Goal: Information Seeking & Learning: Learn about a topic

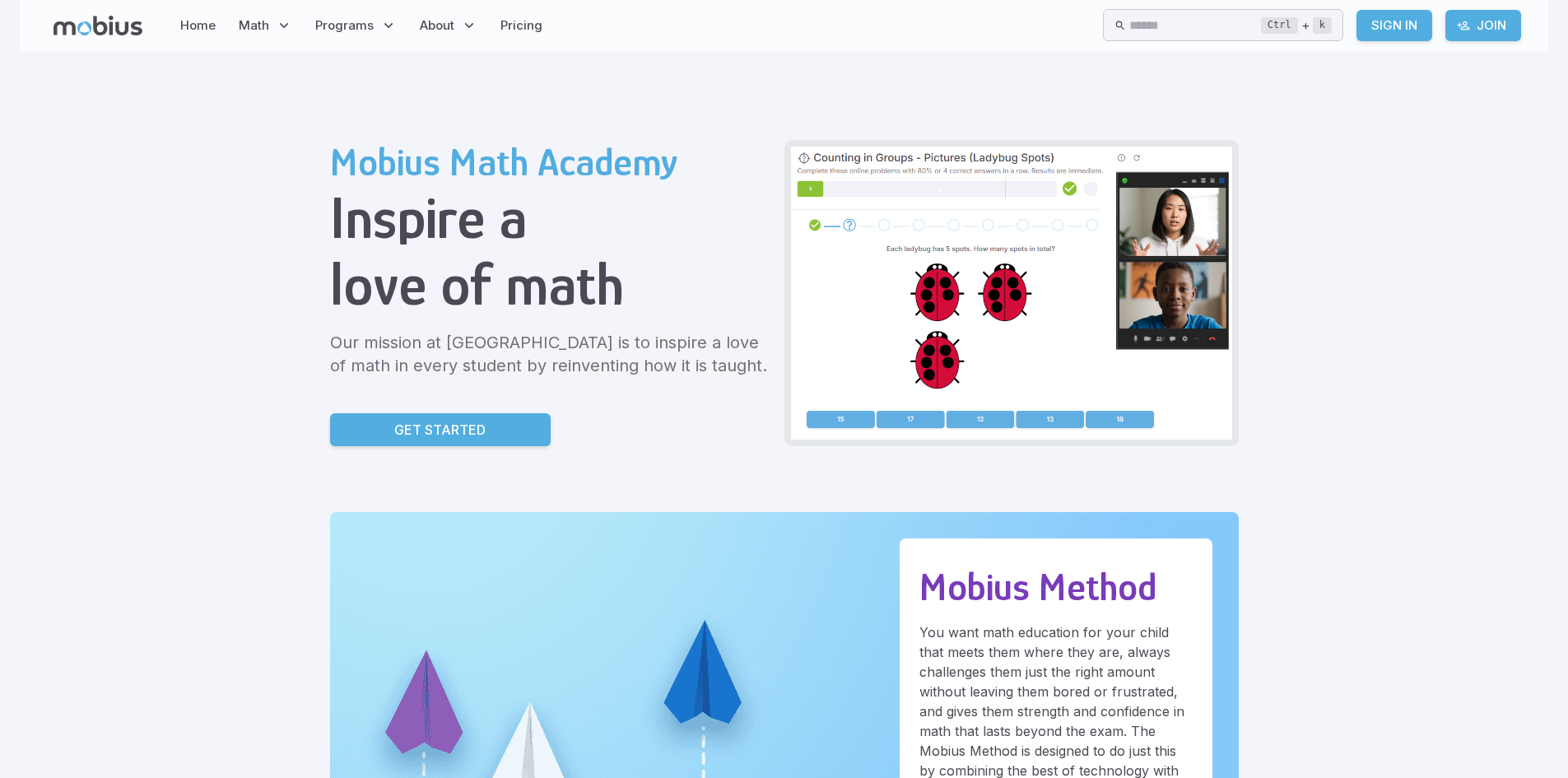
click at [1394, 29] on link "Sign In" at bounding box center [1394, 25] width 76 height 31
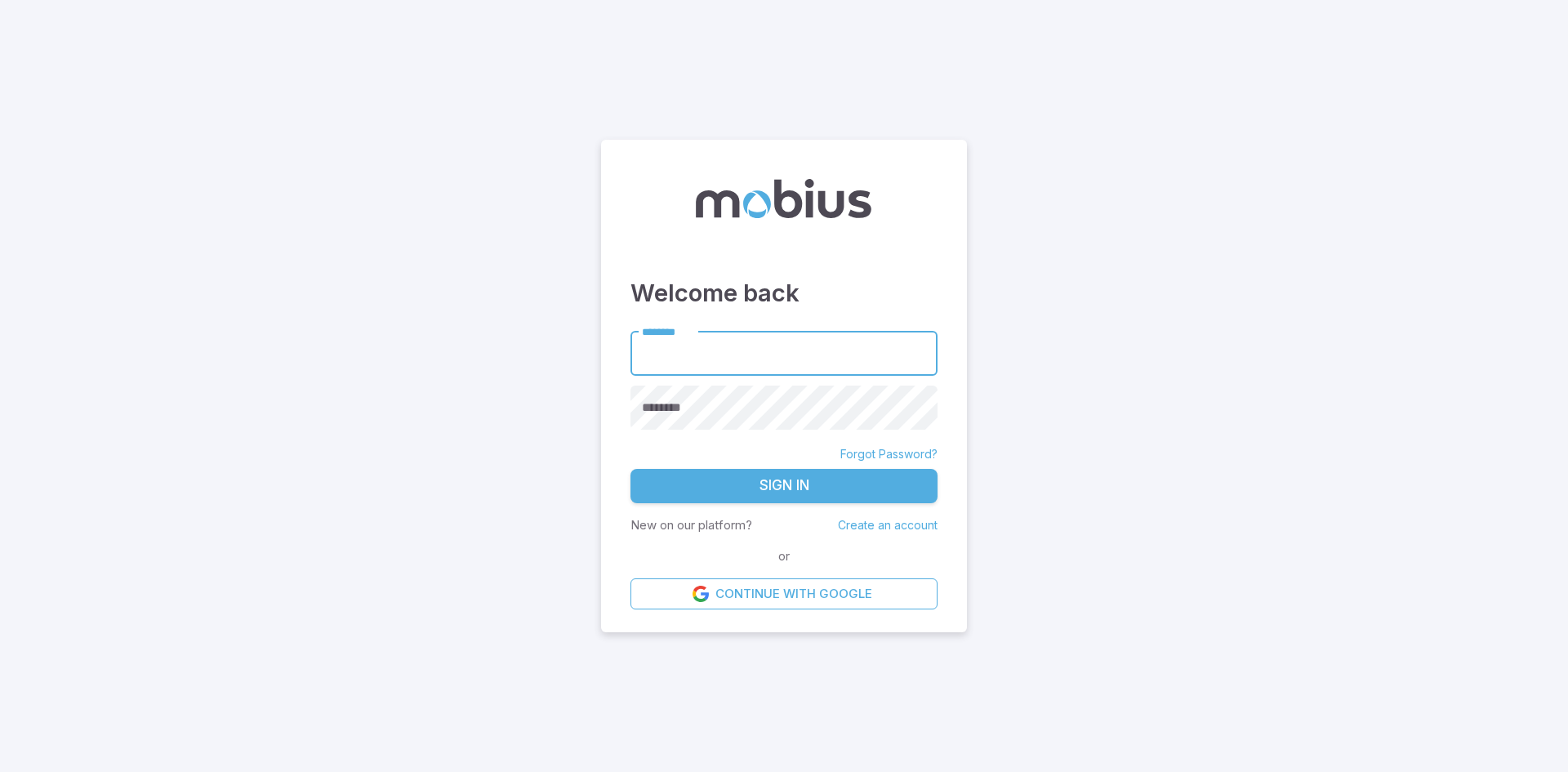
click at [689, 358] on input "********" at bounding box center [784, 353] width 307 height 45
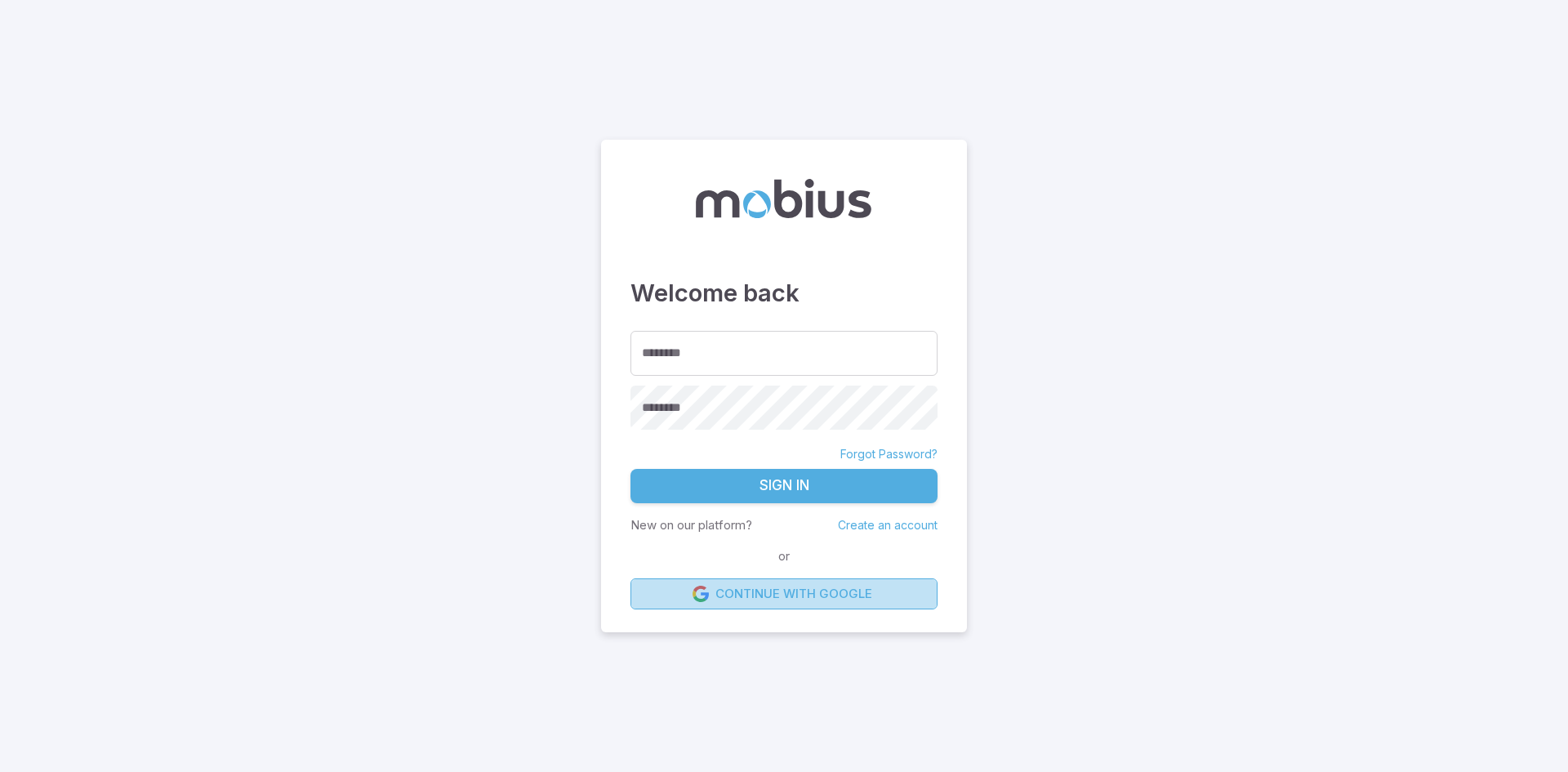
click at [768, 600] on link "Continue with Google" at bounding box center [784, 593] width 307 height 31
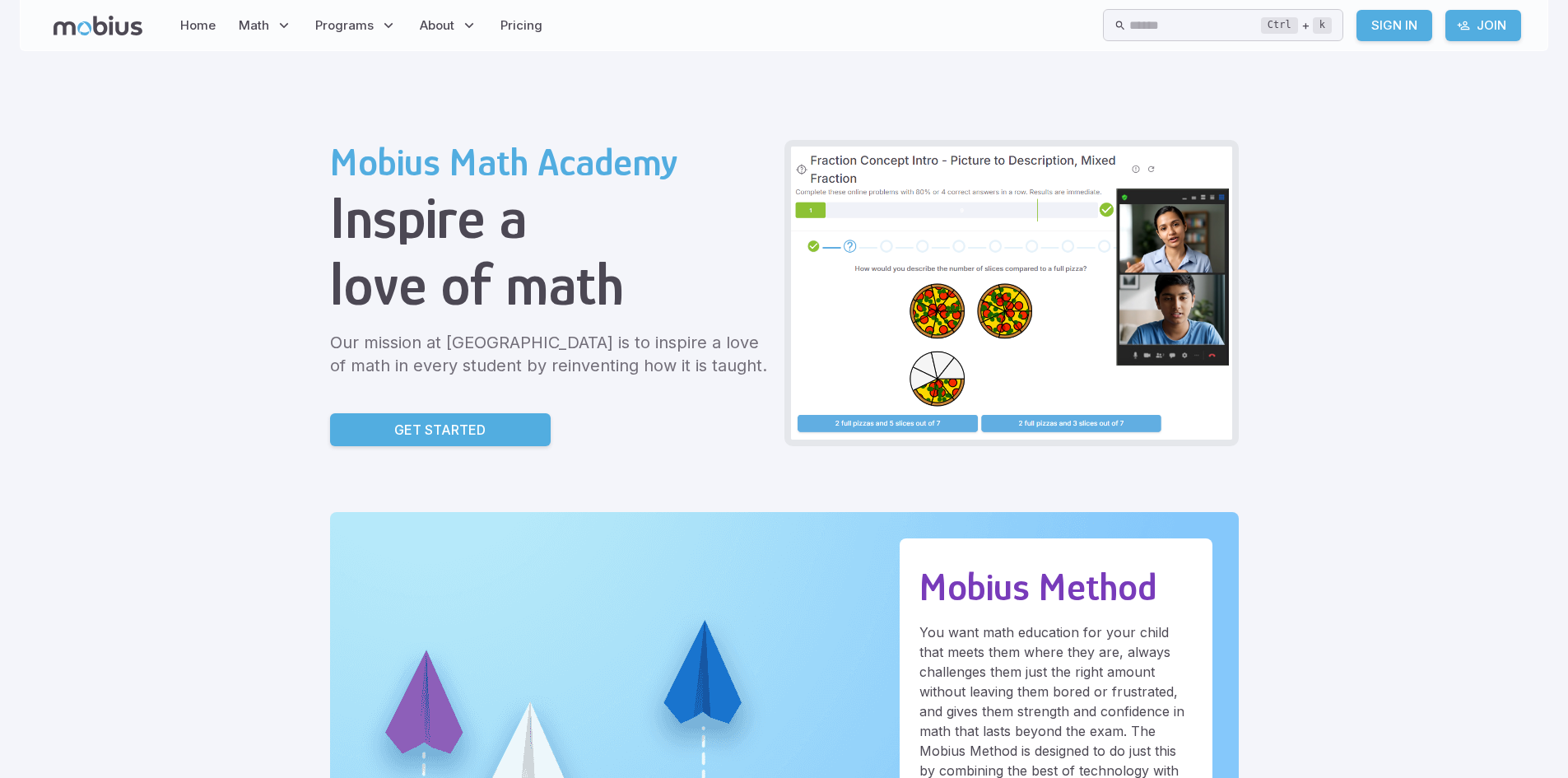
click at [777, 317] on div "Mobius Math Academy Inspire a love of math Our mission at Mobius Math Academy i…" at bounding box center [784, 293] width 909 height 306
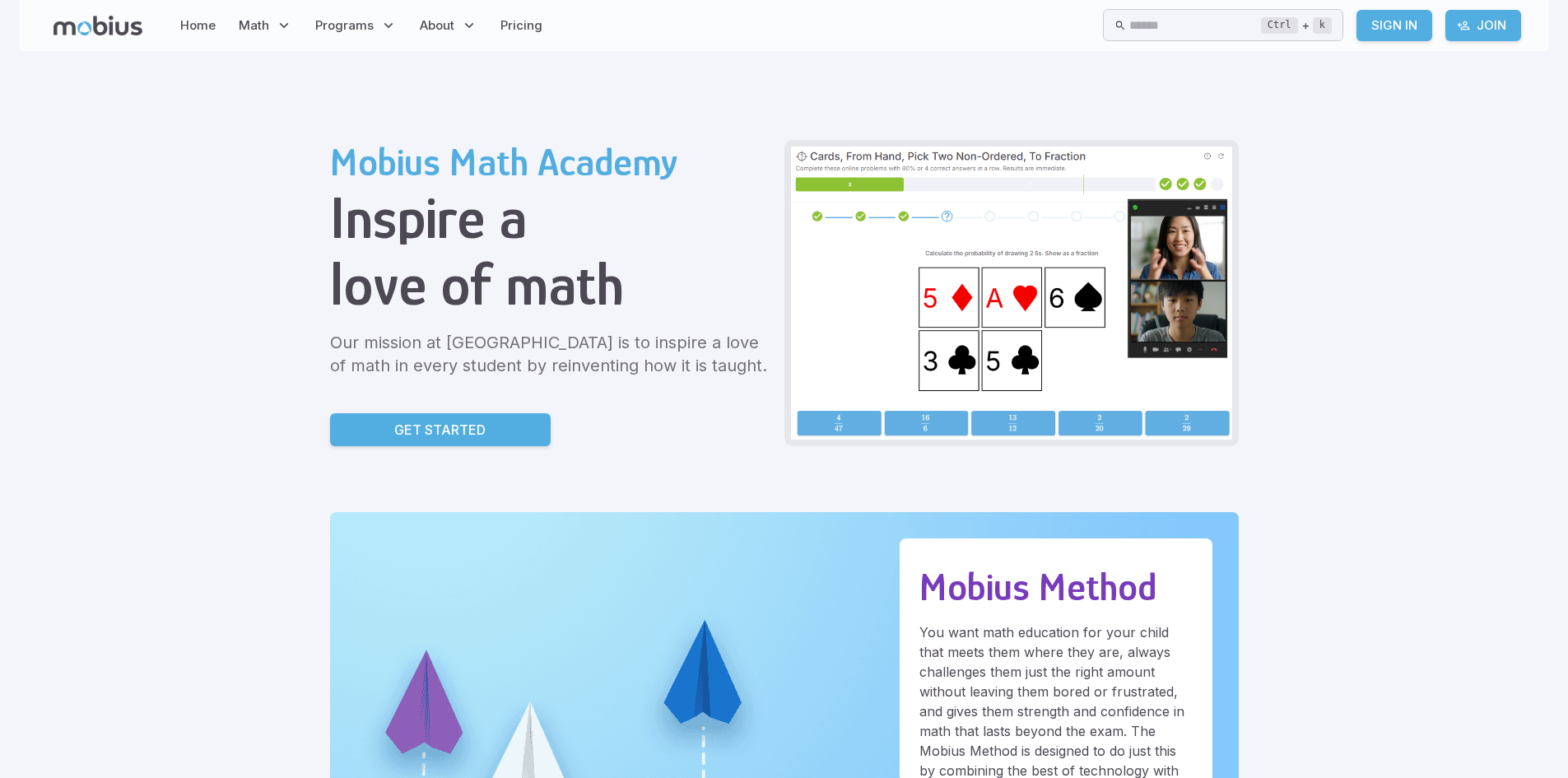
click at [1399, 17] on link "Sign In" at bounding box center [1394, 25] width 76 height 31
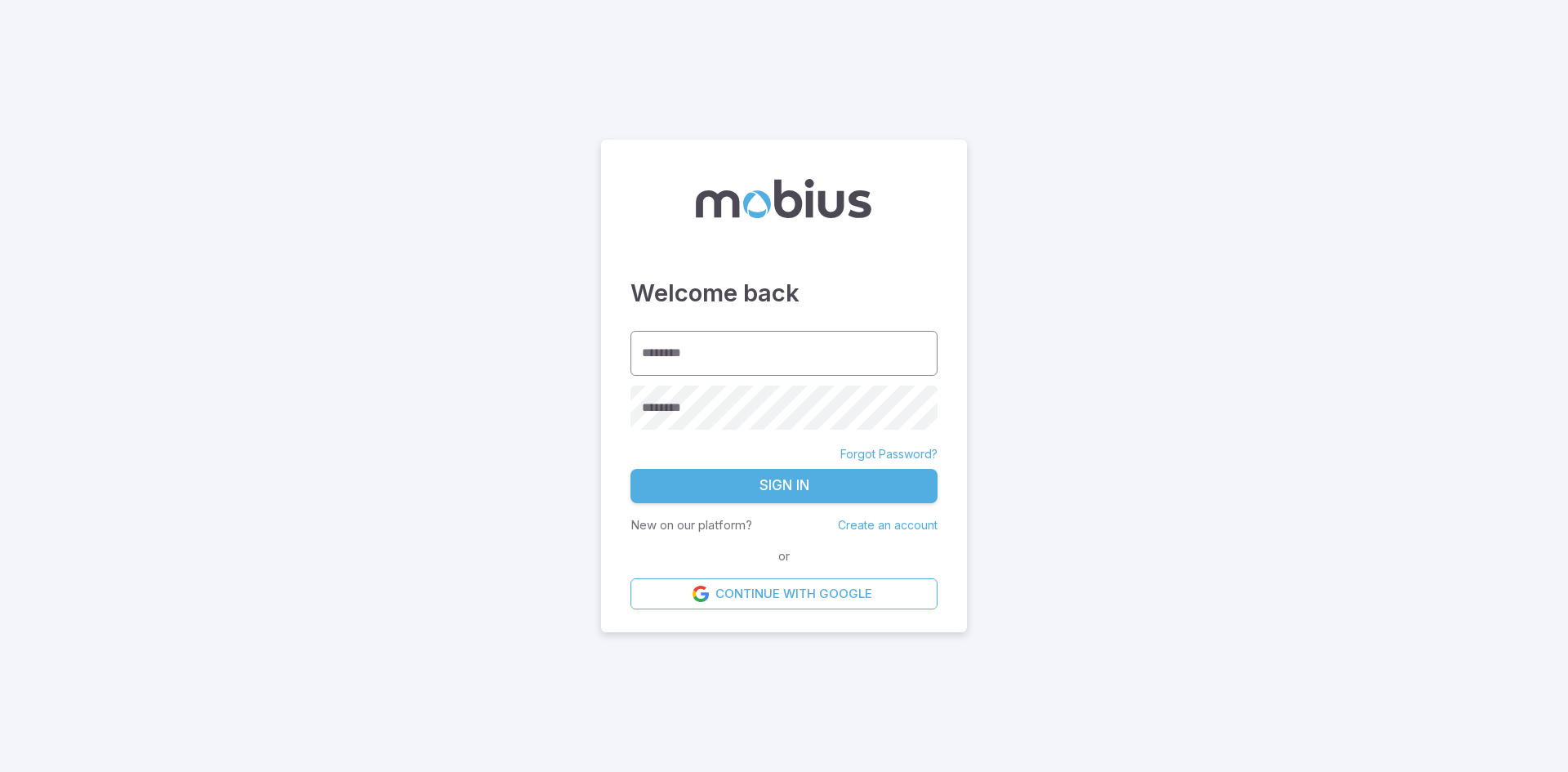
click at [760, 359] on input "********" at bounding box center [784, 353] width 307 height 45
click at [749, 589] on link "Continue with Google" at bounding box center [784, 593] width 307 height 31
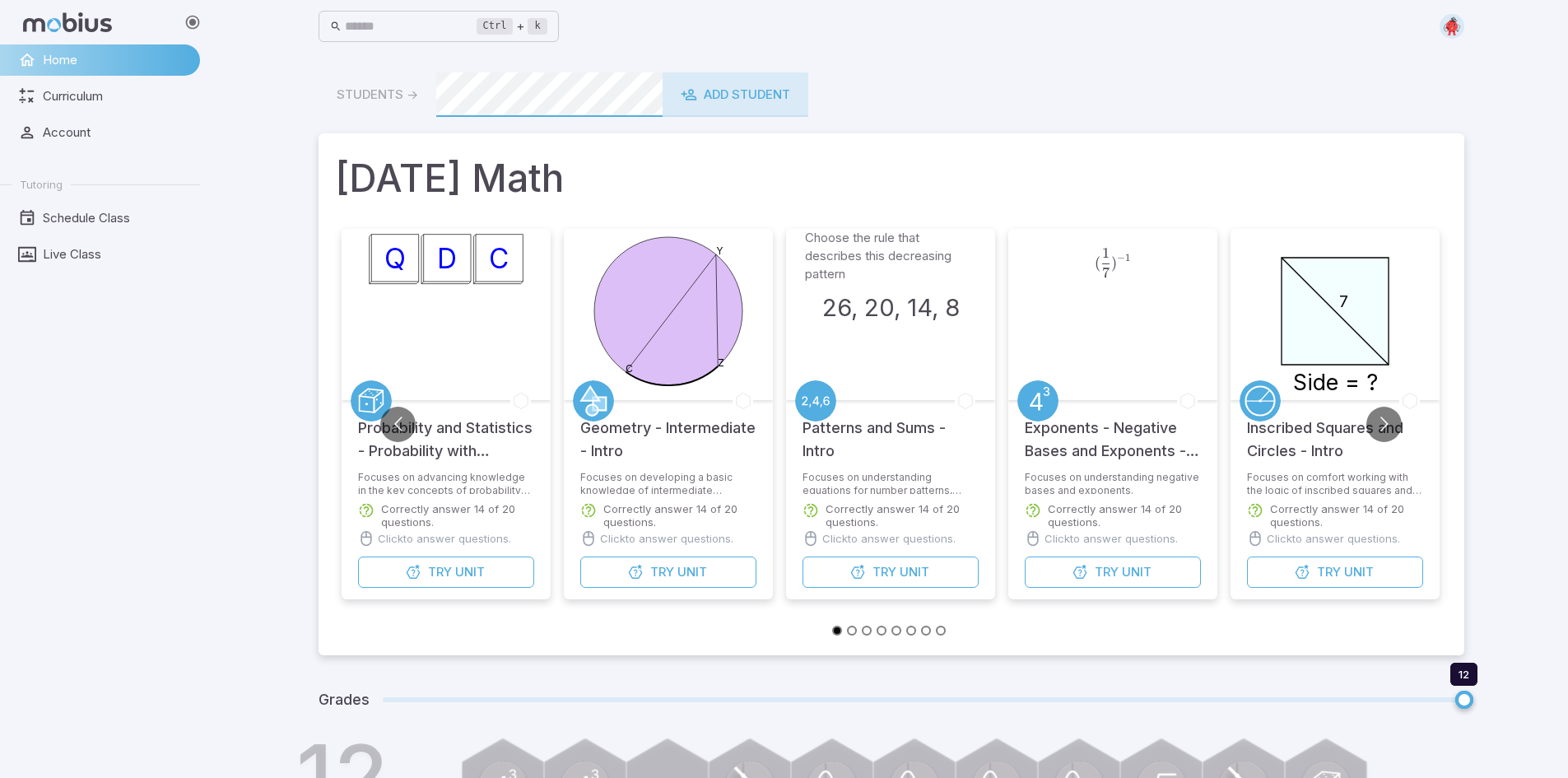
click at [769, 99] on div "Add Student" at bounding box center [736, 94] width 110 height 18
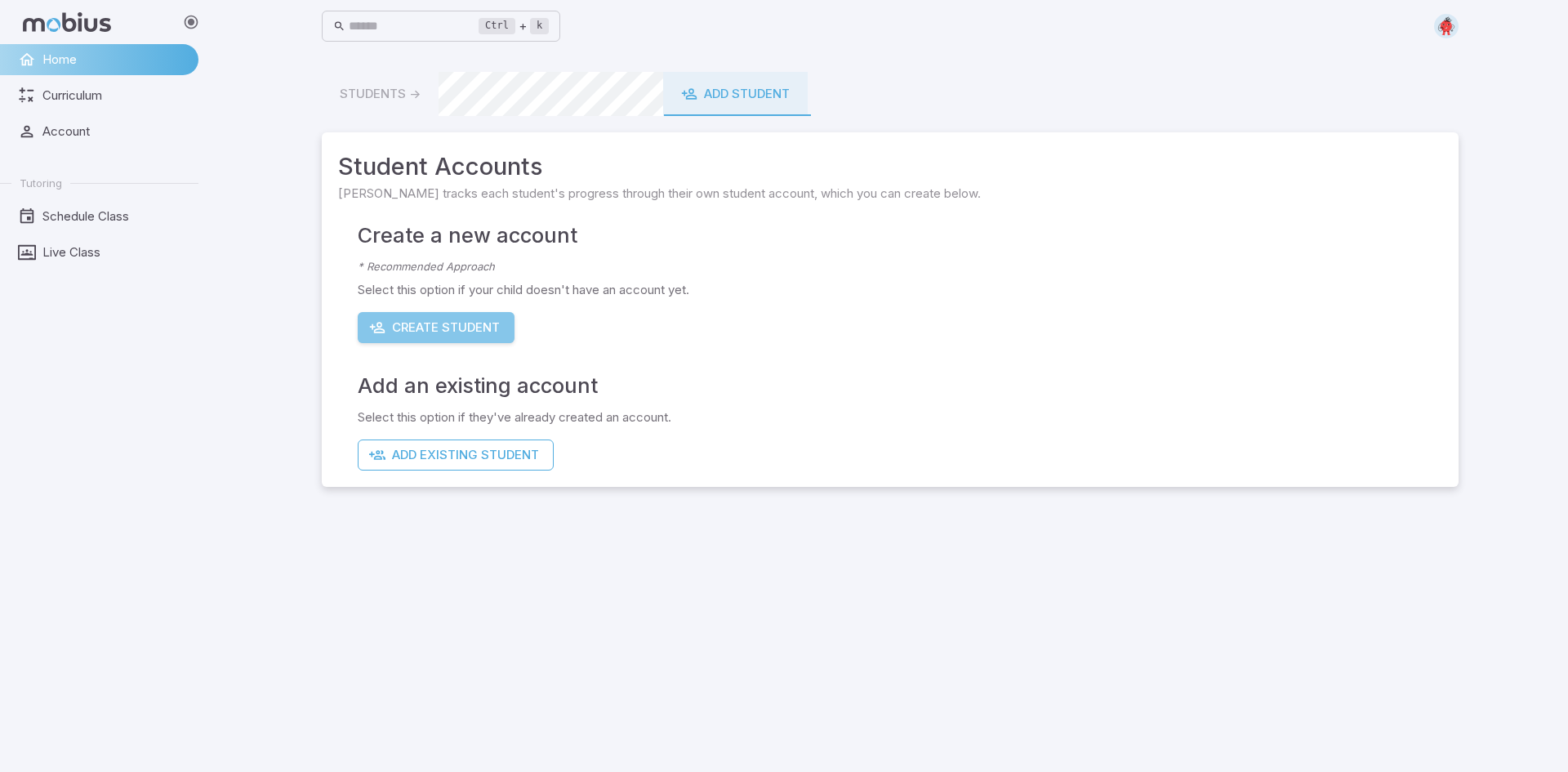
click at [419, 329] on button "Create Student" at bounding box center [436, 327] width 157 height 31
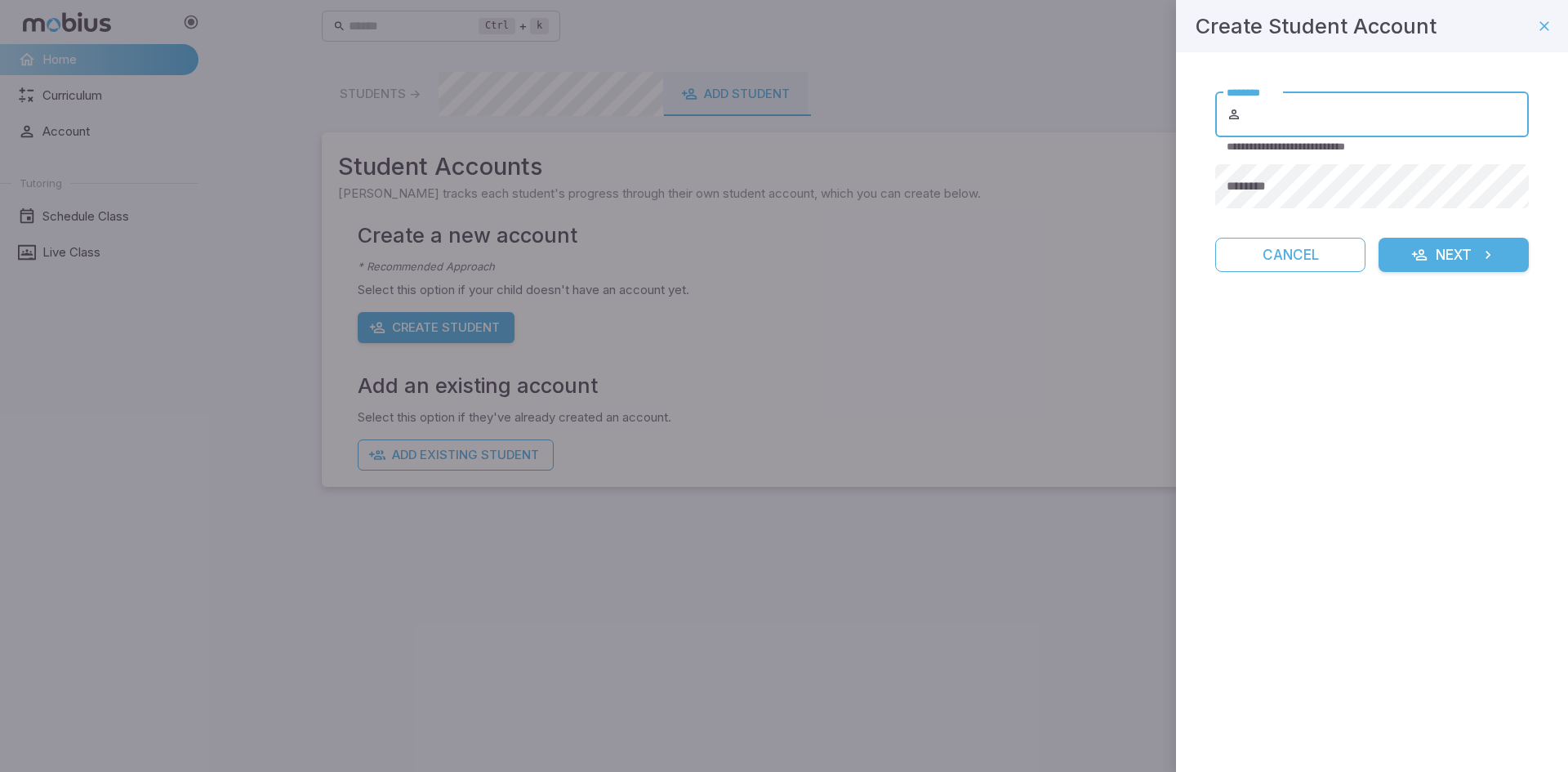
click at [1326, 113] on input "********" at bounding box center [1386, 114] width 284 height 46
type input "*"
click at [1286, 239] on button "Cancel" at bounding box center [1291, 255] width 150 height 35
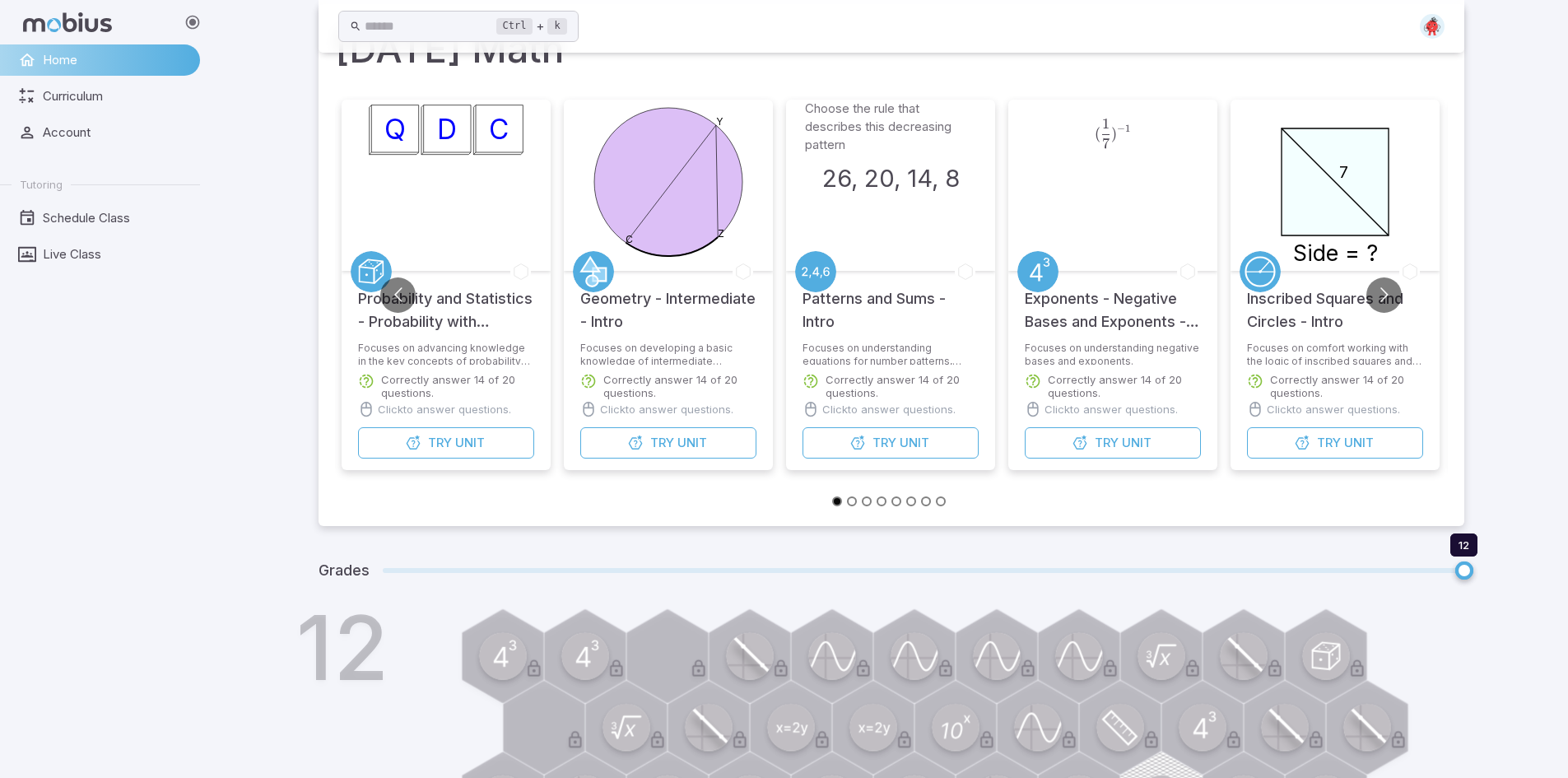
scroll to position [35, 0]
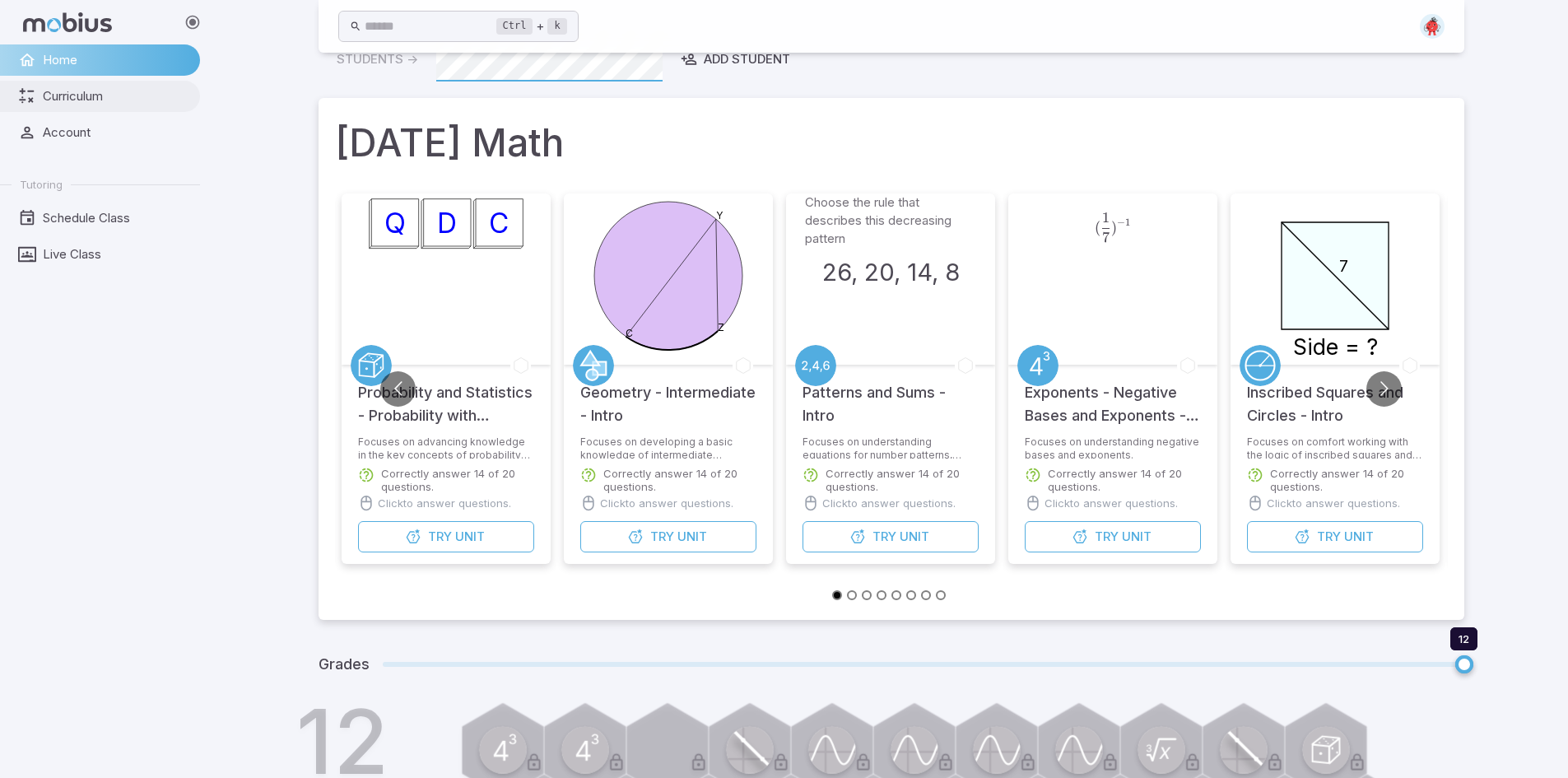
click at [52, 92] on span "Curriculum" at bounding box center [115, 95] width 145 height 18
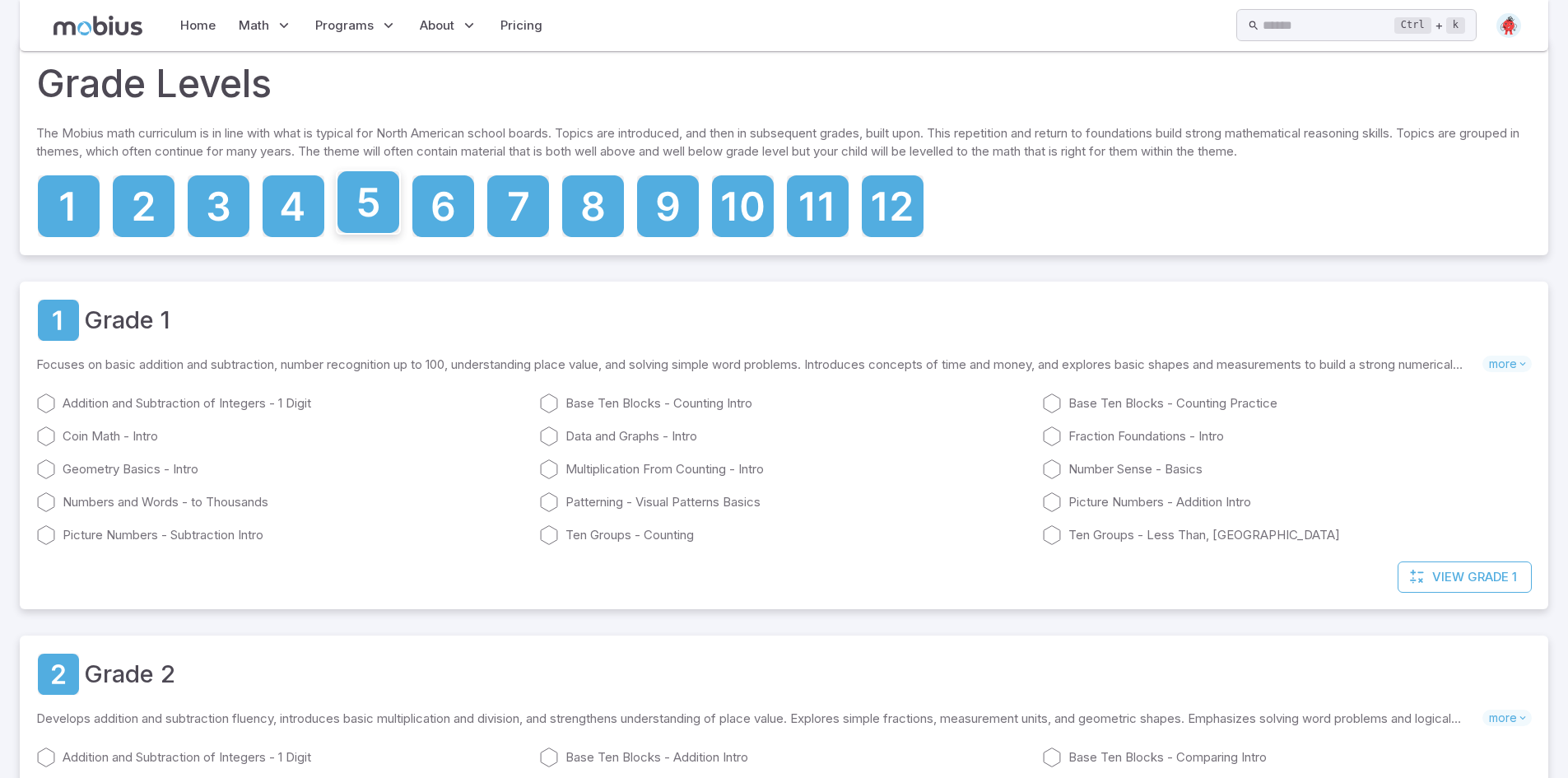
click at [378, 211] on icon at bounding box center [367, 201] width 61 height 61
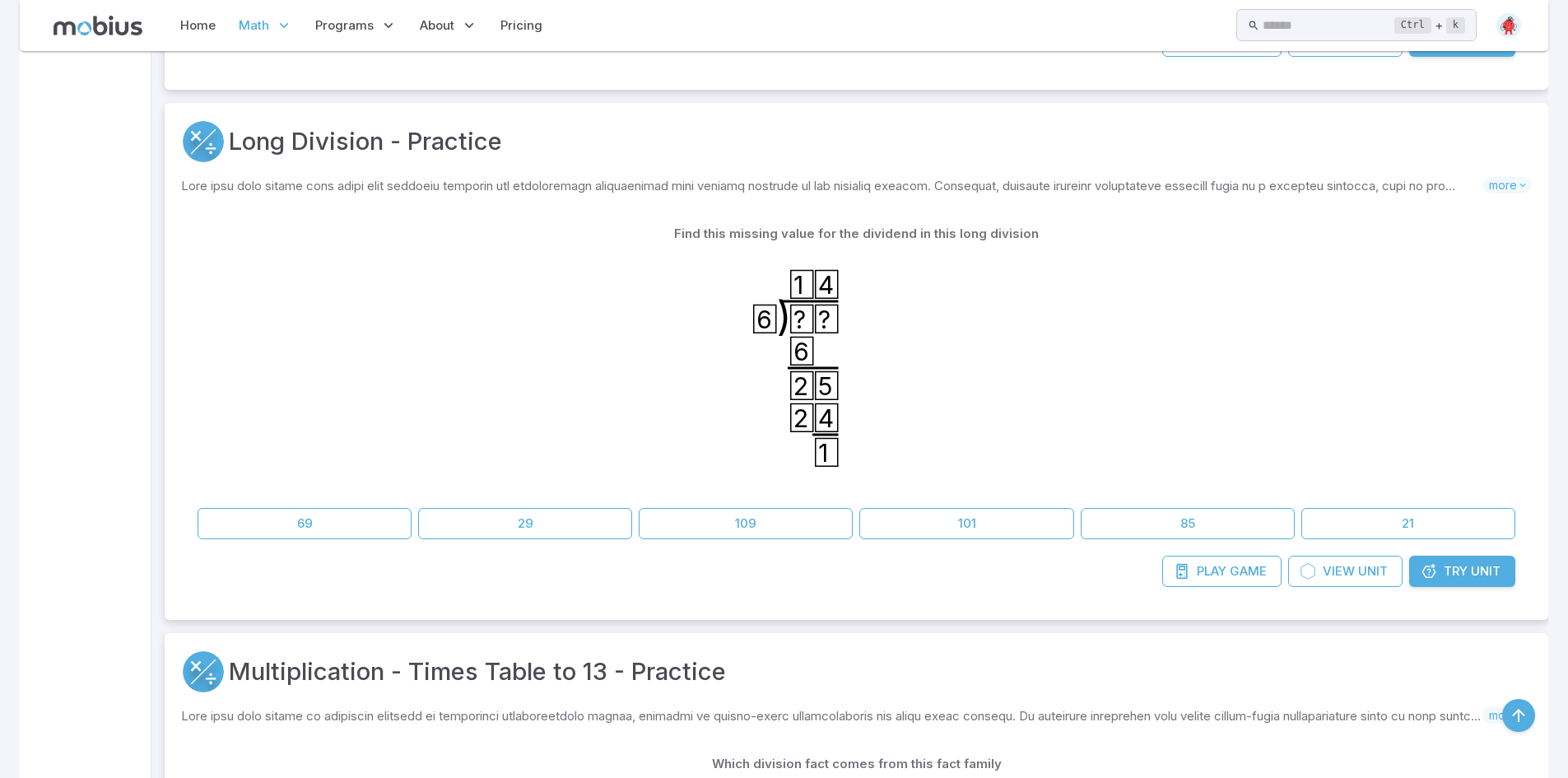
scroll to position [2833, 0]
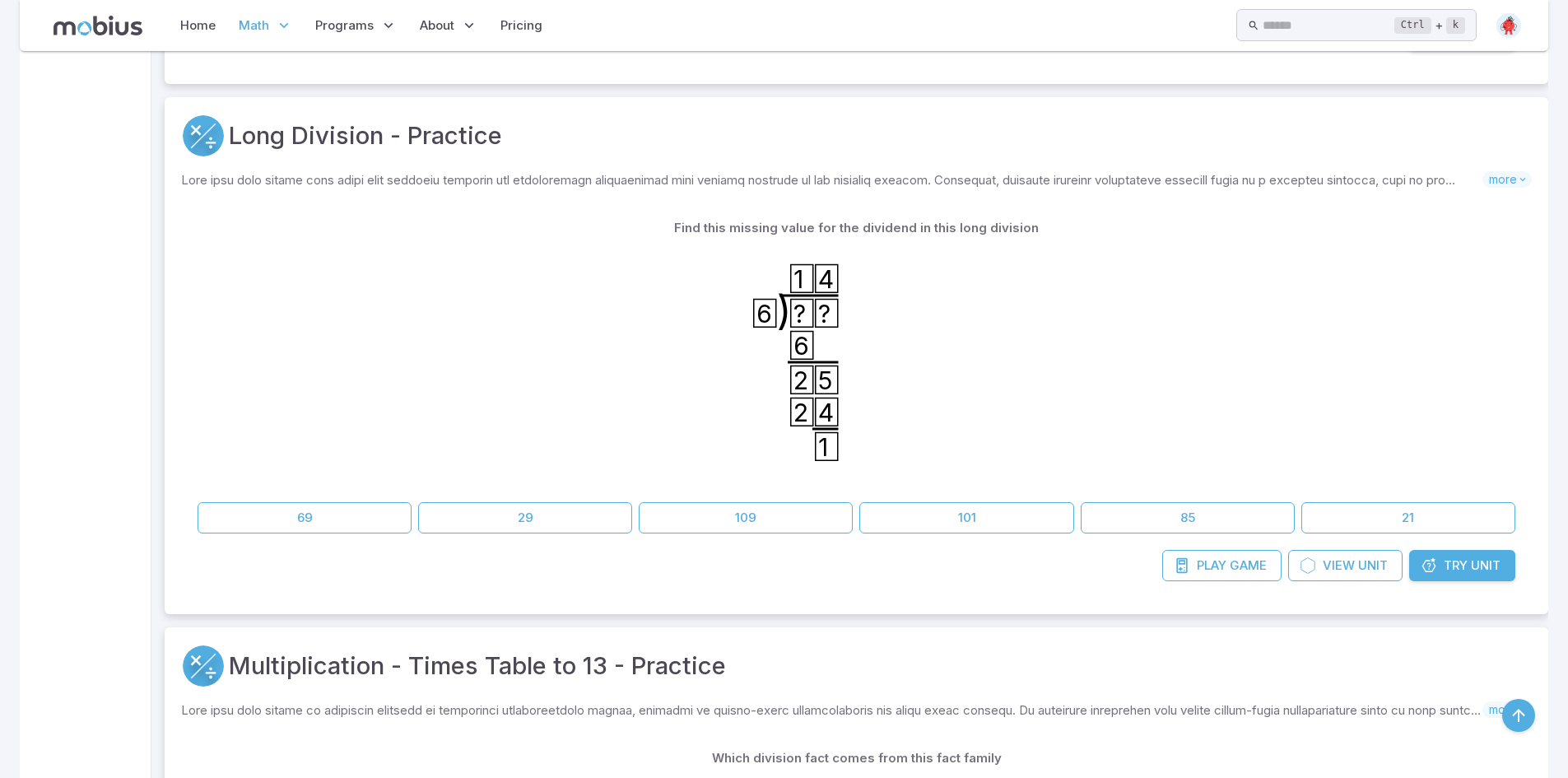
click at [1463, 561] on span "Try" at bounding box center [1456, 565] width 24 height 18
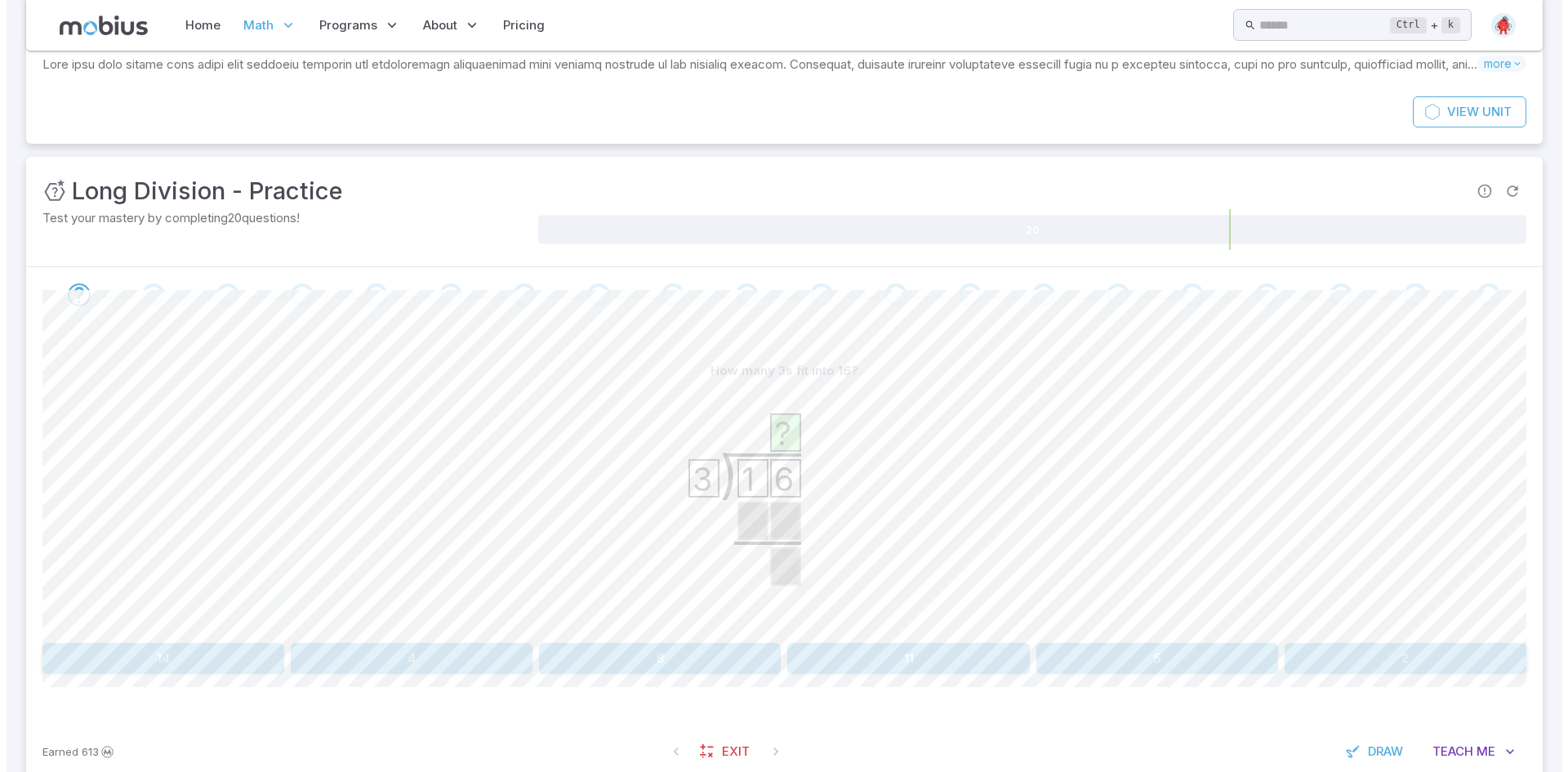
scroll to position [165, 0]
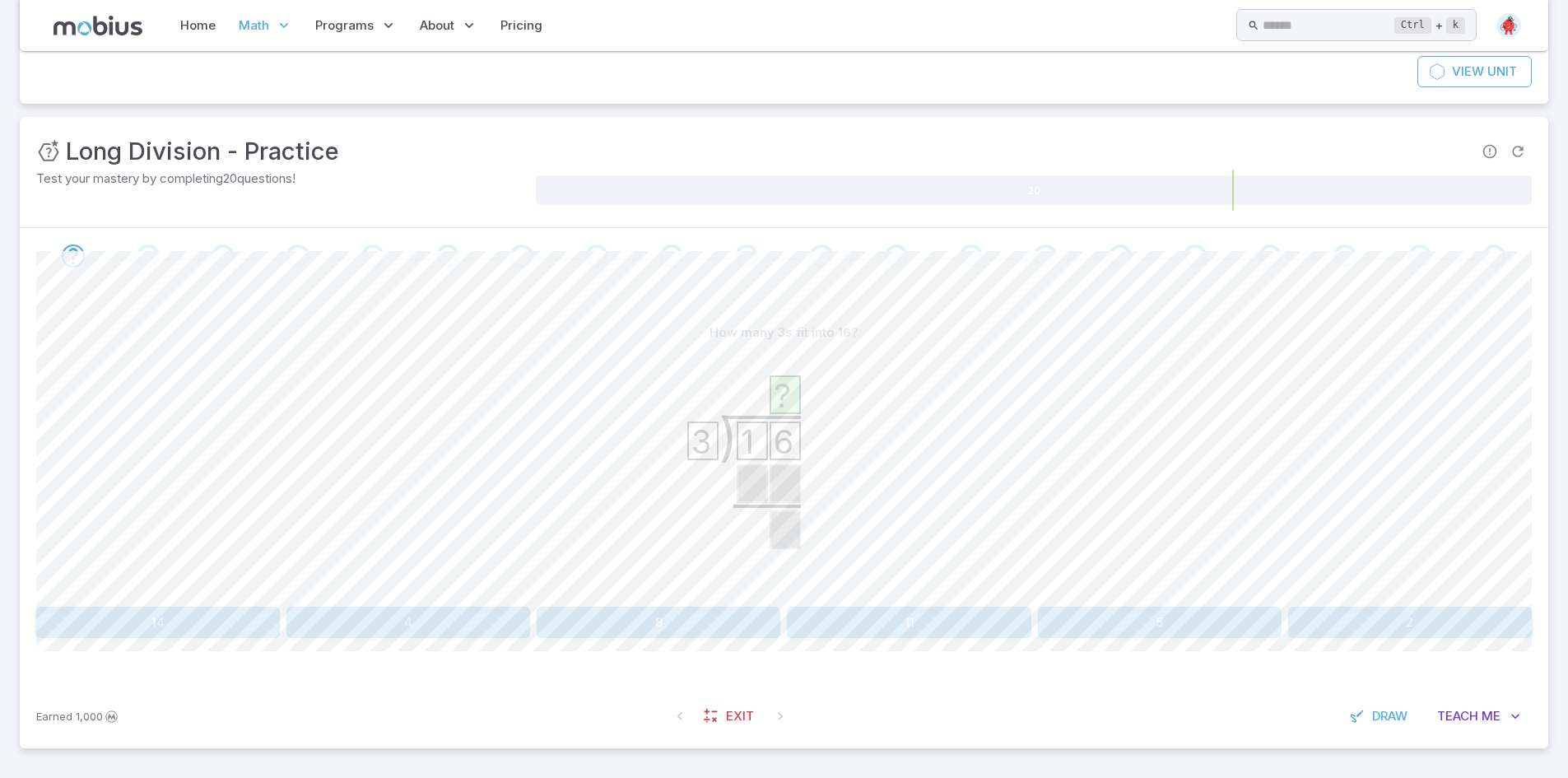
click at [119, 618] on button "14" at bounding box center [158, 621] width 244 height 31
click at [62, 254] on icon "Review your answer" at bounding box center [73, 256] width 25 height 25
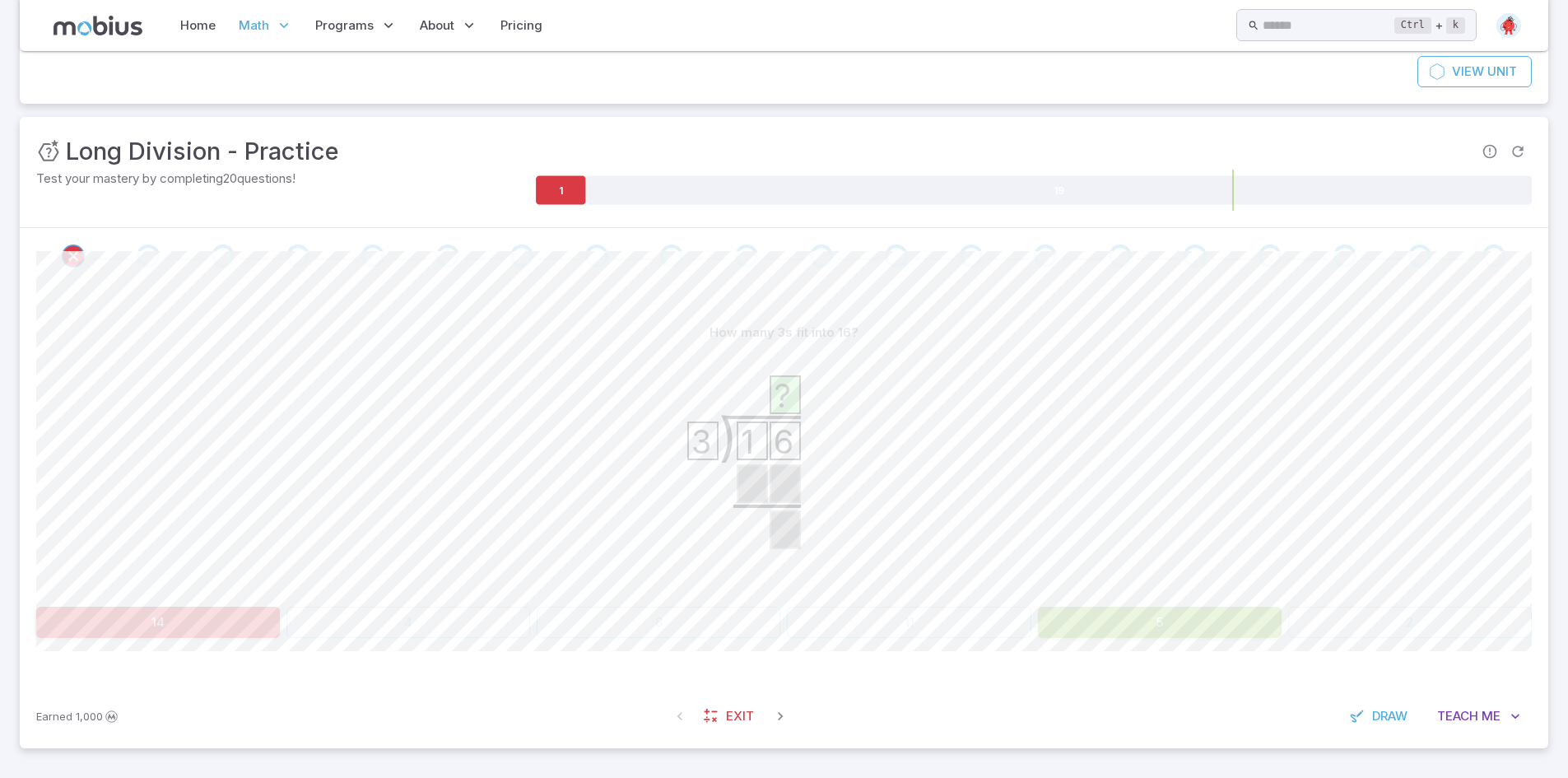
click at [1061, 619] on button "5" at bounding box center [1160, 621] width 244 height 31
click at [779, 484] on icon at bounding box center [785, 482] width 29 height 37
click at [742, 709] on span "Exit" at bounding box center [741, 716] width 28 height 18
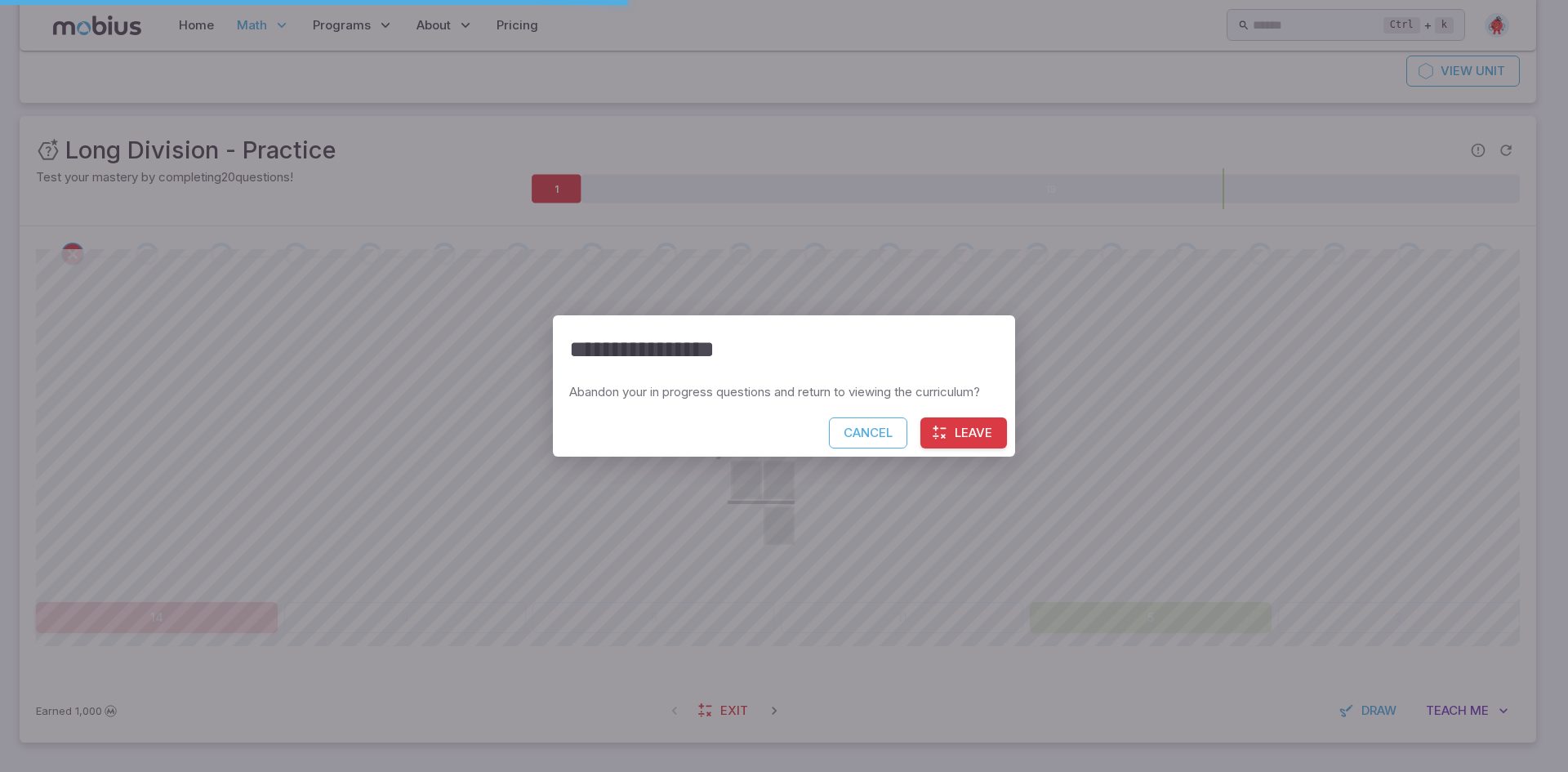
click at [949, 439] on button "Leave" at bounding box center [963, 432] width 86 height 31
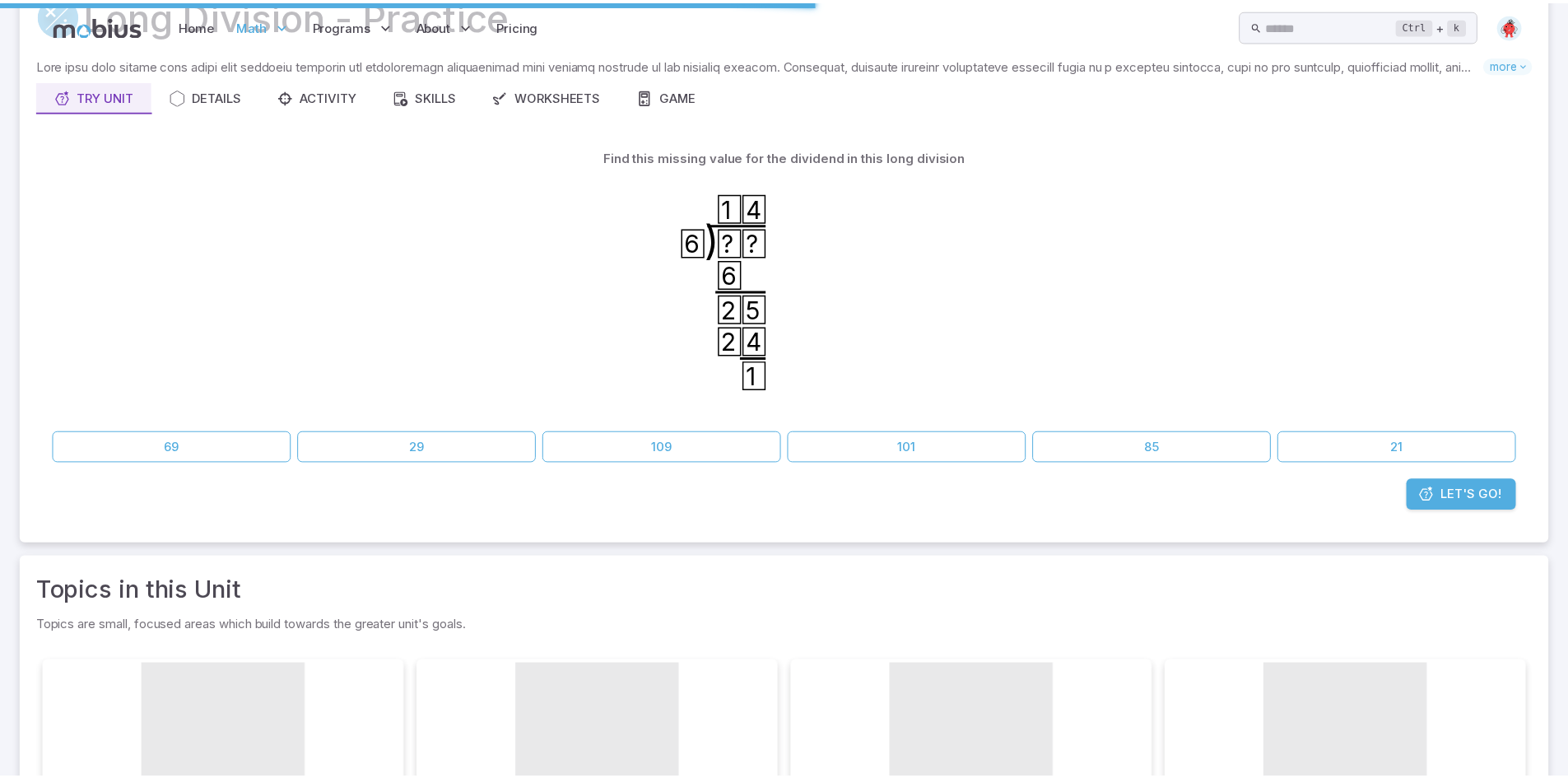
scroll to position [0, 0]
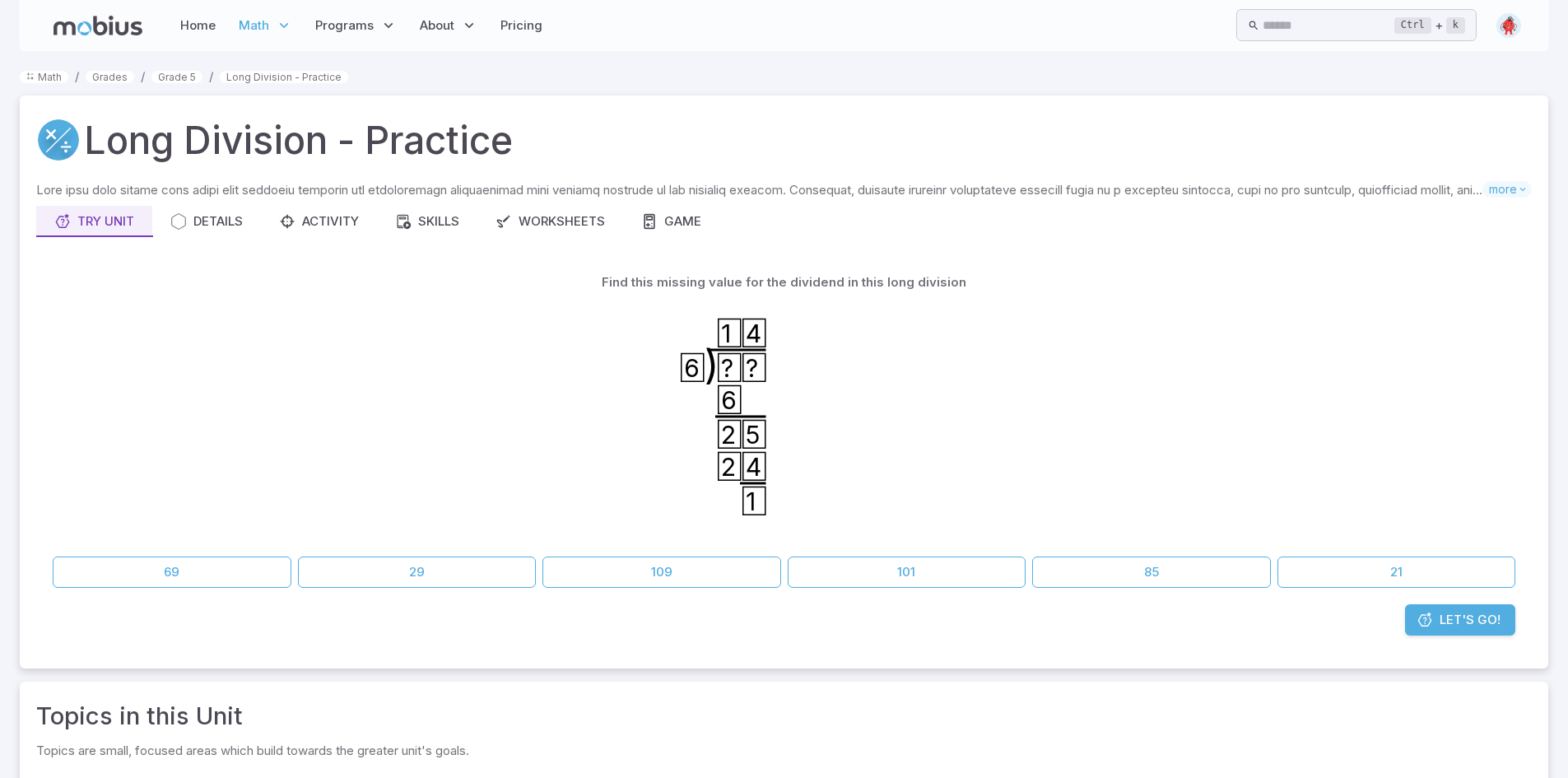
click at [1446, 625] on span "Let's Go!" at bounding box center [1470, 619] width 60 height 18
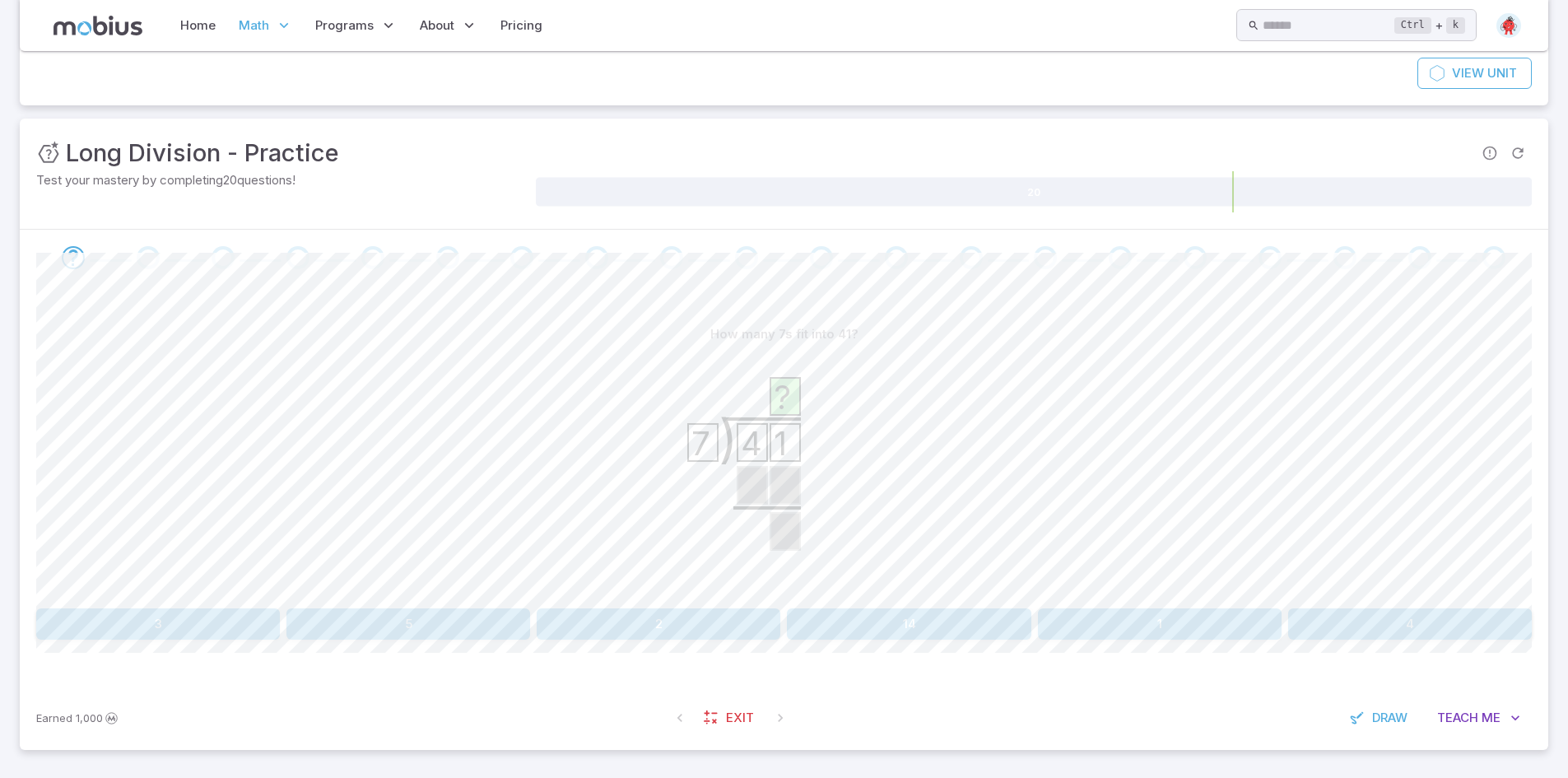
scroll to position [166, 0]
click at [443, 618] on button "5" at bounding box center [408, 621] width 244 height 31
click at [636, 626] on button "8" at bounding box center [658, 621] width 244 height 31
click at [441, 623] on button "8" at bounding box center [408, 621] width 244 height 31
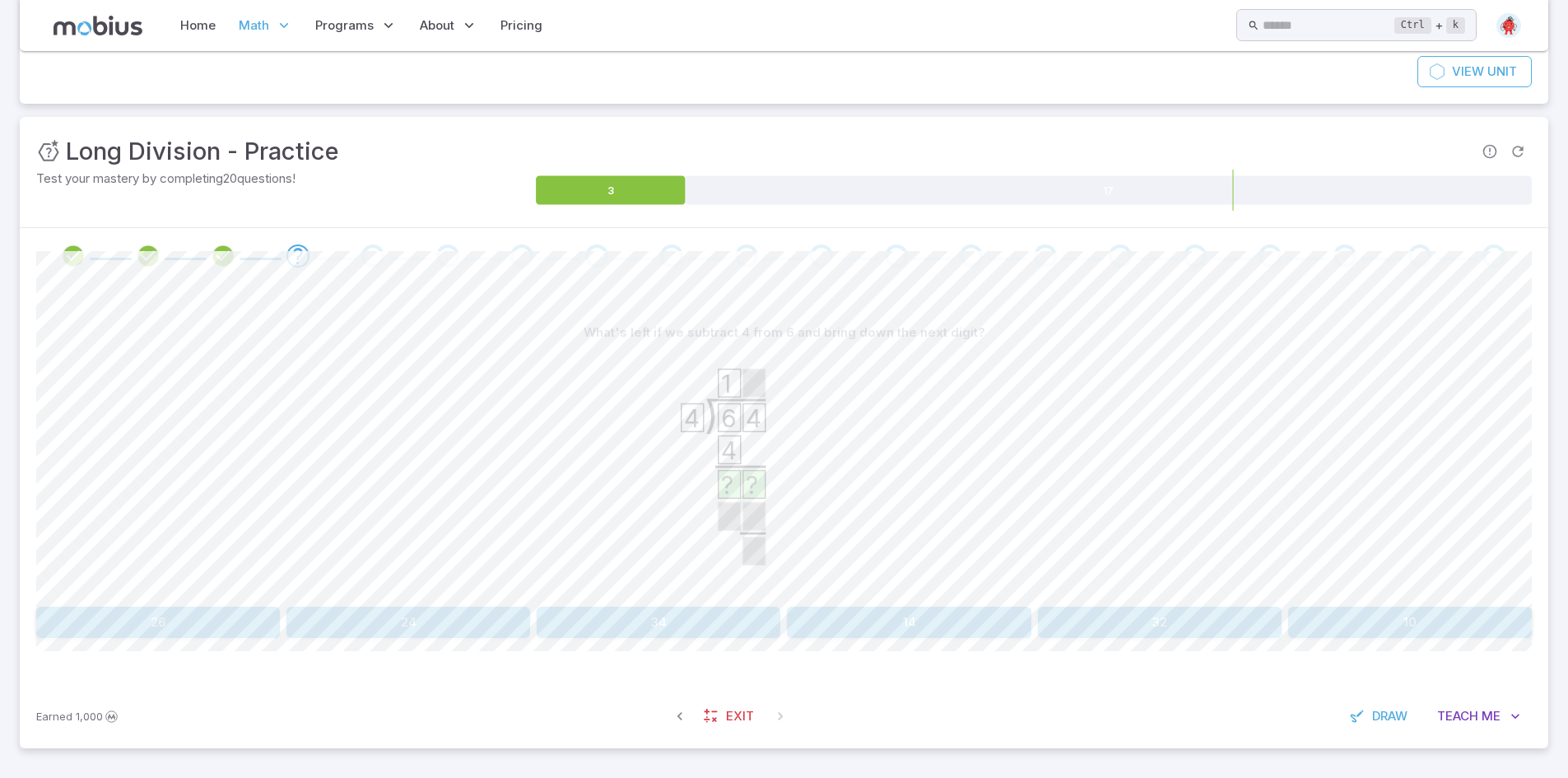
click at [400, 618] on button "24" at bounding box center [408, 621] width 244 height 31
click at [633, 624] on button "8" at bounding box center [658, 621] width 244 height 31
click at [1440, 630] on button "5" at bounding box center [1410, 621] width 244 height 31
click at [968, 625] on button "8" at bounding box center [909, 621] width 244 height 31
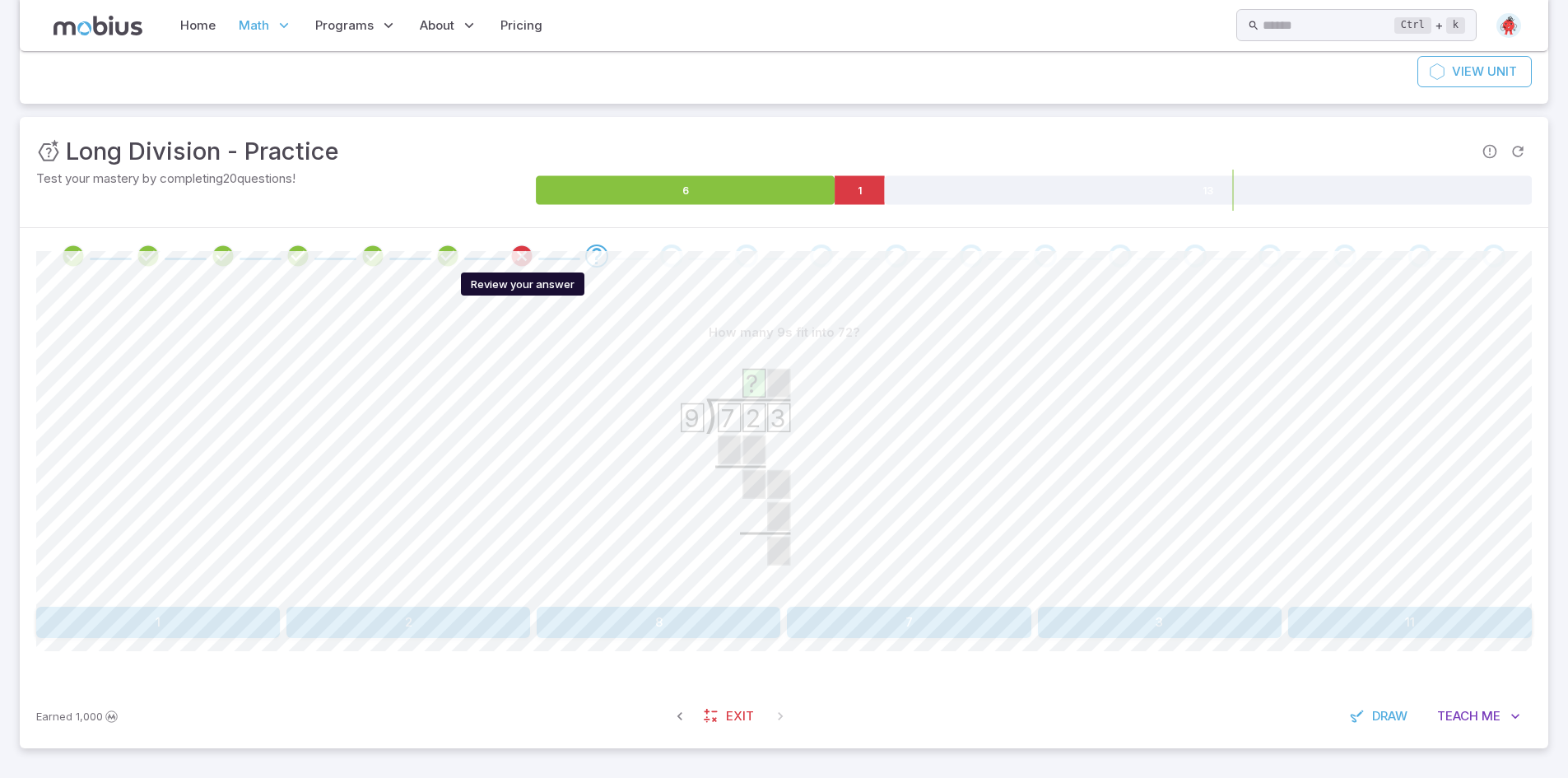
click at [516, 255] on icon "Review your answer" at bounding box center [521, 256] width 25 height 25
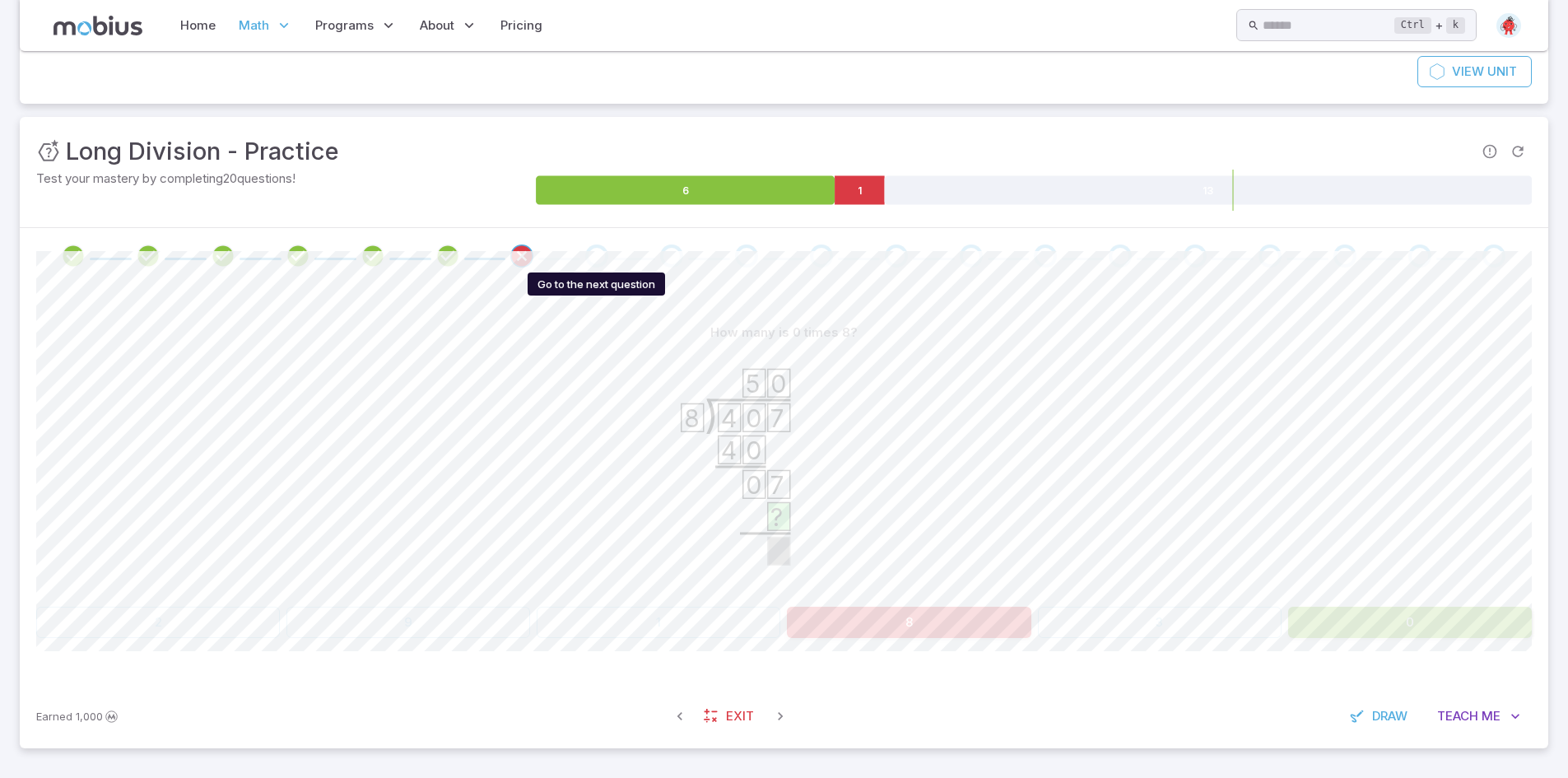
click at [596, 251] on div "Go to the next question" at bounding box center [597, 256] width 23 height 23
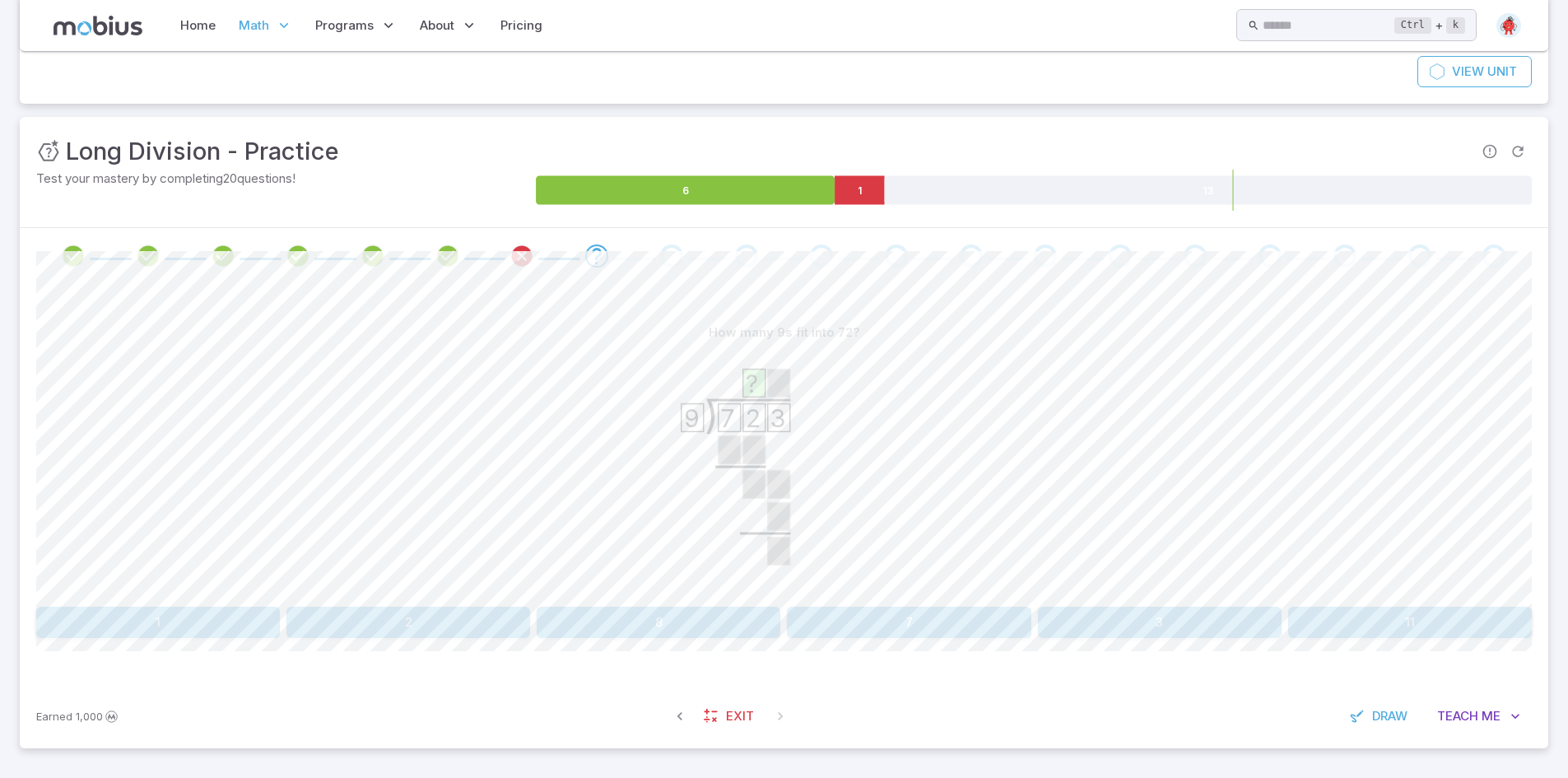
click at [661, 613] on button "8" at bounding box center [658, 621] width 244 height 31
click at [183, 633] on button "6" at bounding box center [158, 621] width 244 height 31
click at [1150, 717] on div "Earned 1,000 Exit Draw Teach Me" at bounding box center [784, 716] width 1528 height 64
click at [1142, 627] on button "1" at bounding box center [1160, 621] width 244 height 31
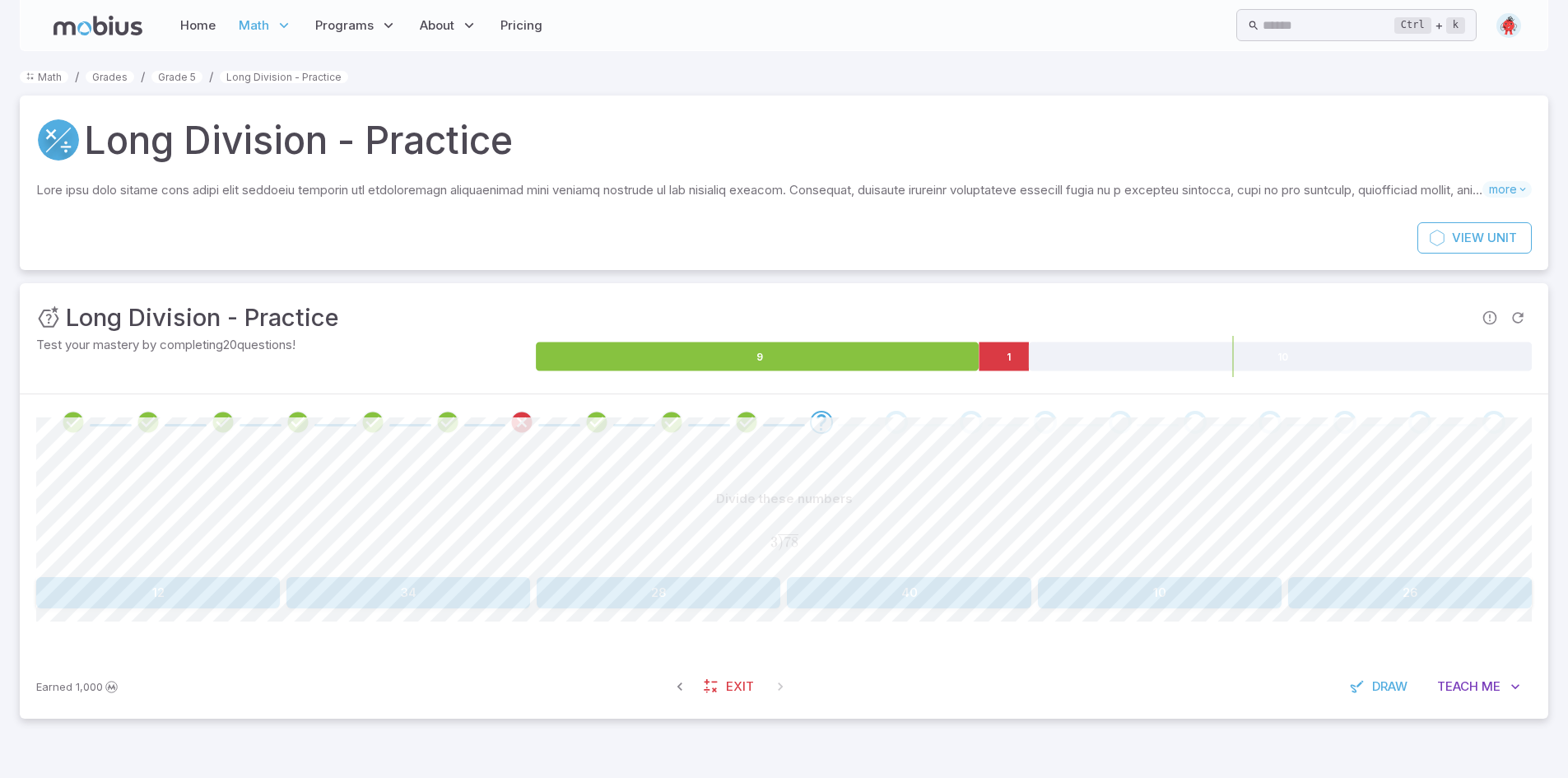
scroll to position [0, 0]
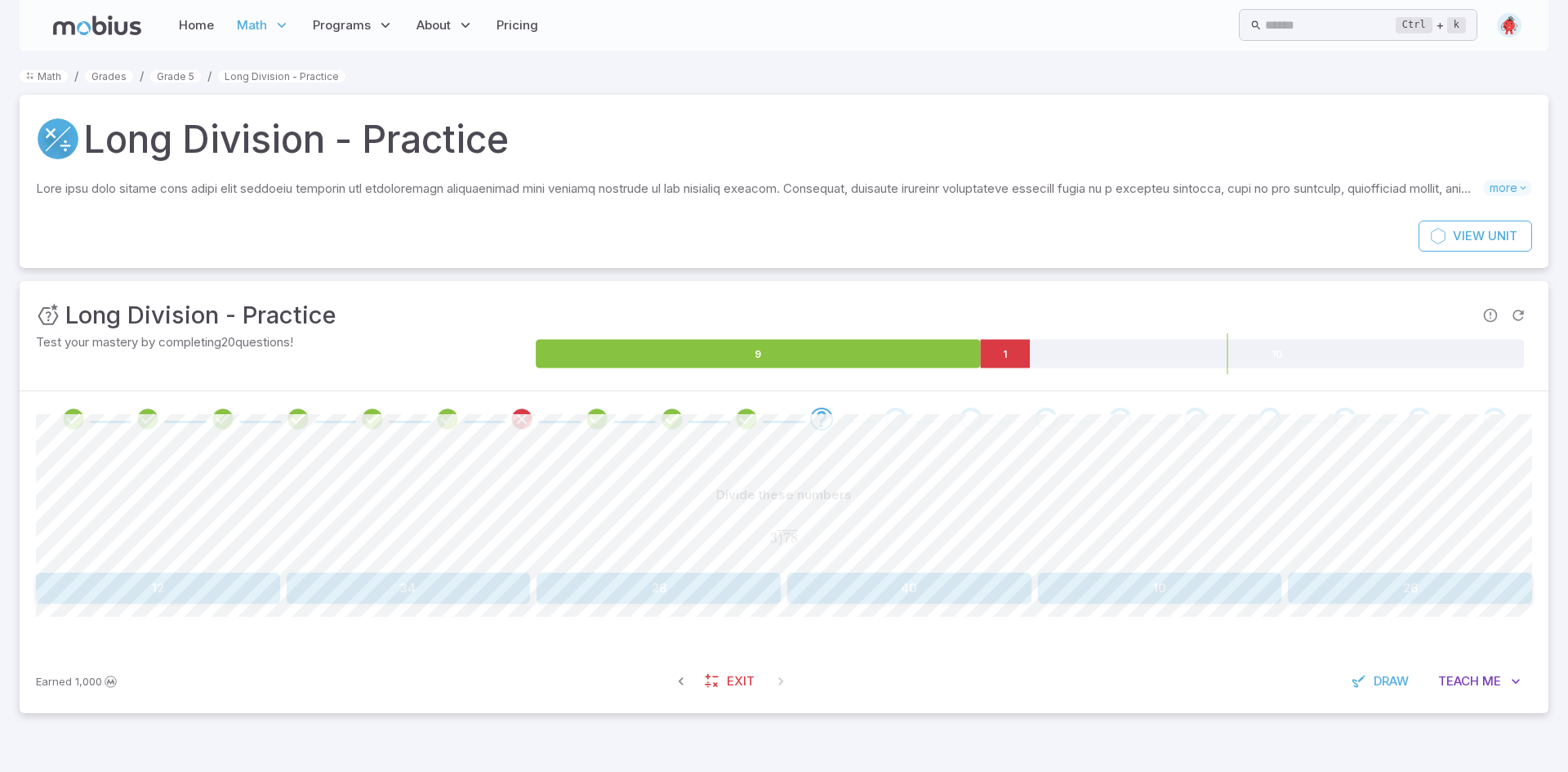
click at [172, 593] on button "12" at bounding box center [157, 587] width 245 height 31
click at [226, 581] on button "15" at bounding box center [157, 587] width 245 height 31
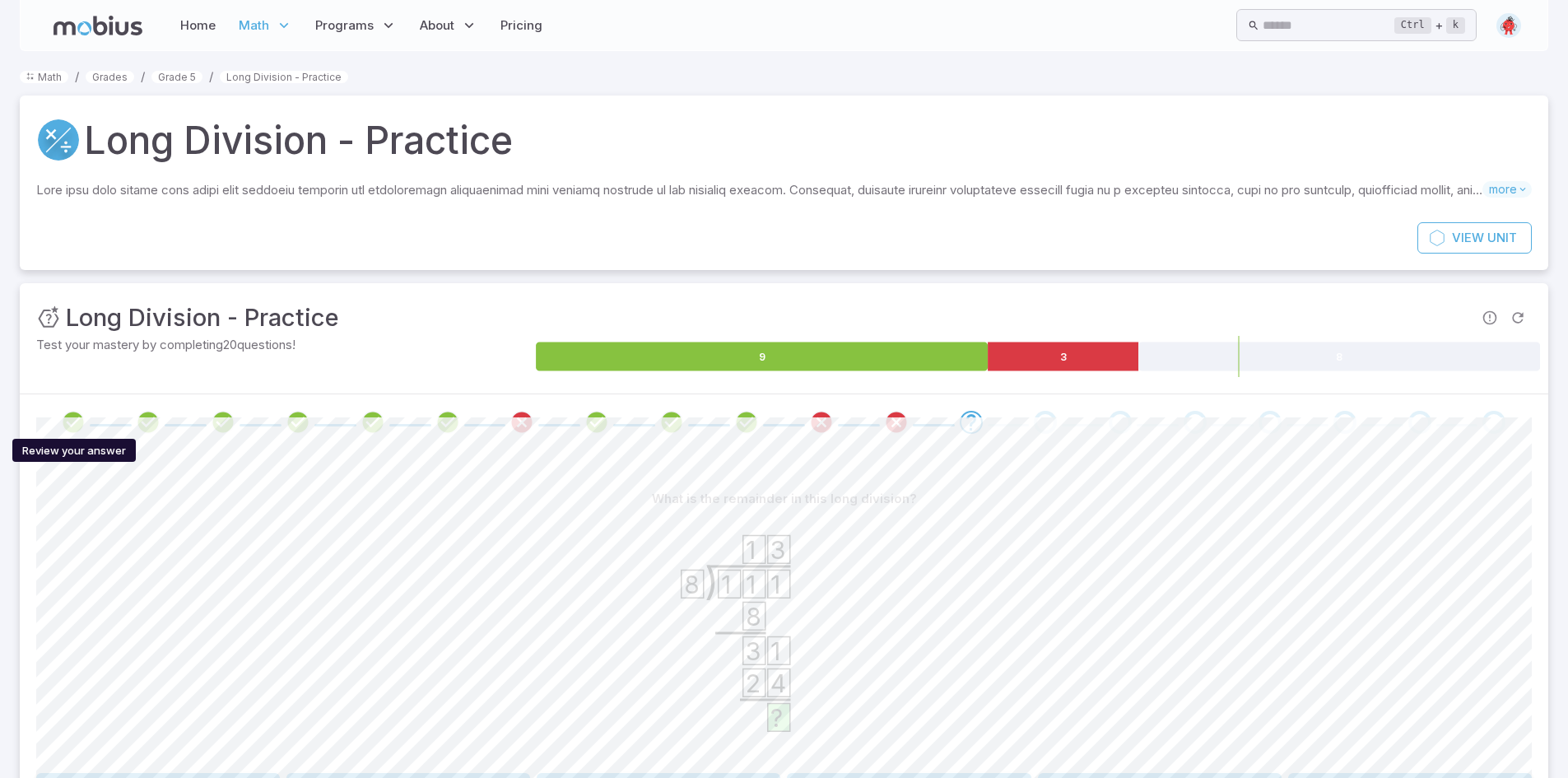
click at [67, 426] on icon "Review your answer" at bounding box center [73, 422] width 25 height 25
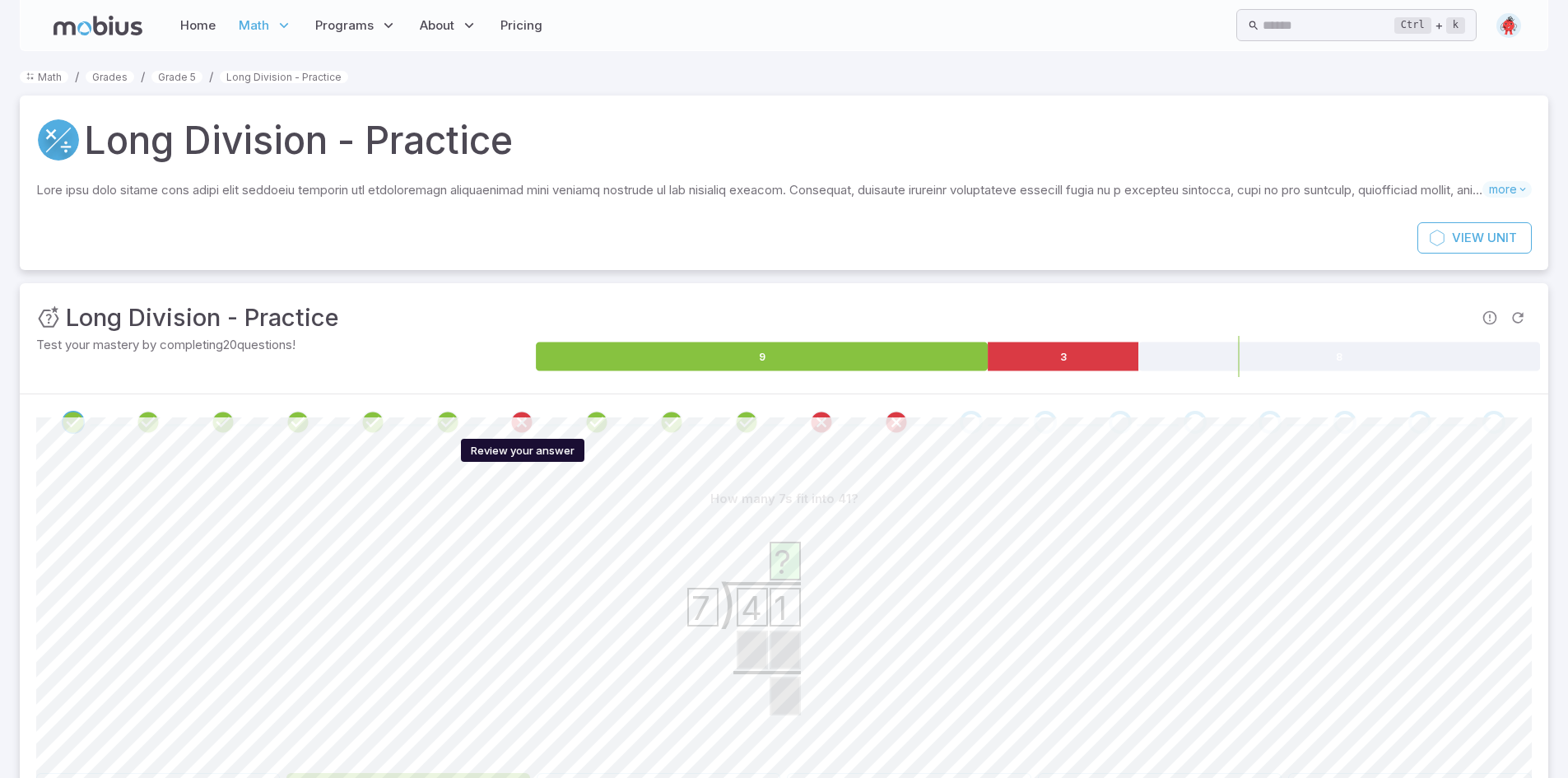
click at [530, 416] on icon "Review your answer" at bounding box center [521, 422] width 25 height 25
click at [375, 389] on div "Unit Mastery : Long Division - Practice Test your mastery by completing 20 ques…" at bounding box center [784, 338] width 1528 height 110
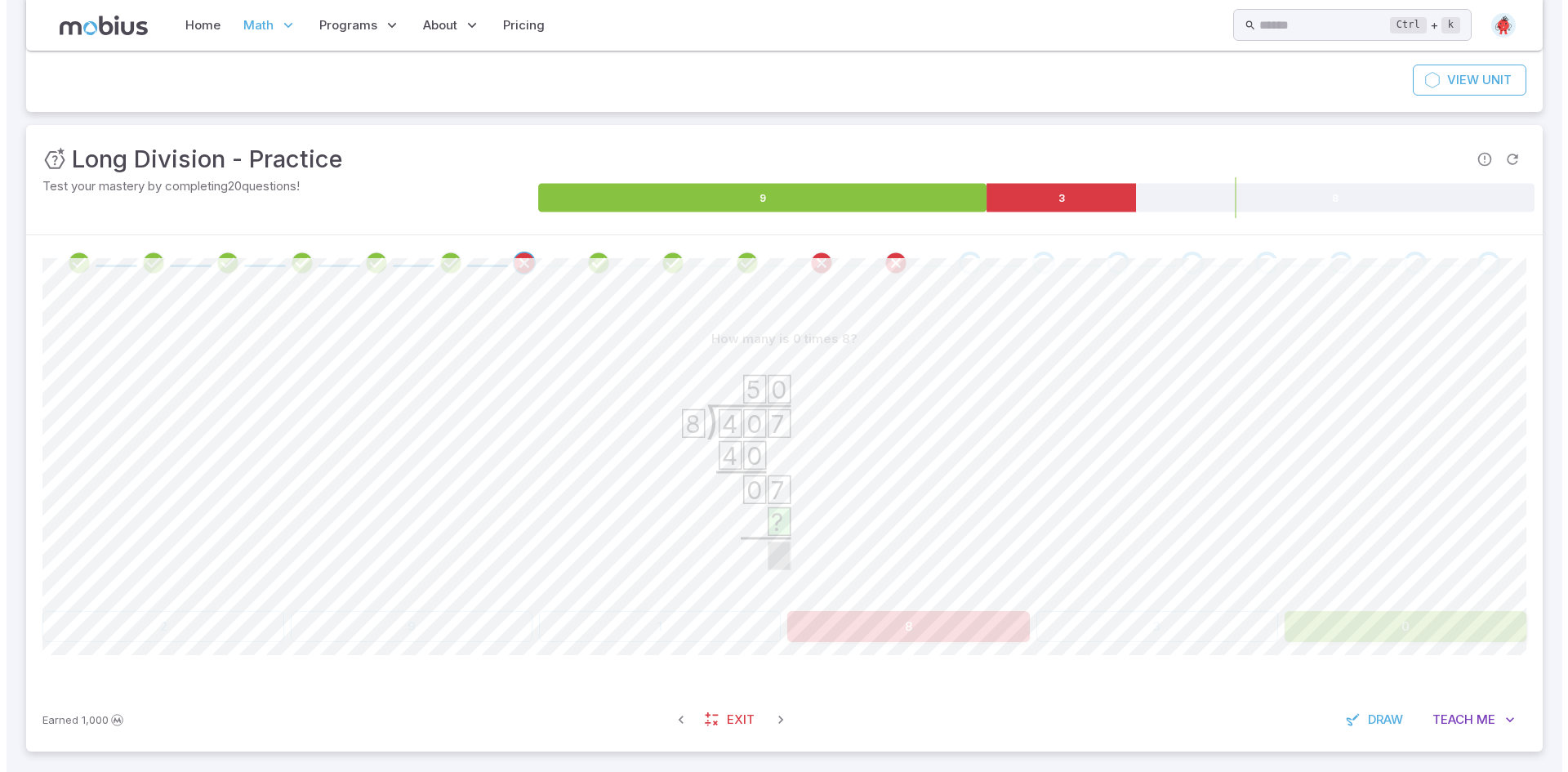
scroll to position [165, 0]
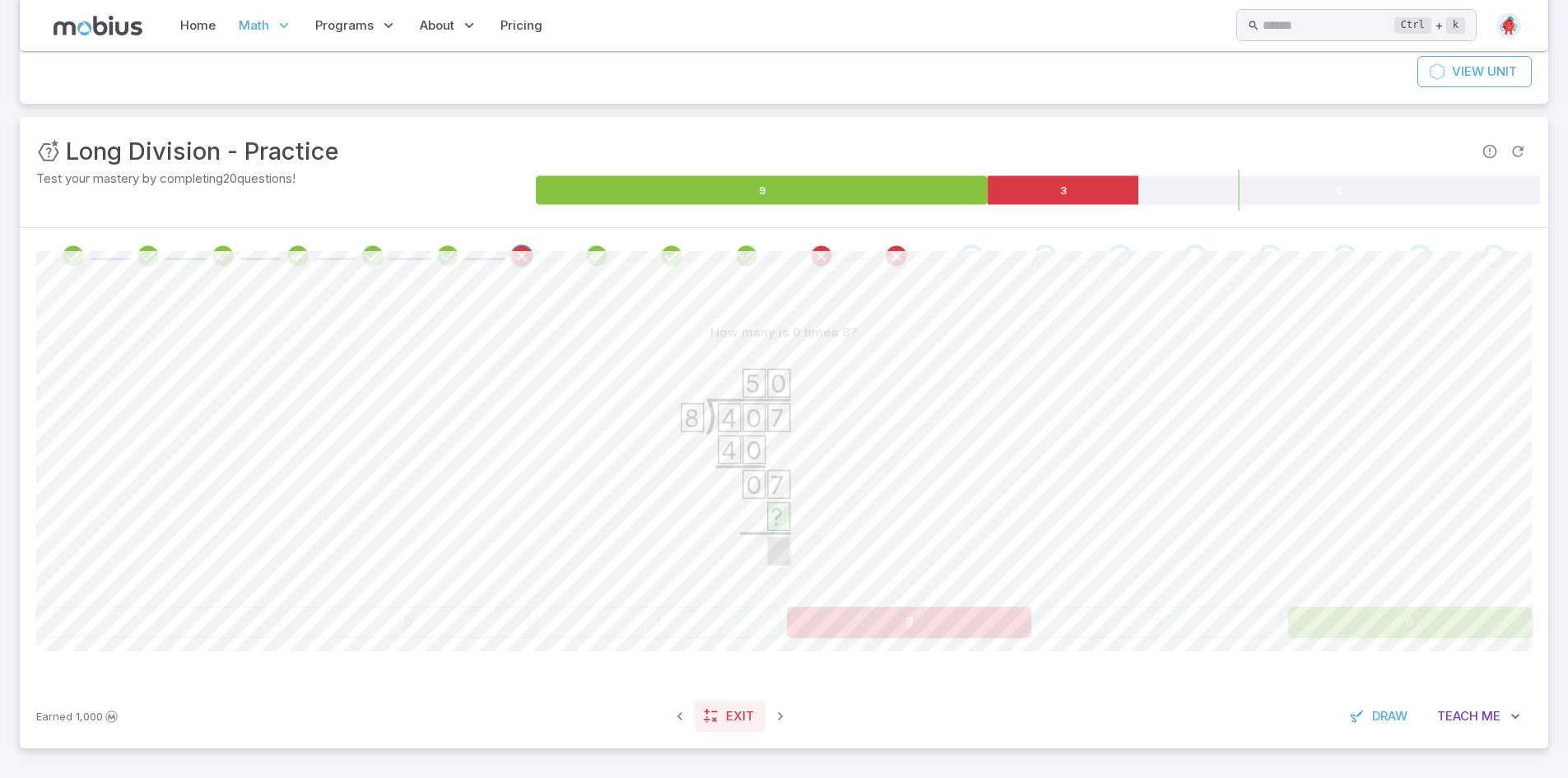
click at [718, 711] on icon at bounding box center [710, 716] width 16 height 16
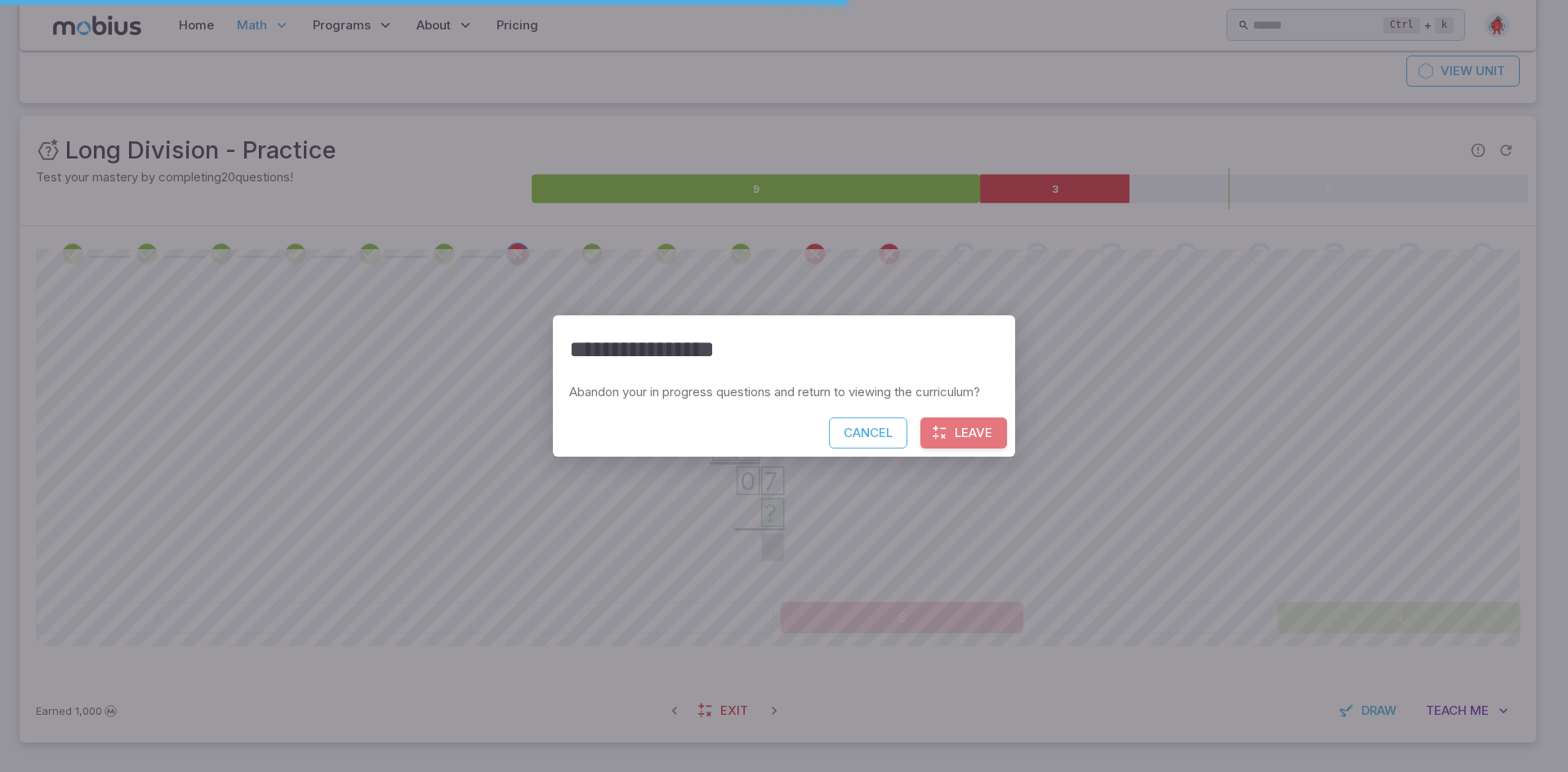
click at [946, 438] on icon "button" at bounding box center [939, 432] width 16 height 16
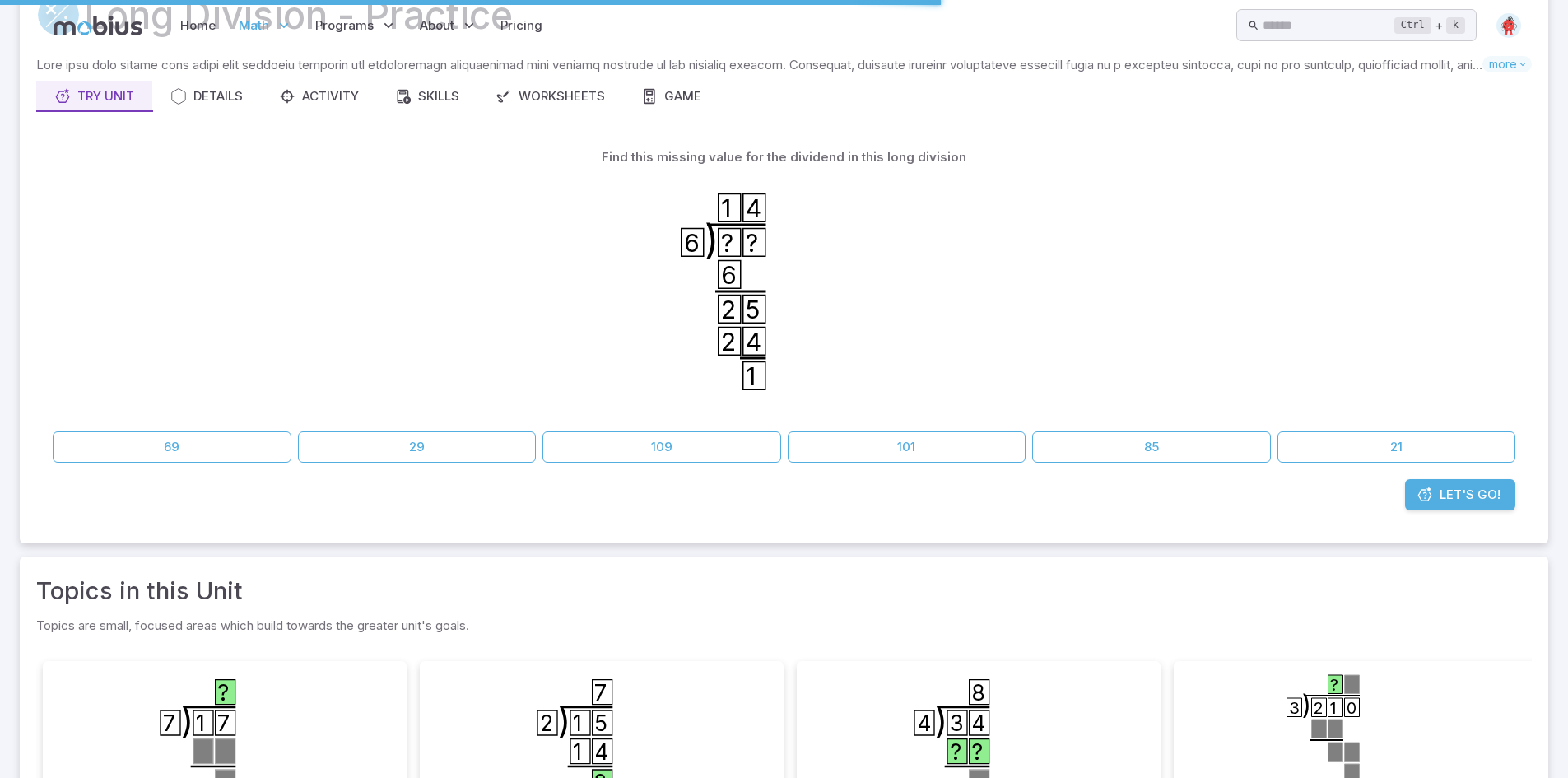
scroll to position [0, 0]
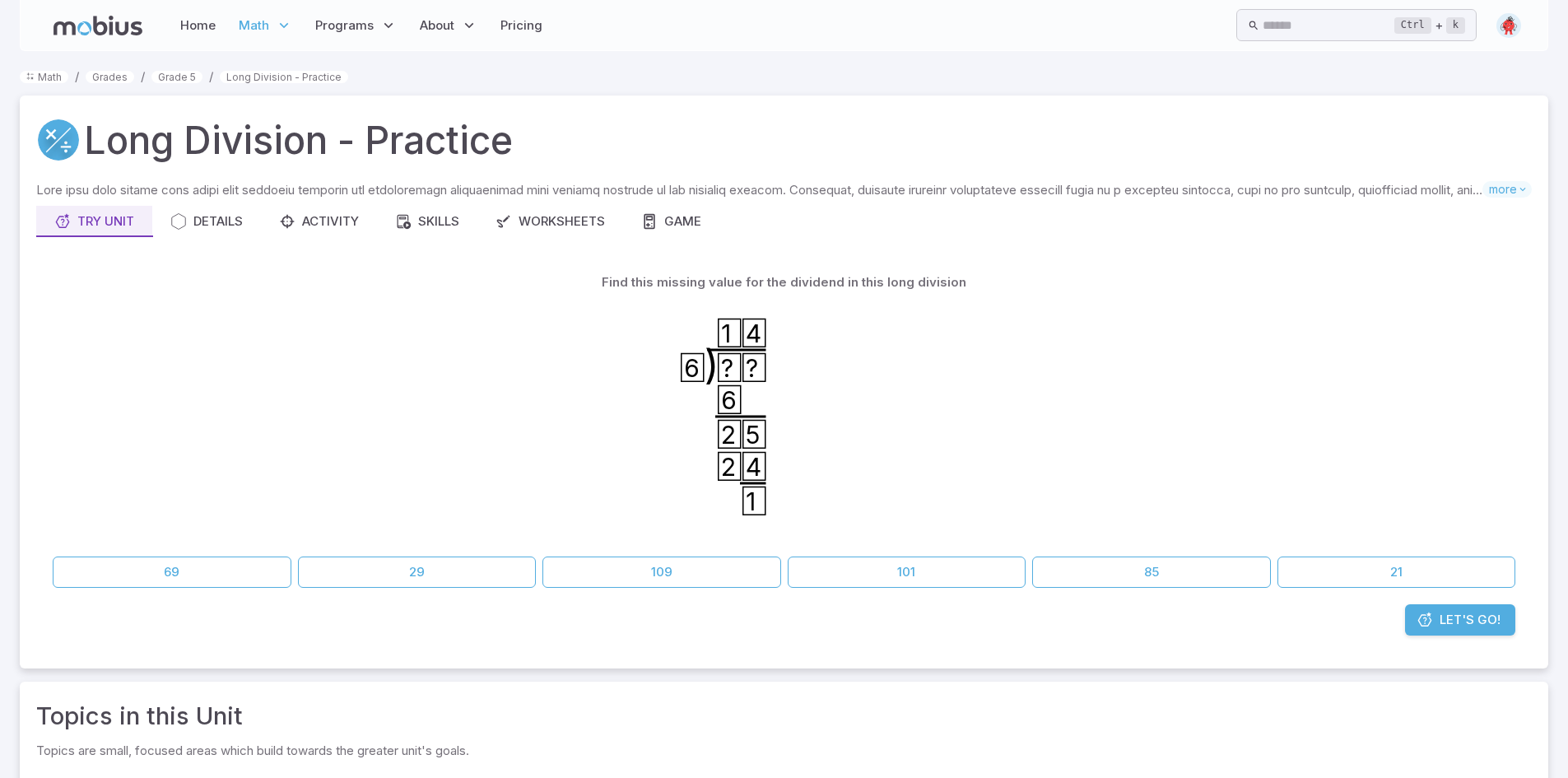
click at [1439, 633] on link "Let's Go!" at bounding box center [1460, 619] width 111 height 31
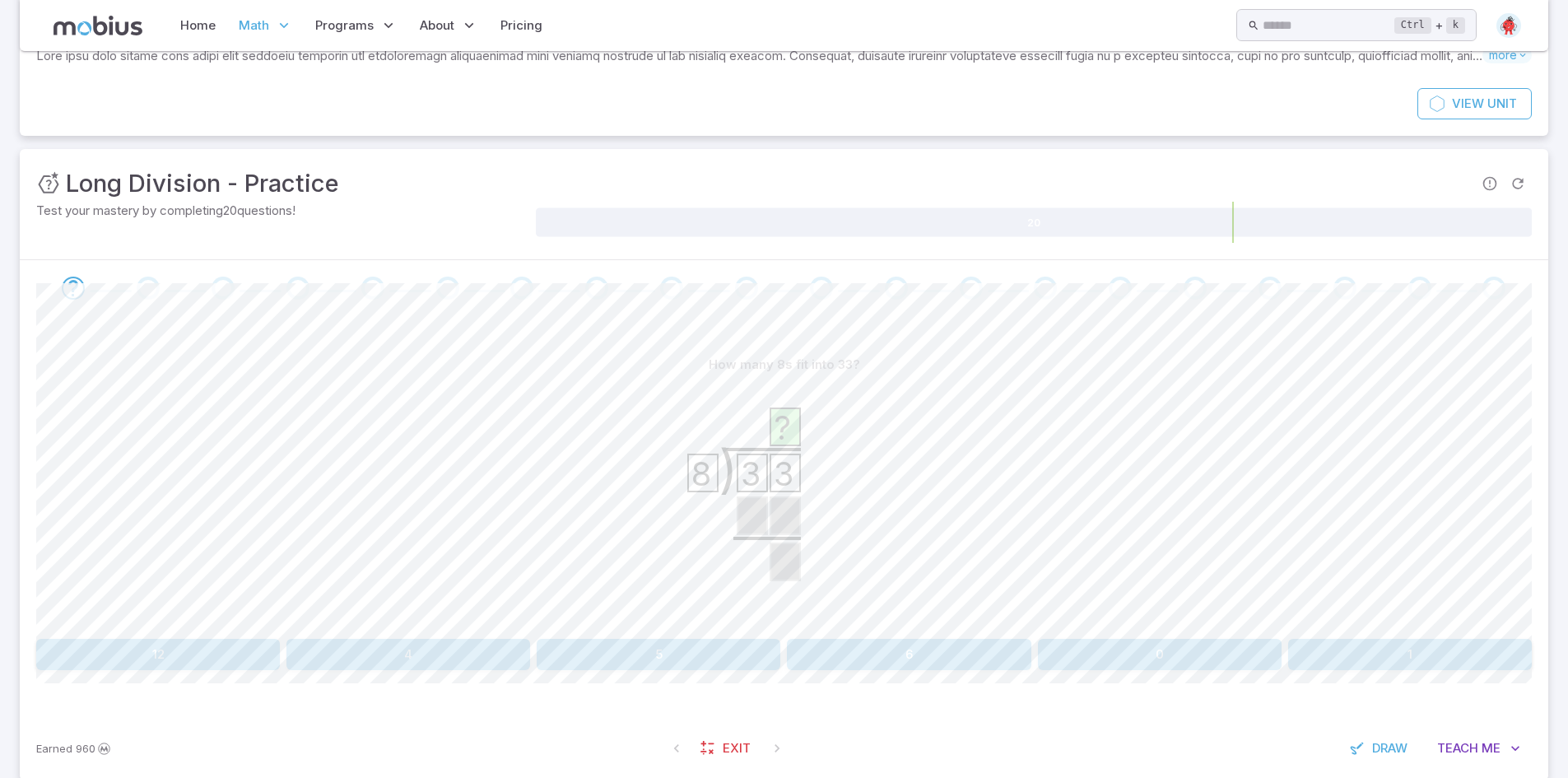
scroll to position [166, 0]
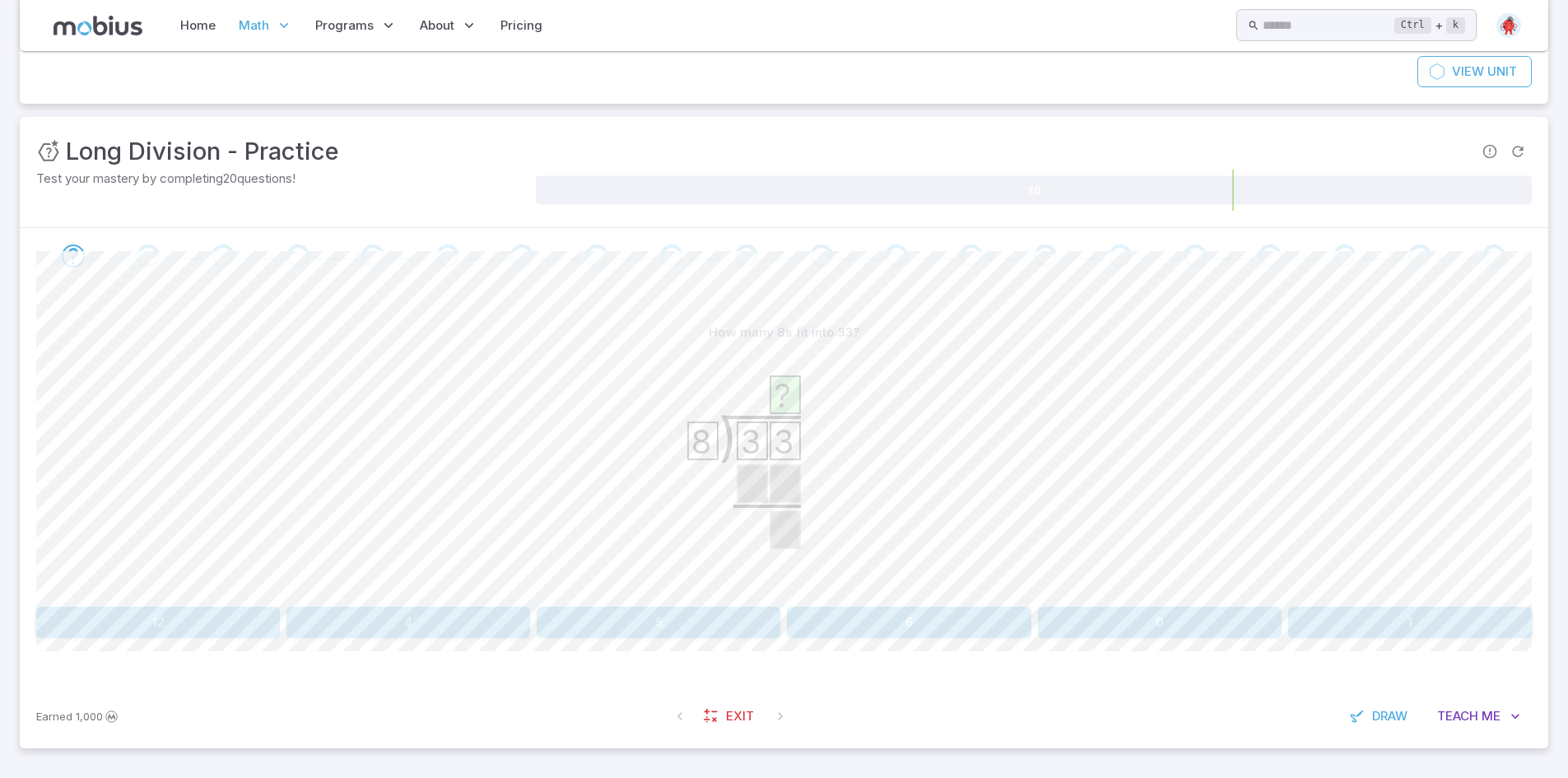
click at [458, 617] on button "4" at bounding box center [408, 621] width 244 height 31
click at [696, 612] on button "1" at bounding box center [658, 621] width 244 height 31
click at [222, 634] on button "27" at bounding box center [158, 621] width 244 height 31
click at [1204, 631] on button "5" at bounding box center [1160, 621] width 244 height 31
click at [890, 628] on button "14" at bounding box center [909, 621] width 244 height 31
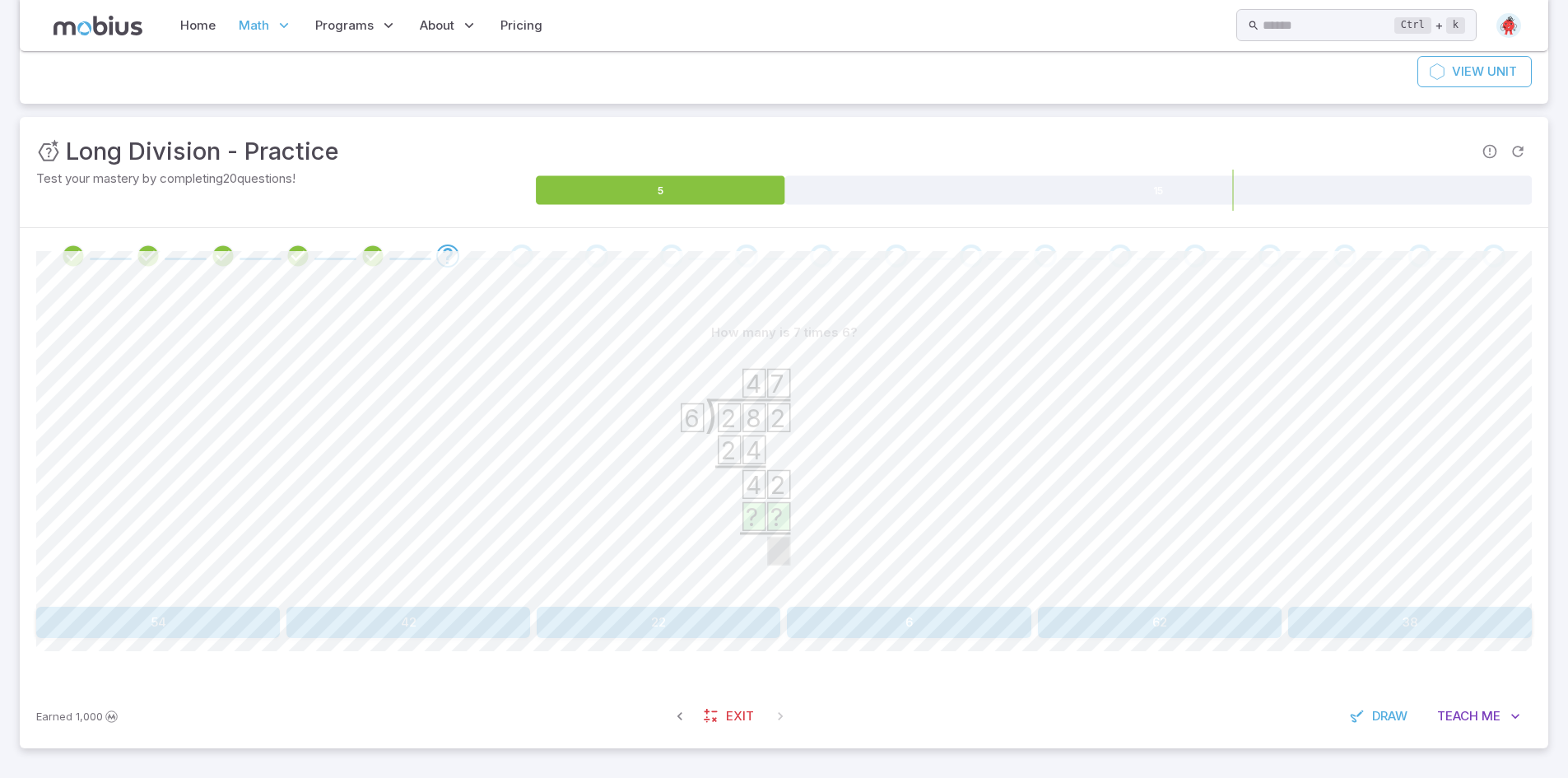
click at [368, 632] on button "42" at bounding box center [408, 621] width 244 height 31
click at [1134, 606] on button "49" at bounding box center [1160, 621] width 244 height 31
click at [1353, 617] on button "15" at bounding box center [1410, 621] width 244 height 31
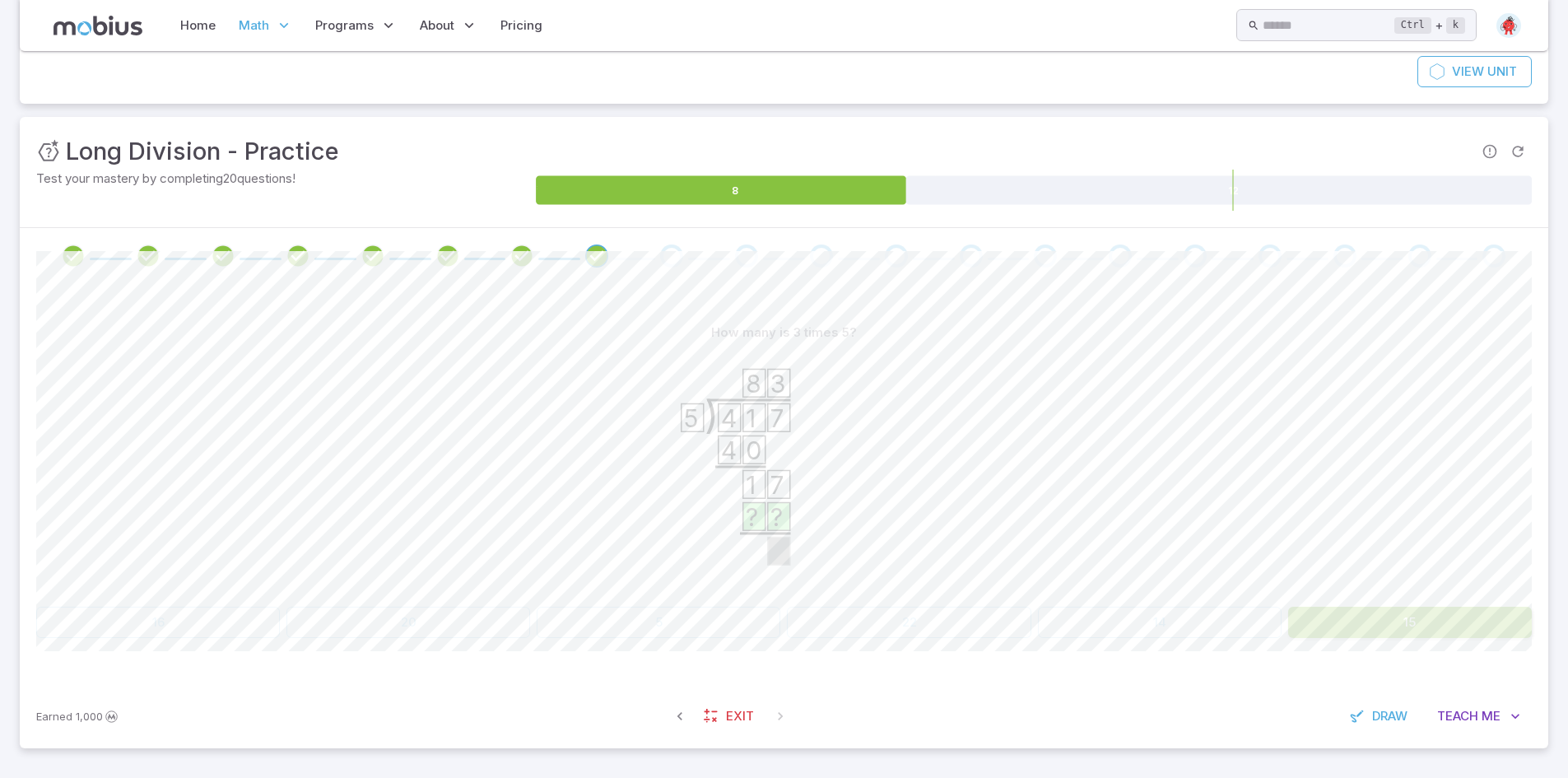
scroll to position [0, 0]
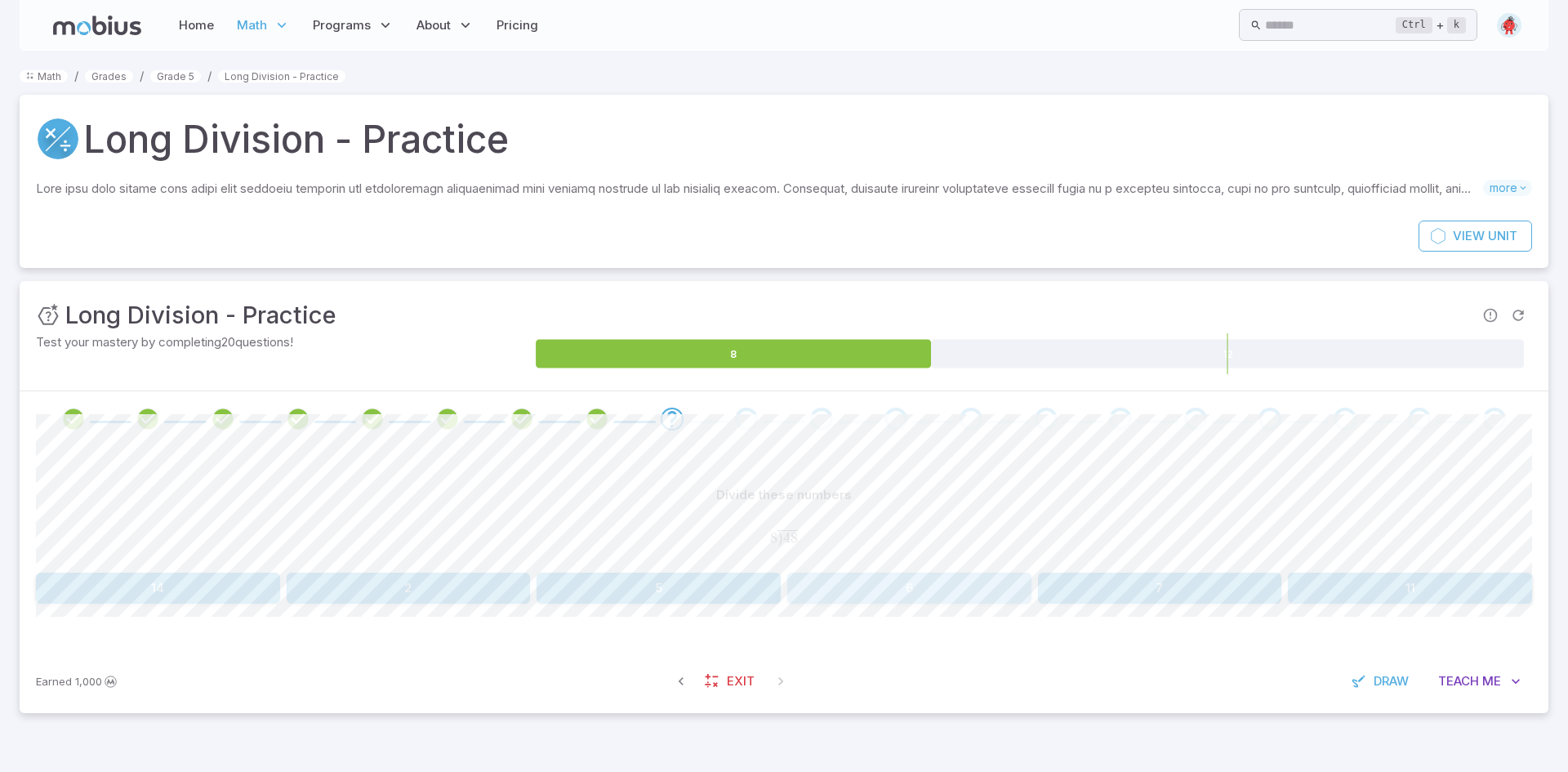
click at [906, 590] on button "6" at bounding box center [909, 587] width 245 height 31
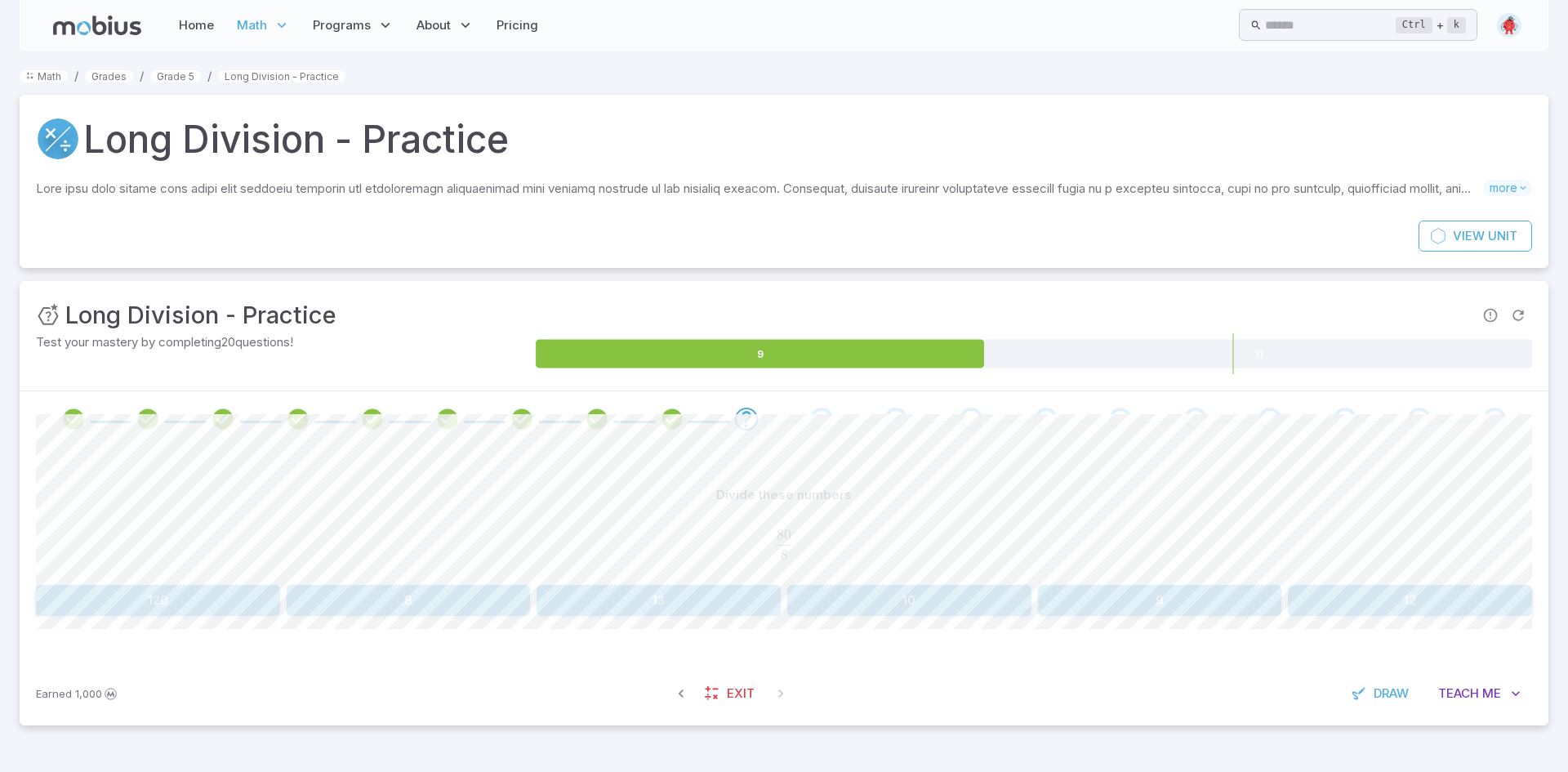
drag, startPoint x: 957, startPoint y: 602, endPoint x: 948, endPoint y: 600, distance: 9.2
click at [948, 600] on button "10" at bounding box center [909, 600] width 245 height 31
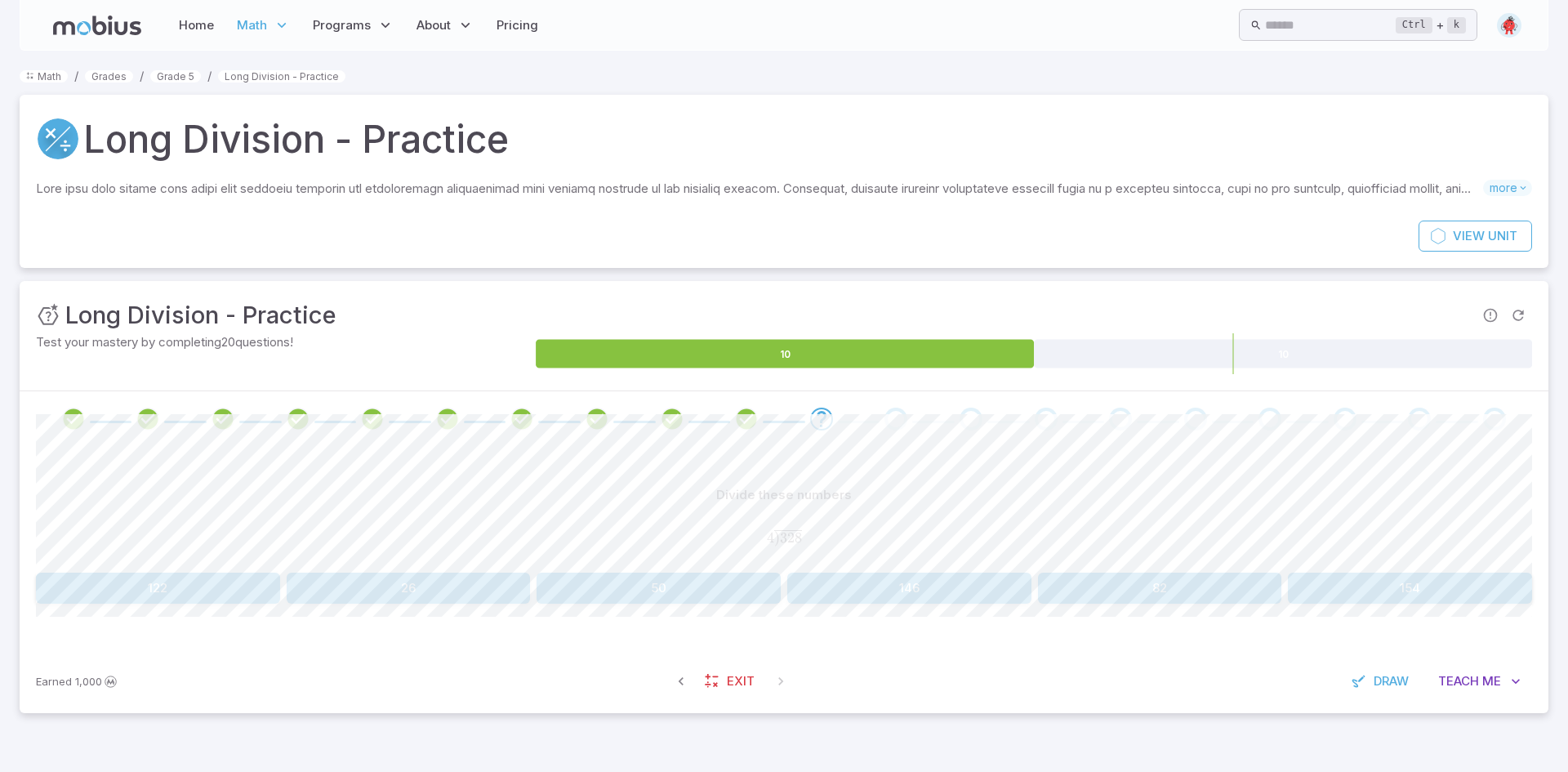
click at [1208, 585] on button "82" at bounding box center [1160, 587] width 245 height 31
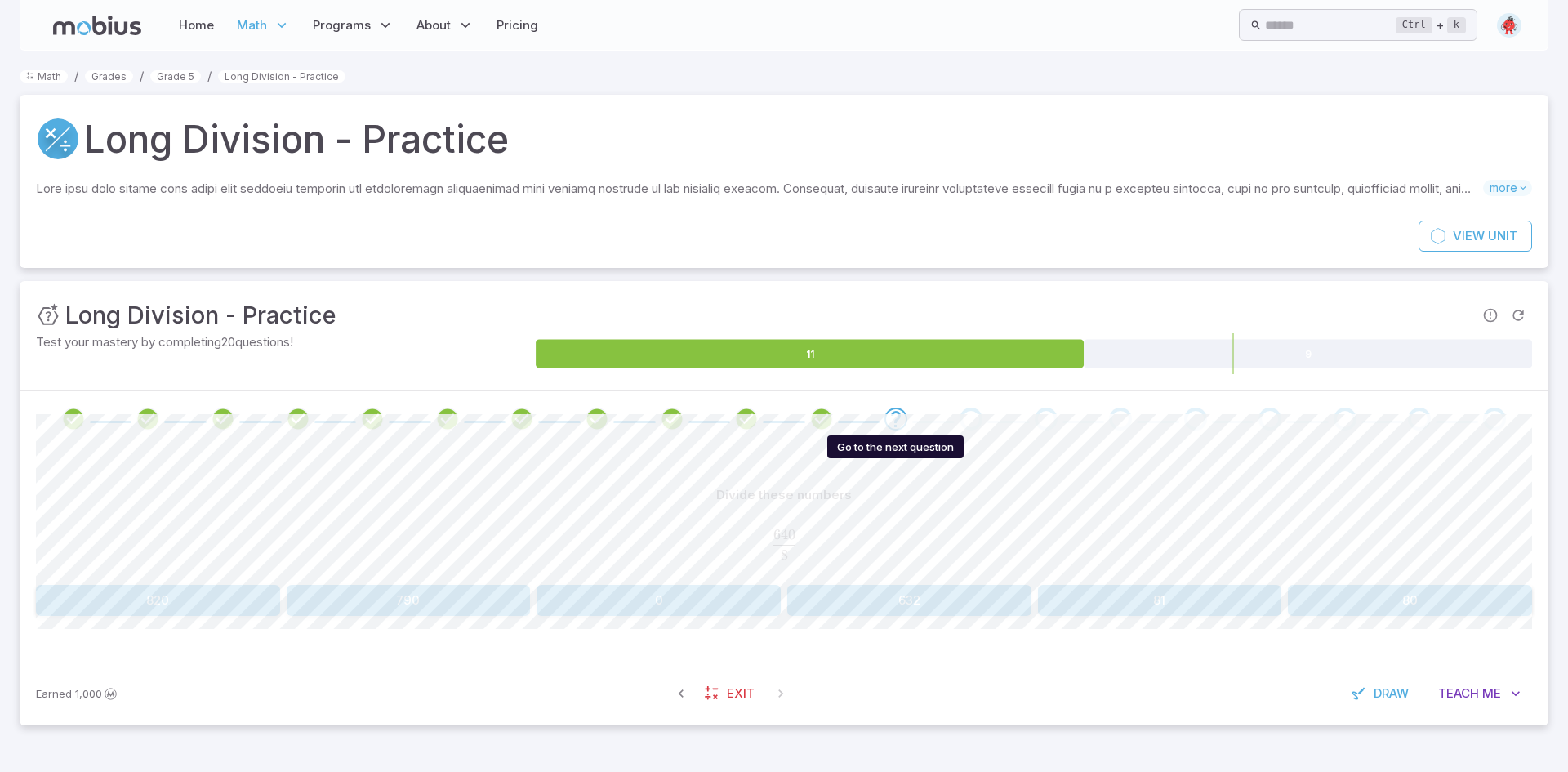
click at [895, 419] on icon "Go to the next question" at bounding box center [896, 419] width 20 height 20
click at [828, 420] on icon "Review your answer" at bounding box center [822, 419] width 24 height 24
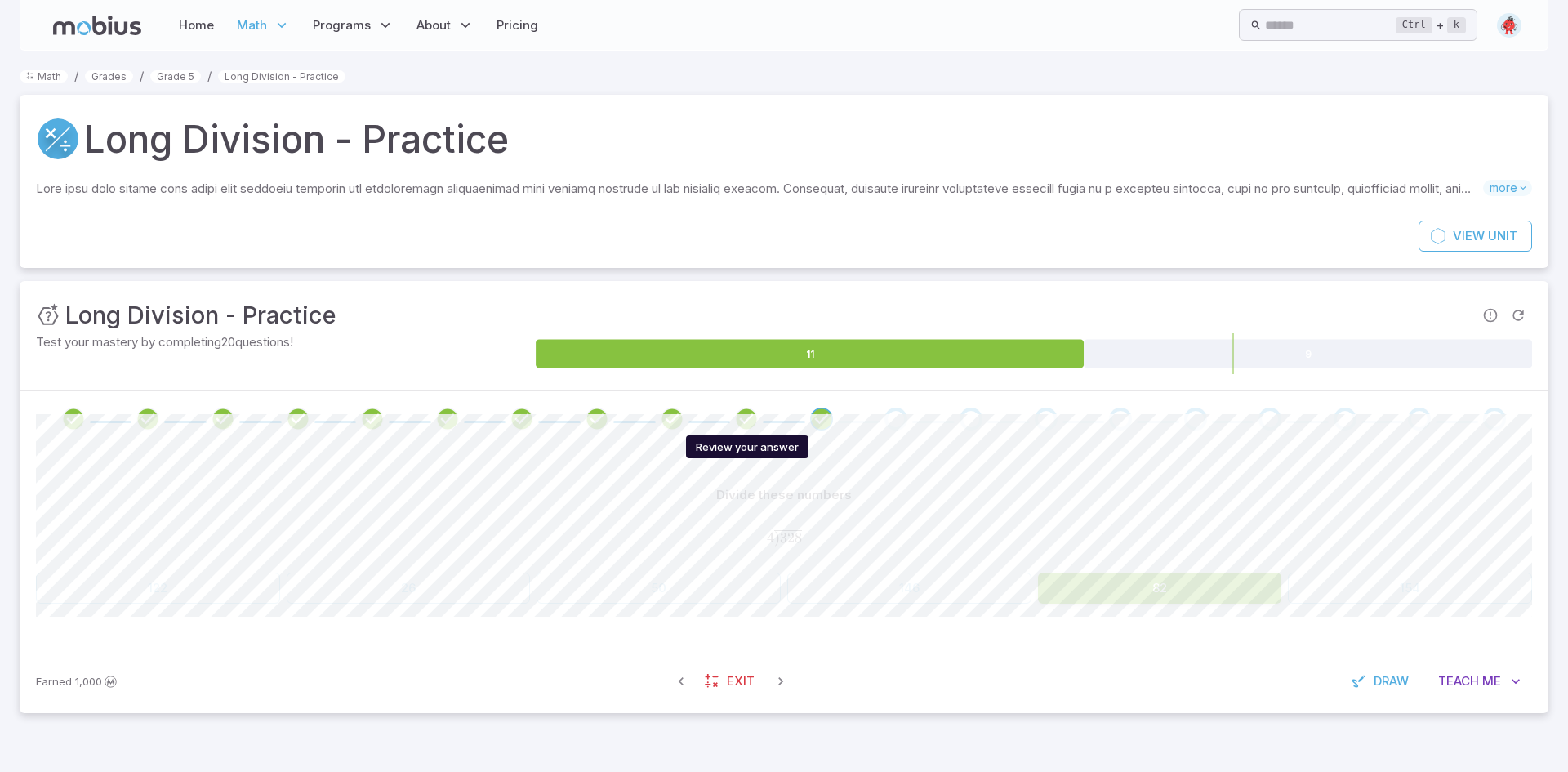
click at [735, 410] on icon "Review your answer" at bounding box center [747, 419] width 24 height 24
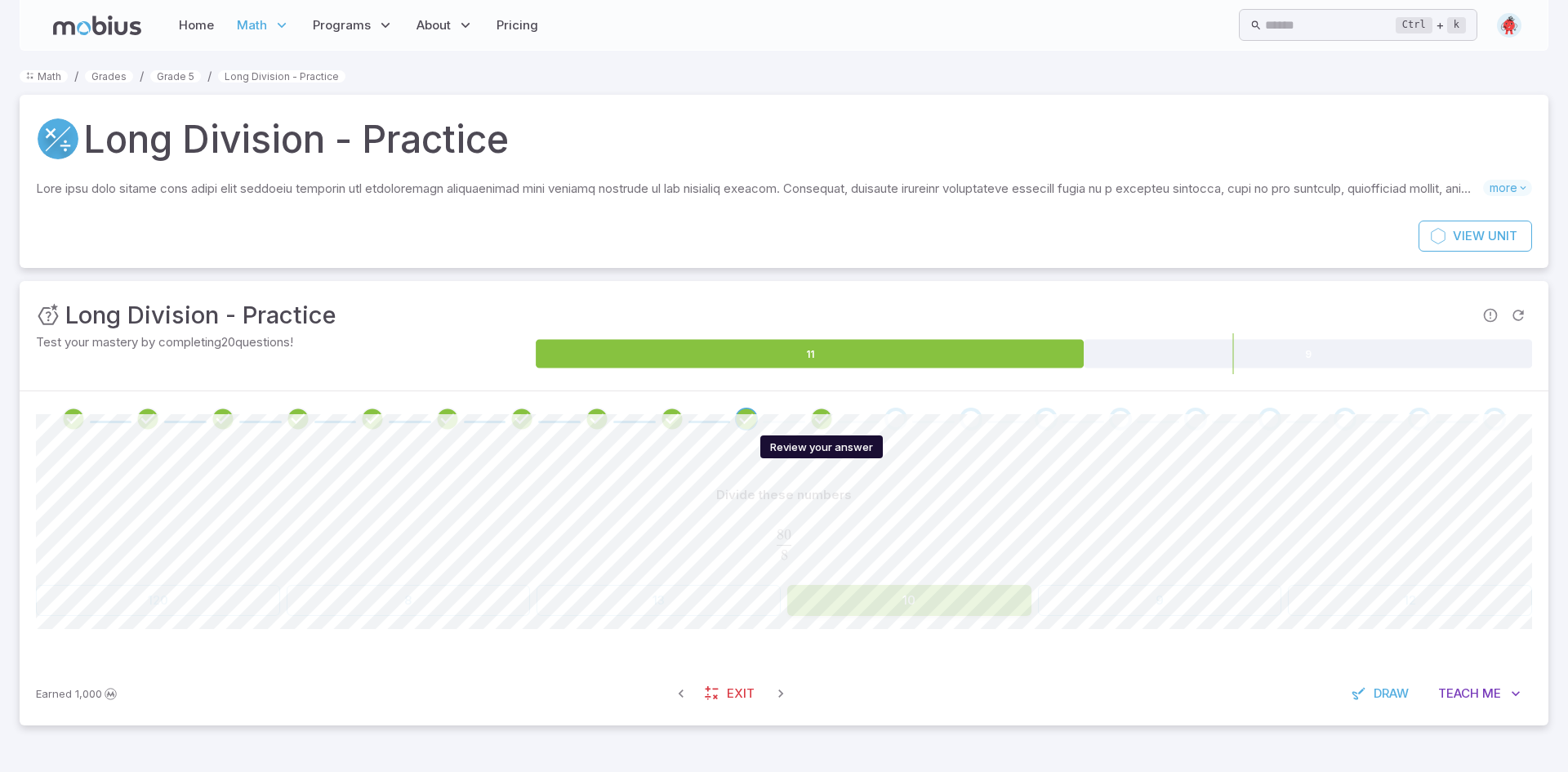
click at [810, 408] on icon "Review your answer" at bounding box center [822, 419] width 24 height 24
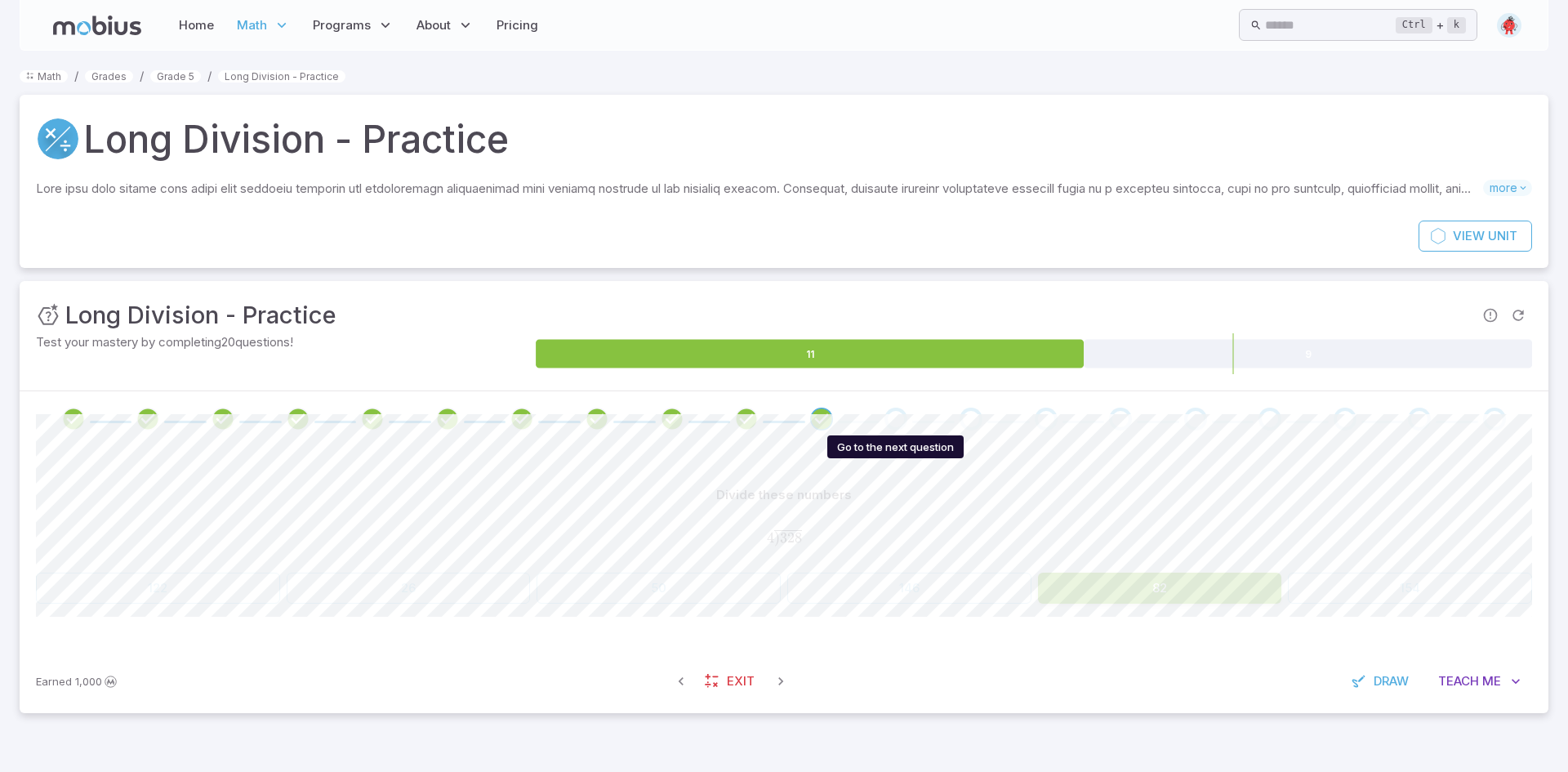
click at [901, 423] on div "Go to the next question" at bounding box center [896, 419] width 22 height 22
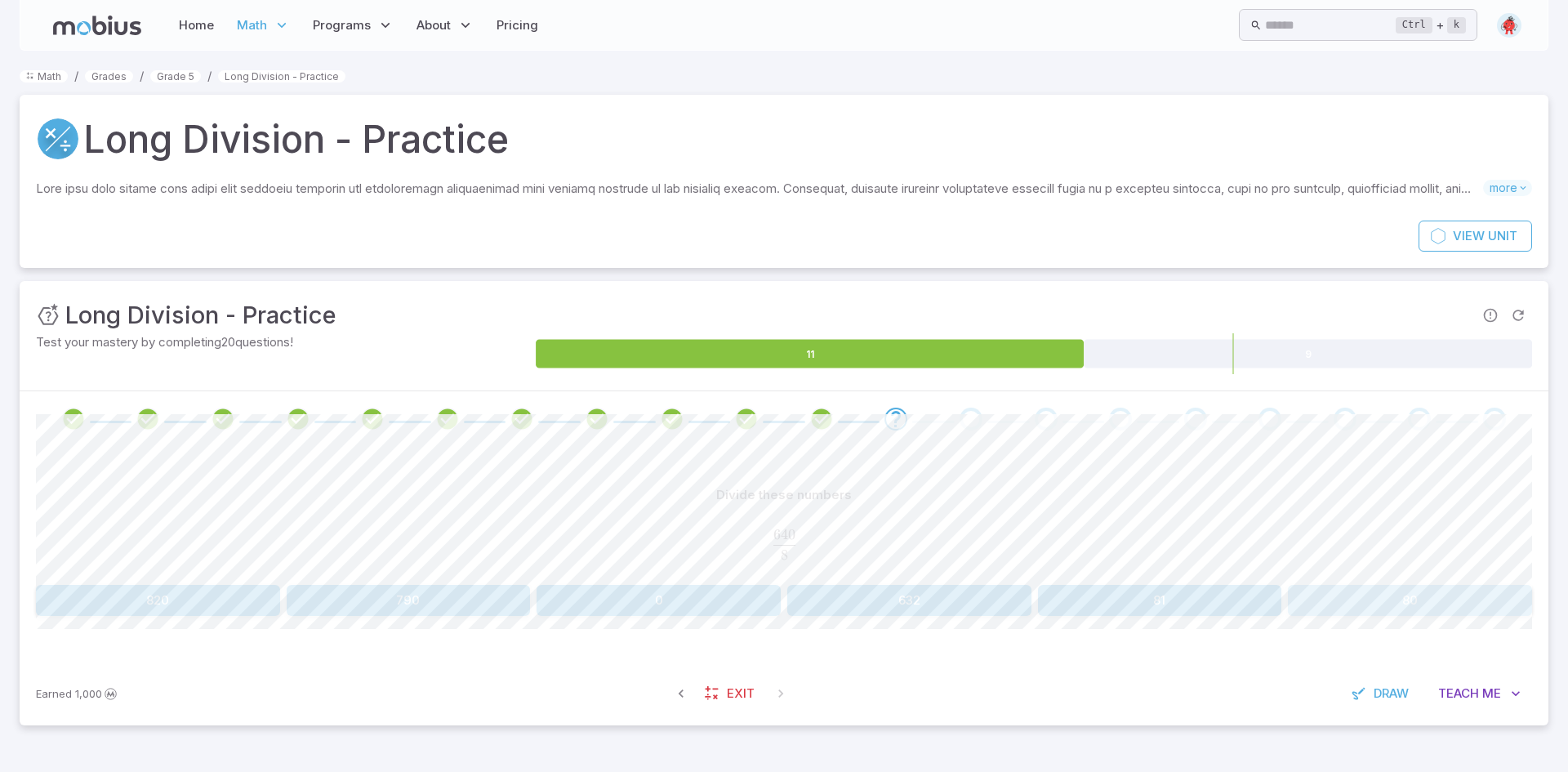
click at [1403, 601] on button "80" at bounding box center [1410, 600] width 245 height 31
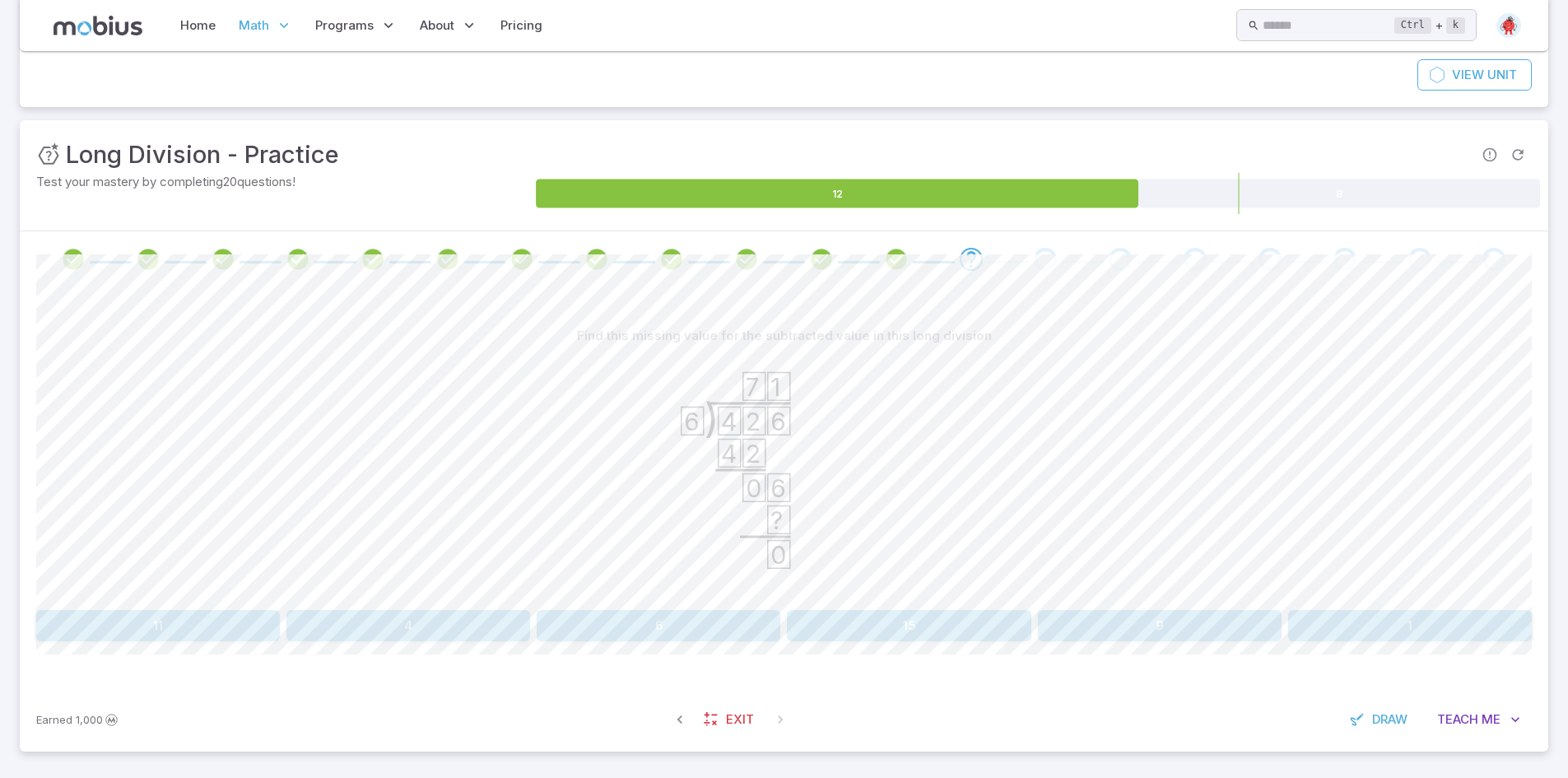
scroll to position [166, 0]
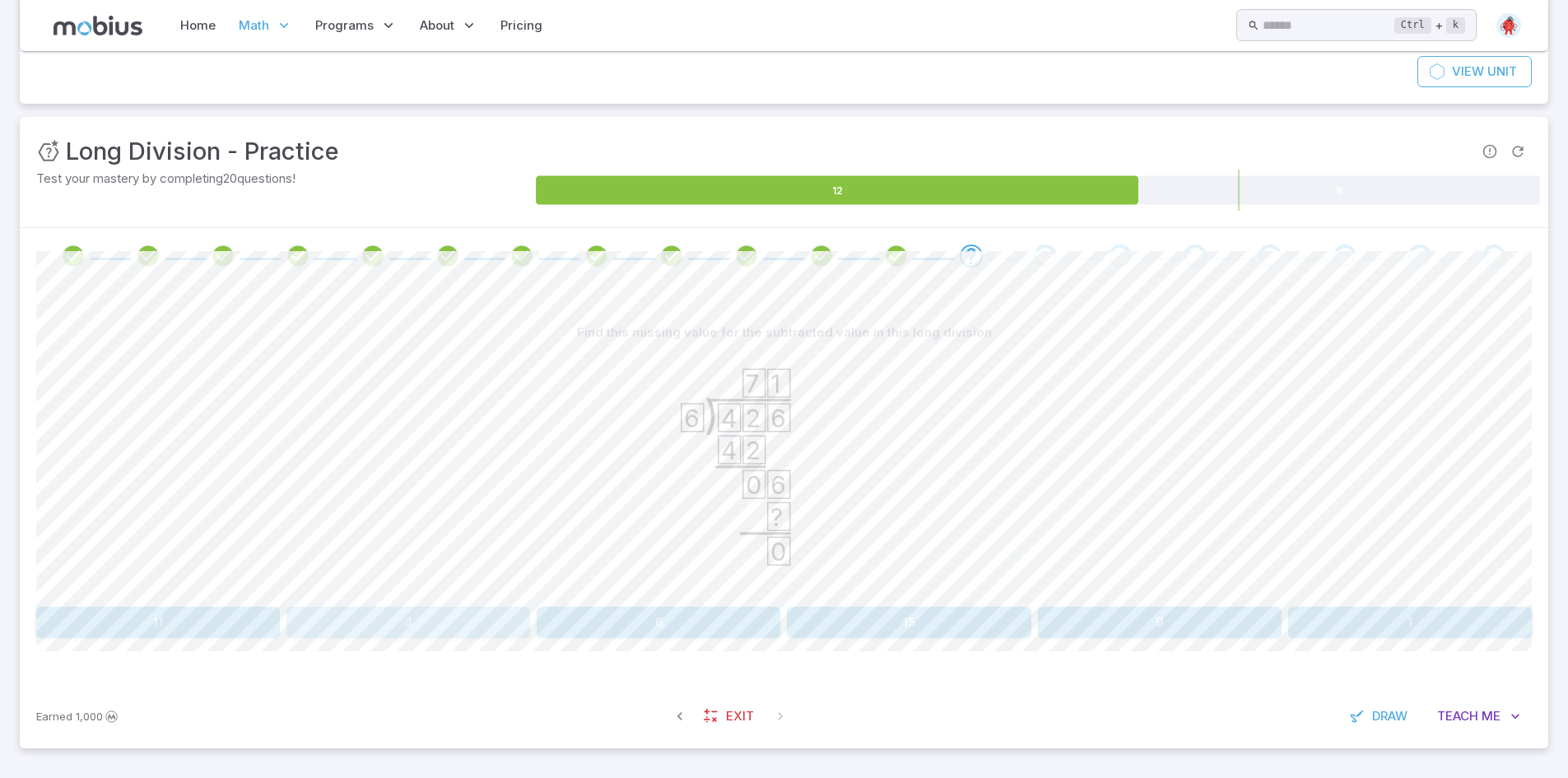
click at [486, 617] on button "4" at bounding box center [408, 621] width 244 height 31
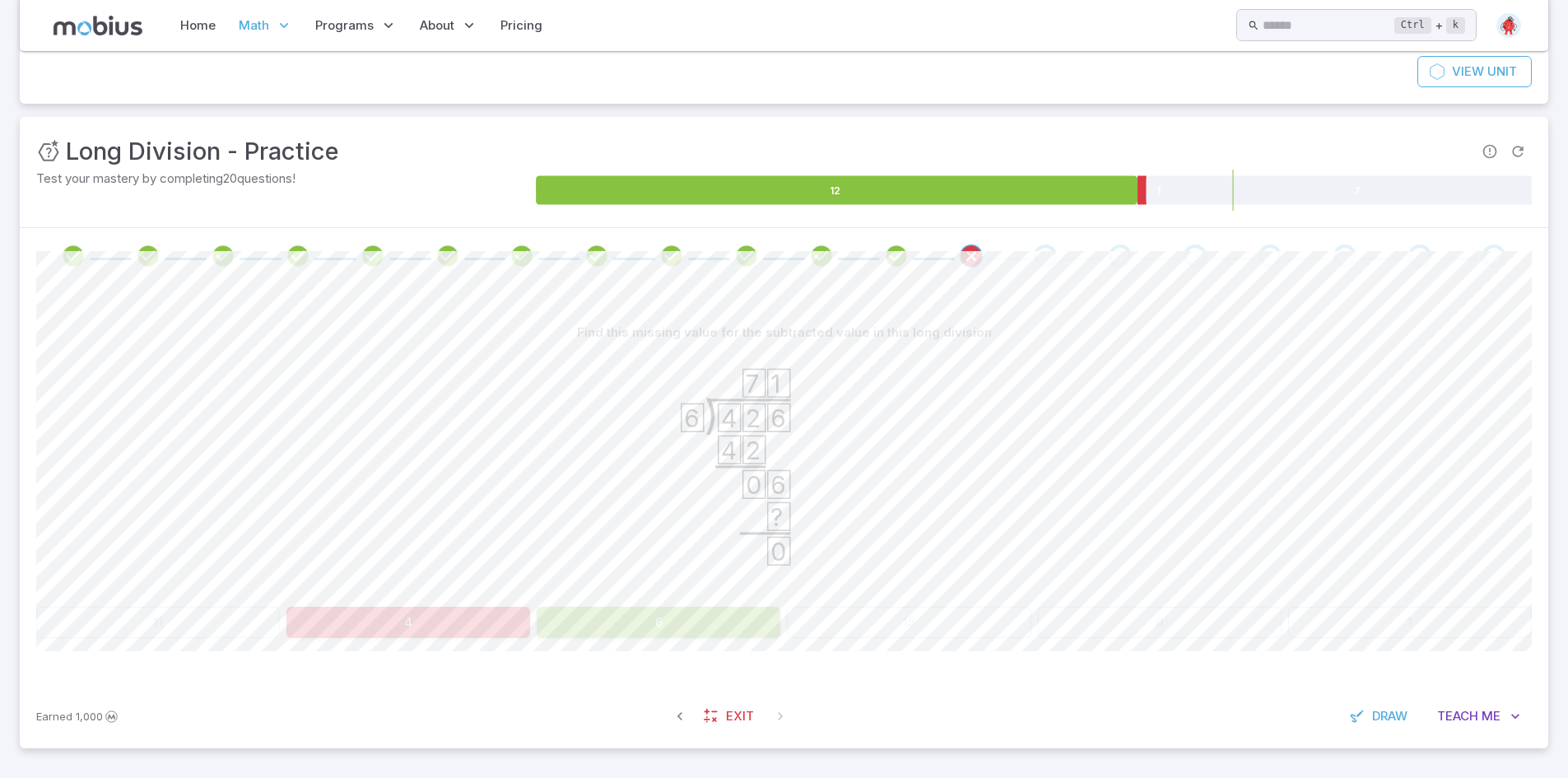
scroll to position [0, 0]
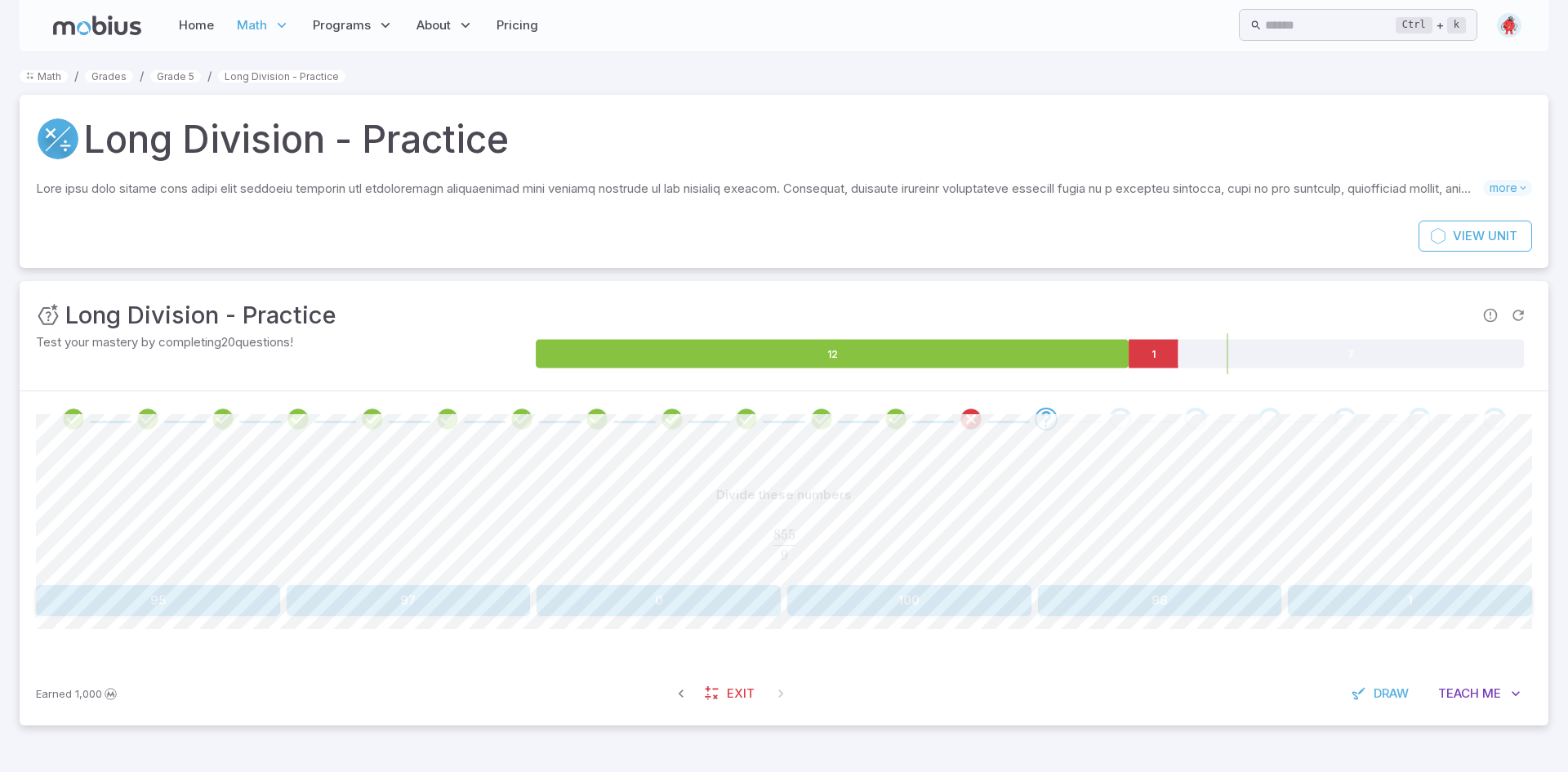
click at [112, 605] on button "95" at bounding box center [157, 600] width 245 height 31
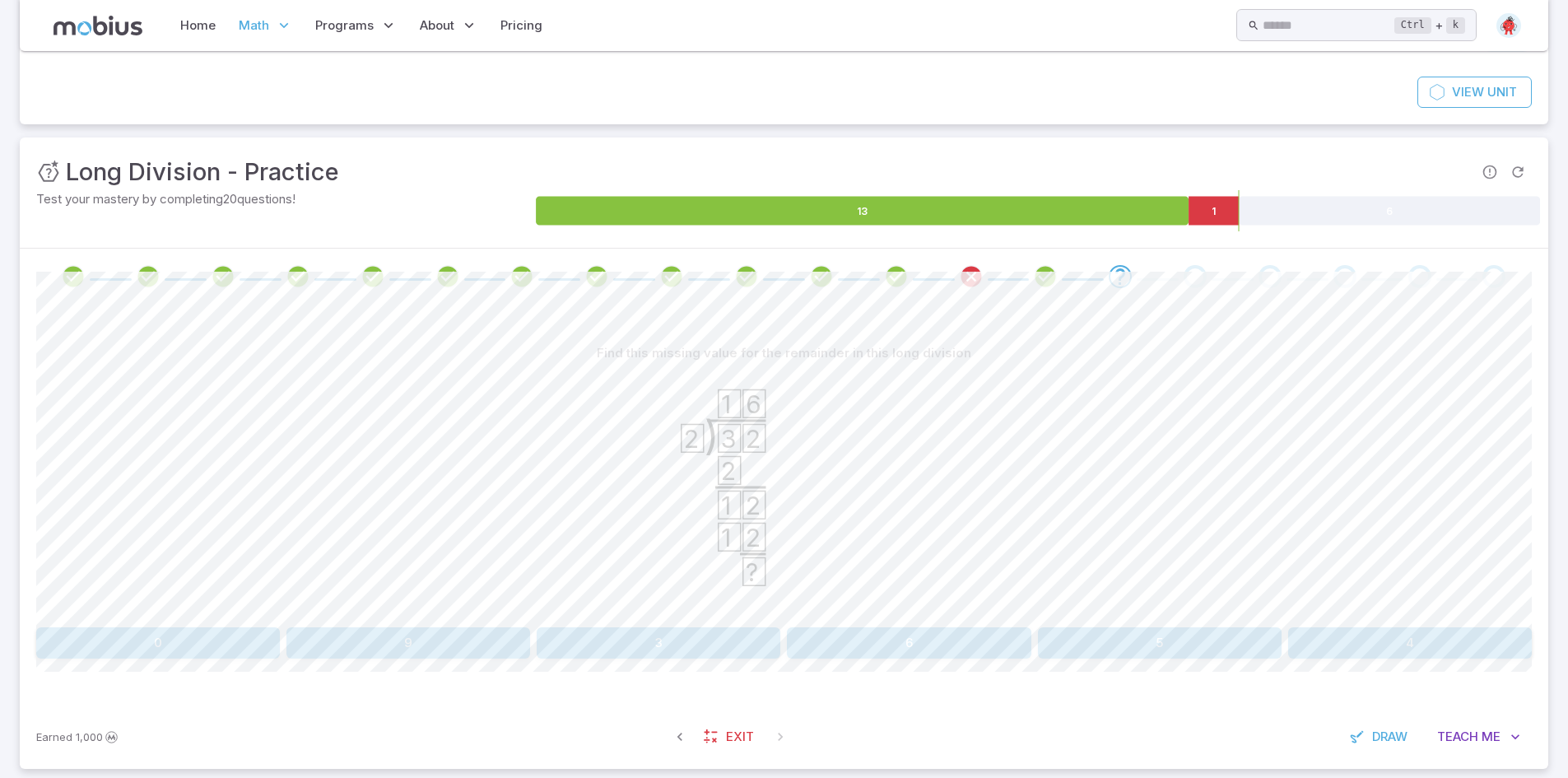
scroll to position [166, 0]
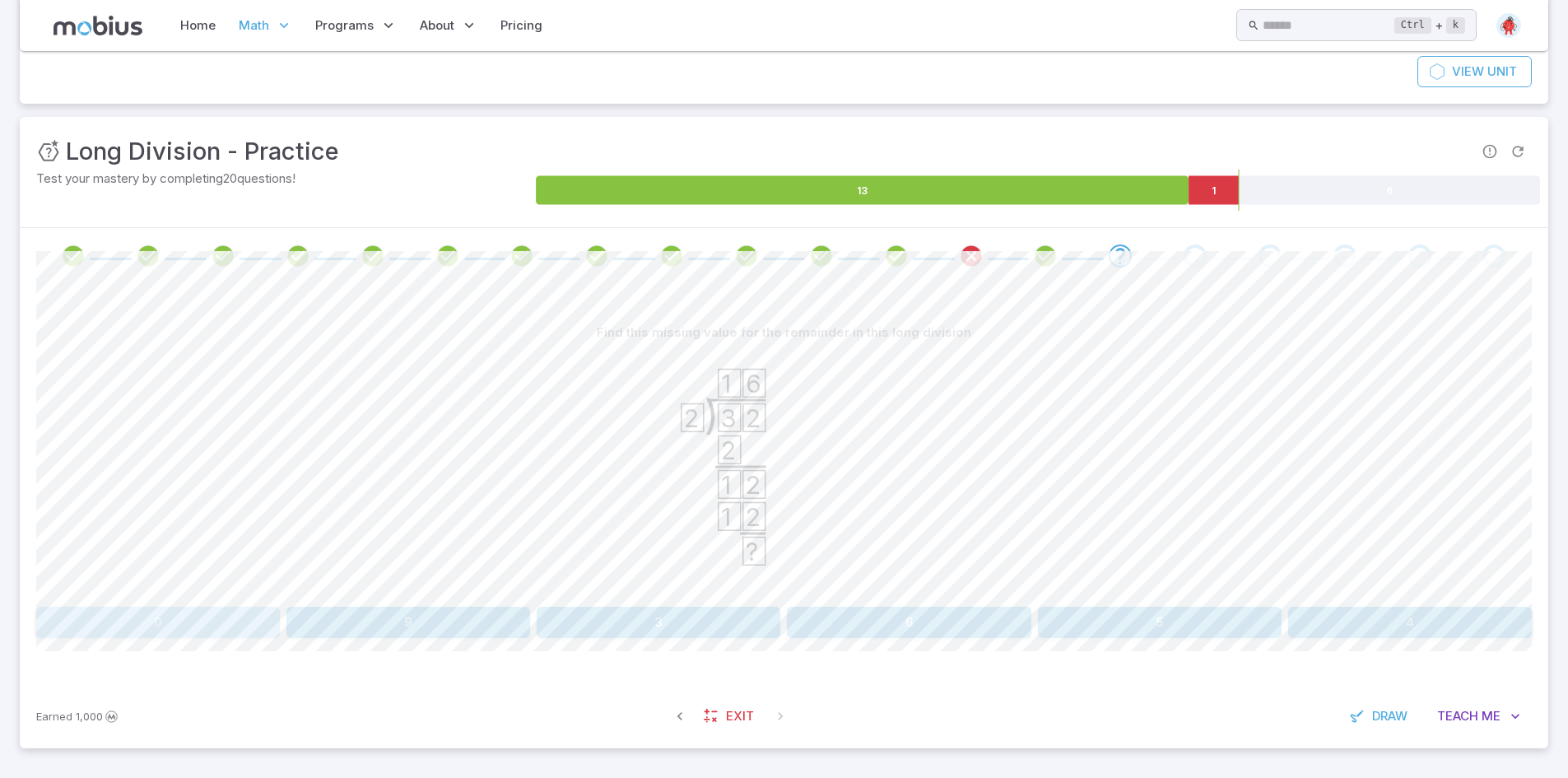
click at [171, 618] on button "0" at bounding box center [158, 621] width 244 height 31
click at [869, 612] on button "10" at bounding box center [909, 621] width 244 height 31
click at [465, 637] on button "8" at bounding box center [408, 621] width 244 height 31
click at [659, 627] on button "12" at bounding box center [658, 621] width 244 height 31
click at [952, 614] on button "1" at bounding box center [909, 621] width 244 height 31
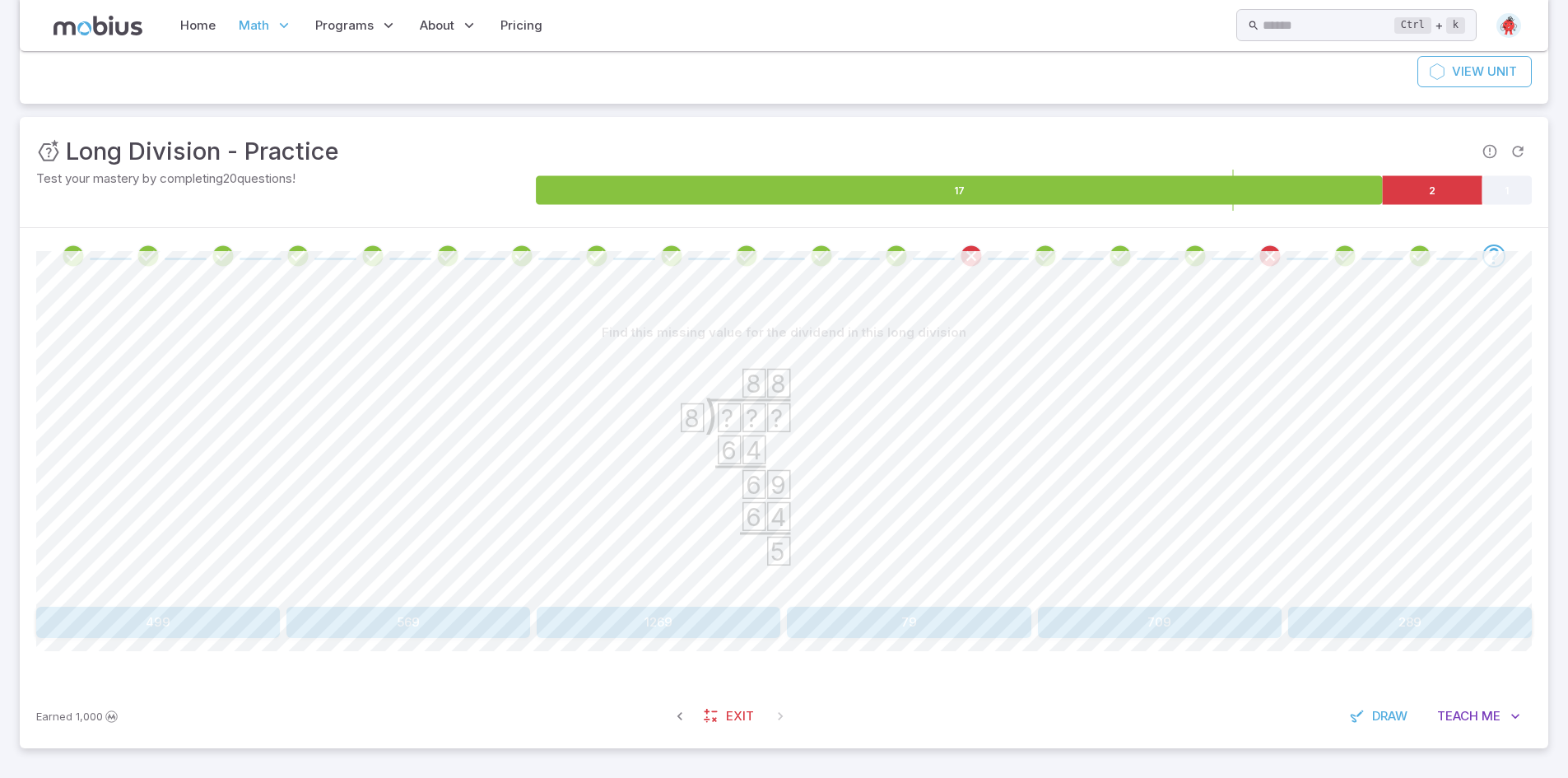
click at [1153, 627] on button "709" at bounding box center [1160, 621] width 244 height 31
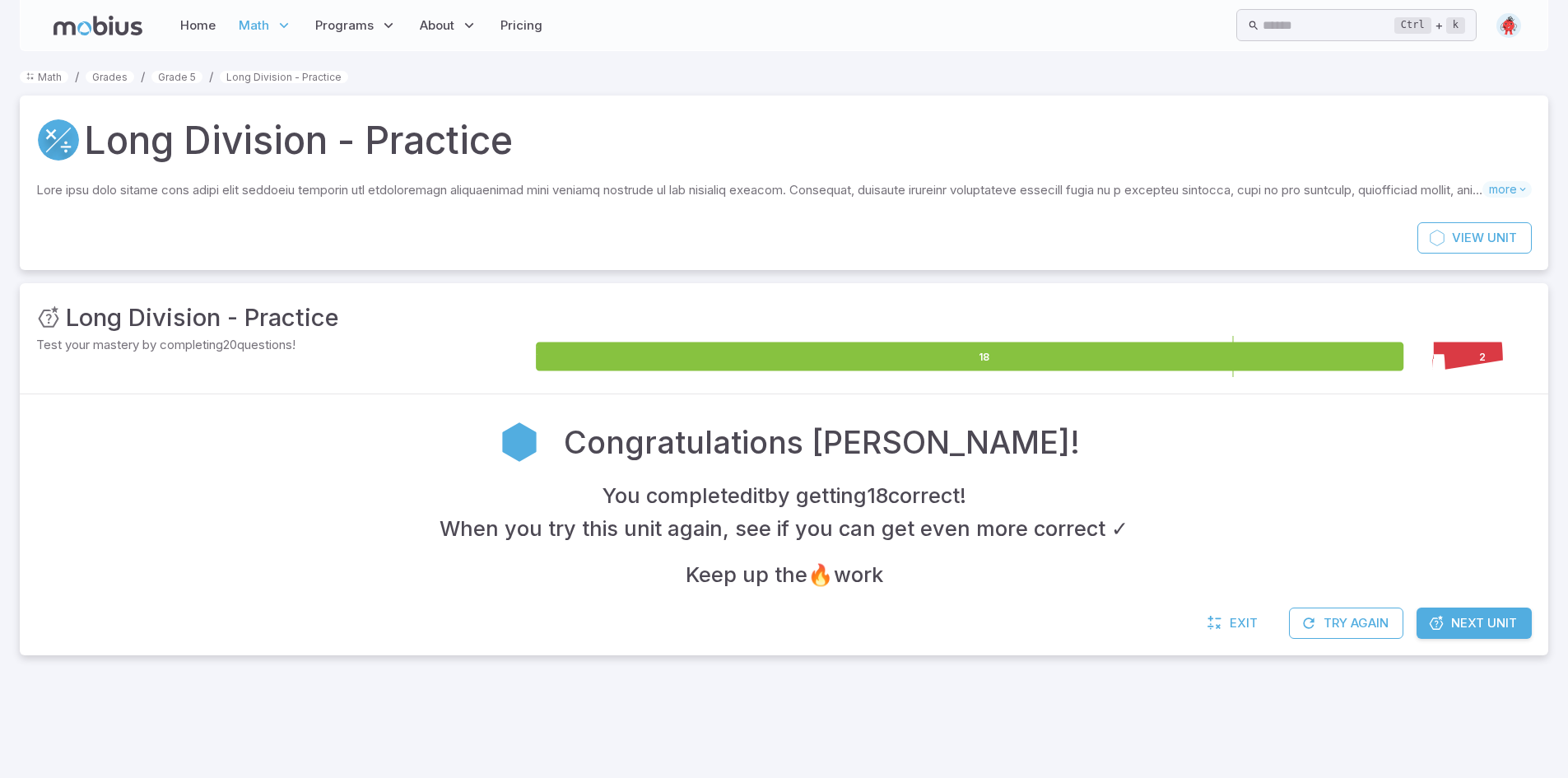
scroll to position [0, 0]
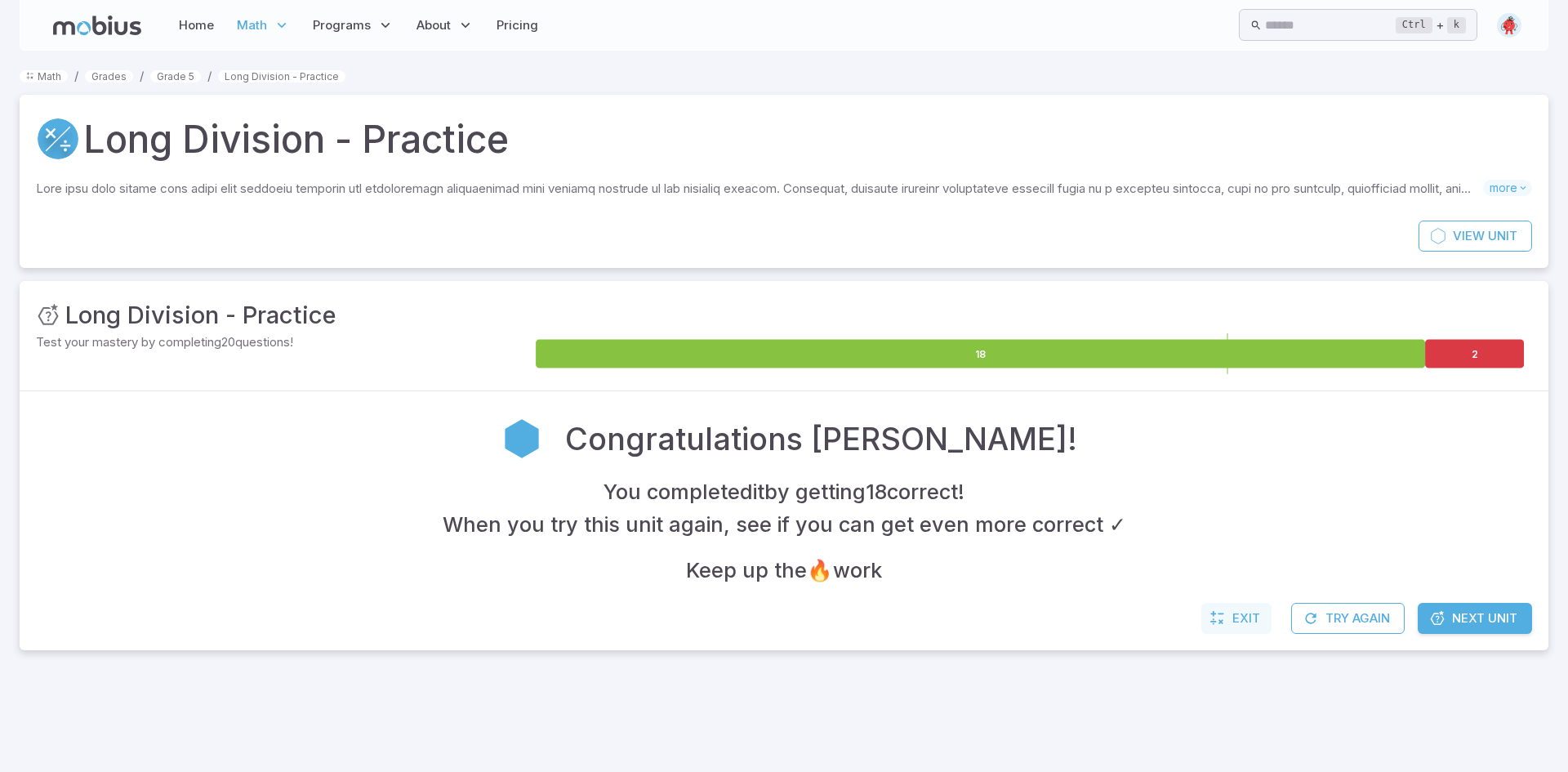
click at [1231, 615] on link "Exit" at bounding box center [1236, 617] width 70 height 31
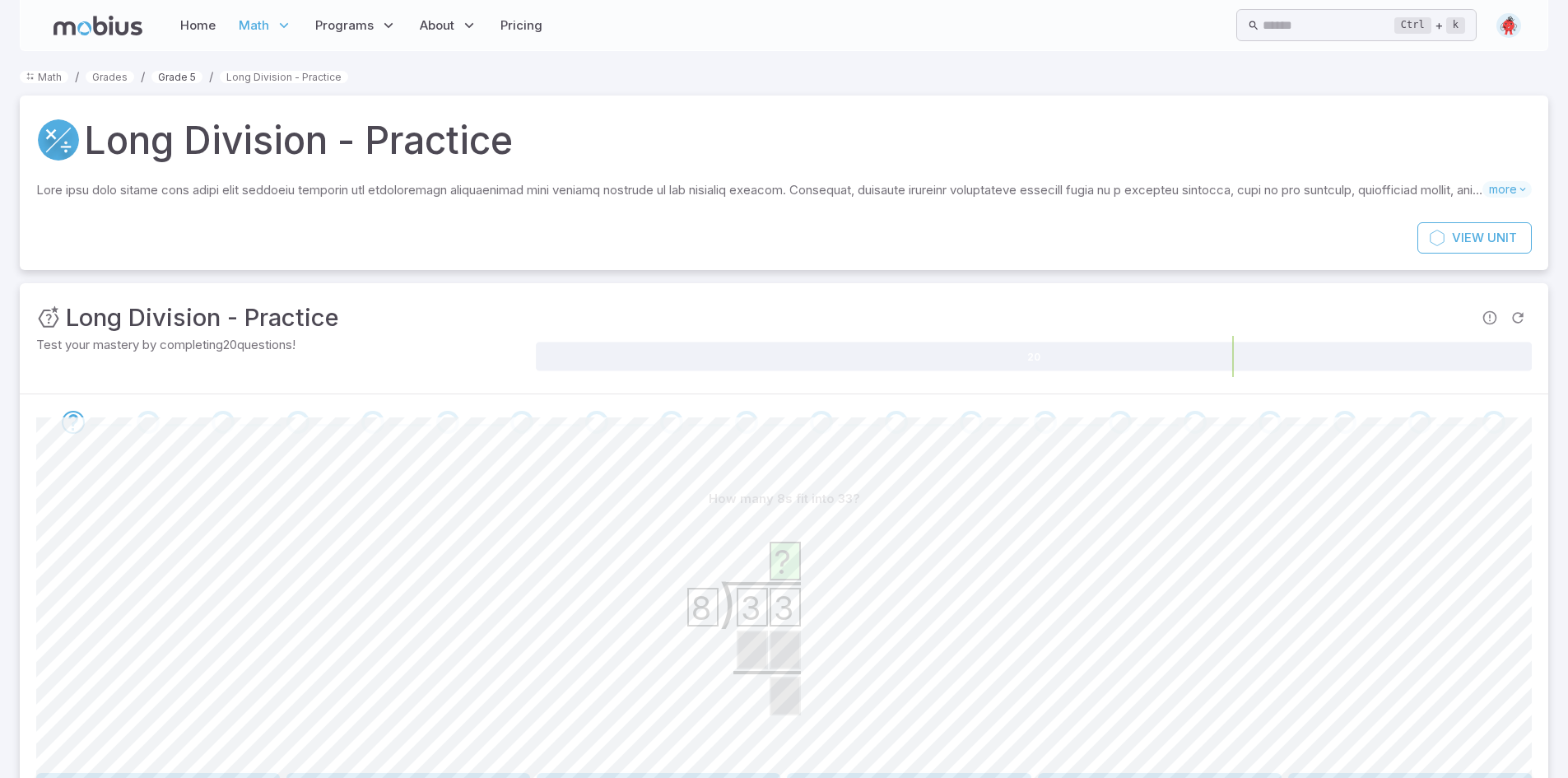
click at [172, 78] on link "Grade 5" at bounding box center [177, 76] width 51 height 12
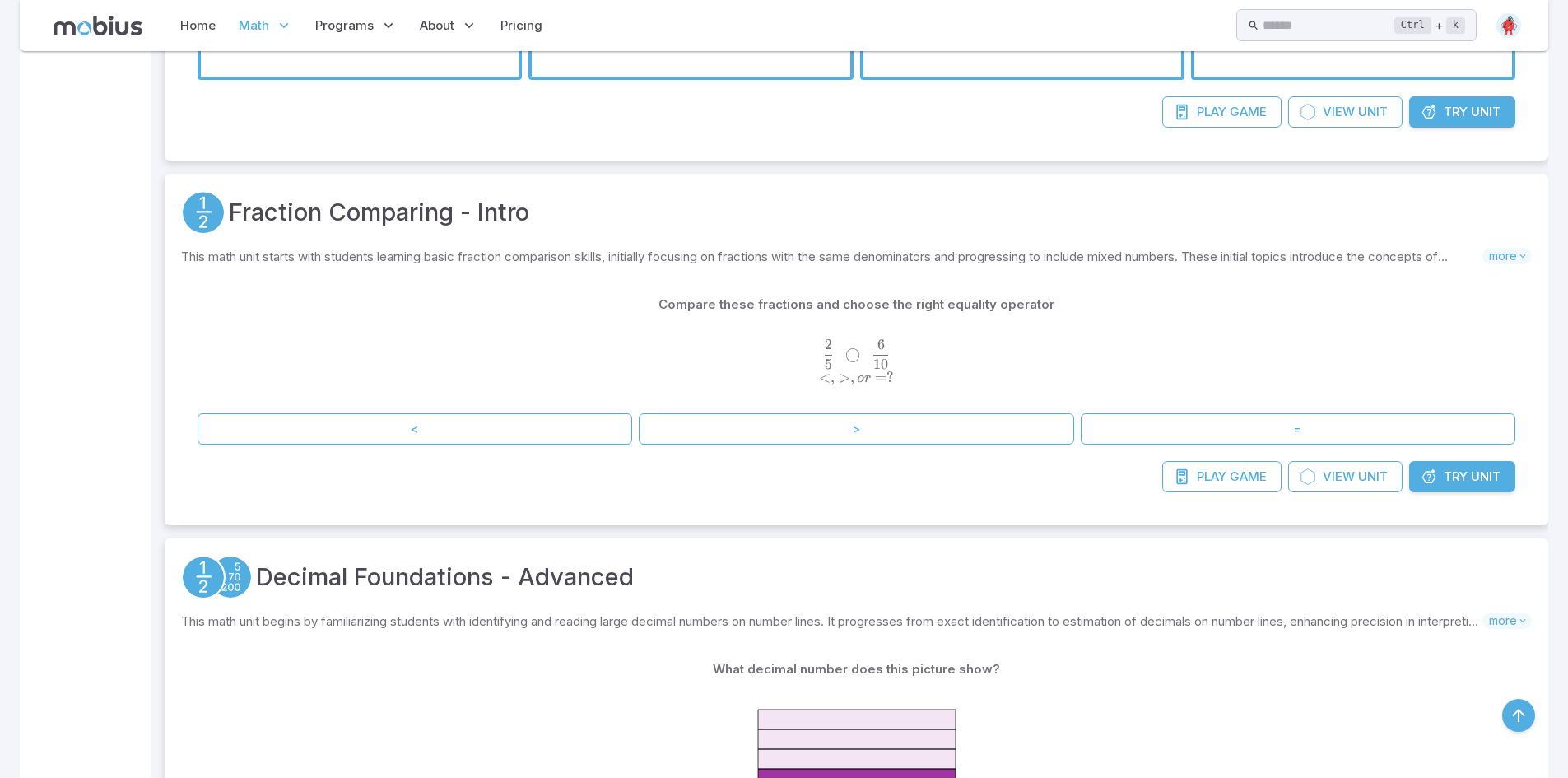
scroll to position [4855, 0]
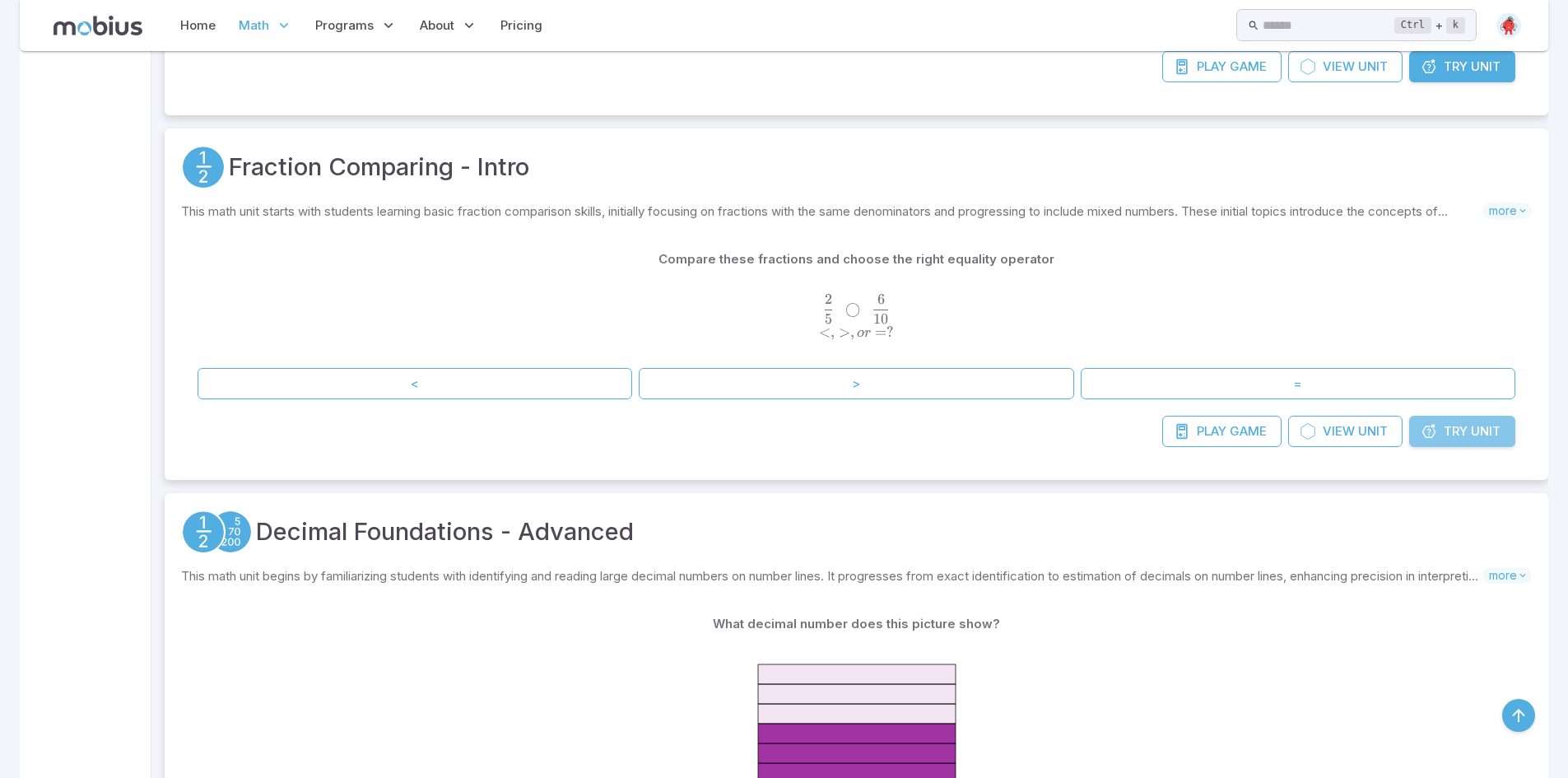
click at [1452, 432] on span "Try" at bounding box center [1456, 431] width 24 height 18
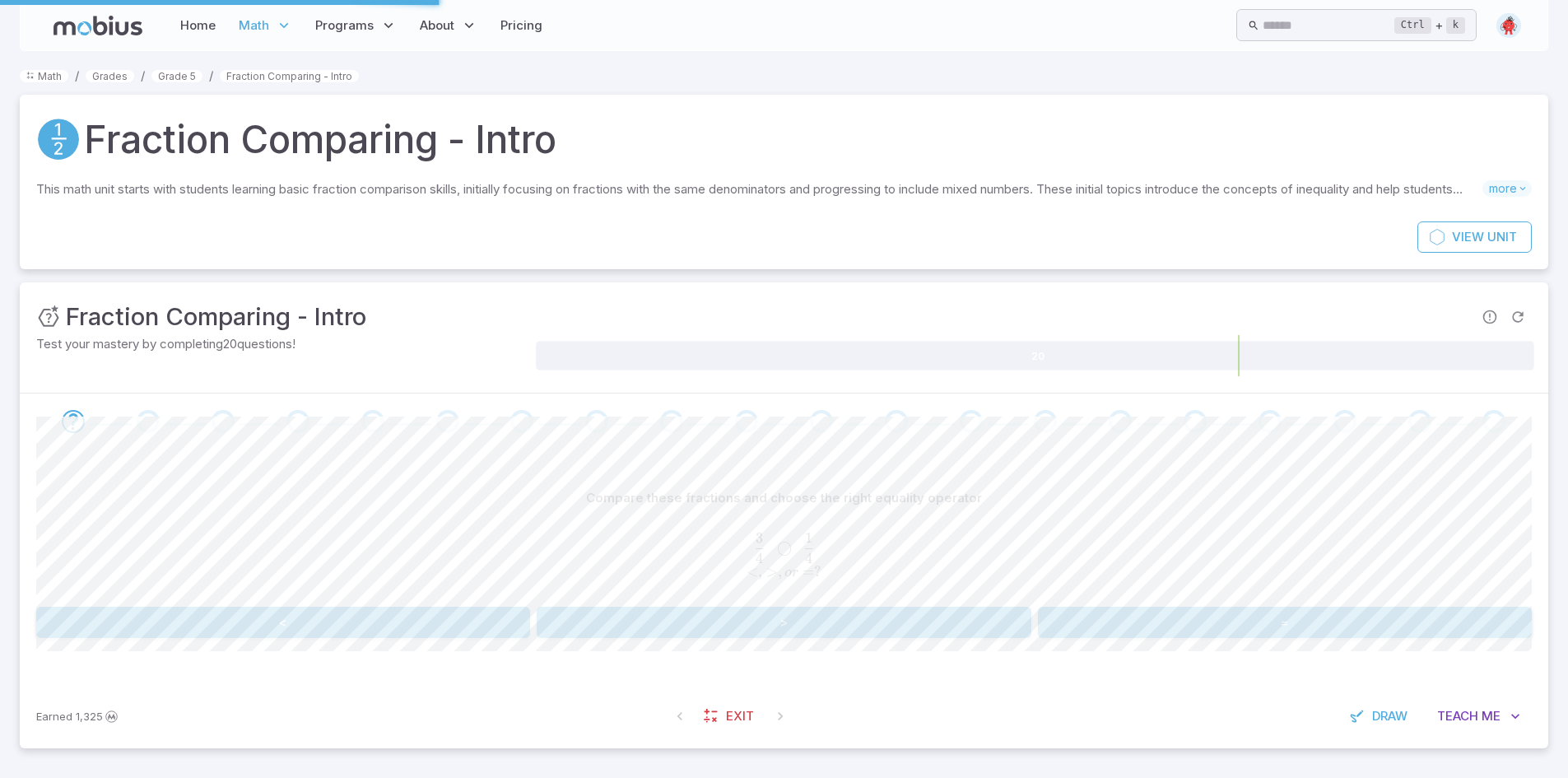
scroll to position [0, 0]
click at [233, 623] on button "<" at bounding box center [282, 622] width 494 height 31
click at [729, 712] on span "Exit" at bounding box center [741, 717] width 28 height 18
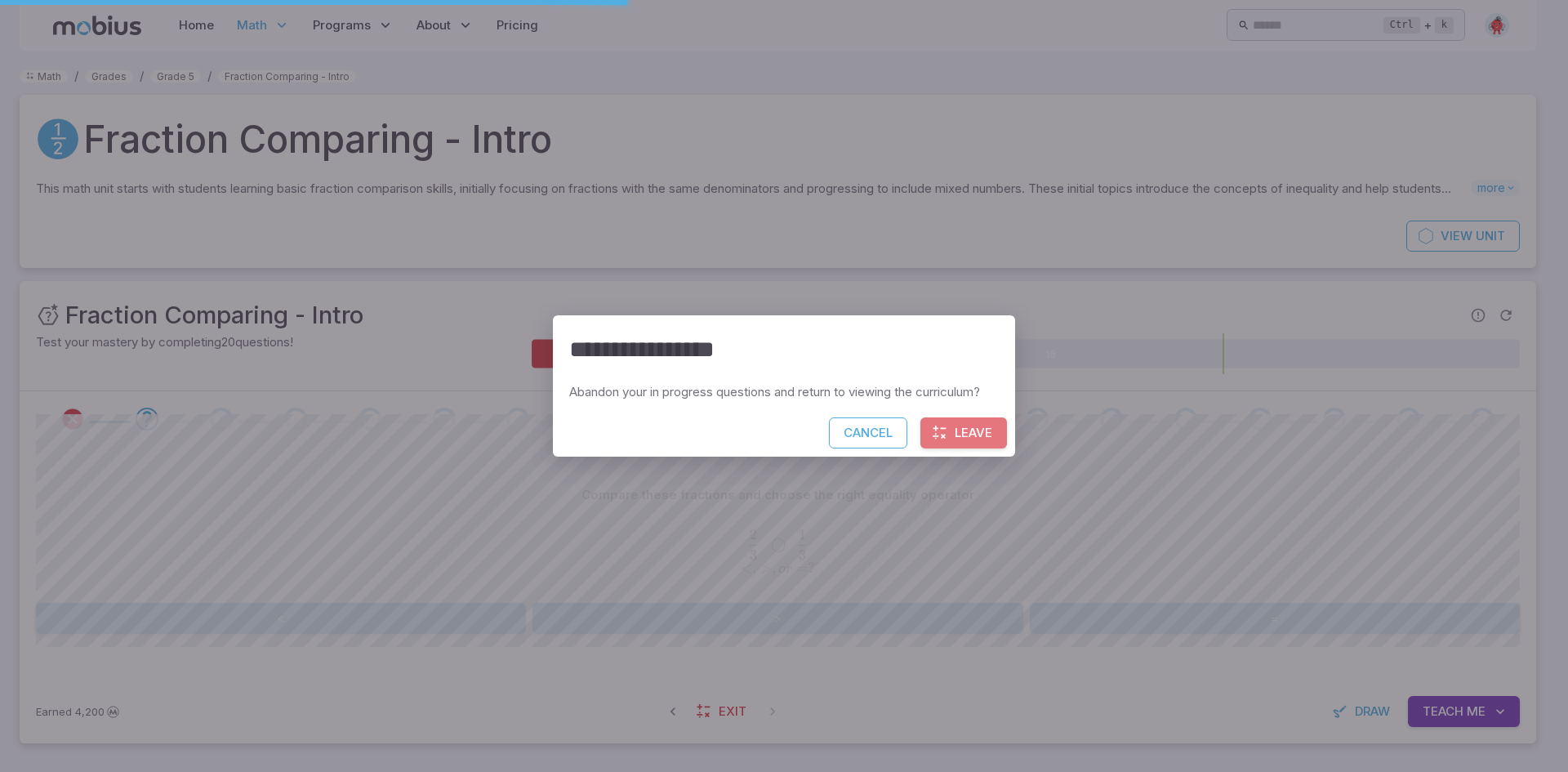
click at [995, 424] on button "Leave" at bounding box center [963, 432] width 86 height 31
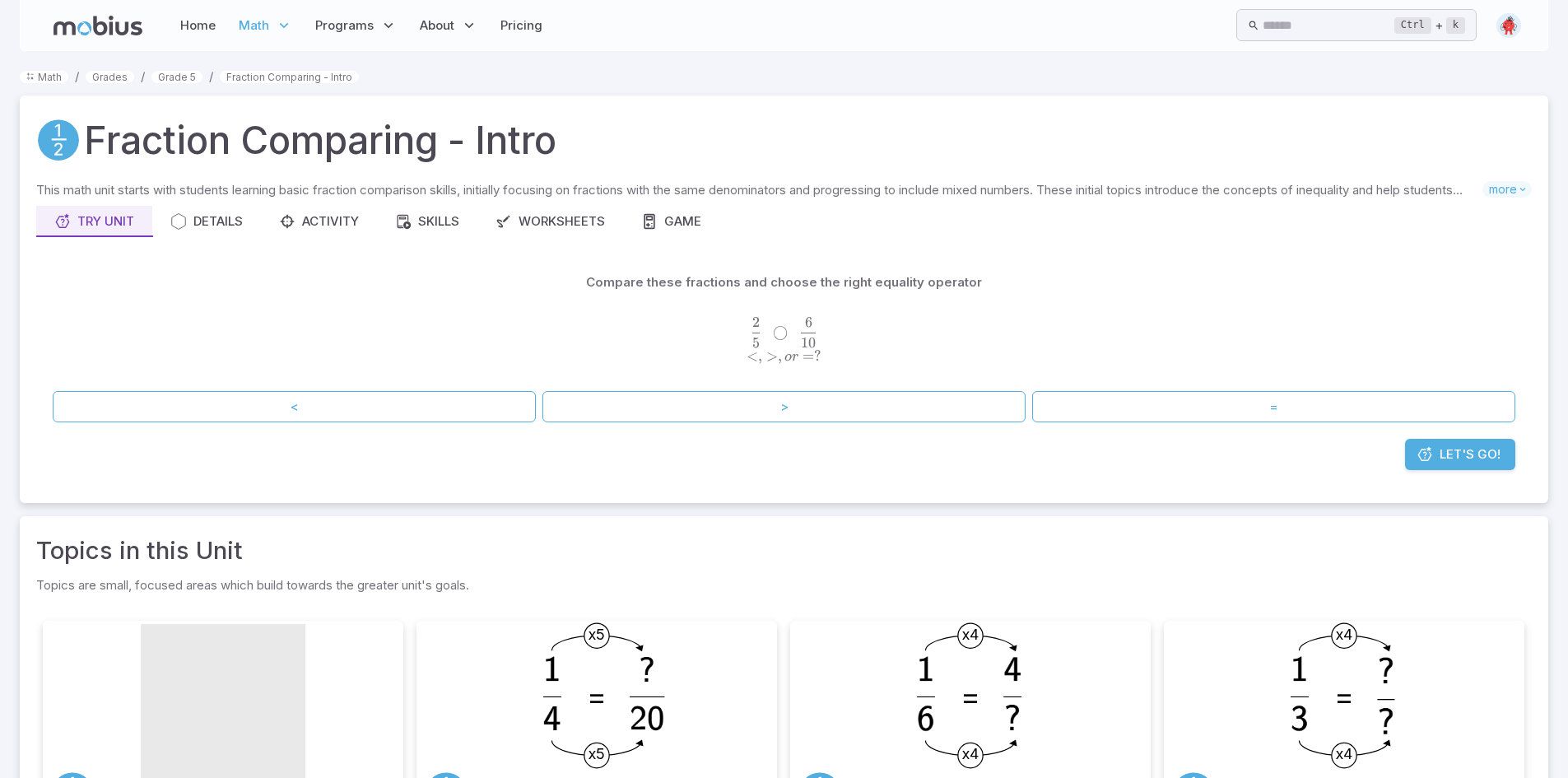
click at [1440, 462] on link "Let's Go!" at bounding box center [1460, 454] width 111 height 31
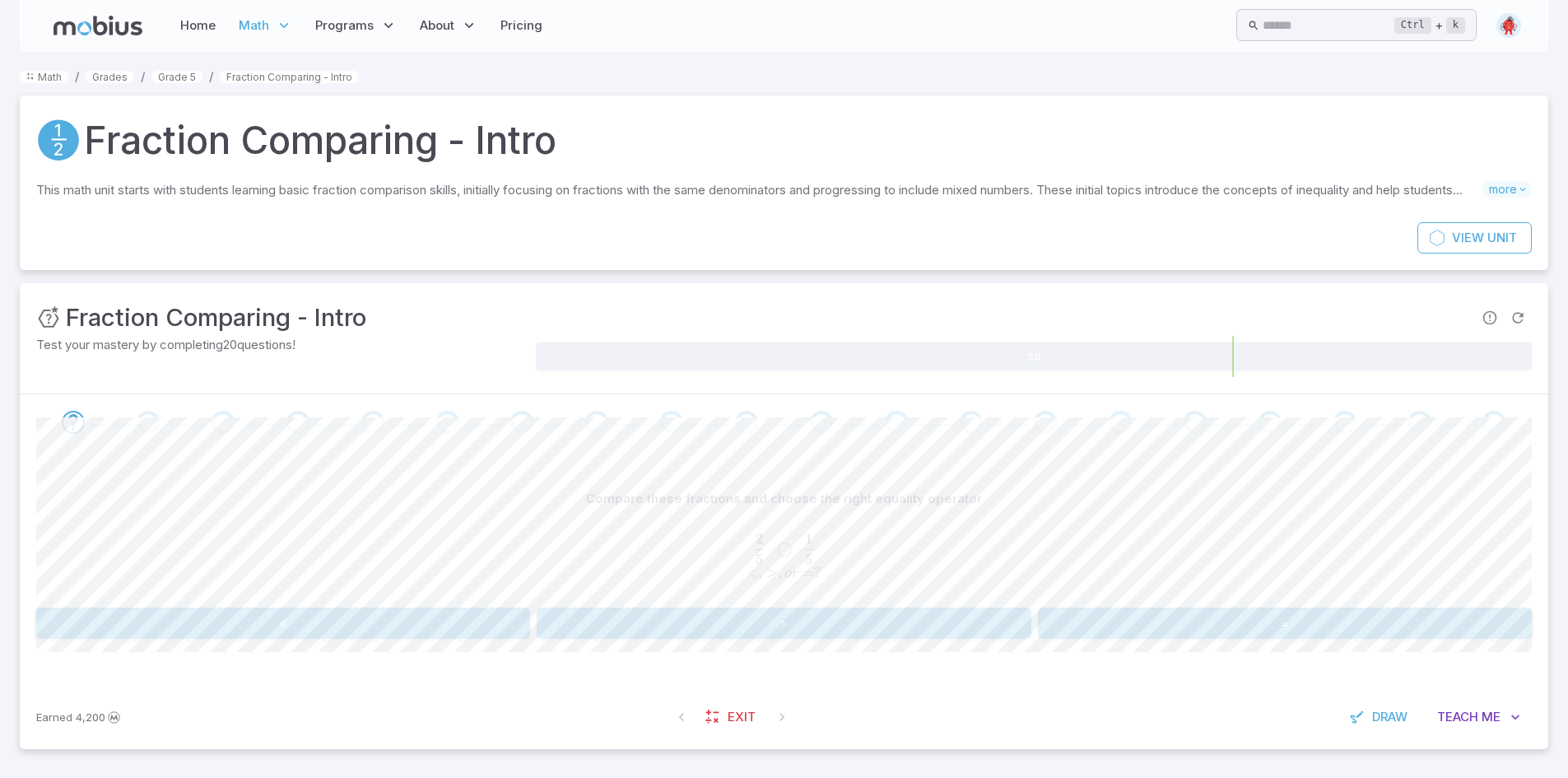
click at [334, 619] on button "<" at bounding box center [282, 622] width 494 height 31
click at [720, 716] on link "Exit" at bounding box center [728, 717] width 71 height 31
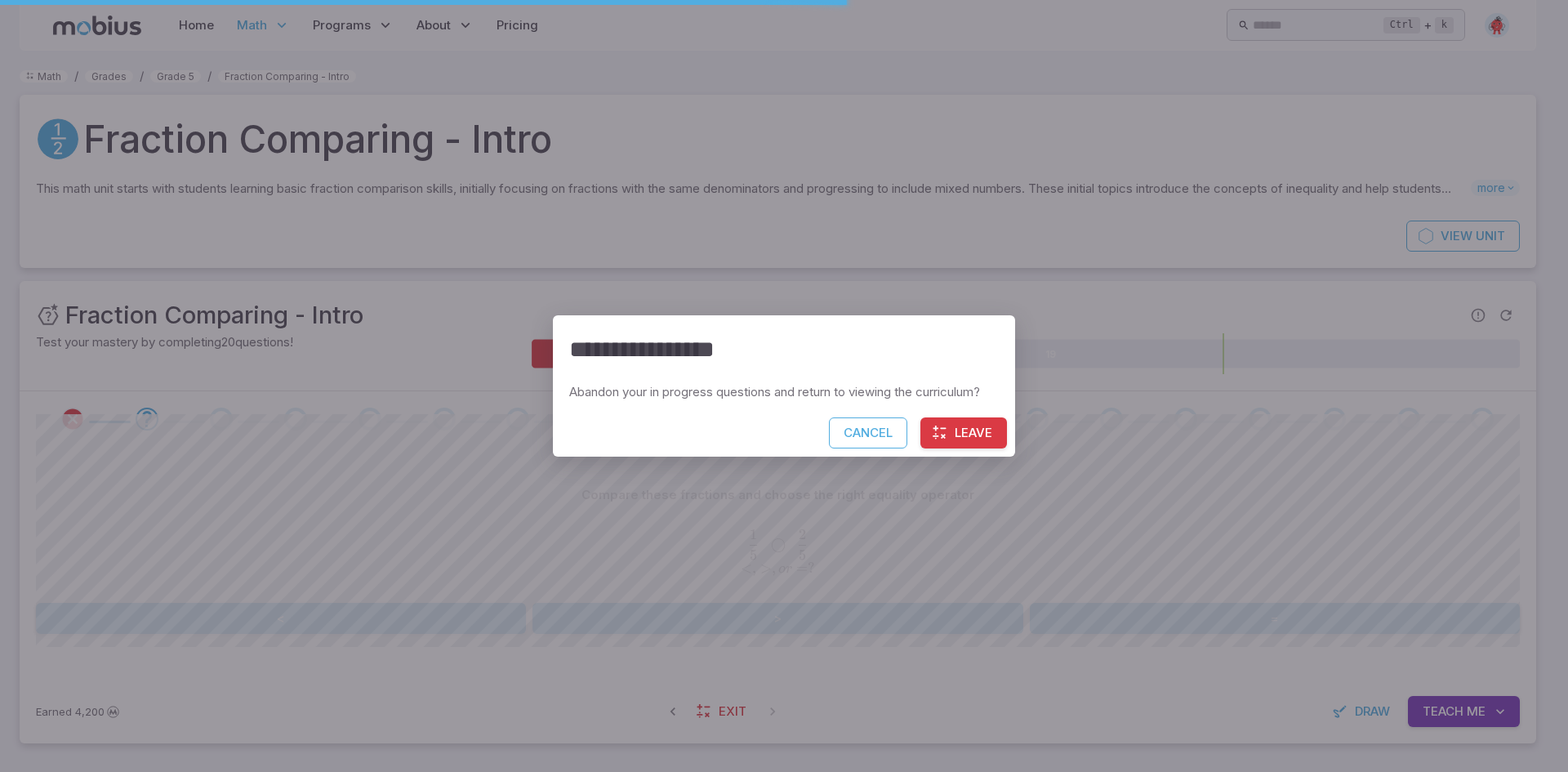
click at [963, 438] on button "Leave" at bounding box center [963, 432] width 86 height 31
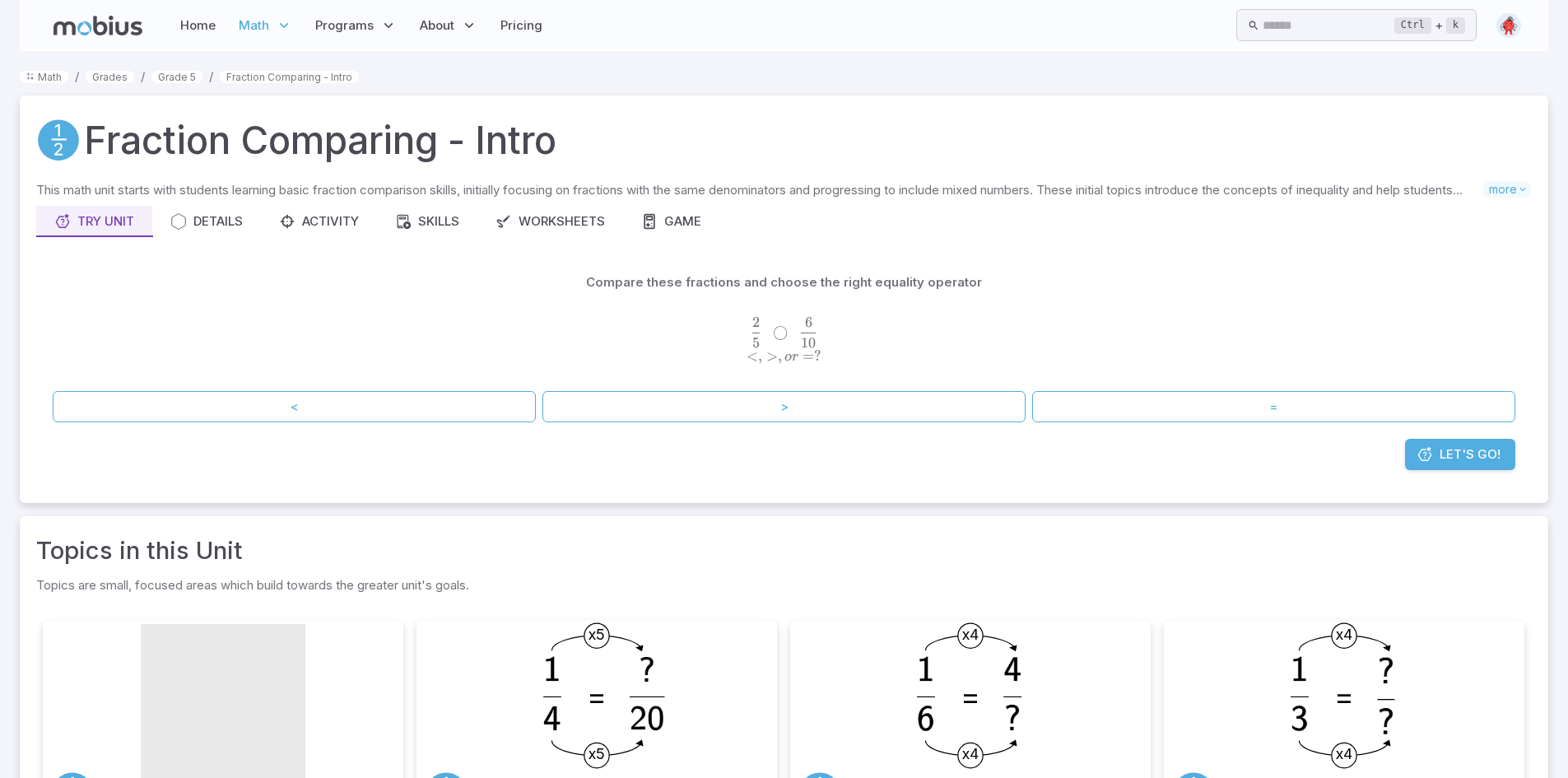
click at [1477, 444] on link "Let's Go!" at bounding box center [1460, 454] width 111 height 31
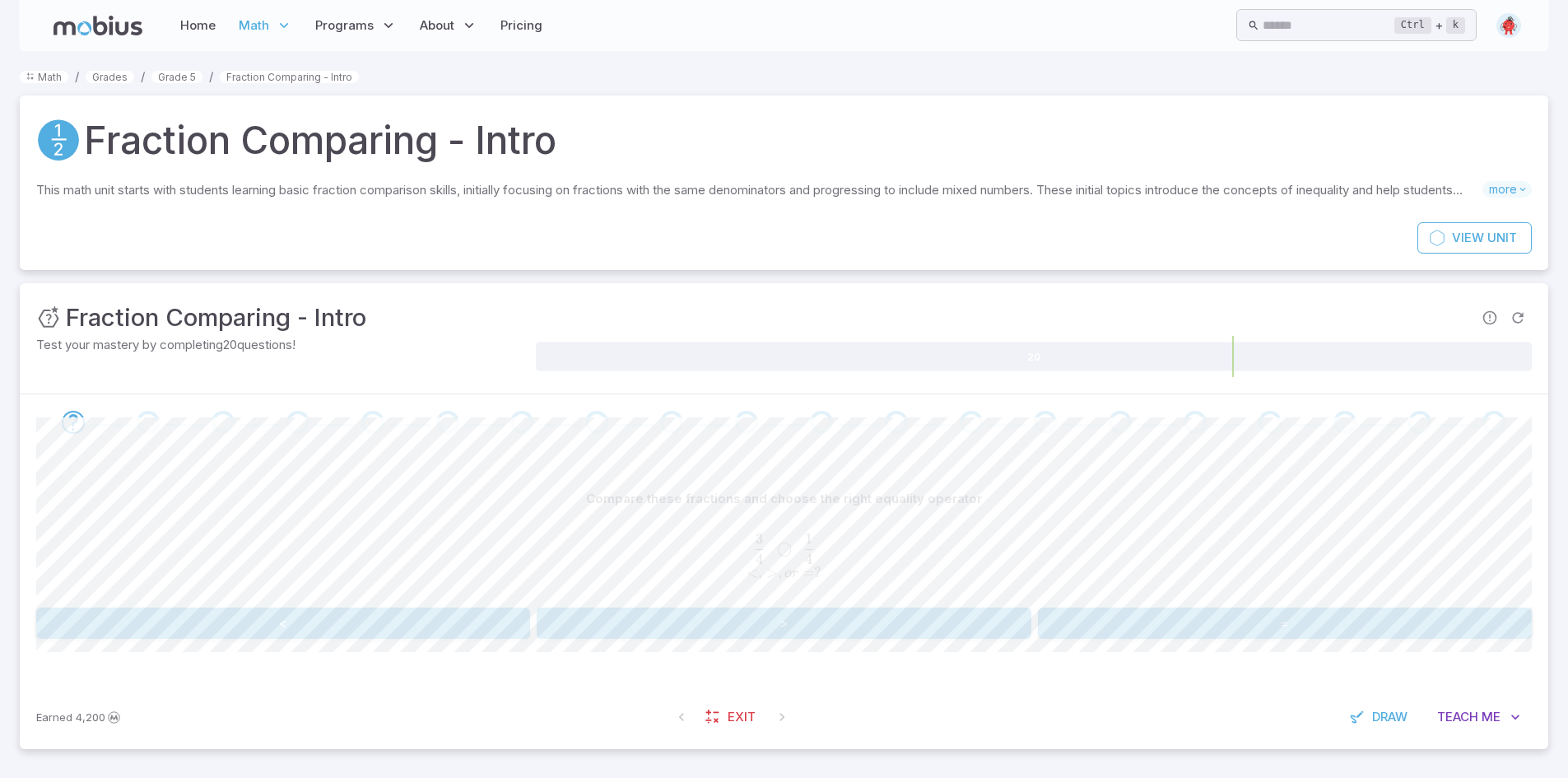
click at [785, 613] on button ">" at bounding box center [783, 622] width 494 height 31
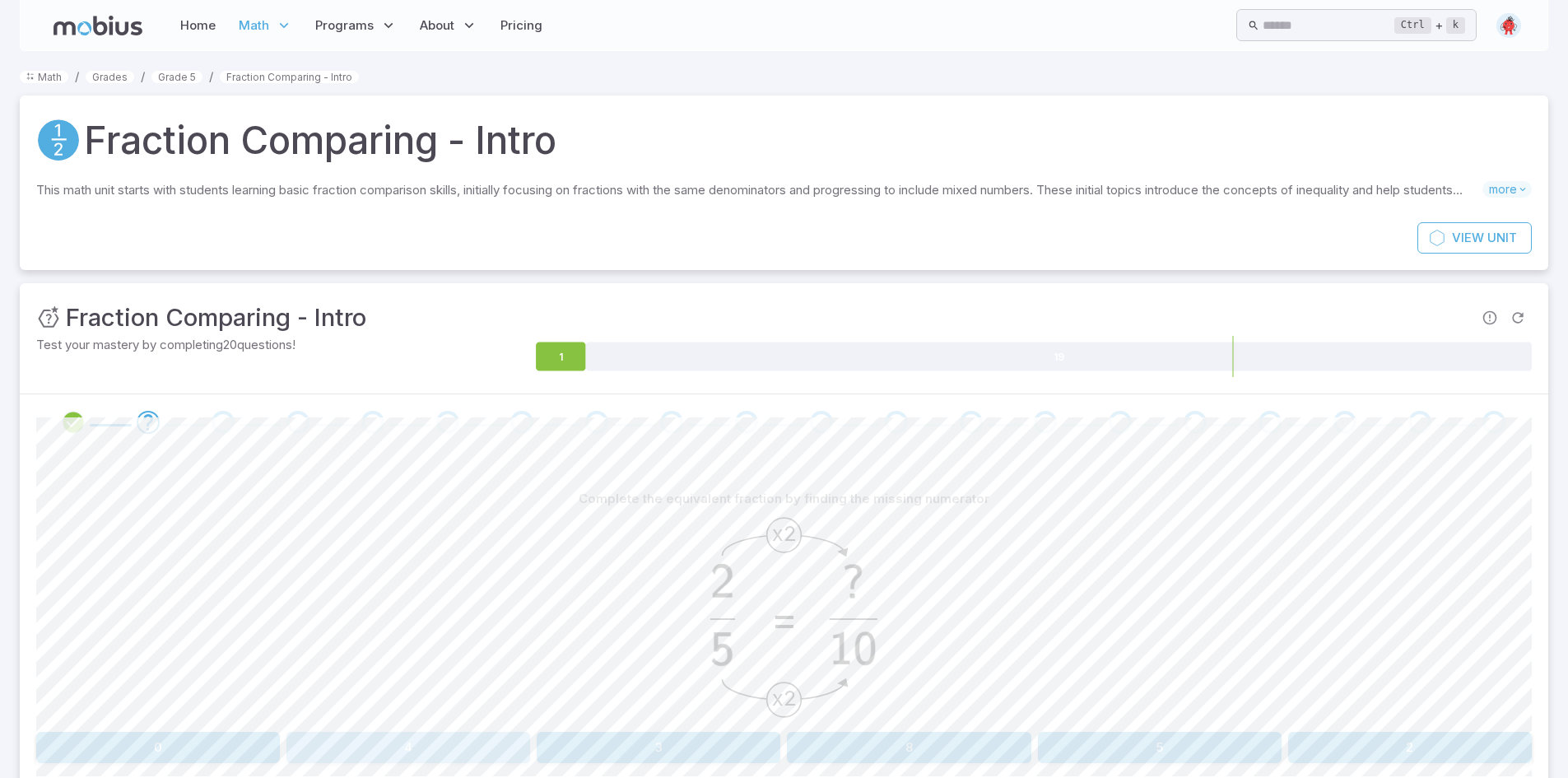
click at [382, 740] on button "4" at bounding box center [408, 747] width 244 height 31
click at [413, 744] on button "12" at bounding box center [408, 747] width 244 height 31
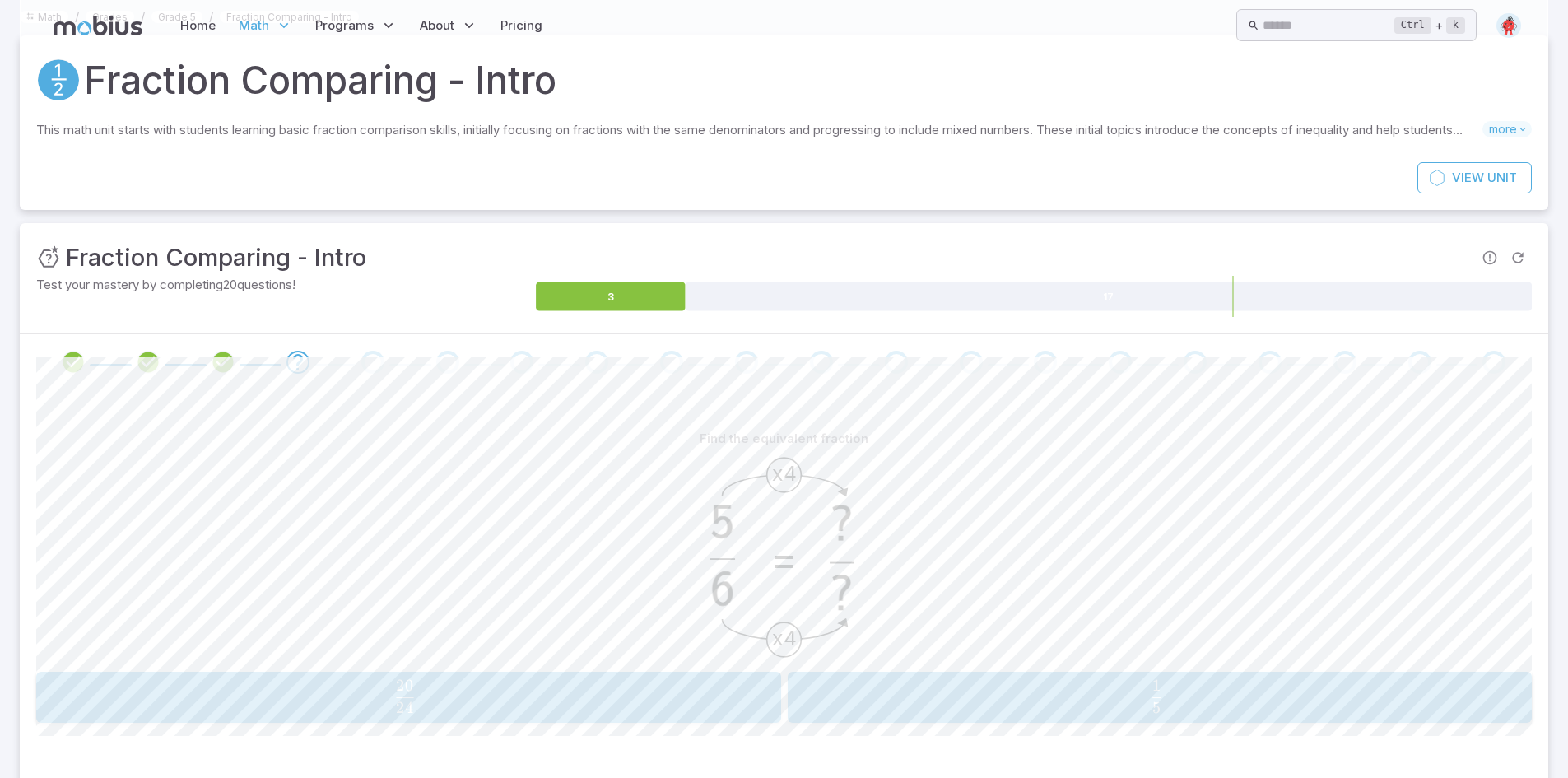
scroll to position [144, 0]
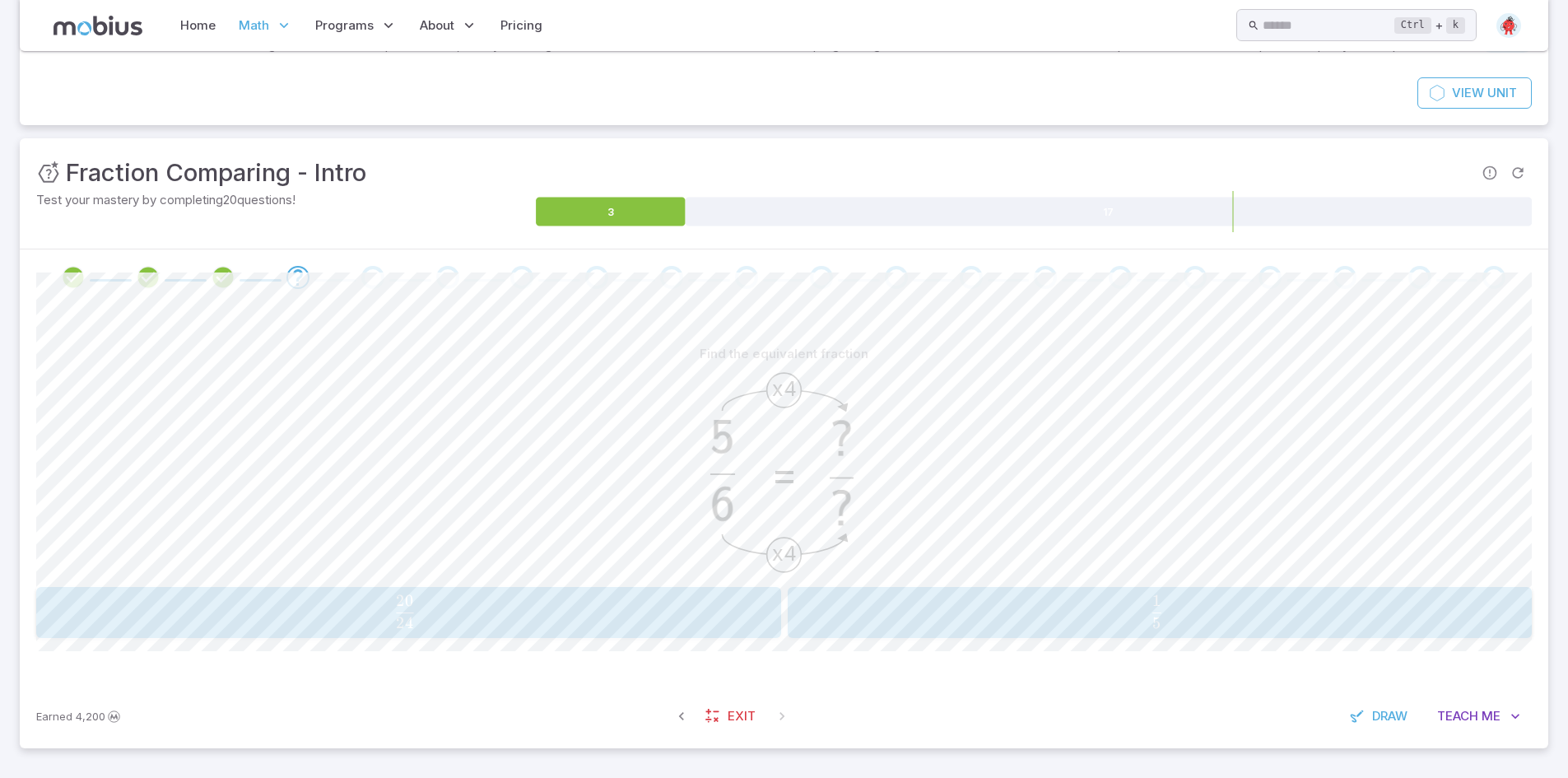
click at [603, 619] on span "24 20 ​" at bounding box center [405, 611] width 682 height 33
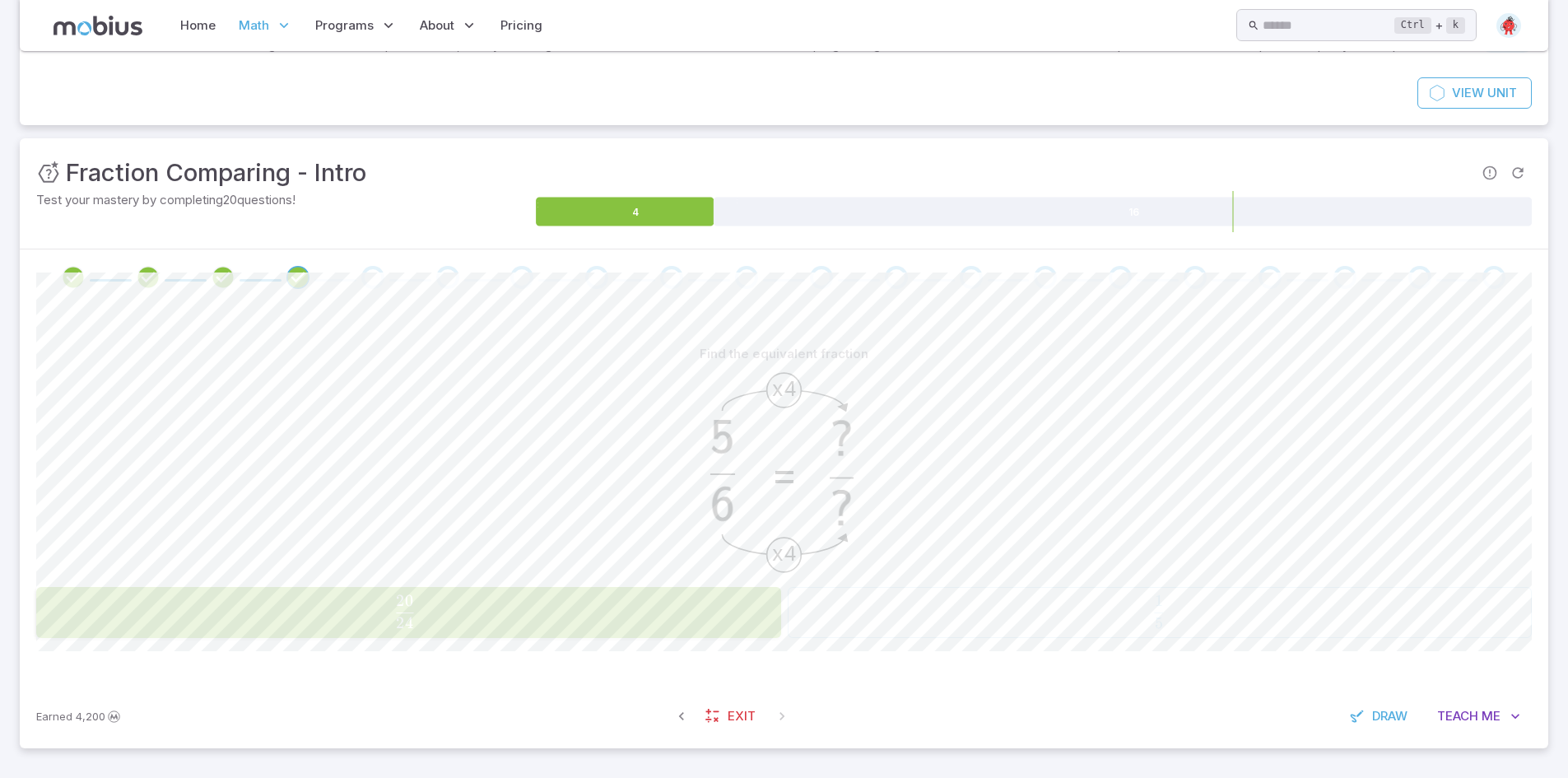
scroll to position [125, 0]
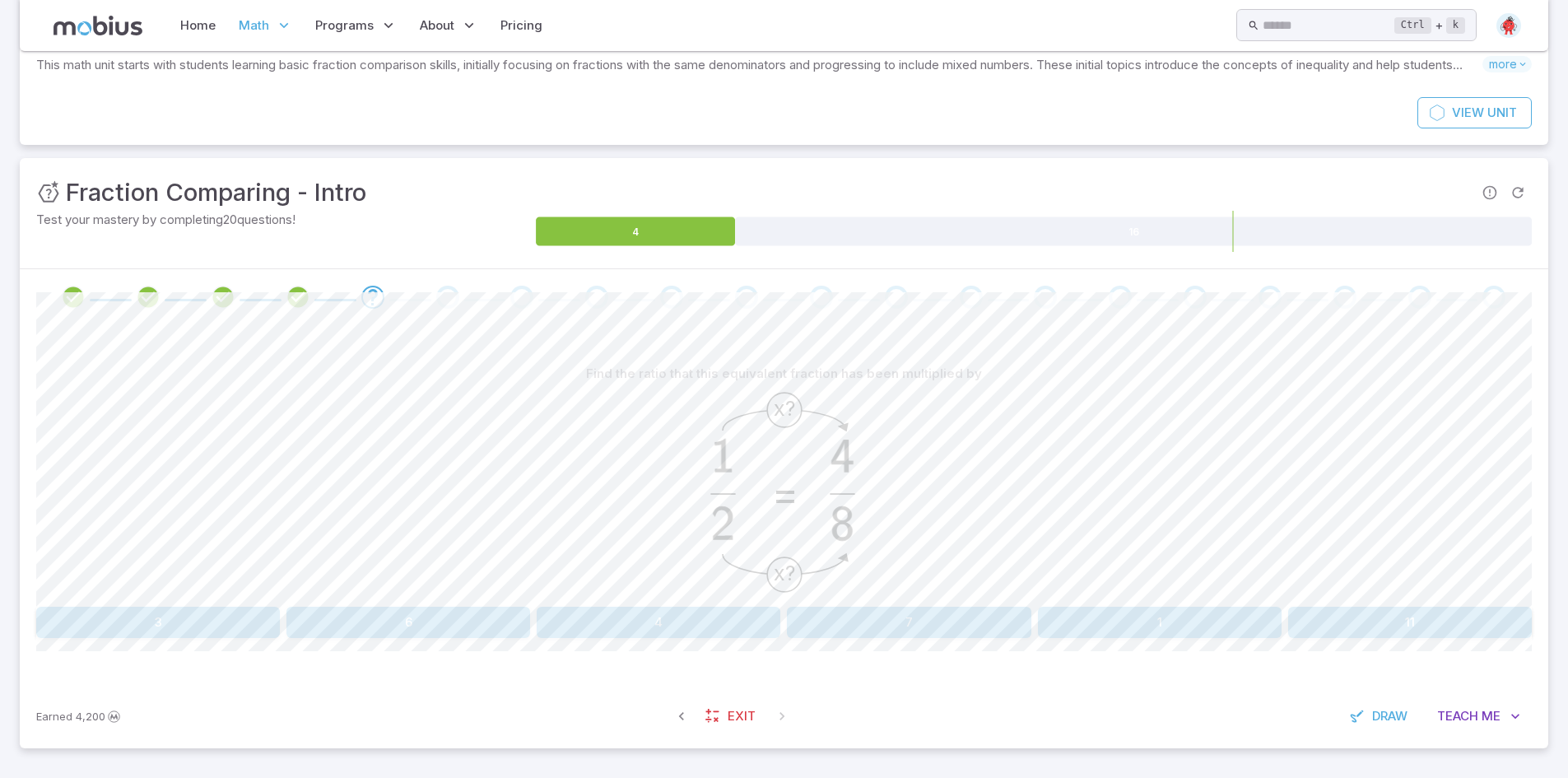
click at [682, 609] on button "4" at bounding box center [658, 621] width 244 height 31
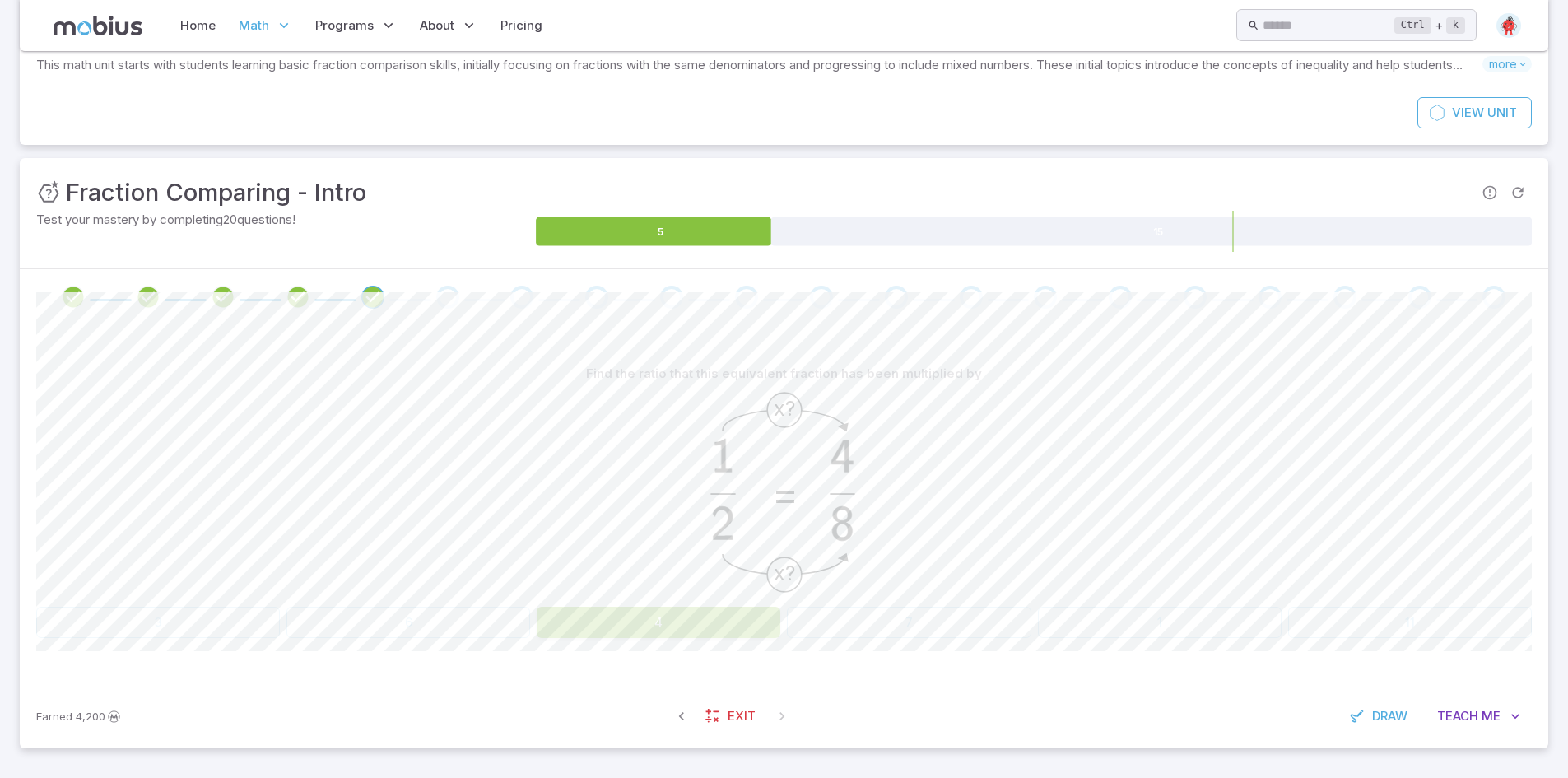
scroll to position [0, 0]
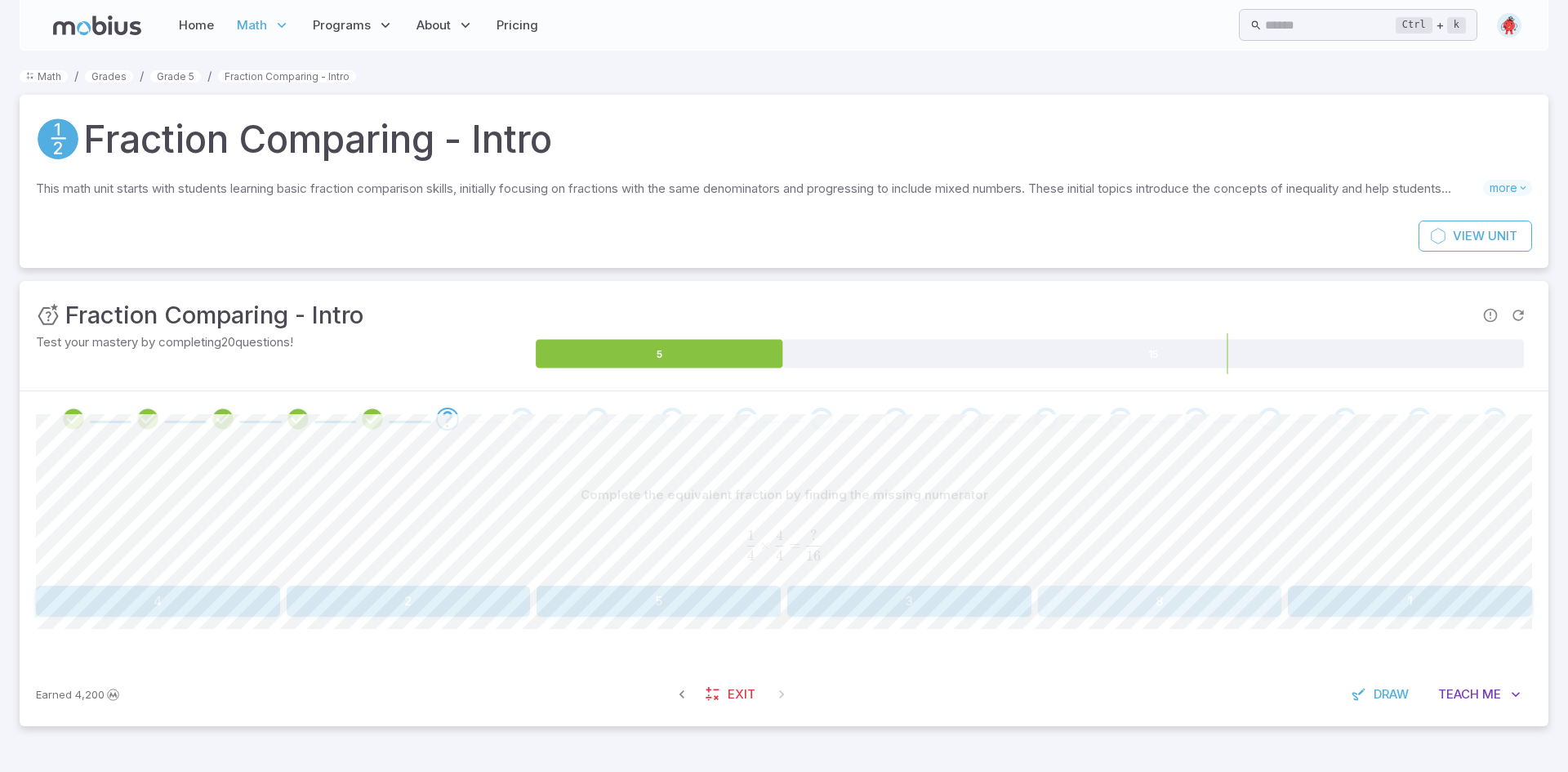
click at [1147, 601] on button "8" at bounding box center [1160, 601] width 245 height 31
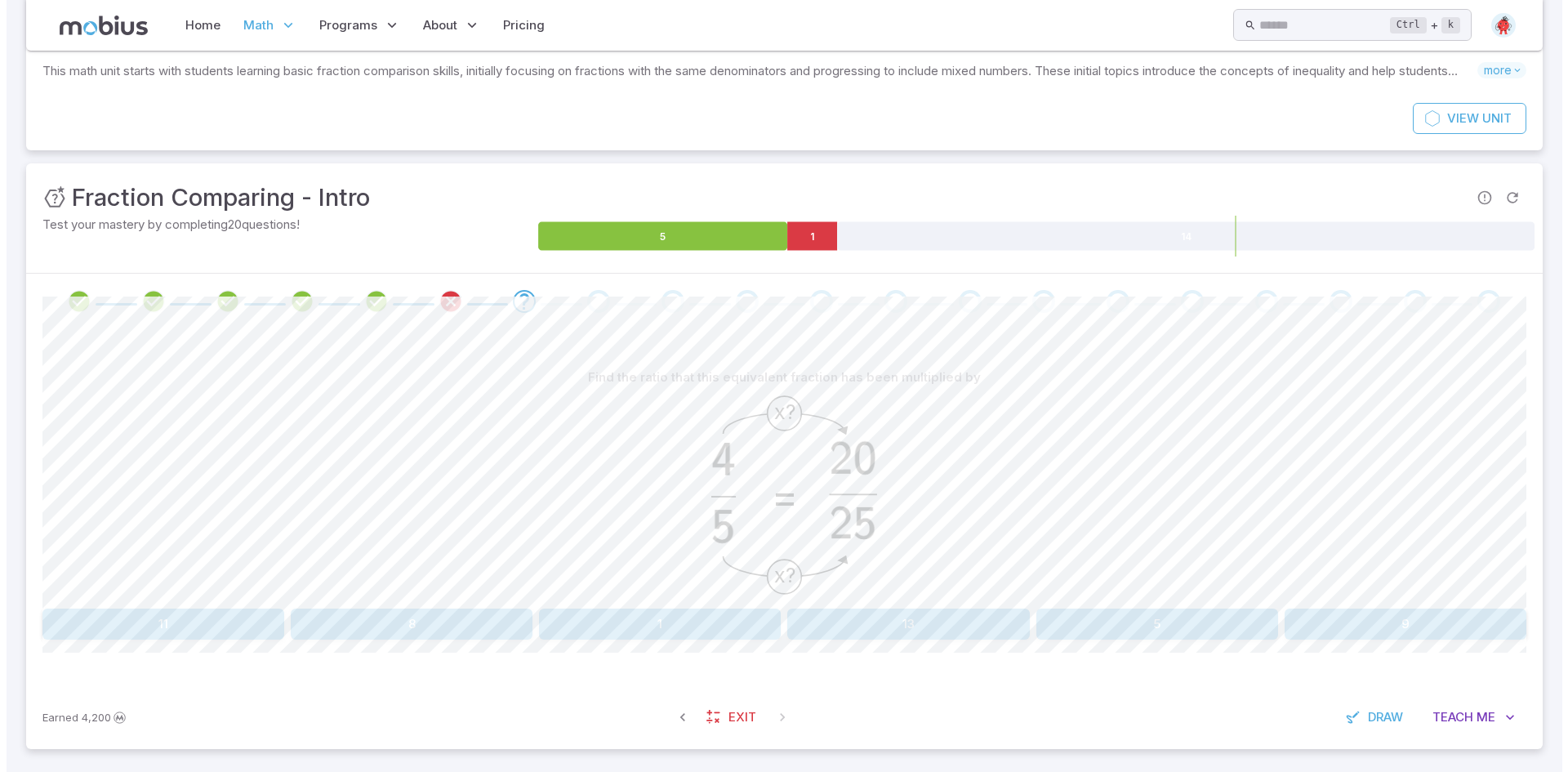
scroll to position [124, 0]
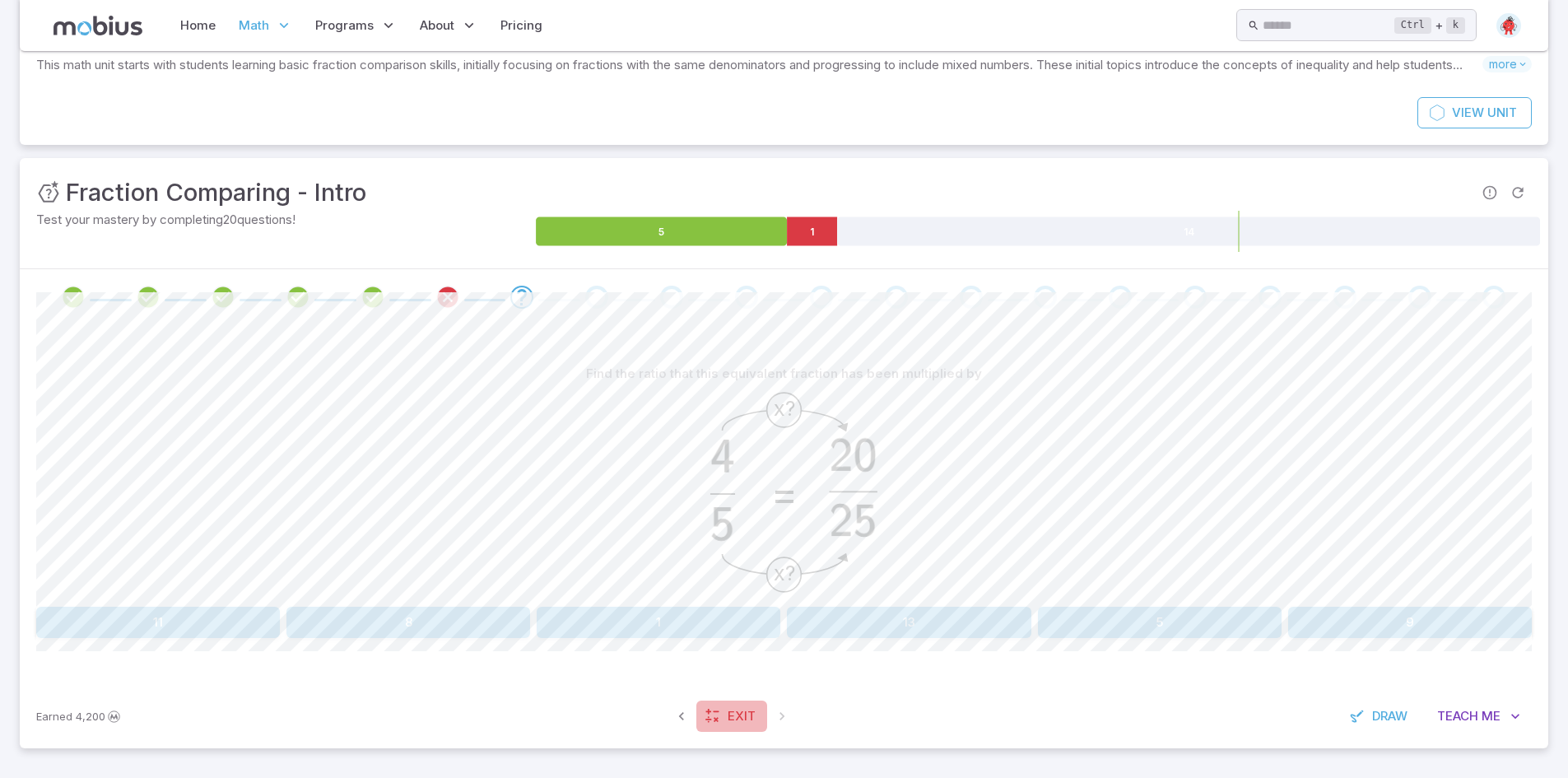
click at [748, 728] on link "Exit" at bounding box center [731, 716] width 71 height 31
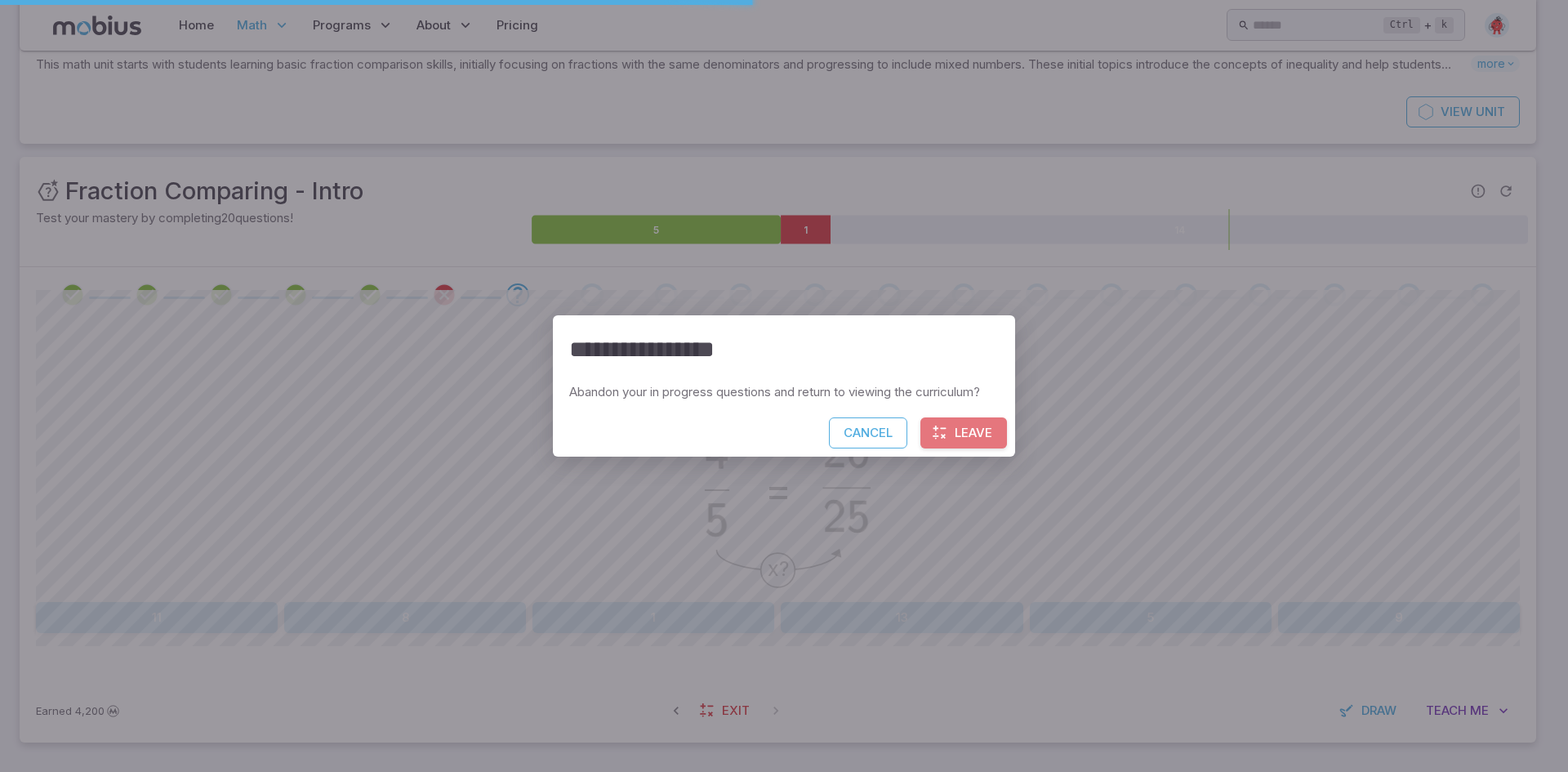
click at [962, 425] on button "Leave" at bounding box center [963, 432] width 86 height 31
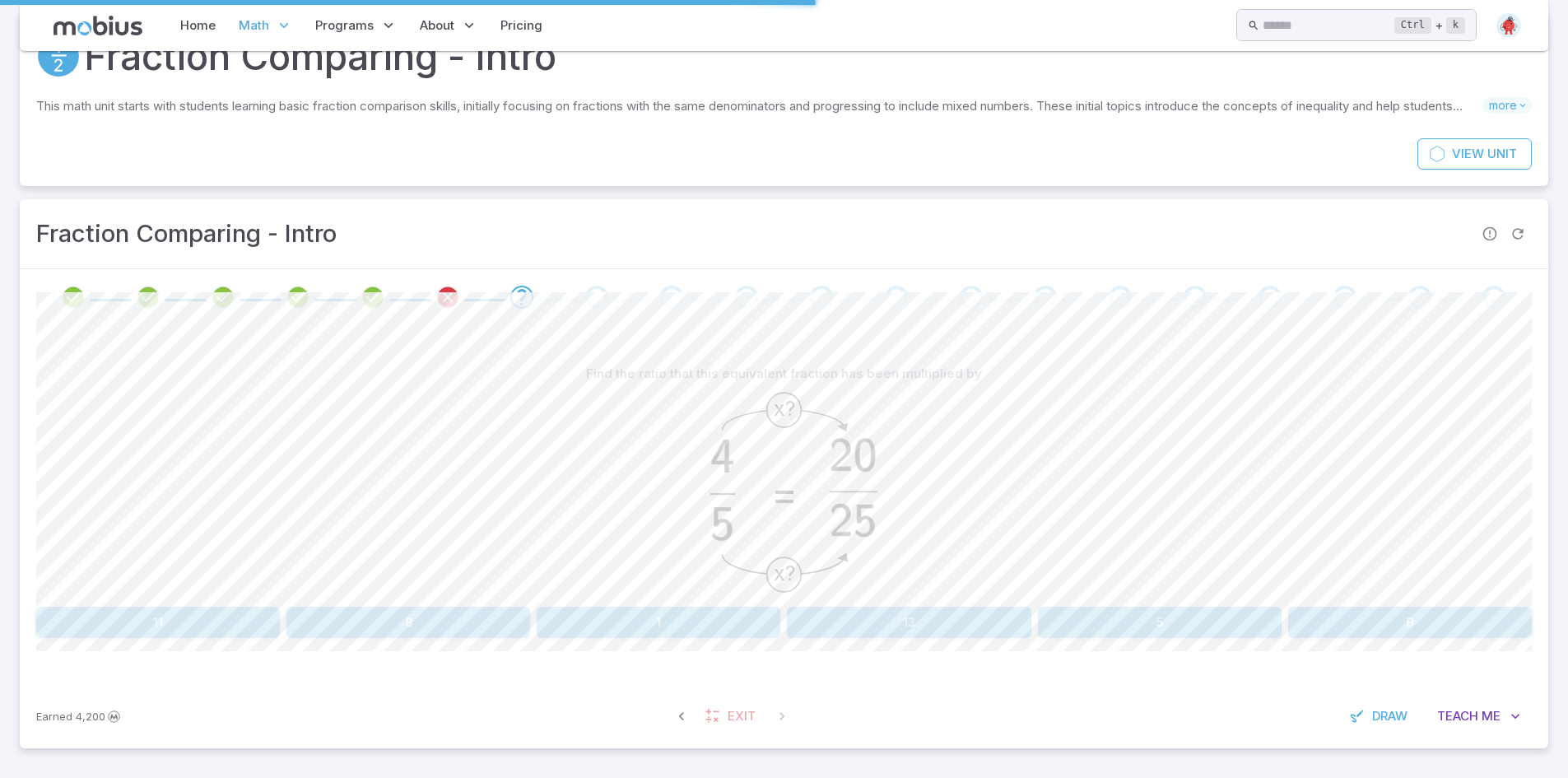
scroll to position [0, 0]
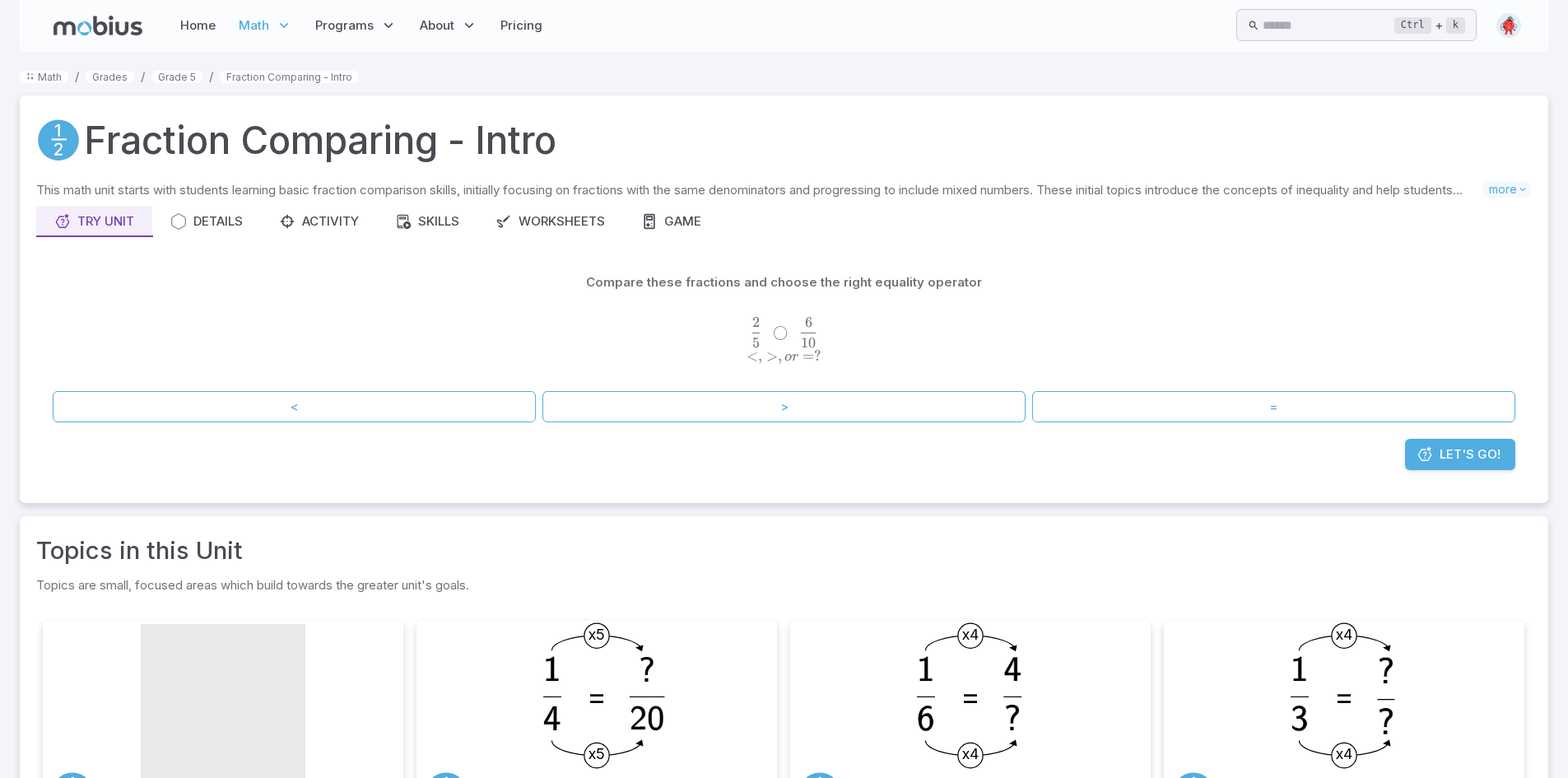
click at [1465, 458] on span "Let's Go!" at bounding box center [1470, 453] width 60 height 18
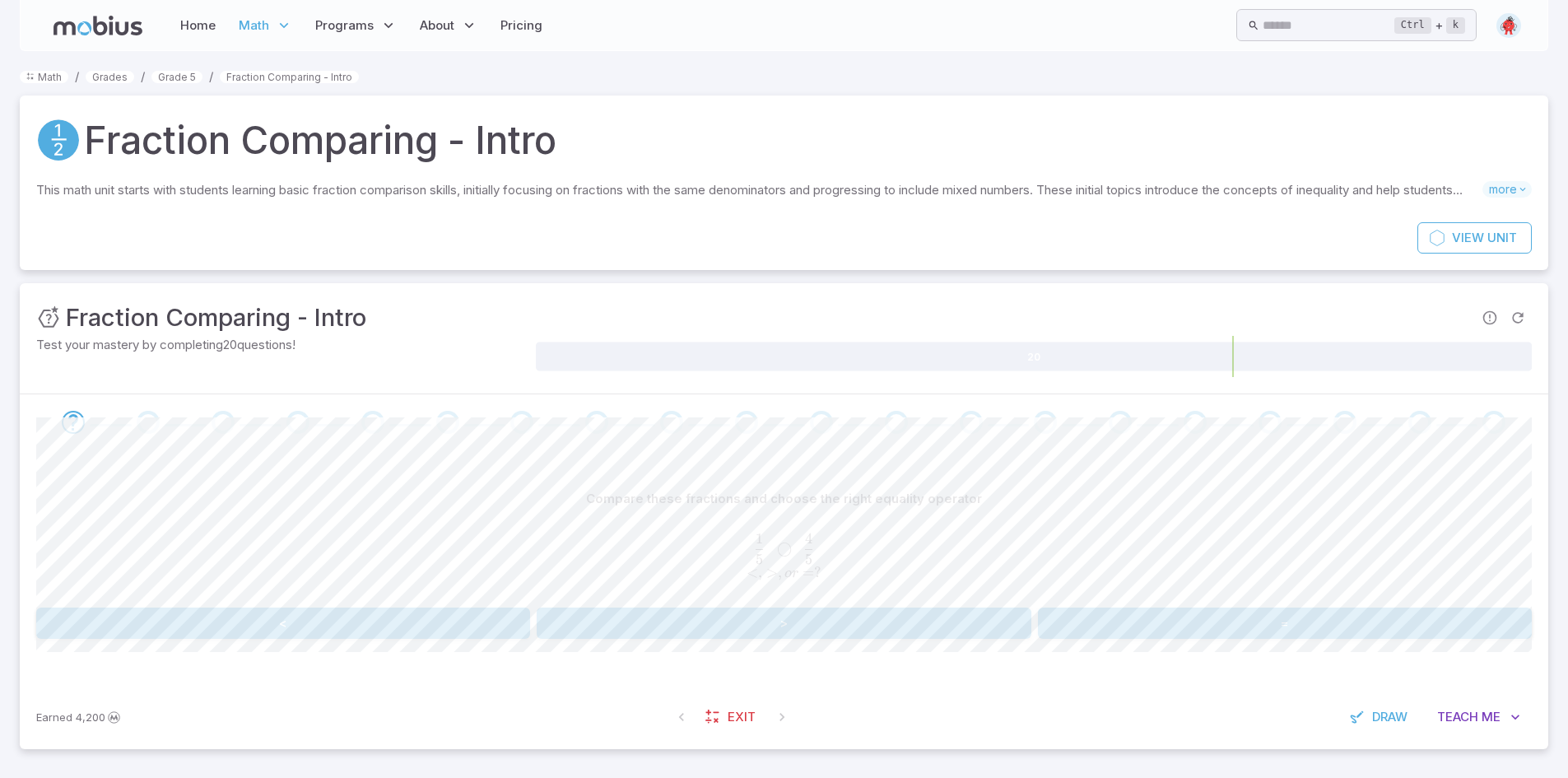
click at [434, 617] on button "<" at bounding box center [282, 622] width 494 height 31
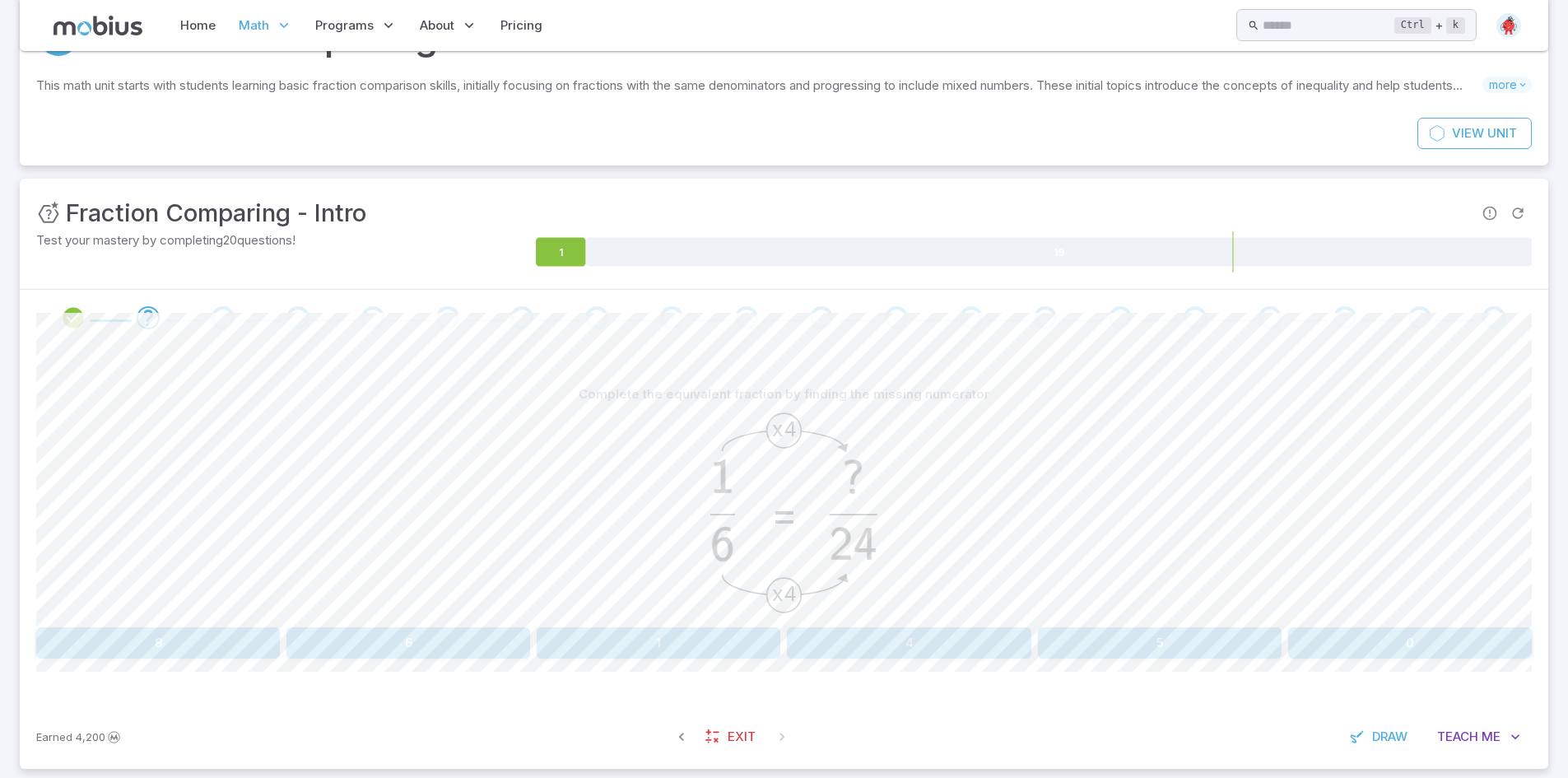
scroll to position [125, 0]
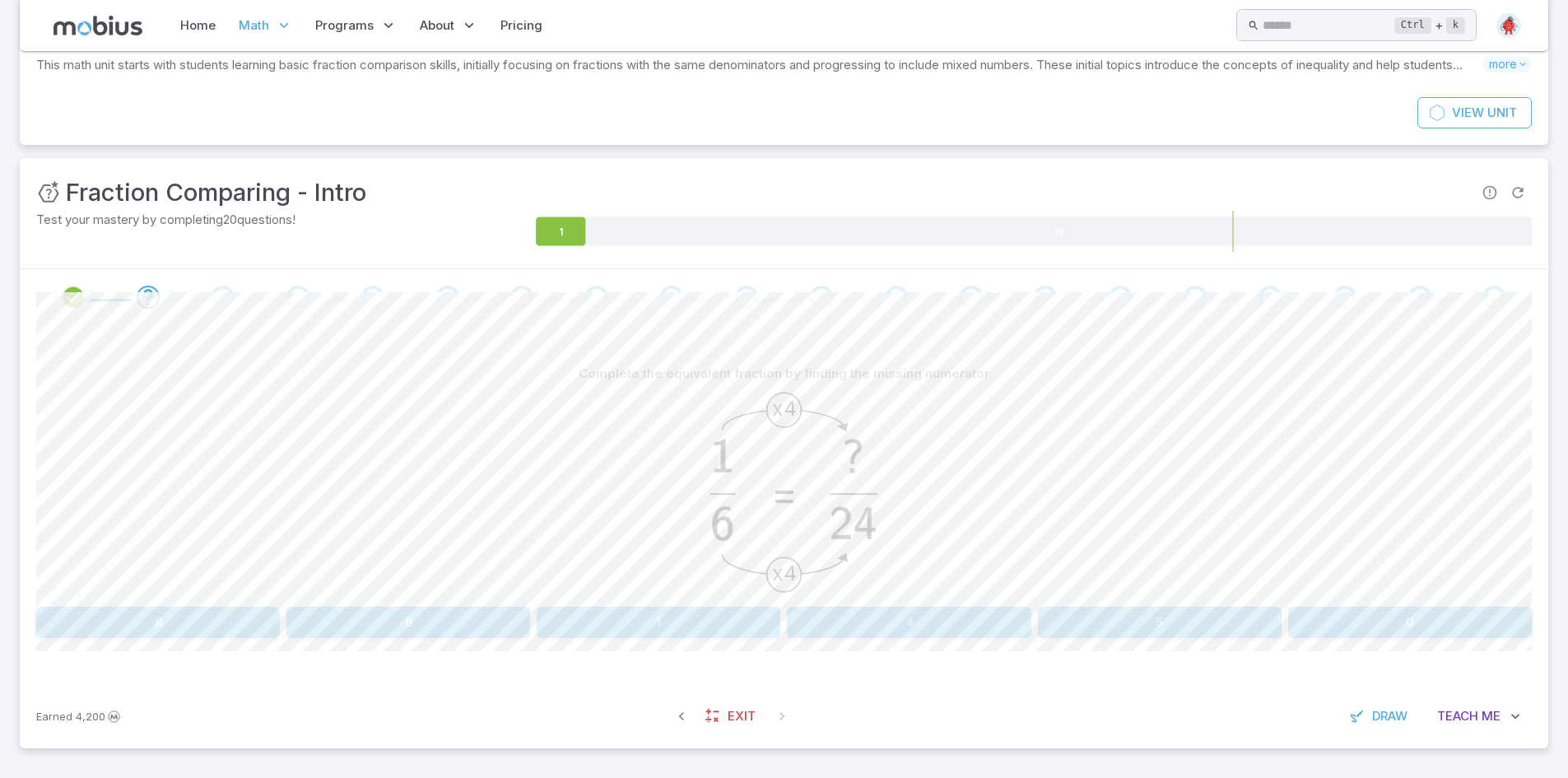
click at [930, 624] on button "4" at bounding box center [909, 621] width 244 height 31
click at [1122, 637] on button "6" at bounding box center [1160, 621] width 244 height 31
click at [1388, 611] on button "25" at bounding box center [1410, 621] width 244 height 31
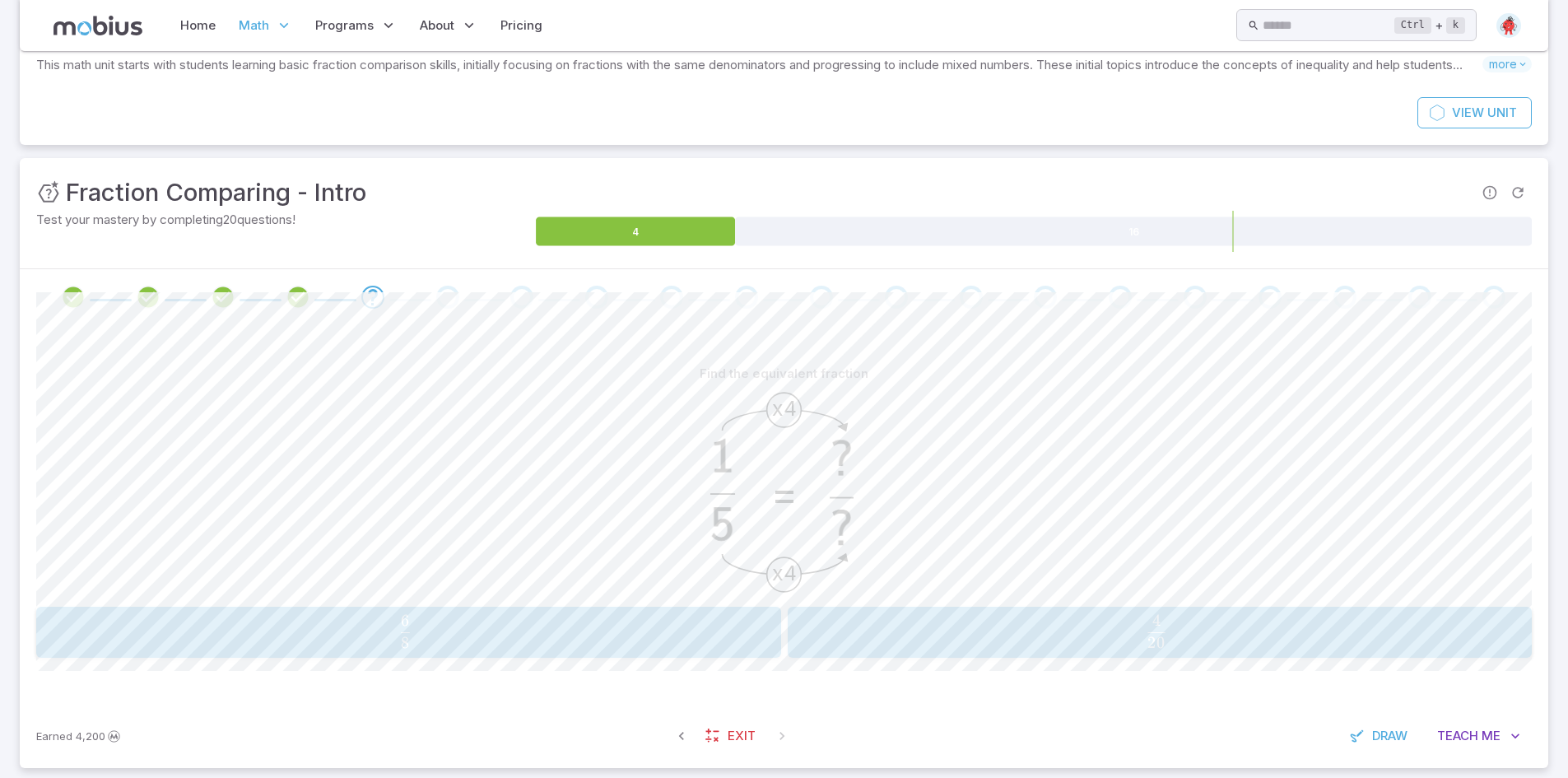
click at [1042, 642] on span "20 4 ​" at bounding box center [1157, 631] width 682 height 33
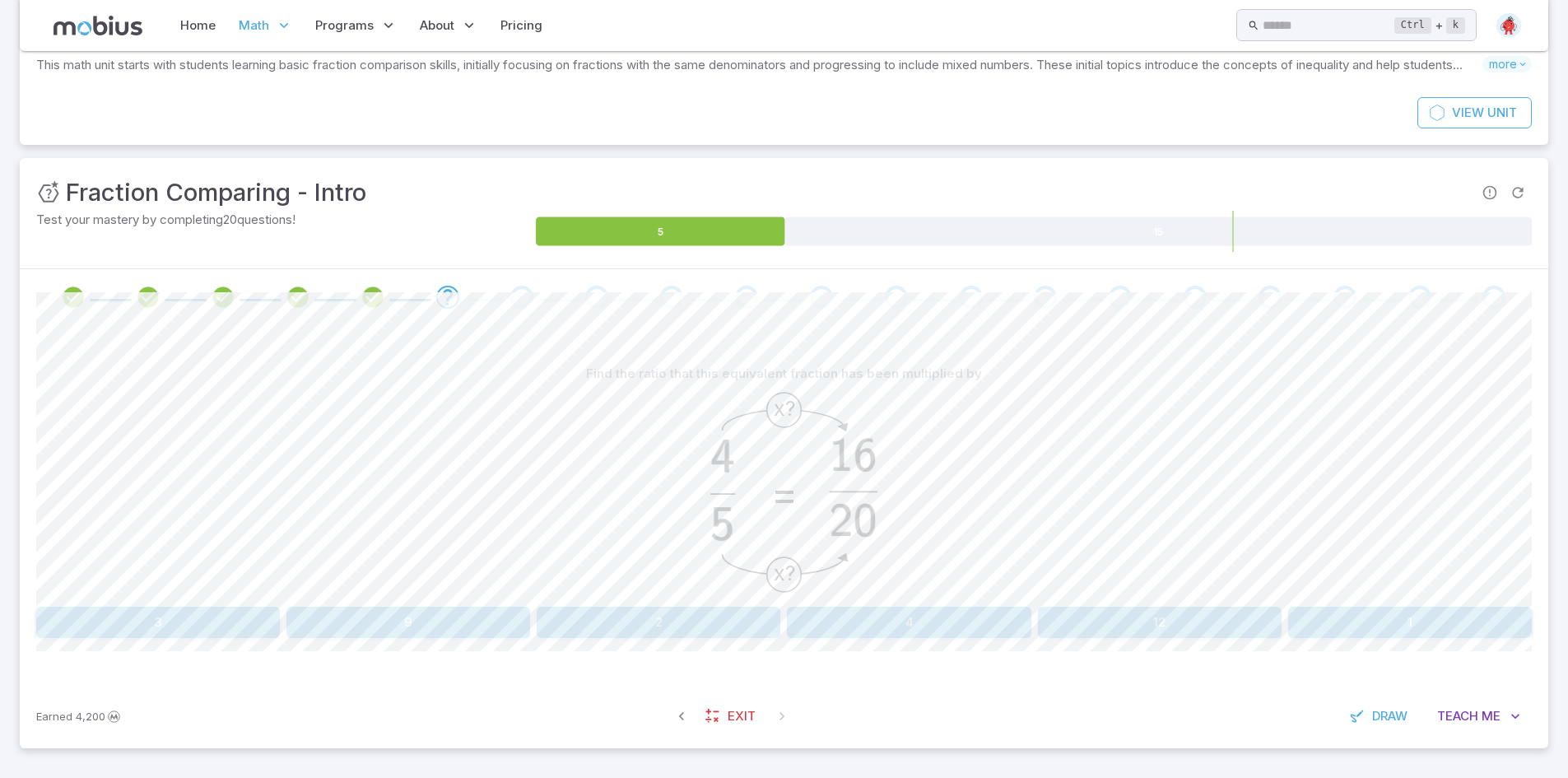
click at [971, 624] on button "4" at bounding box center [909, 621] width 244 height 31
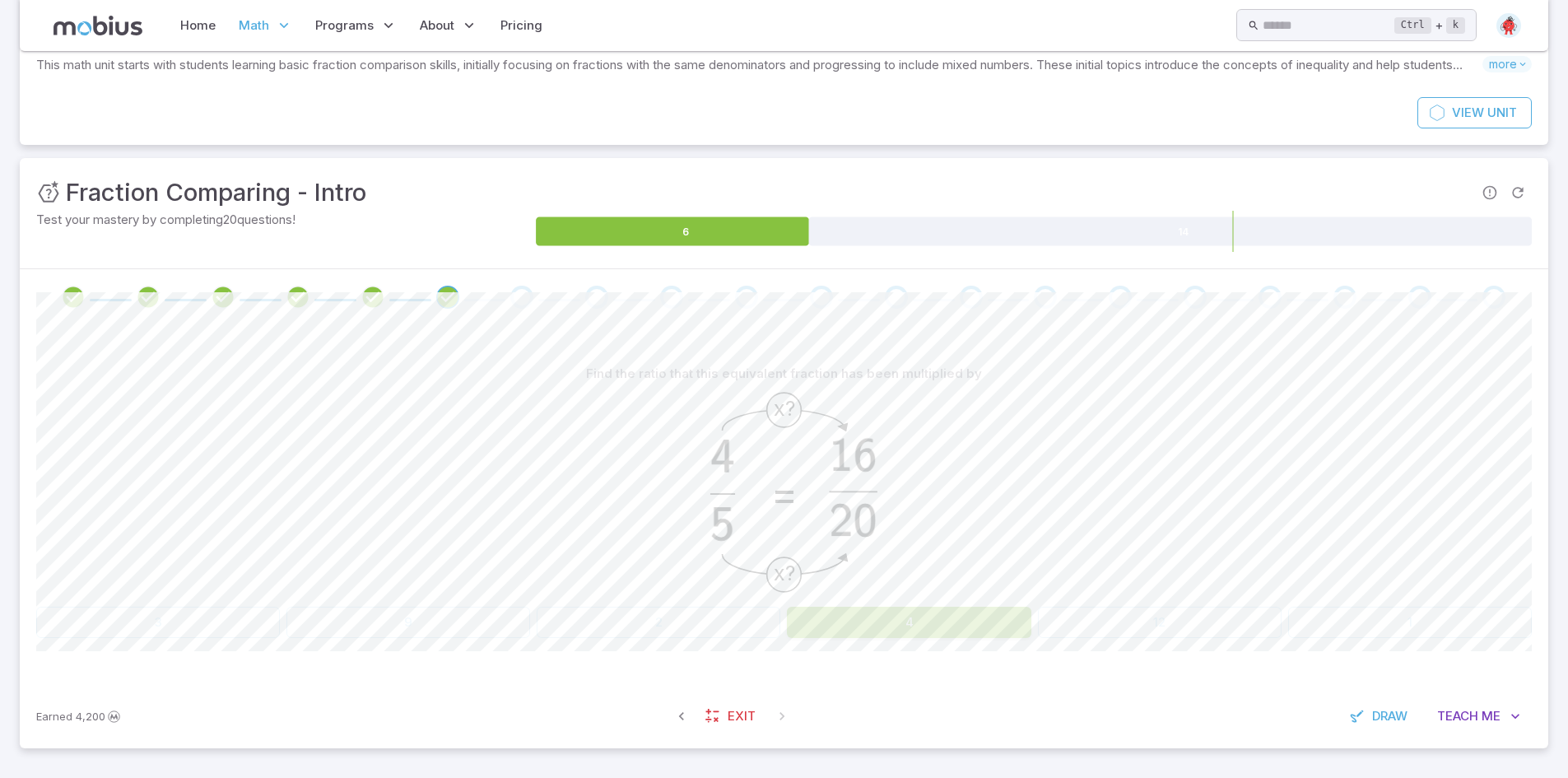
scroll to position [0, 0]
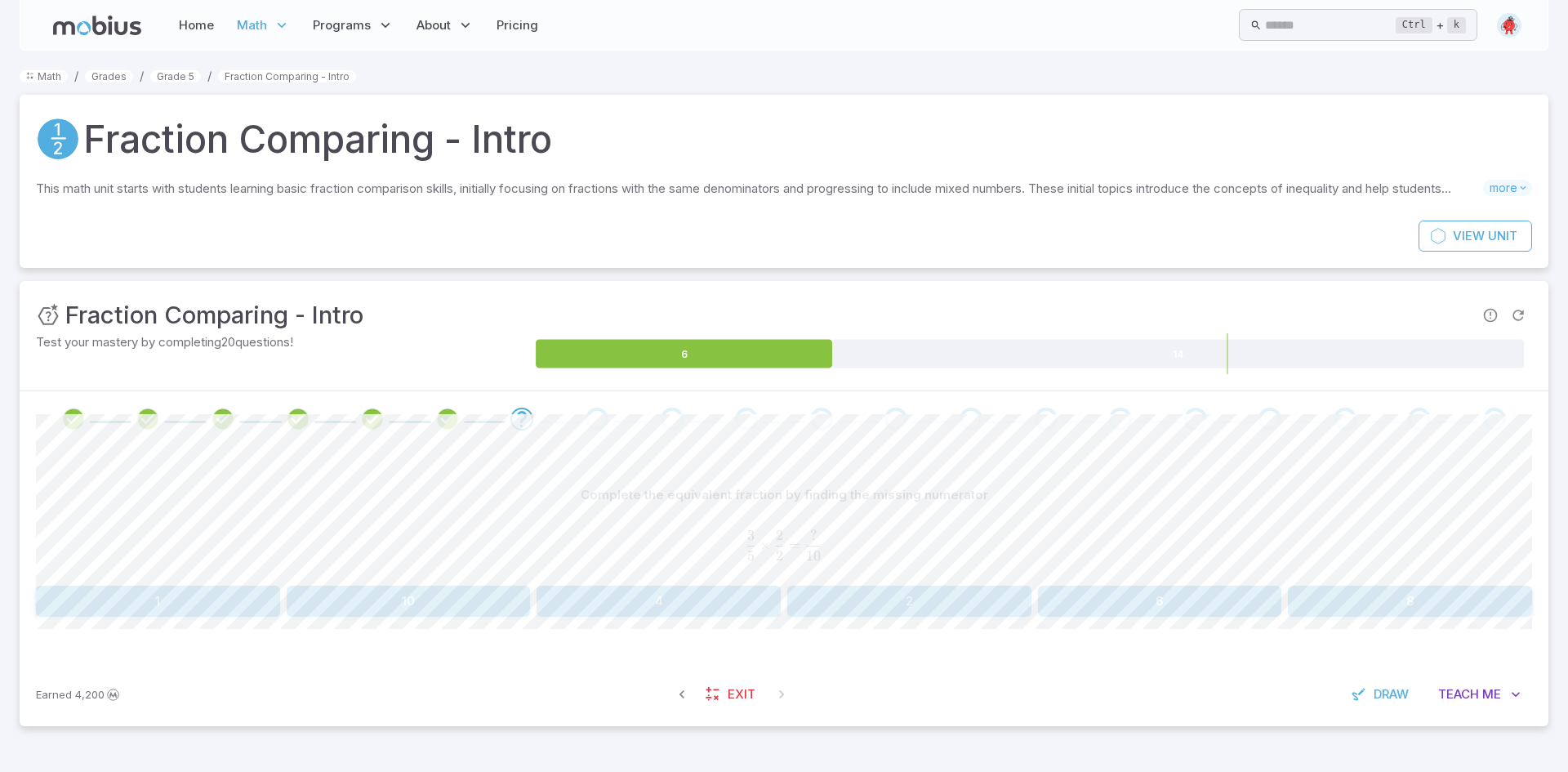
click at [1199, 591] on button "6" at bounding box center [1160, 601] width 245 height 31
click at [404, 590] on button "20" at bounding box center [409, 600] width 245 height 31
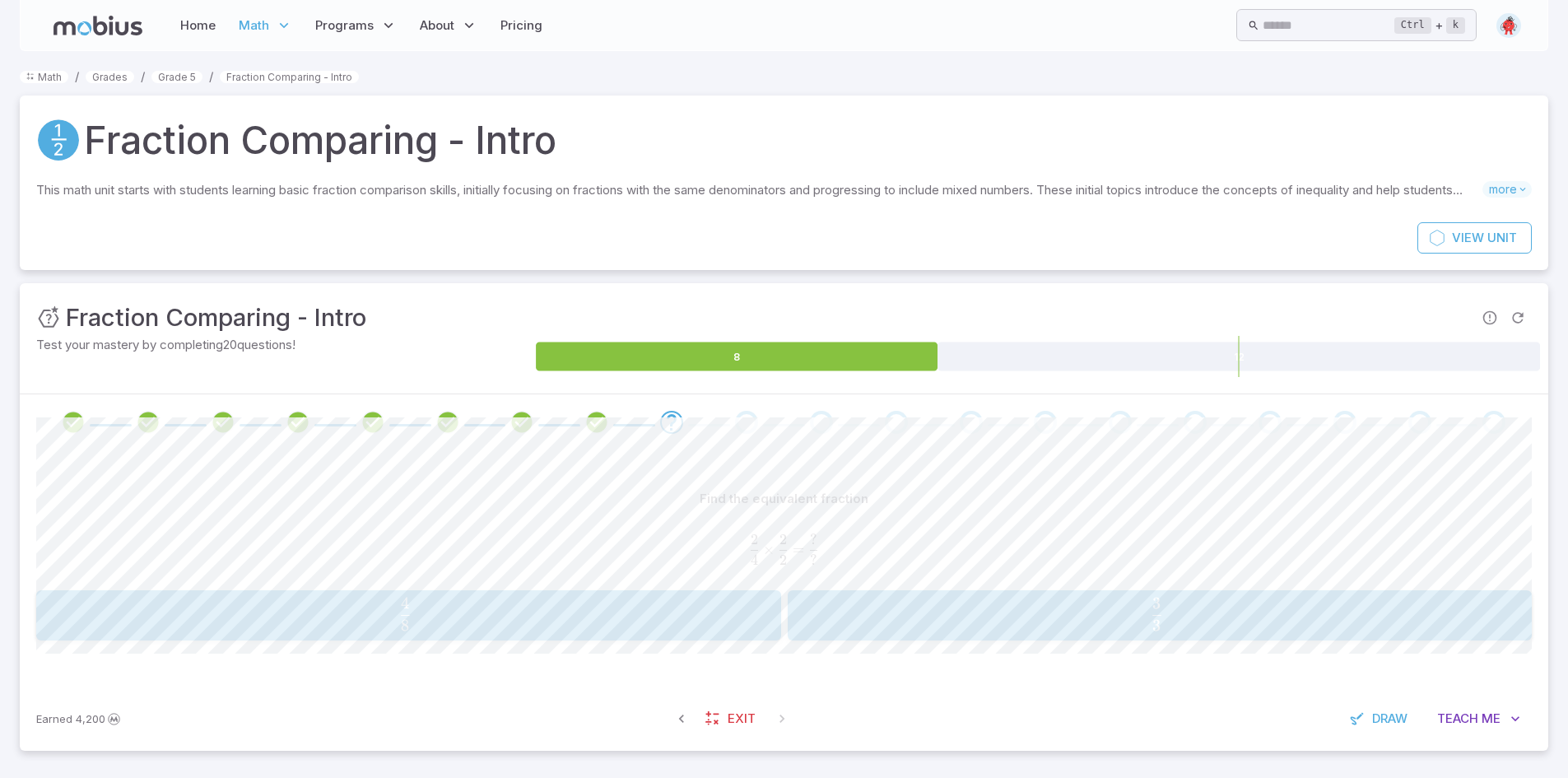
click at [438, 601] on span "8 4 ​" at bounding box center [405, 614] width 682 height 33
click at [389, 598] on span "5 5 ​" at bounding box center [401, 614] width 689 height 33
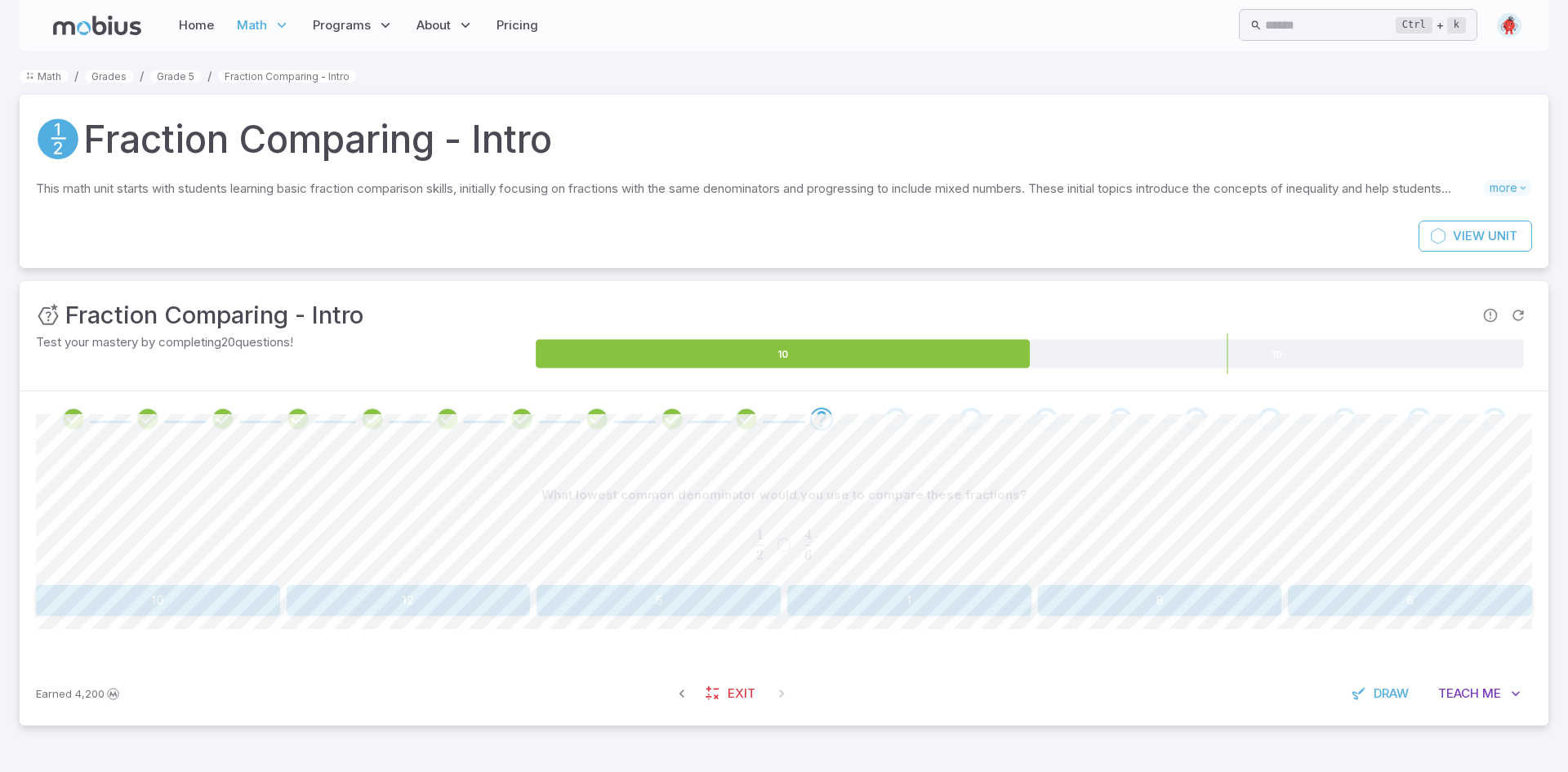
click at [642, 585] on button "5" at bounding box center [659, 600] width 245 height 31
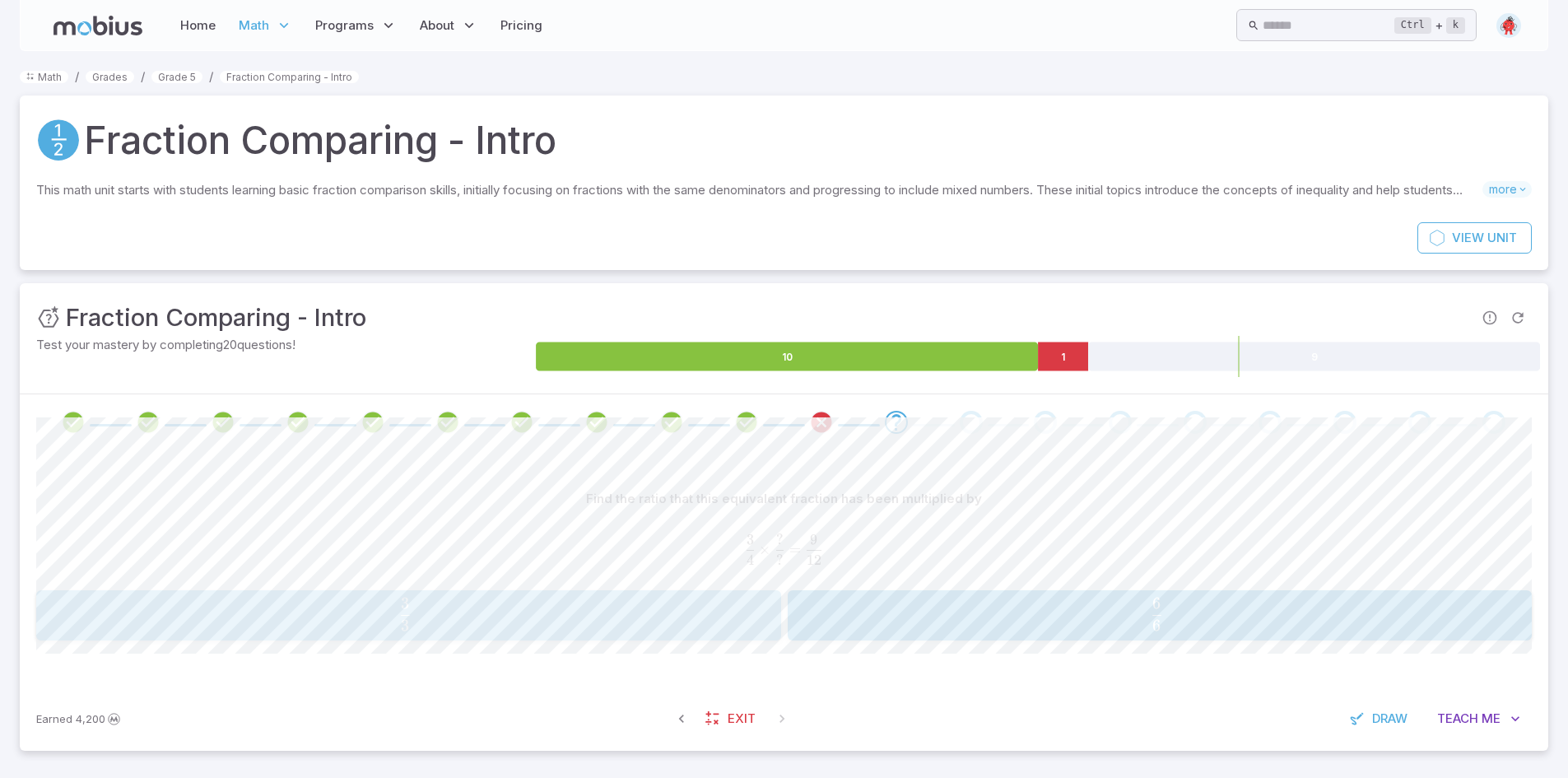
click at [352, 633] on div "3 3 \frac{3}{3} 3 3 ​" at bounding box center [408, 616] width 734 height 38
click at [1491, 710] on span "Me" at bounding box center [1491, 717] width 19 height 18
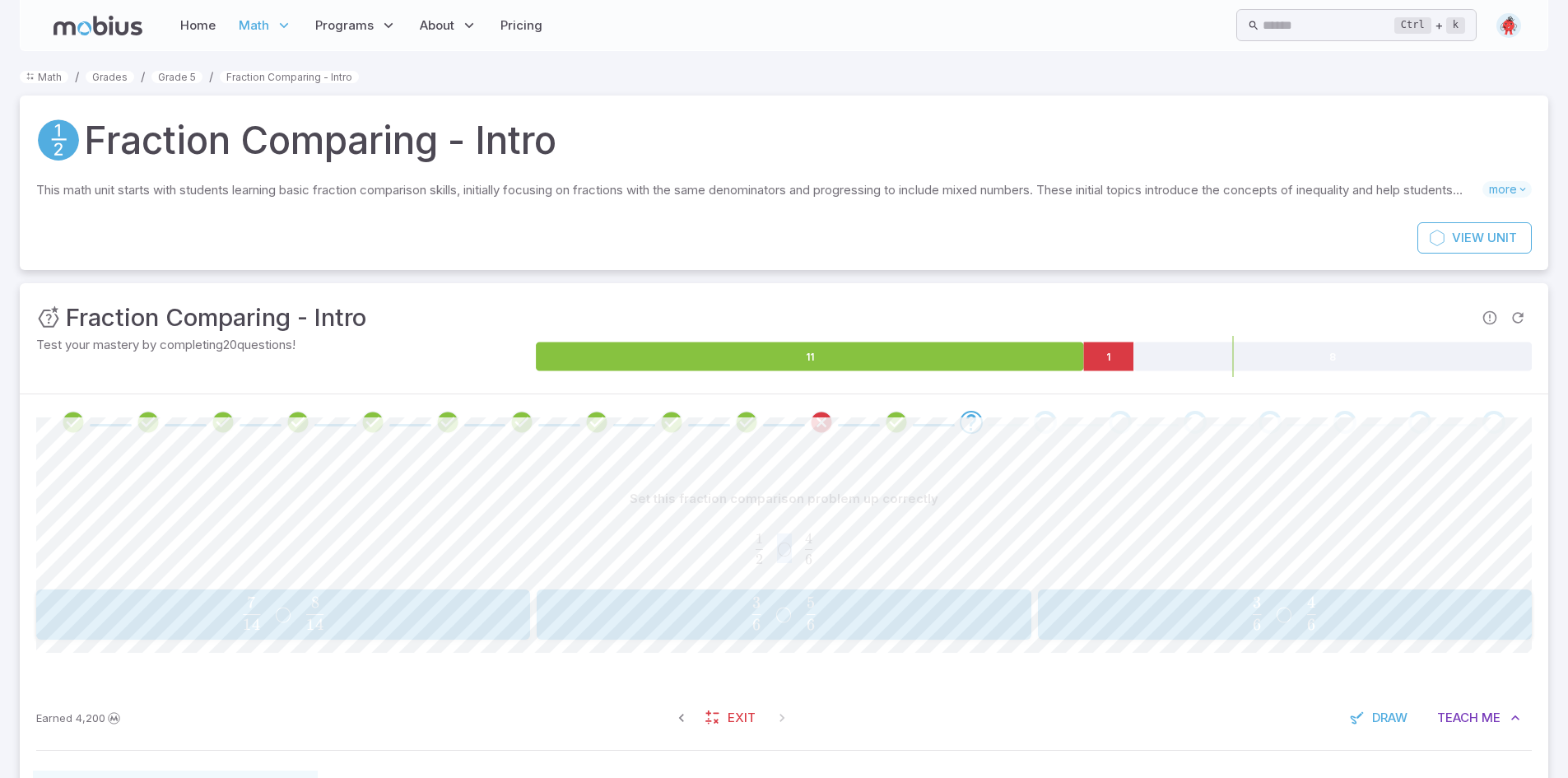
drag, startPoint x: 775, startPoint y: 546, endPoint x: 789, endPoint y: 546, distance: 14.0
click at [789, 546] on span "2 1 ​ ◯" at bounding box center [778, 548] width 49 height 29
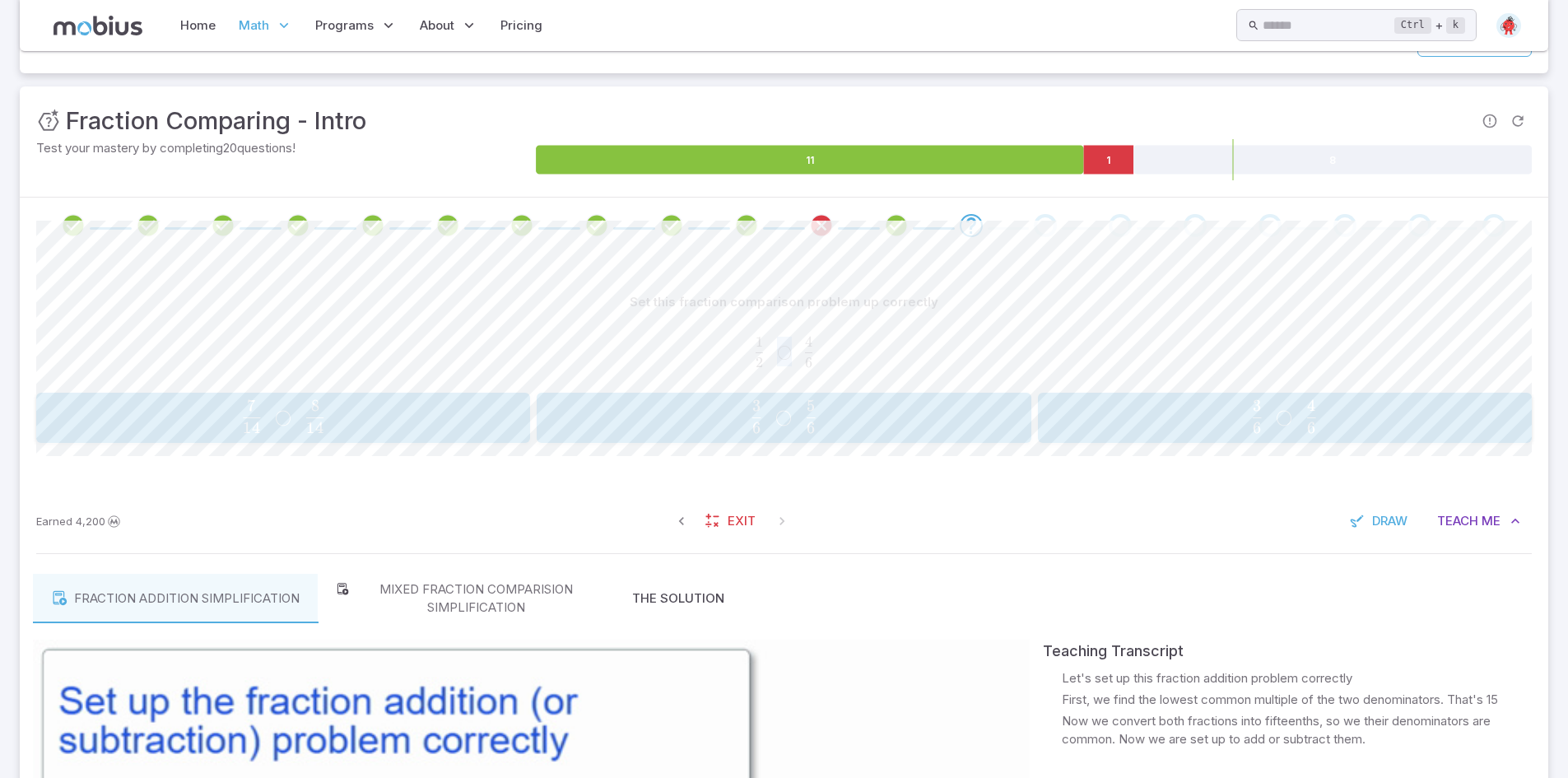
scroll to position [174, 0]
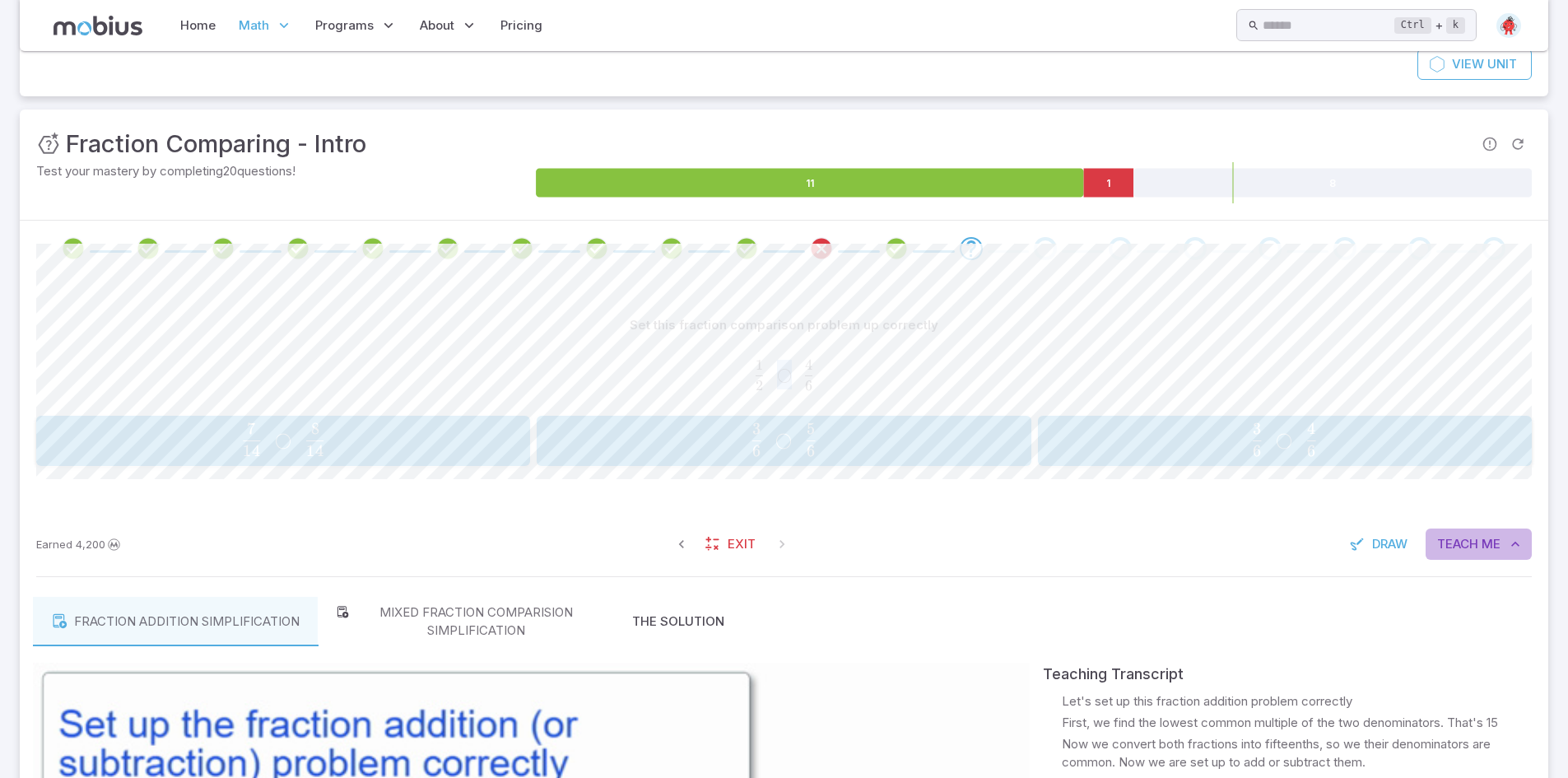
click at [1461, 537] on span "Teach" at bounding box center [1458, 543] width 42 height 18
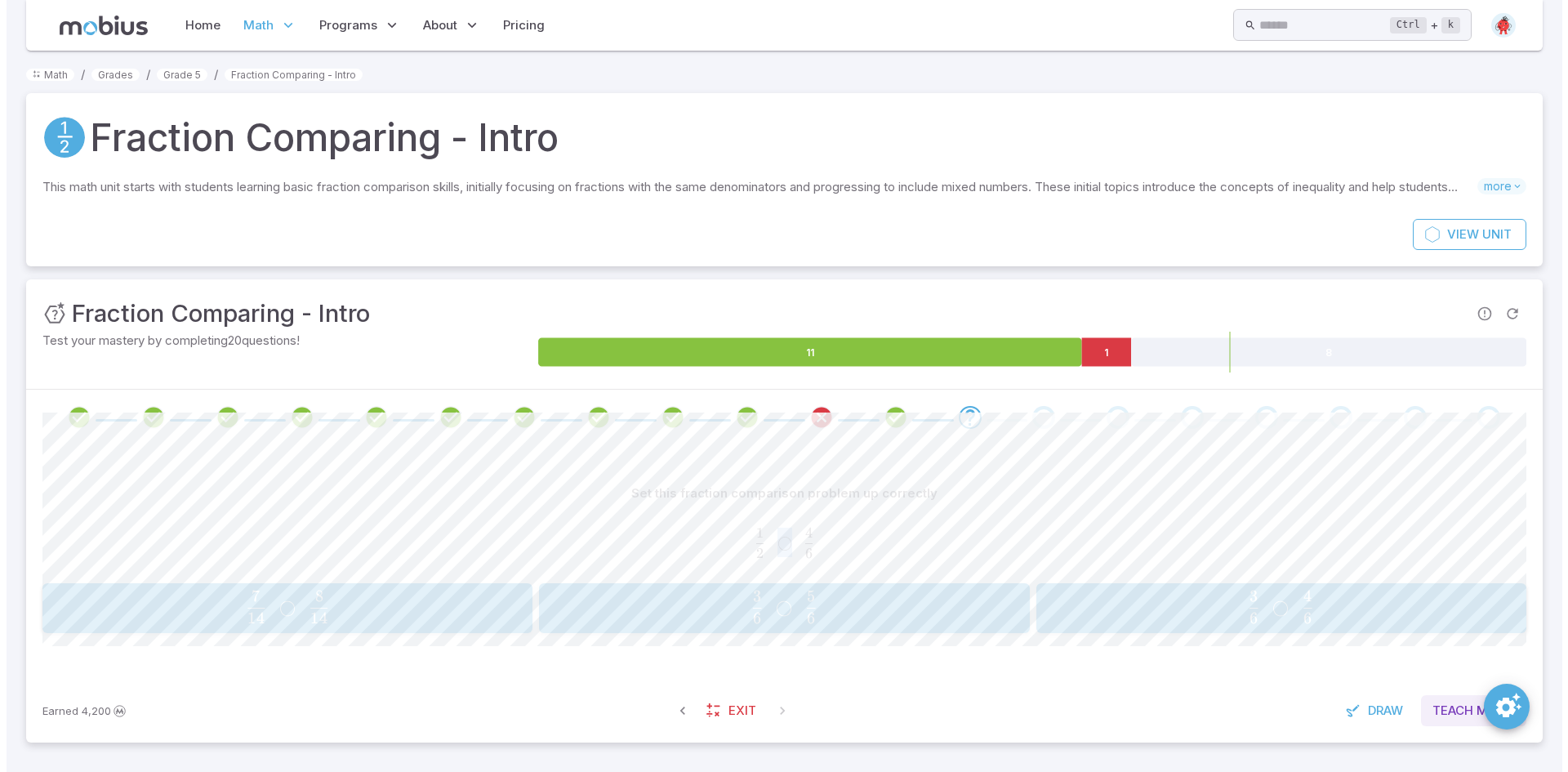
scroll to position [2, 0]
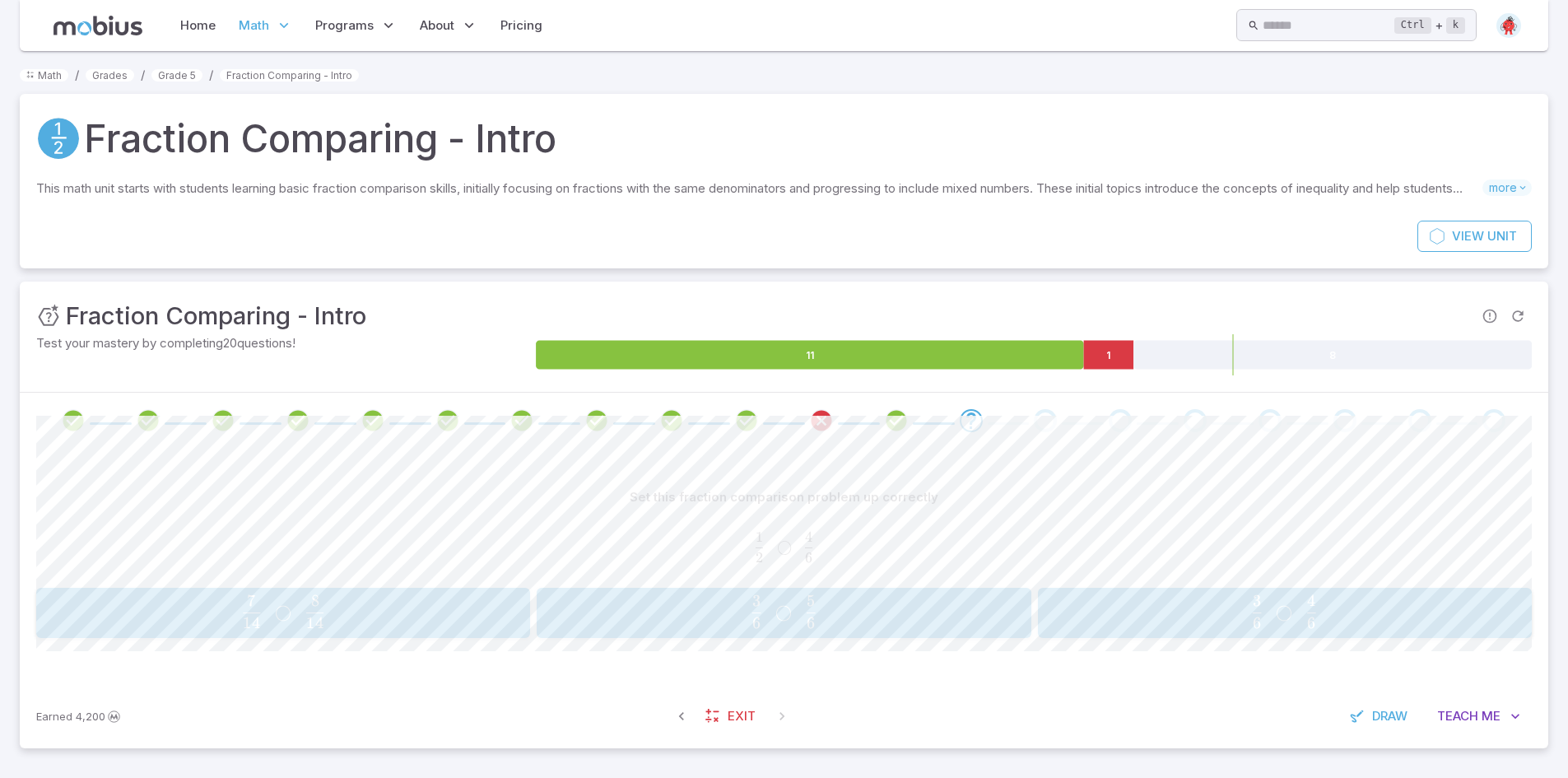
click at [593, 557] on span "2 1 ​ ◯ 6 4 ​" at bounding box center [784, 546] width 1496 height 29
click at [735, 718] on span "Exit" at bounding box center [741, 716] width 28 height 18
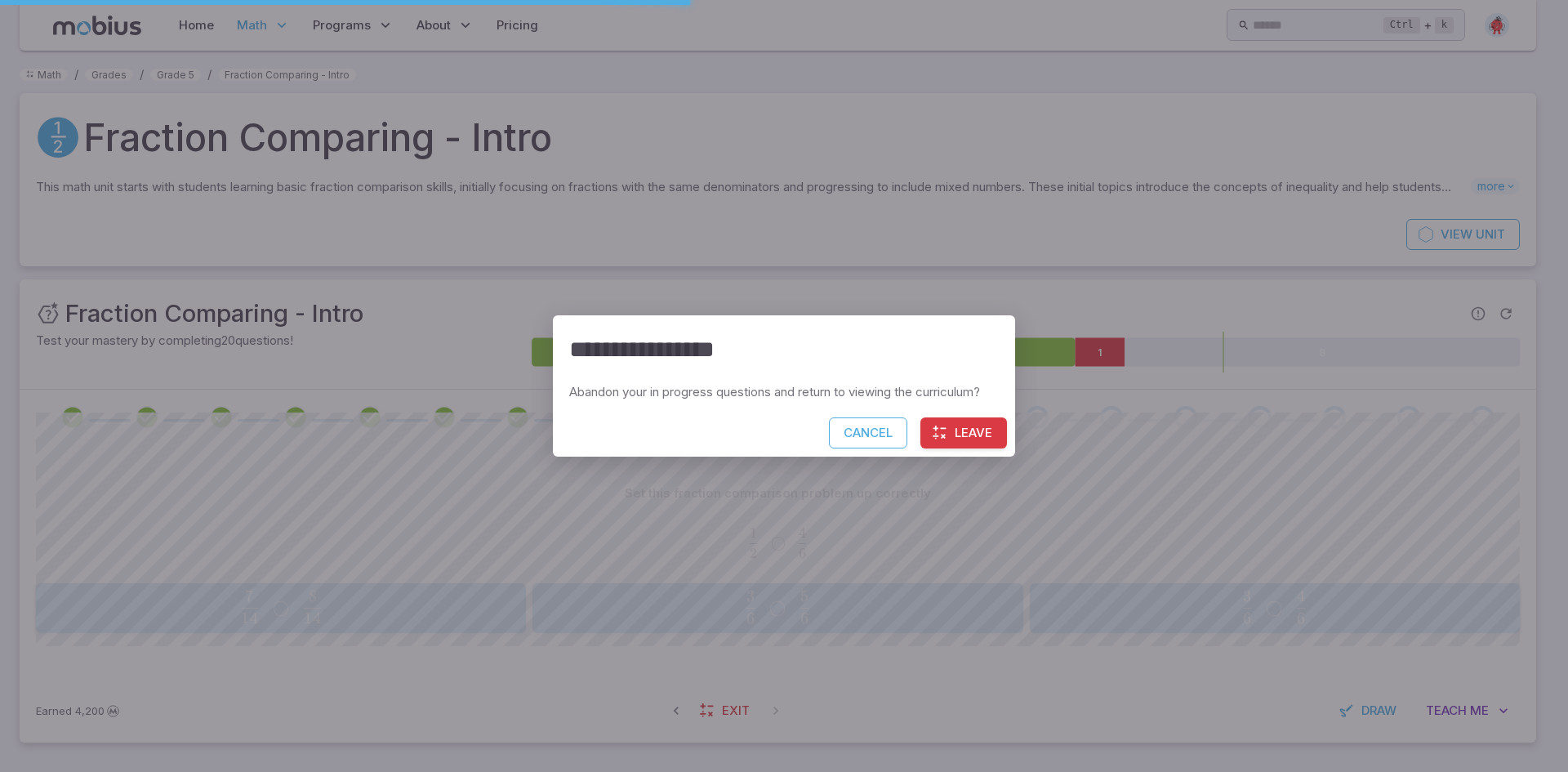
click at [958, 427] on button "Leave" at bounding box center [963, 432] width 86 height 31
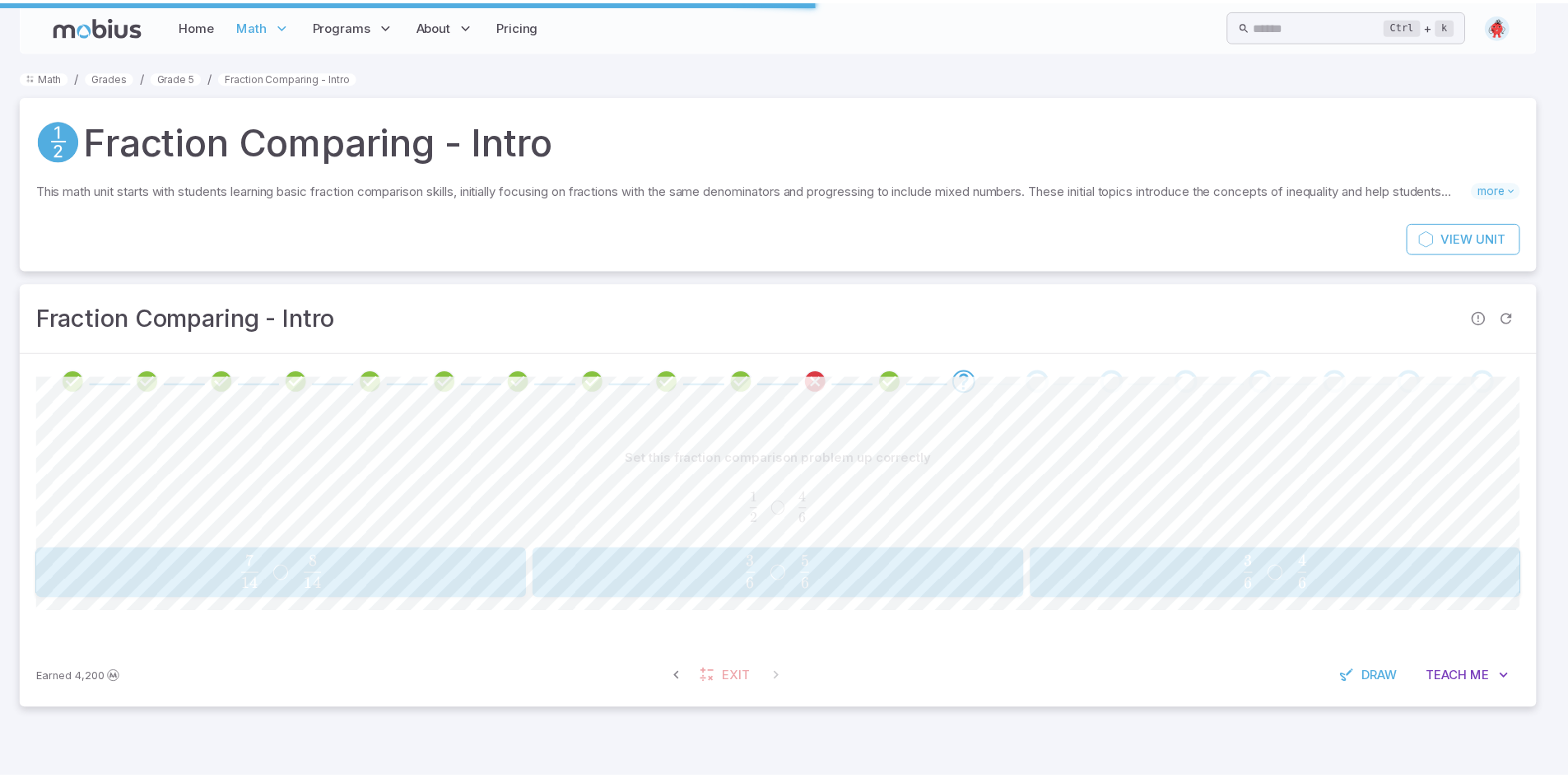
scroll to position [0, 0]
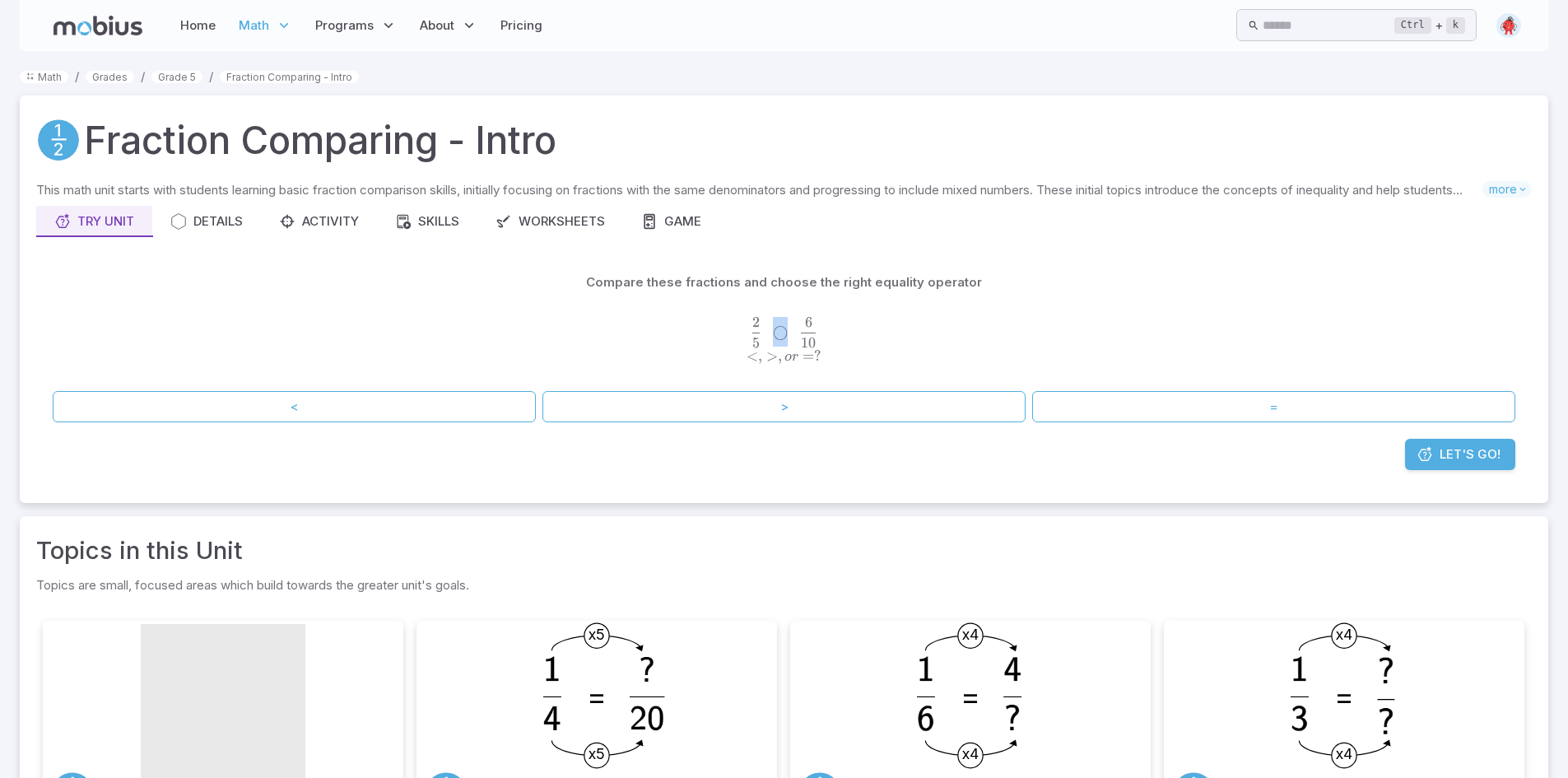
drag, startPoint x: 773, startPoint y: 330, endPoint x: 798, endPoint y: 328, distance: 25.1
click at [798, 328] on span "5 2 ​ ◯" at bounding box center [775, 331] width 49 height 29
click at [793, 331] on span "5 2 ​ ◯" at bounding box center [775, 331] width 49 height 29
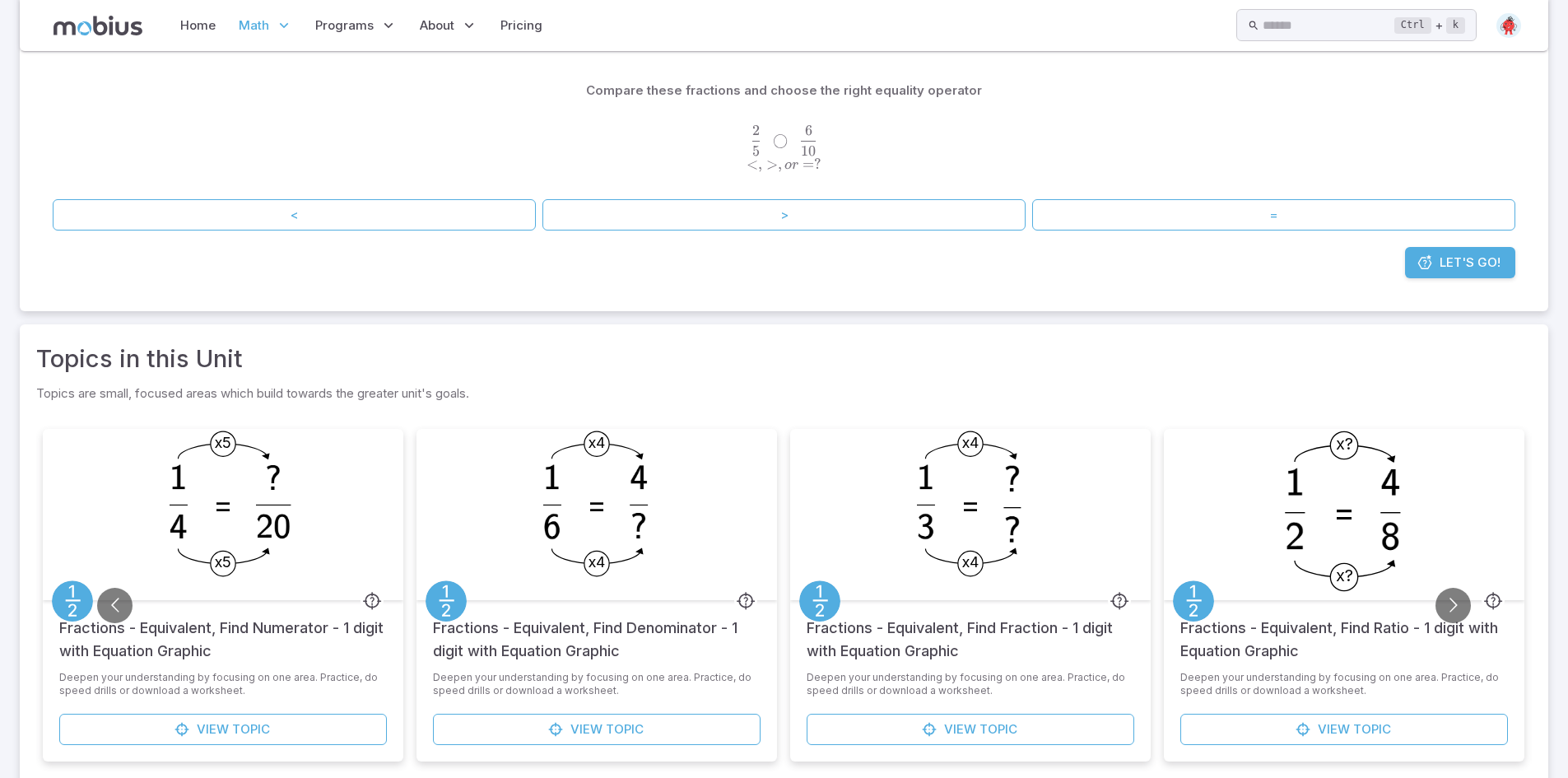
scroll to position [246, 0]
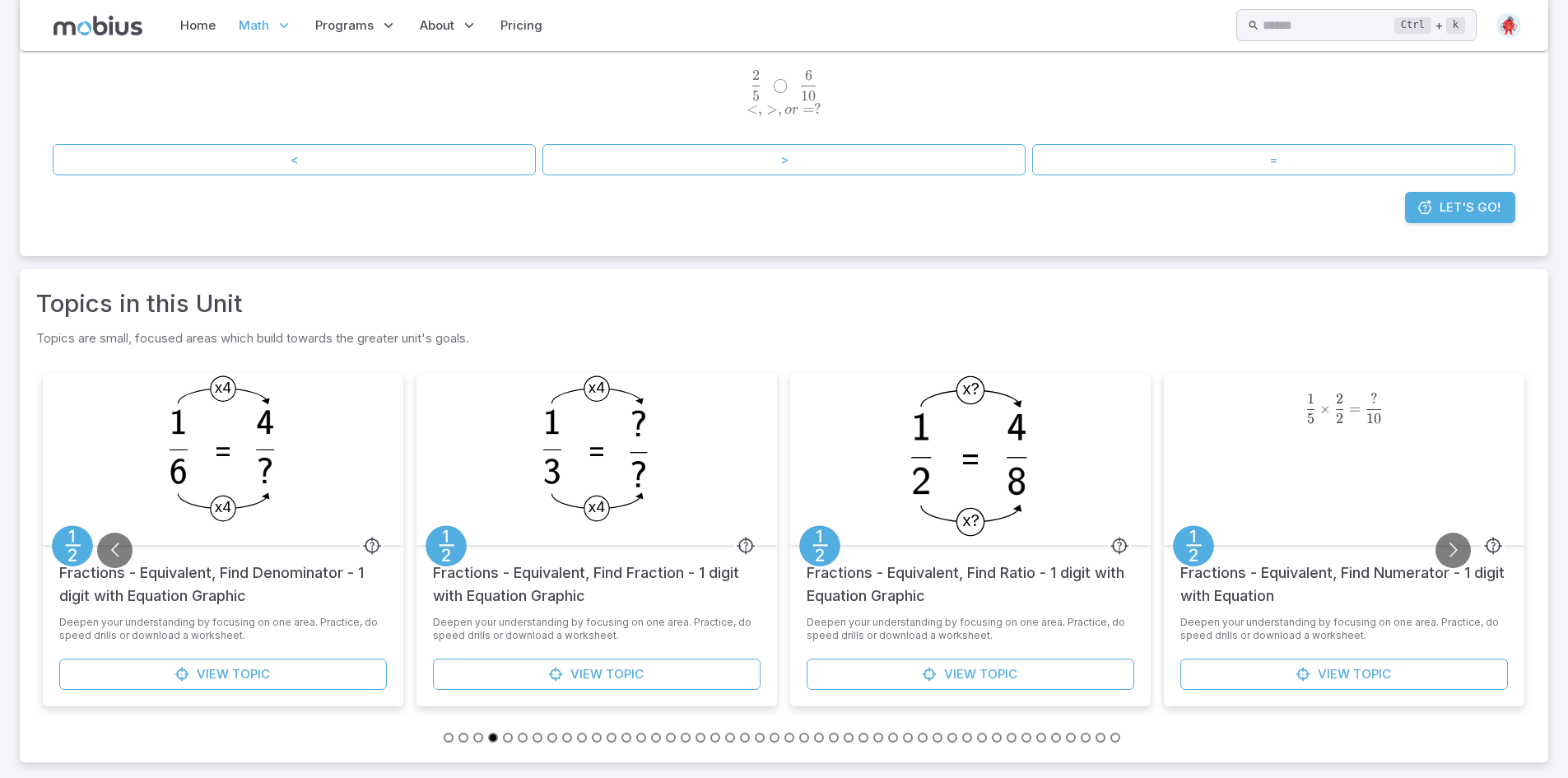
click at [444, 740] on li at bounding box center [452, 736] width 15 height 18
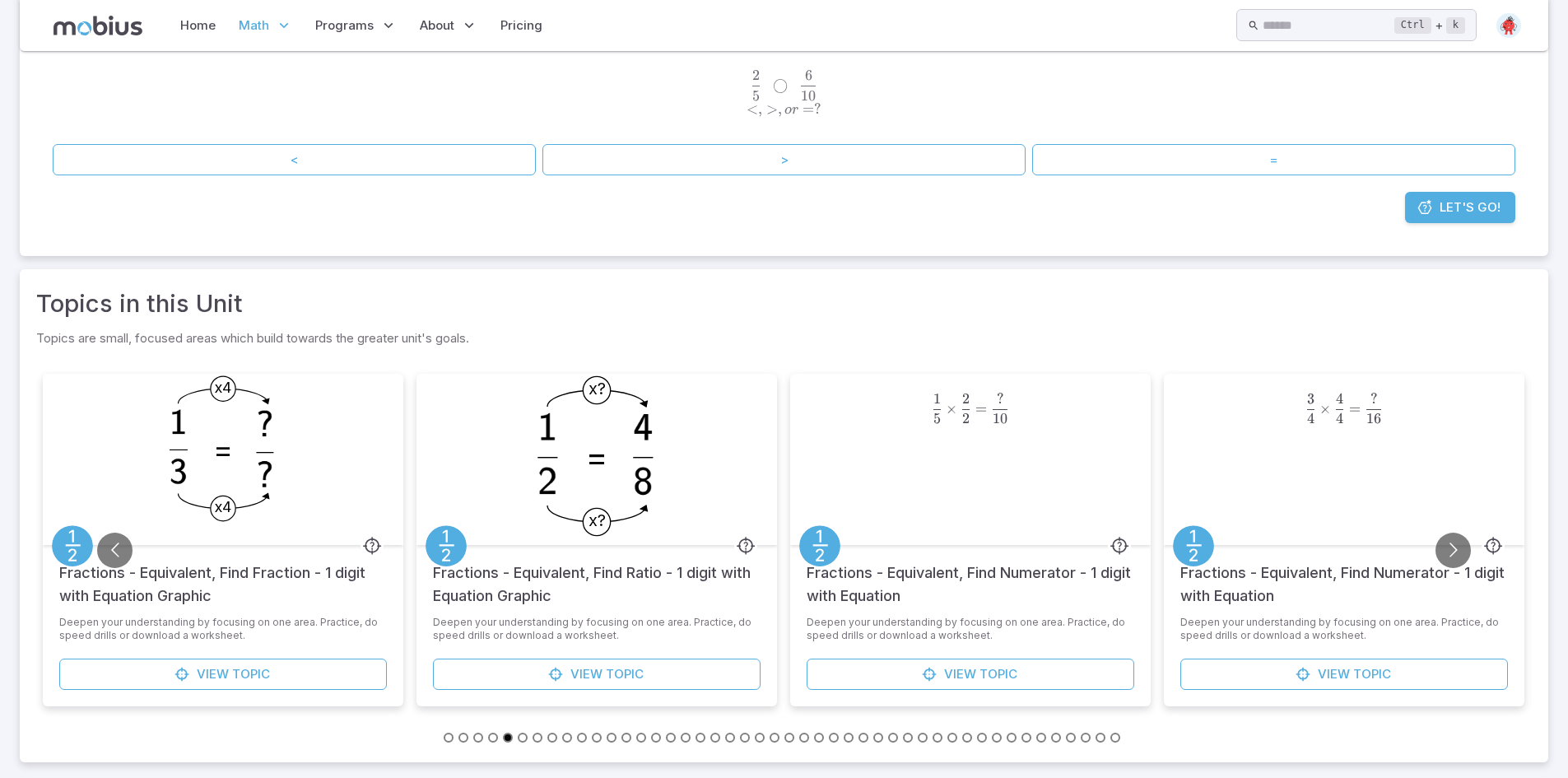
click at [448, 741] on button "Go to slide 1" at bounding box center [449, 737] width 9 height 9
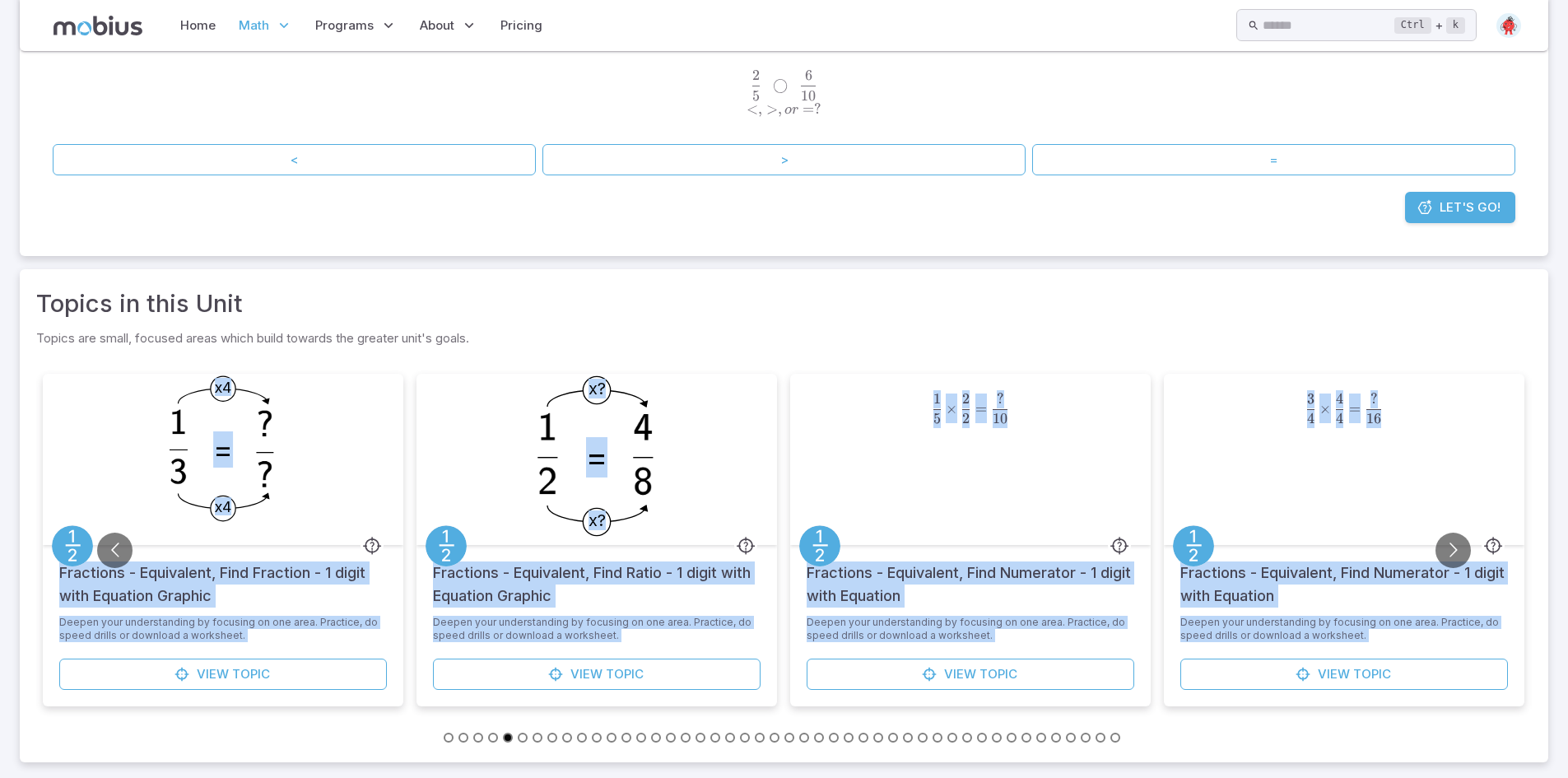
drag, startPoint x: 486, startPoint y: 734, endPoint x: 435, endPoint y: 746, distance: 52.4
click at [435, 746] on div "Topics in this Unit Topics are small, focused areas which build towards the gre…" at bounding box center [784, 516] width 1528 height 493
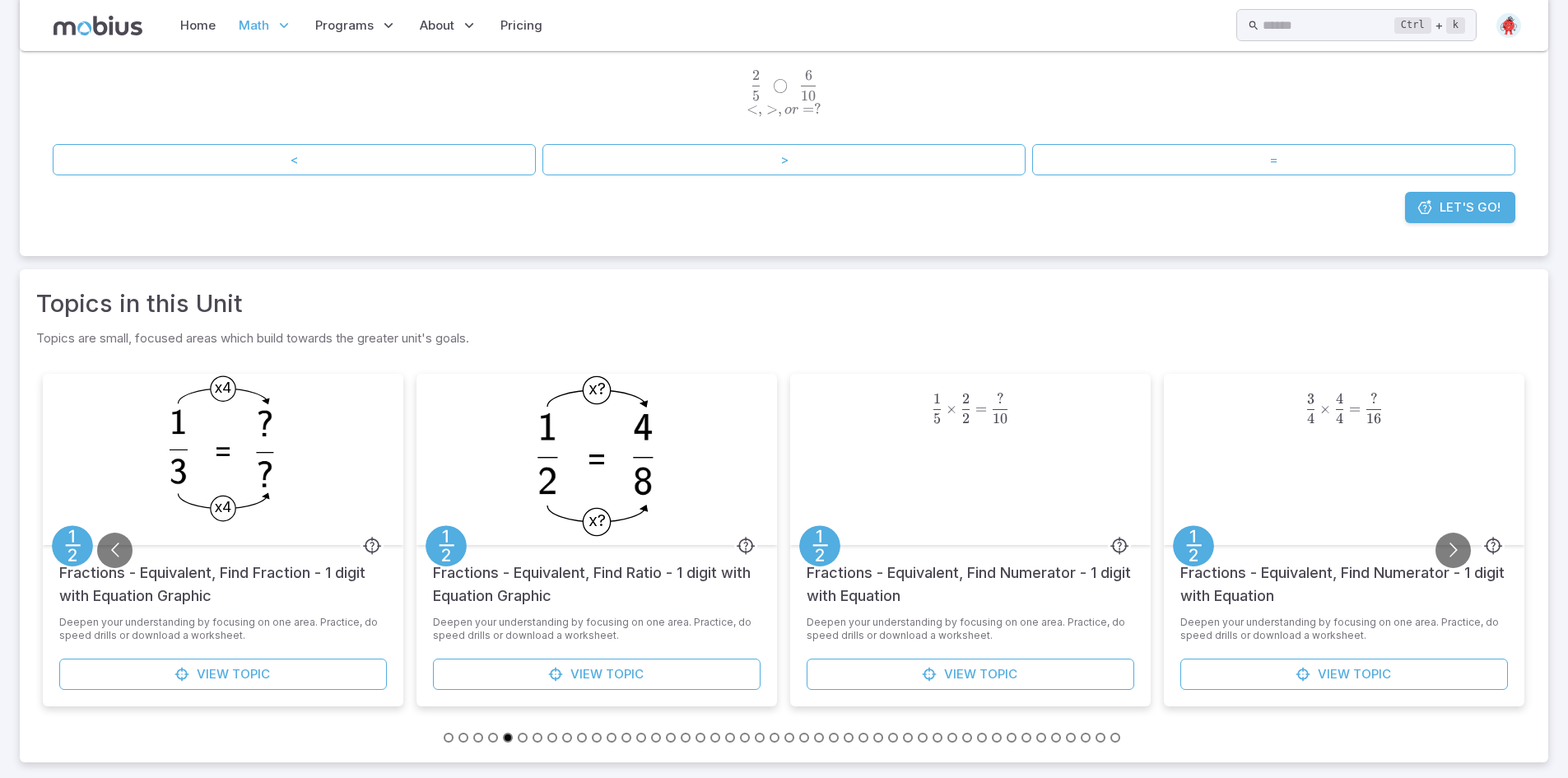
click at [484, 746] on div "Topics in this Unit Topics are small, focused areas which build towards the gre…" at bounding box center [784, 516] width 1528 height 493
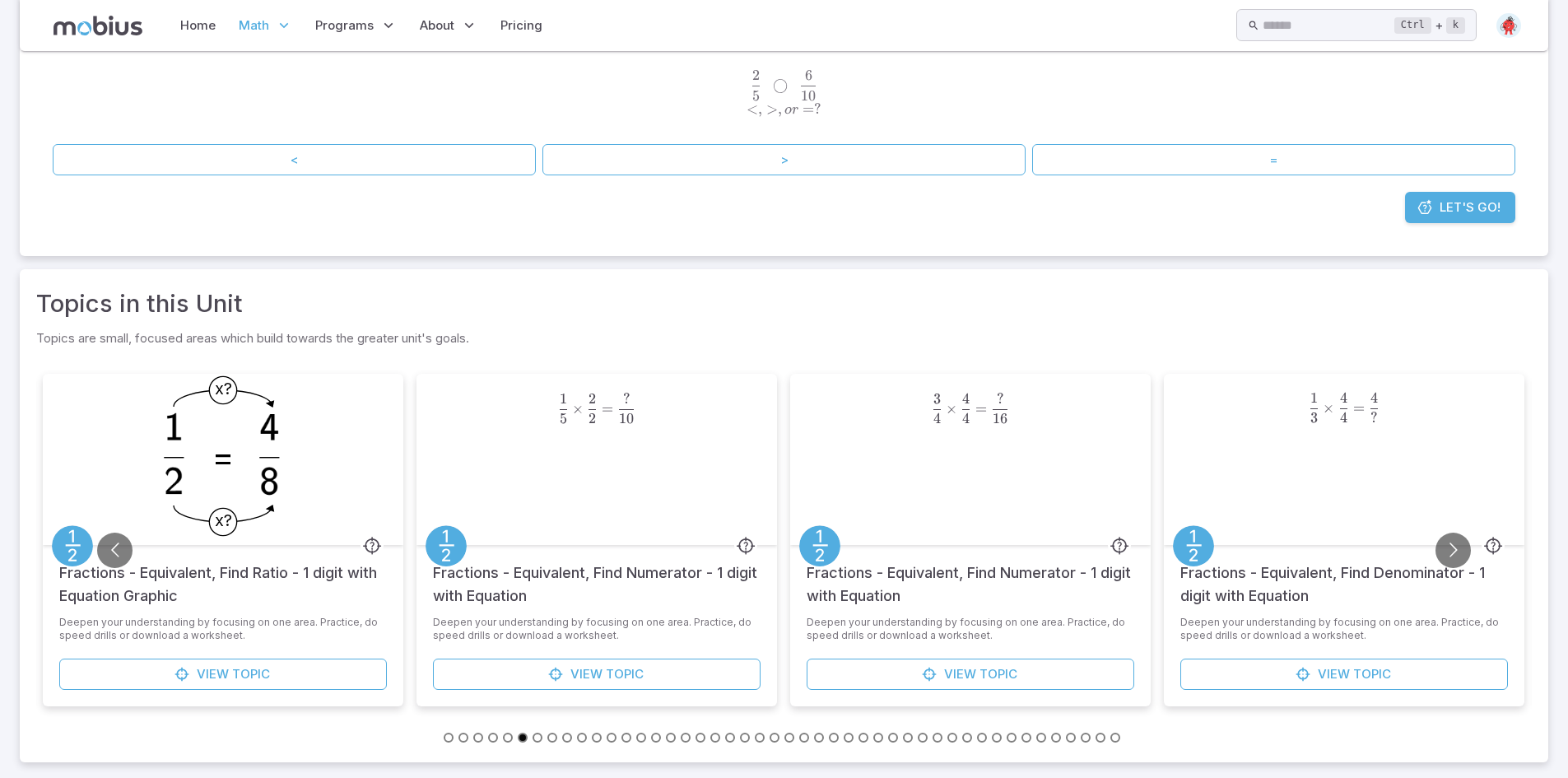
click at [448, 734] on button "Go to slide 1" at bounding box center [449, 737] width 9 height 9
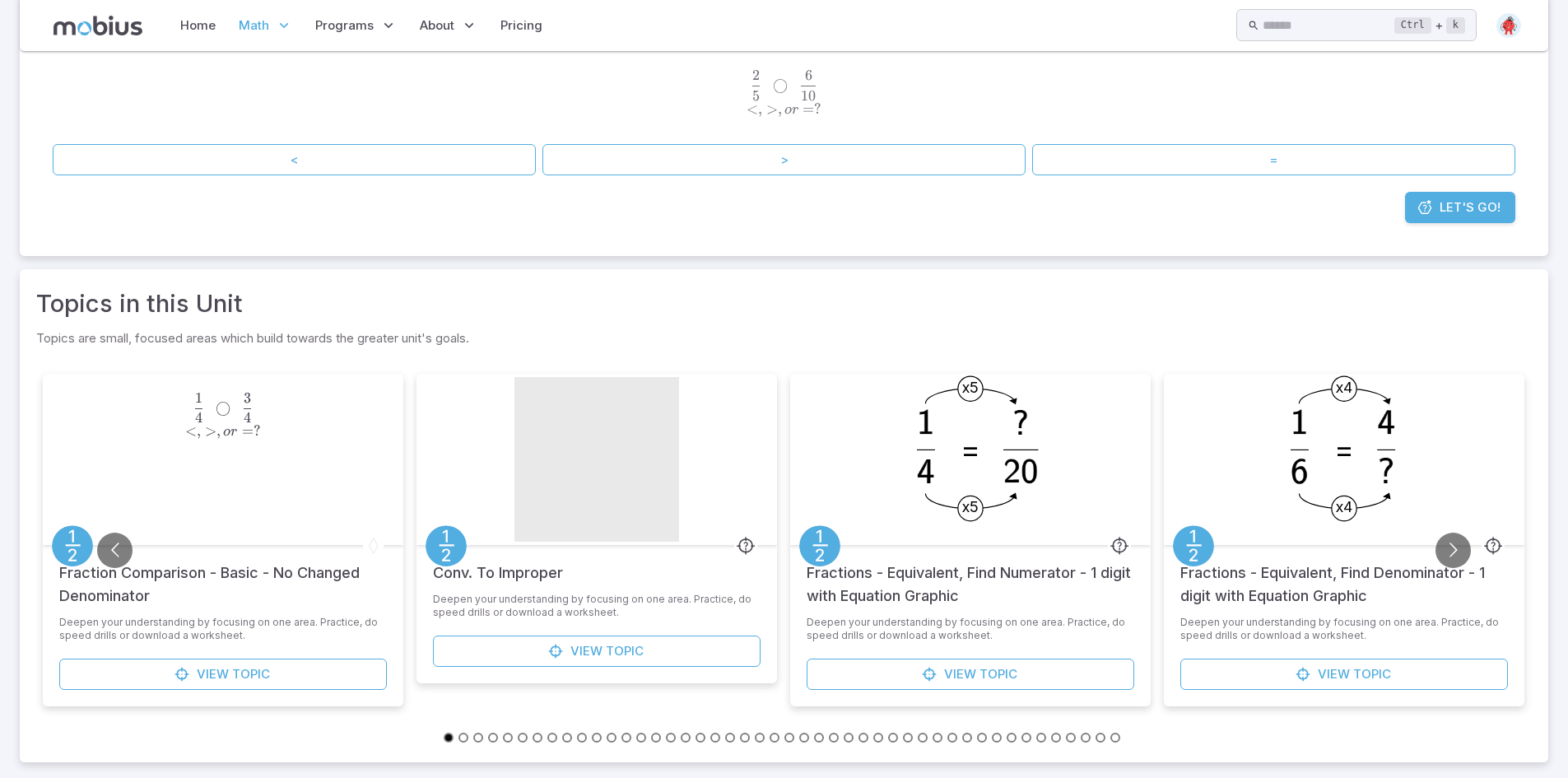
click at [218, 417] on span "4 1 ​ ◯" at bounding box center [218, 407] width 49 height 29
click at [224, 678] on span "View" at bounding box center [213, 673] width 32 height 18
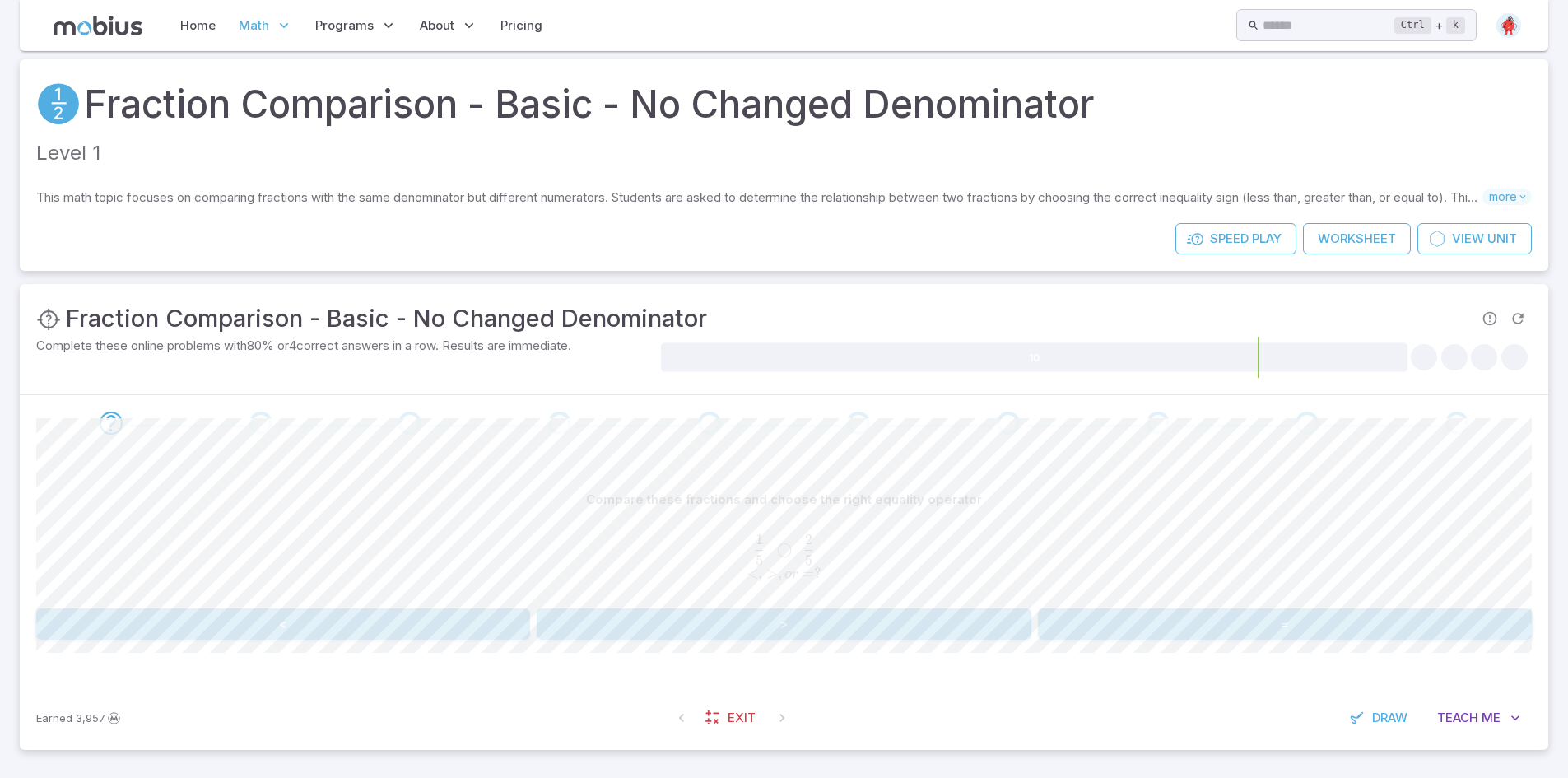
scroll to position [38, 0]
click at [1472, 231] on span "View" at bounding box center [1468, 236] width 32 height 18
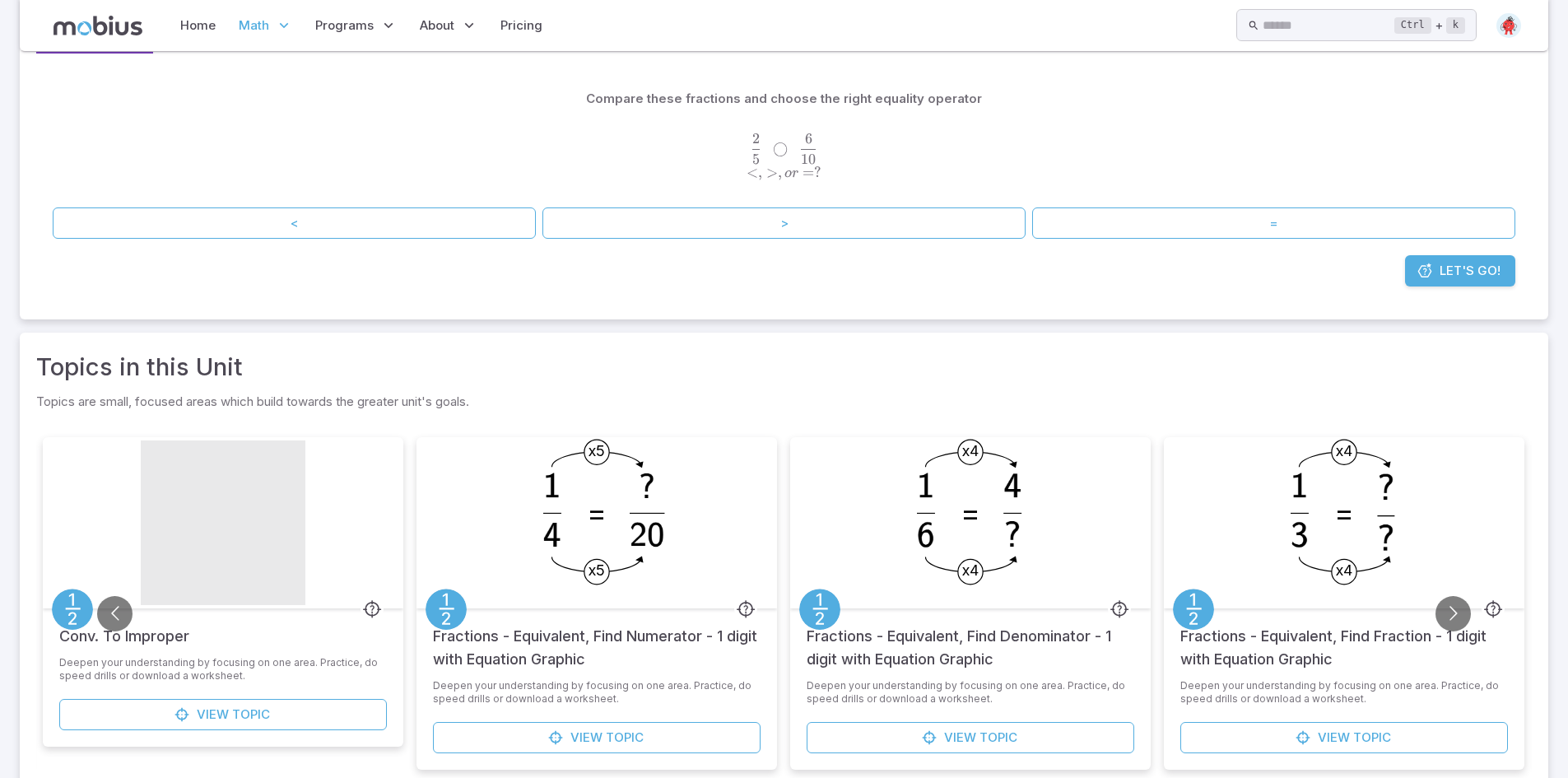
scroll to position [0, 0]
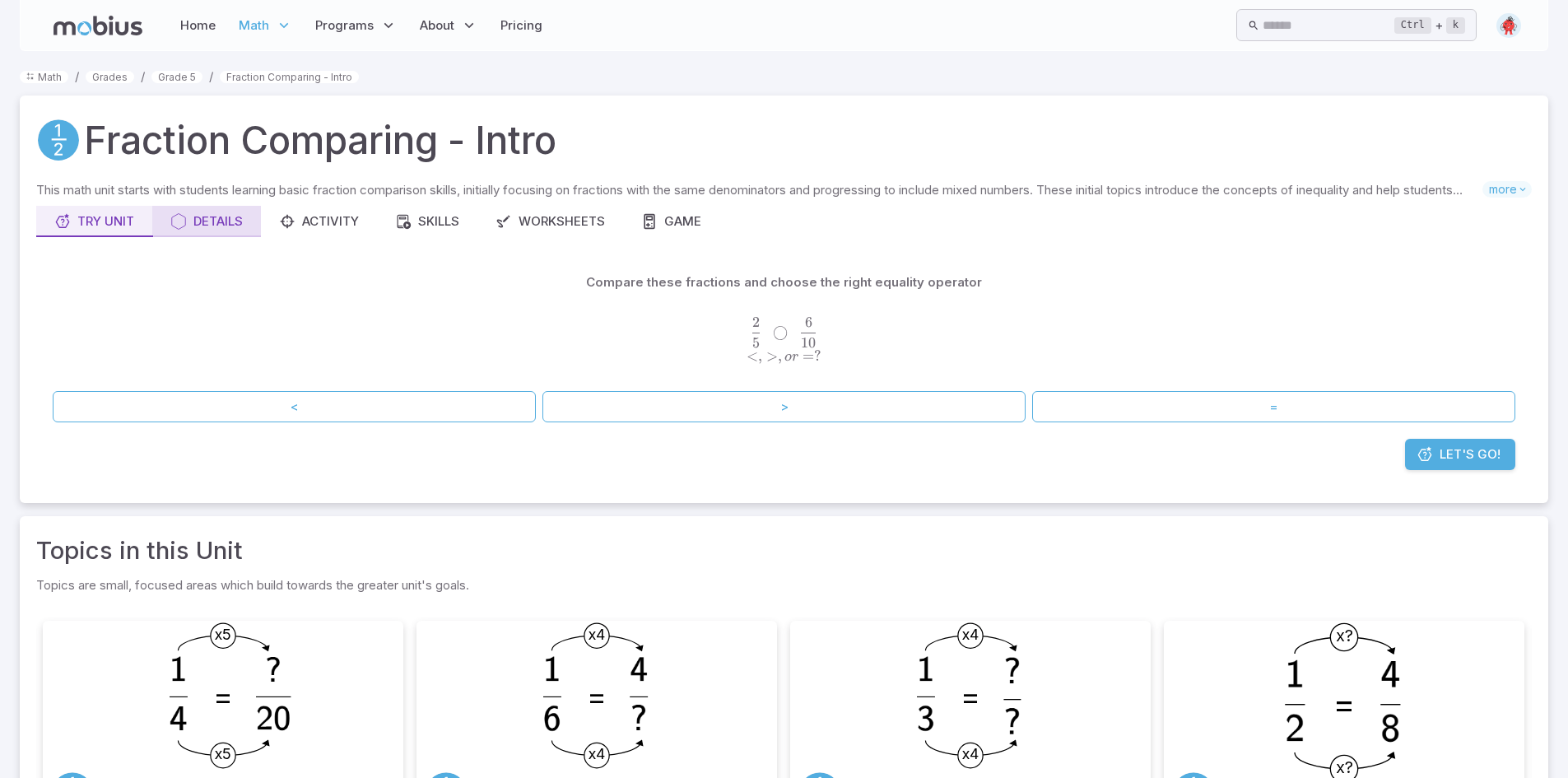
click at [228, 216] on div "Details" at bounding box center [206, 221] width 73 height 18
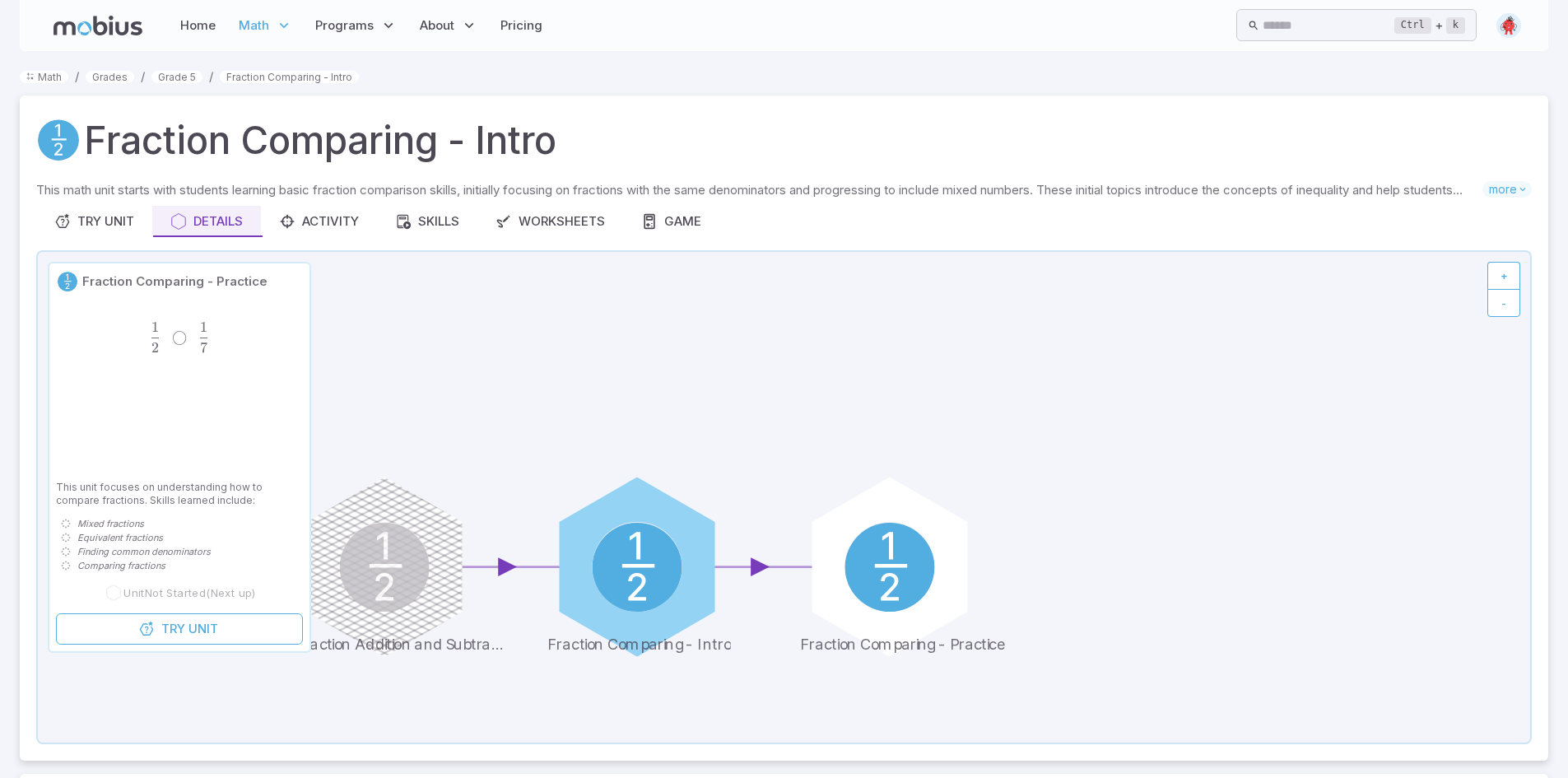
click at [1228, 316] on icon at bounding box center [784, 497] width 1492 height 490
click at [1520, 185] on icon at bounding box center [1523, 189] width 11 height 11
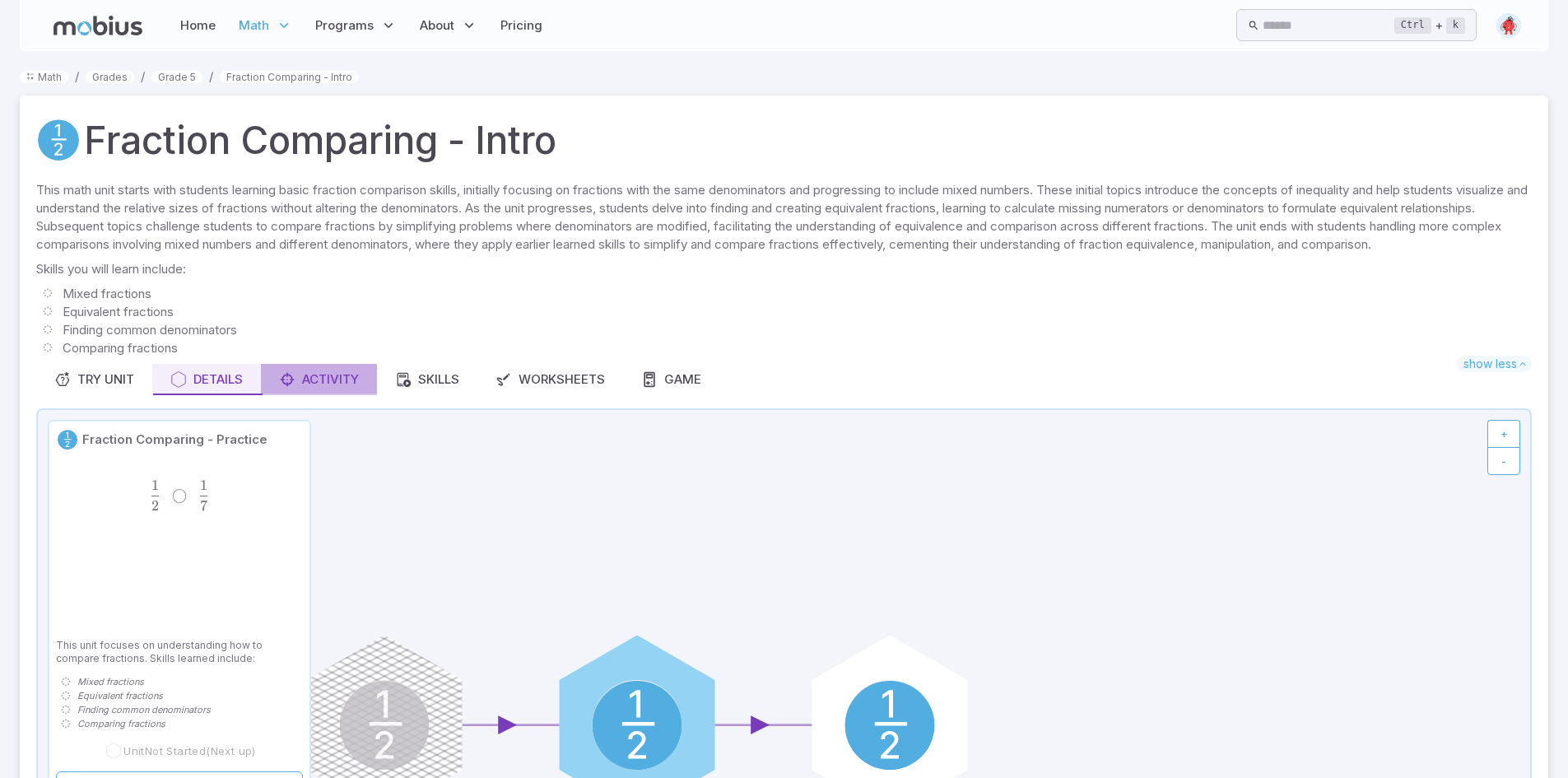
click at [336, 388] on div "Activity" at bounding box center [318, 379] width 80 height 18
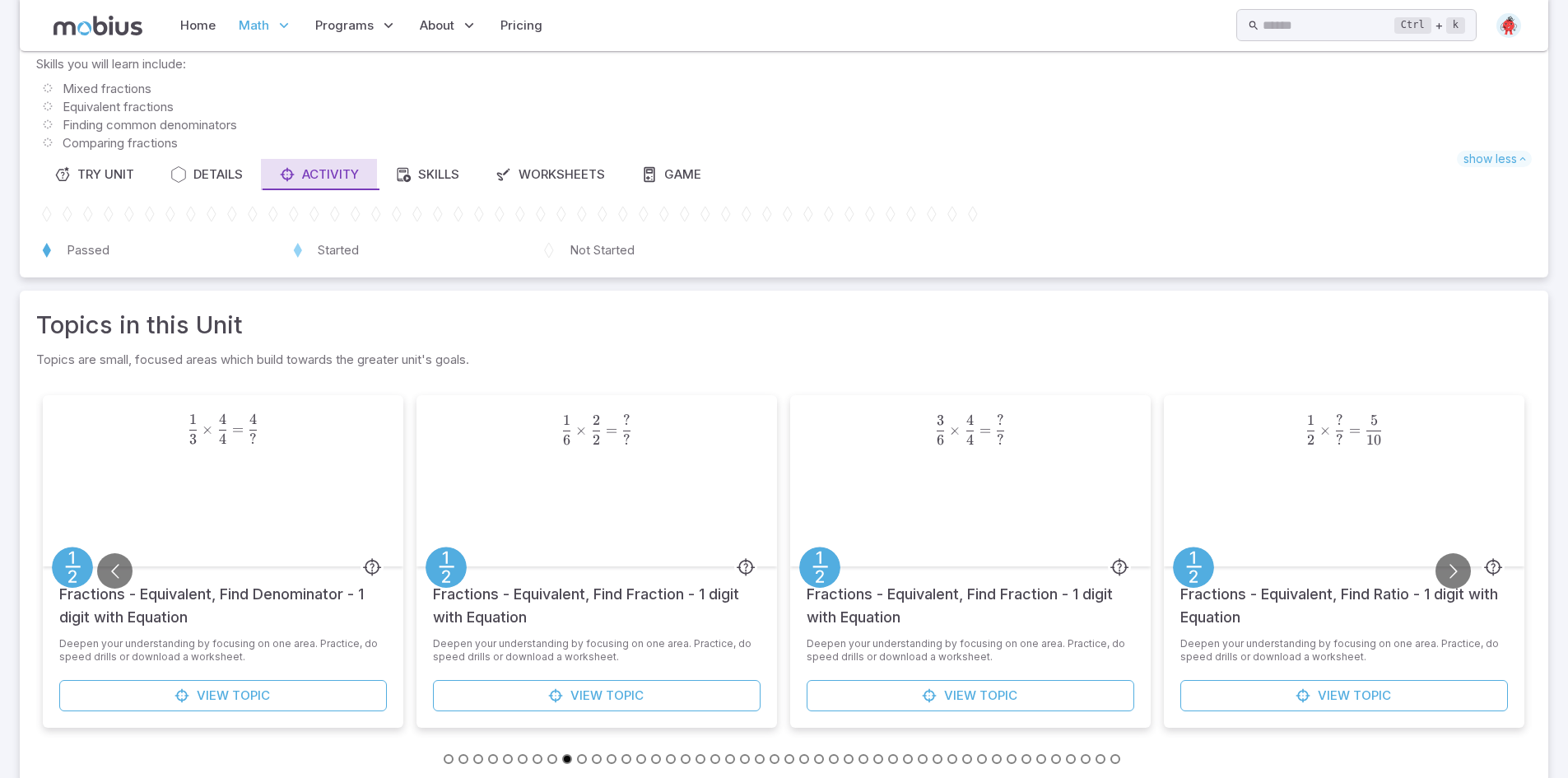
scroll to position [245, 0]
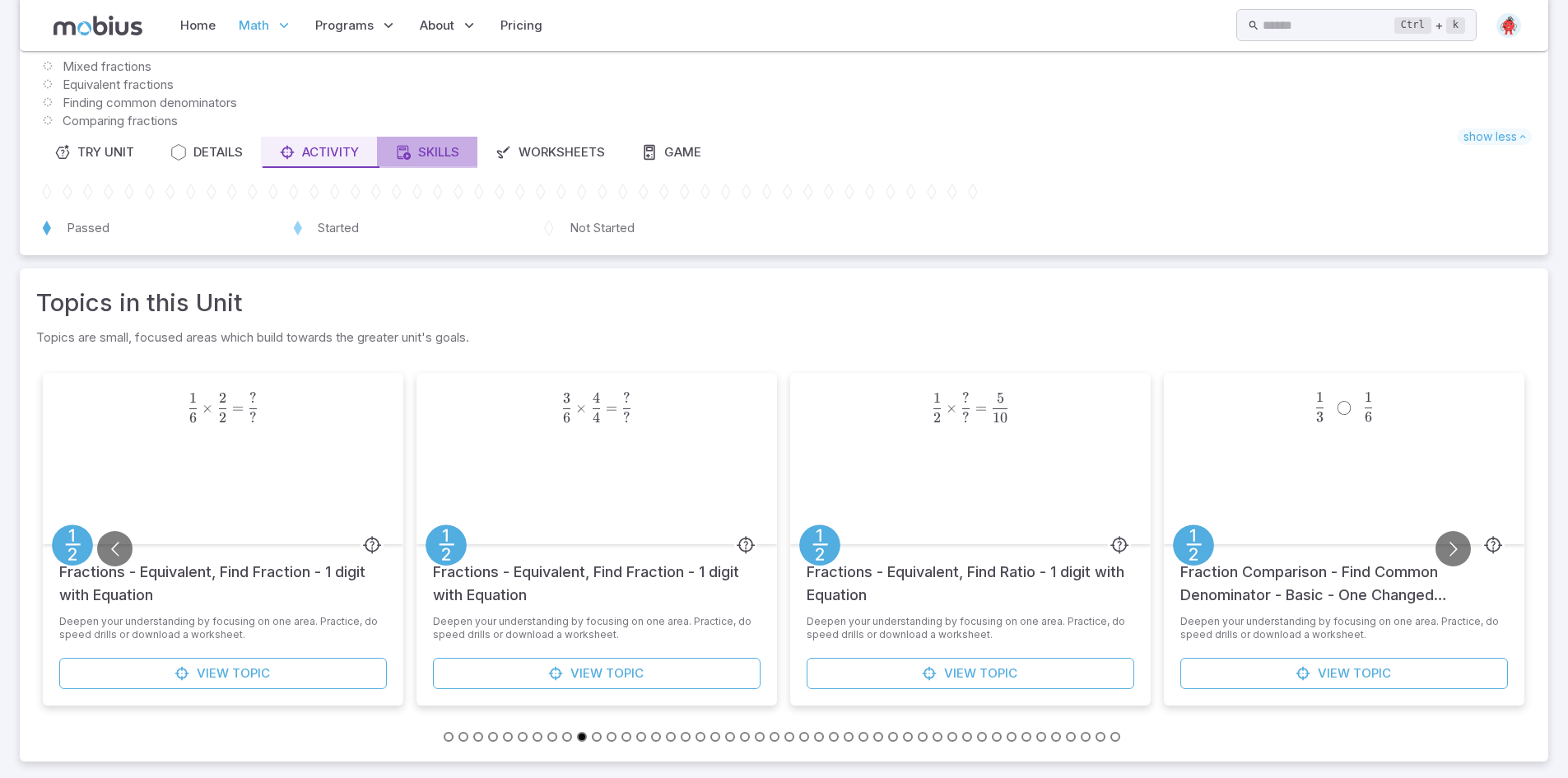
click at [433, 151] on div "Skills" at bounding box center [427, 152] width 64 height 18
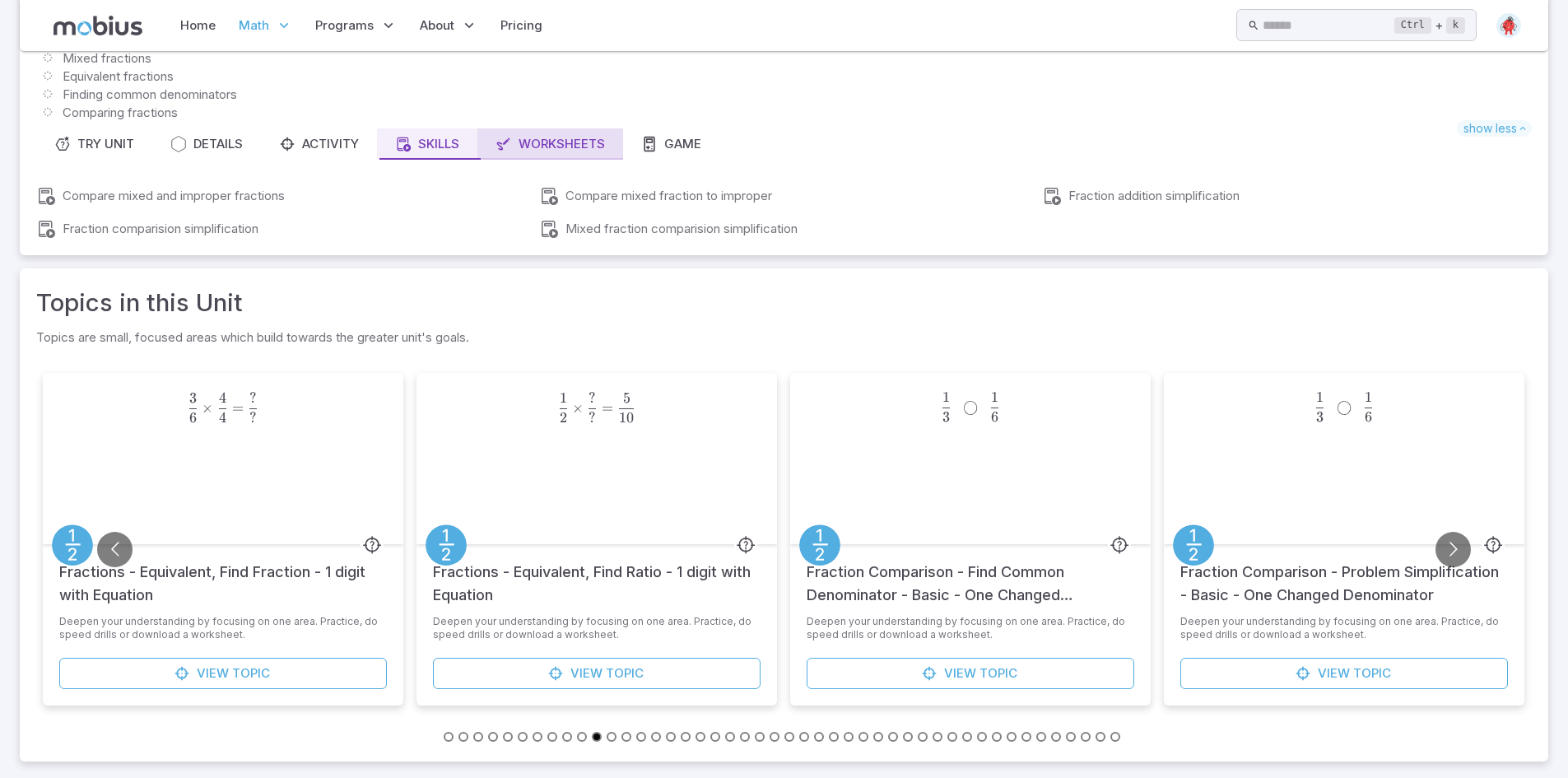
click at [559, 144] on div "Worksheets" at bounding box center [551, 144] width 110 height 18
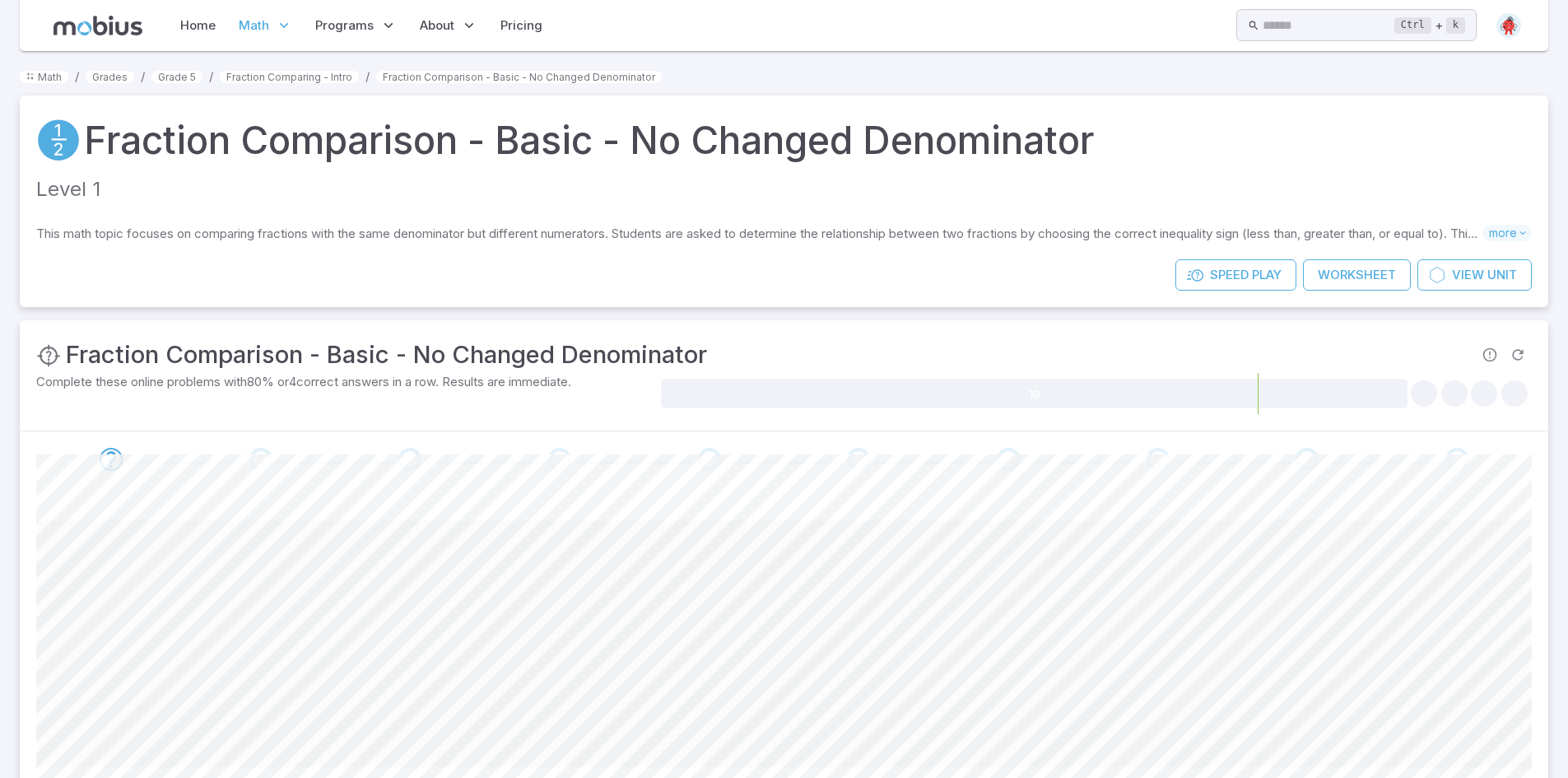
scroll to position [38, 0]
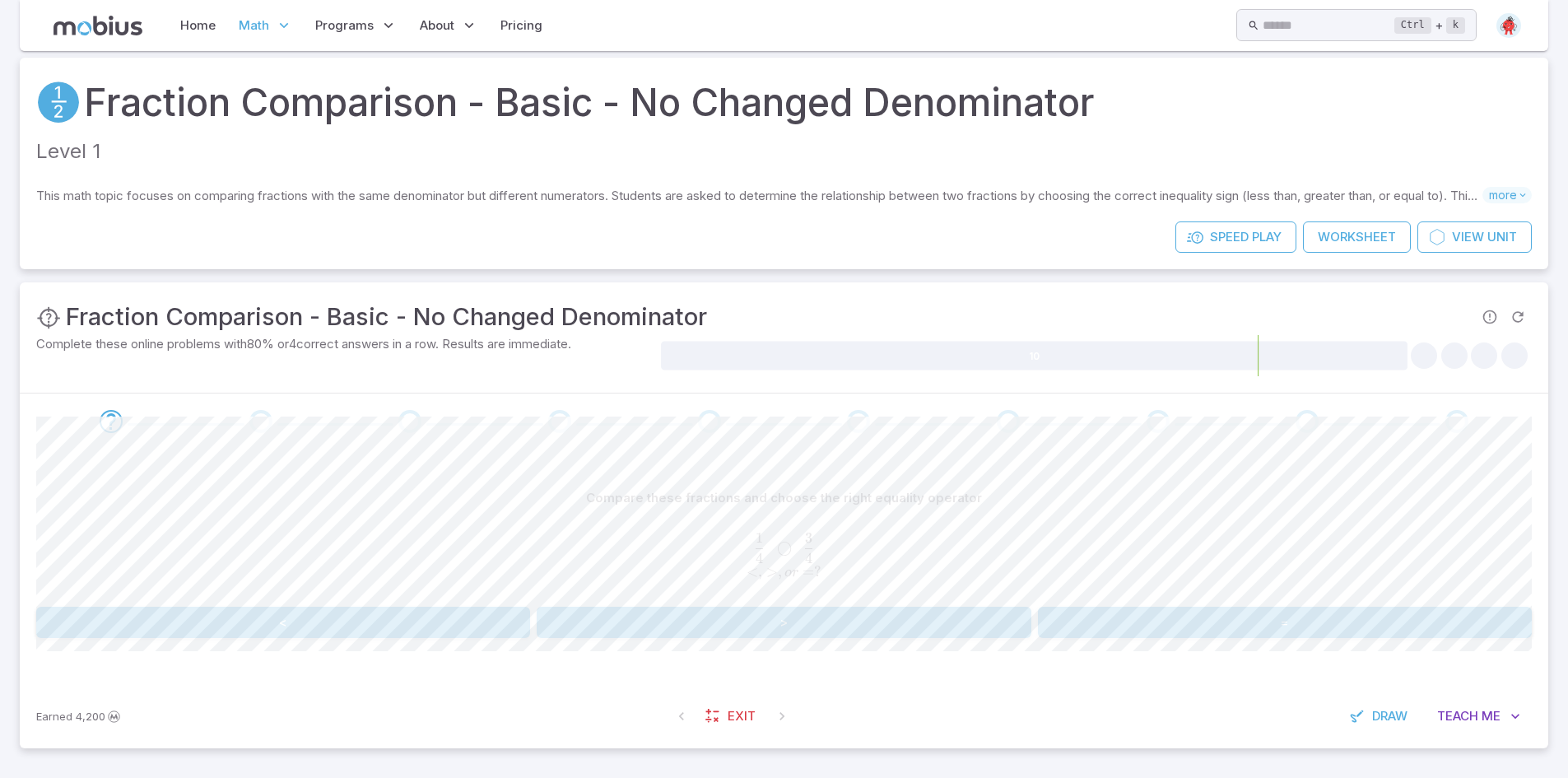
click at [929, 547] on span "4 1 ​ ◯ 4 3 ​ < , > , or = ?" at bounding box center [784, 556] width 1496 height 48
click at [288, 624] on button "<" at bounding box center [282, 621] width 494 height 31
click at [321, 618] on button "<" at bounding box center [282, 621] width 494 height 31
click at [835, 622] on button ">" at bounding box center [783, 621] width 494 height 31
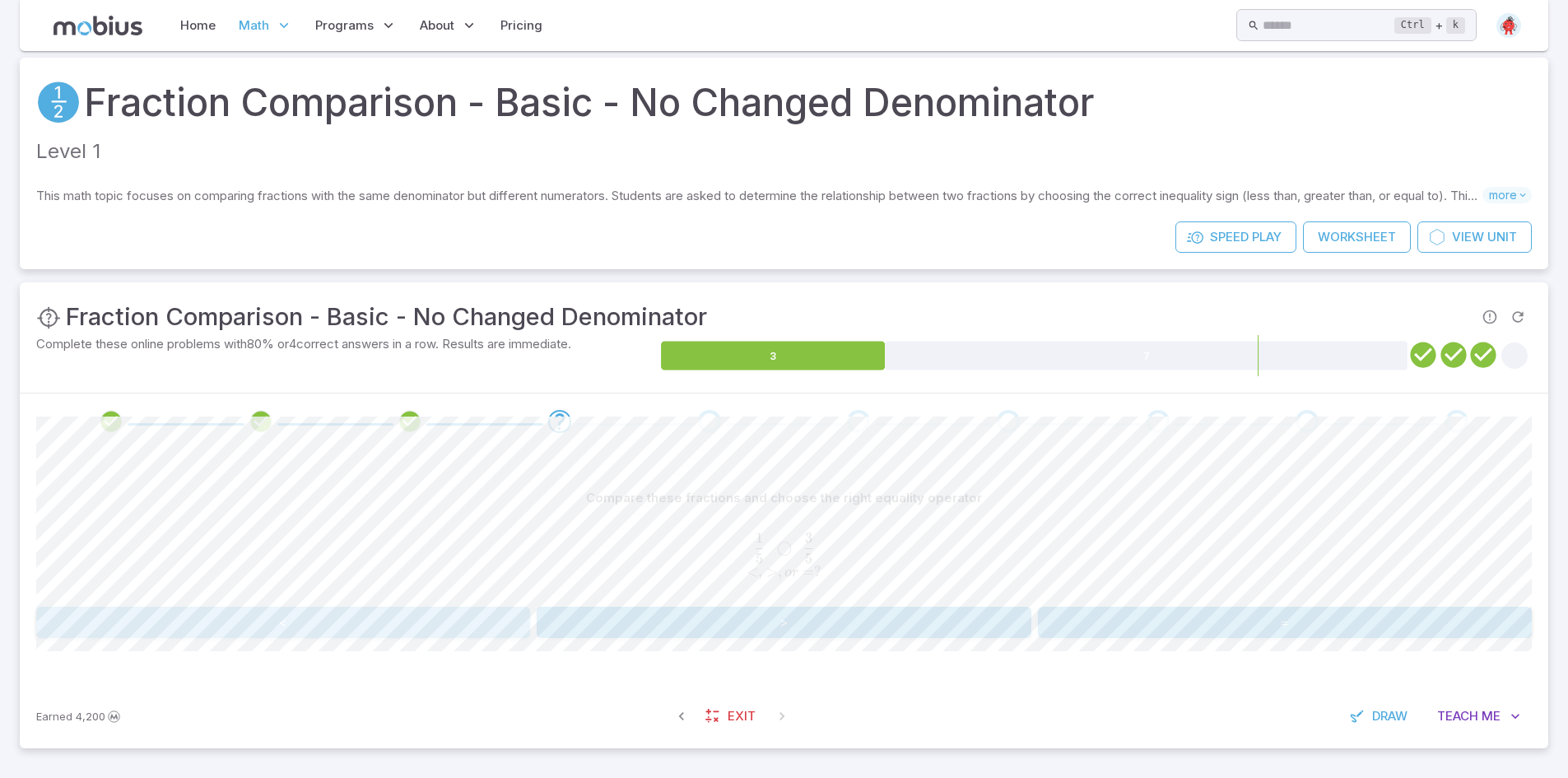
click at [399, 611] on button "<" at bounding box center [282, 621] width 494 height 31
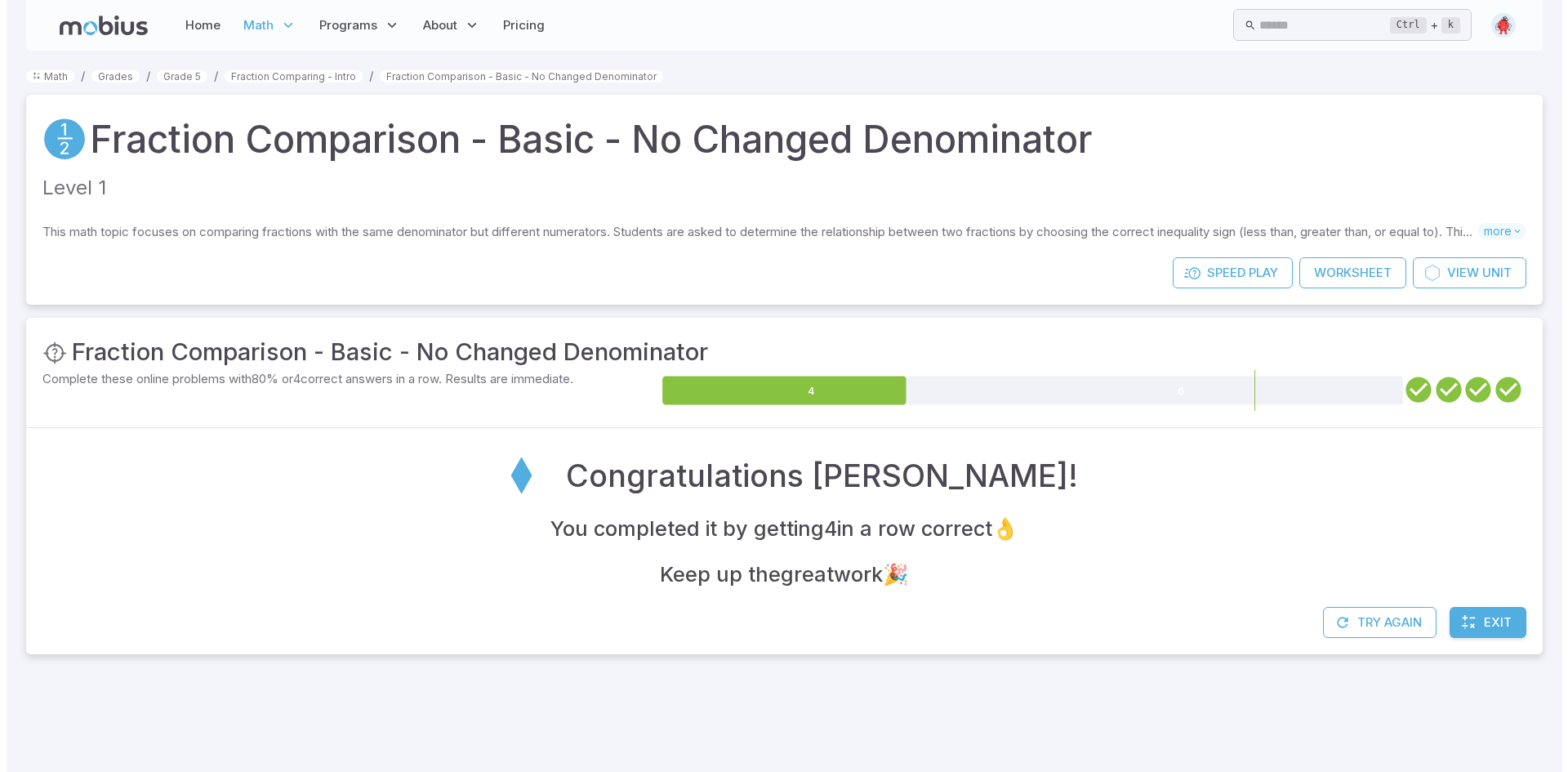
scroll to position [0, 0]
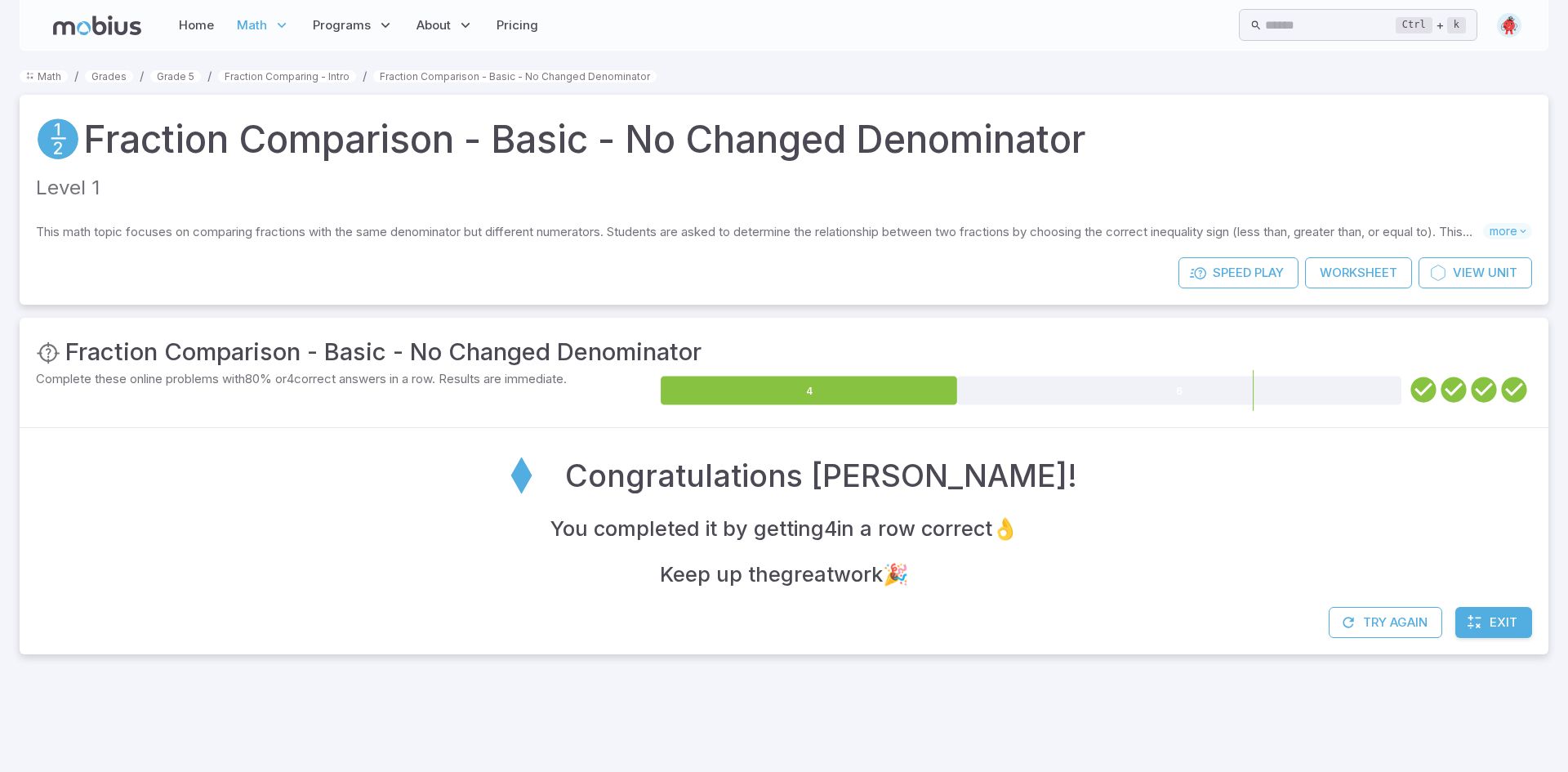
click at [1509, 28] on img at bounding box center [1510, 25] width 24 height 24
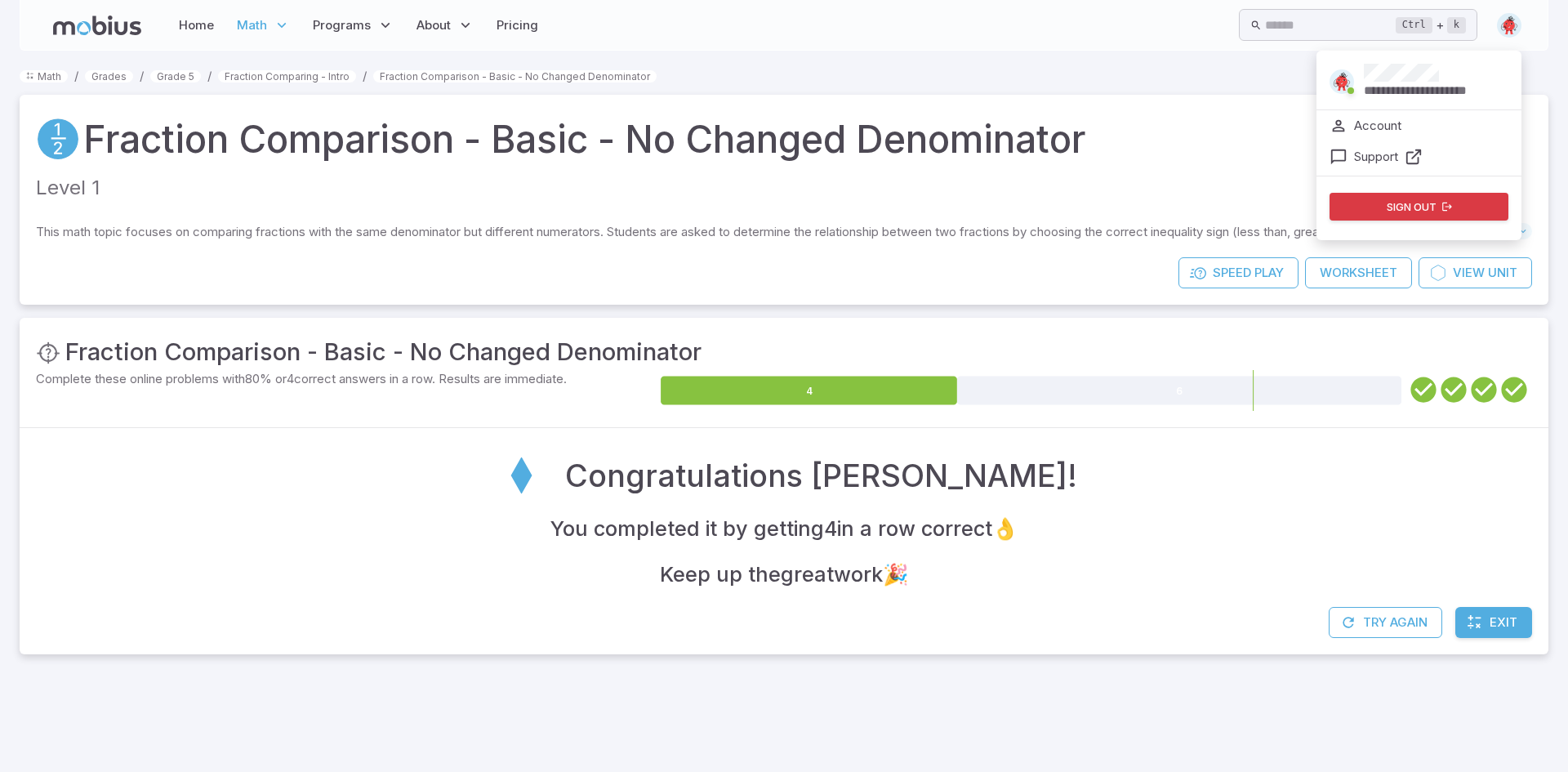
click at [1373, 124] on p "Account" at bounding box center [1378, 126] width 48 height 18
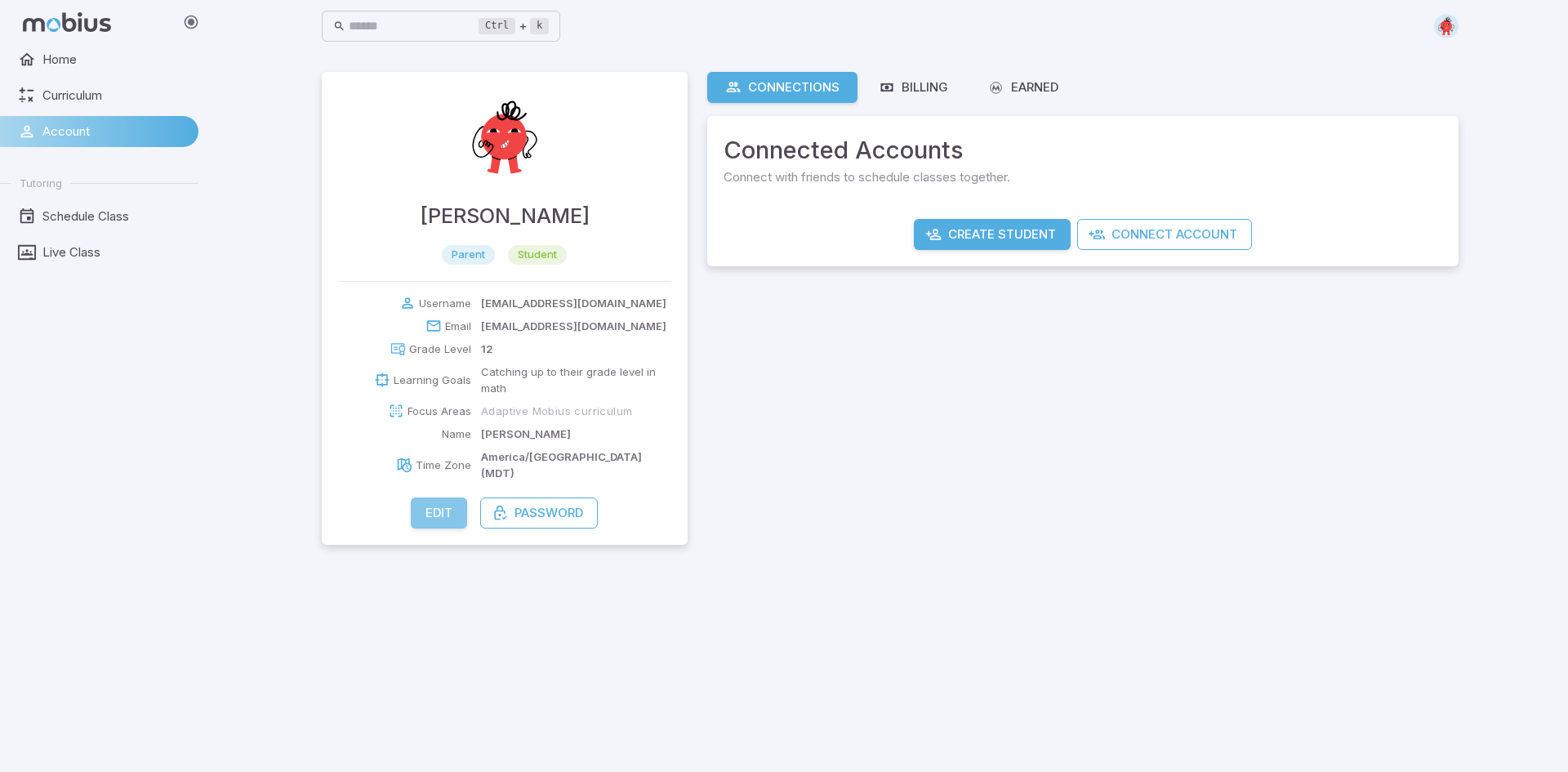
click at [418, 497] on button "Edit" at bounding box center [439, 512] width 56 height 31
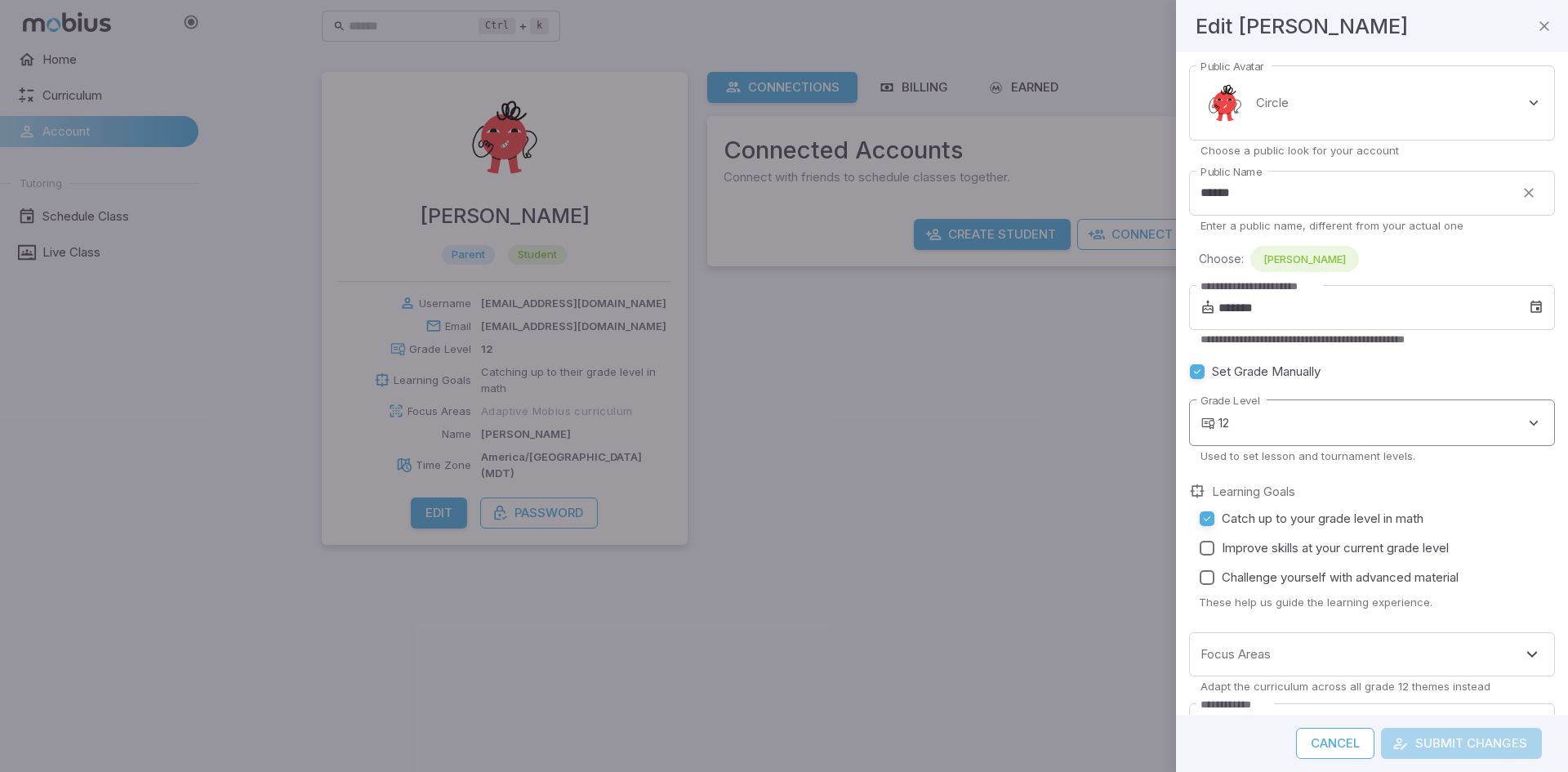
click at [1307, 416] on body "**********" at bounding box center [784, 386] width 1568 height 772
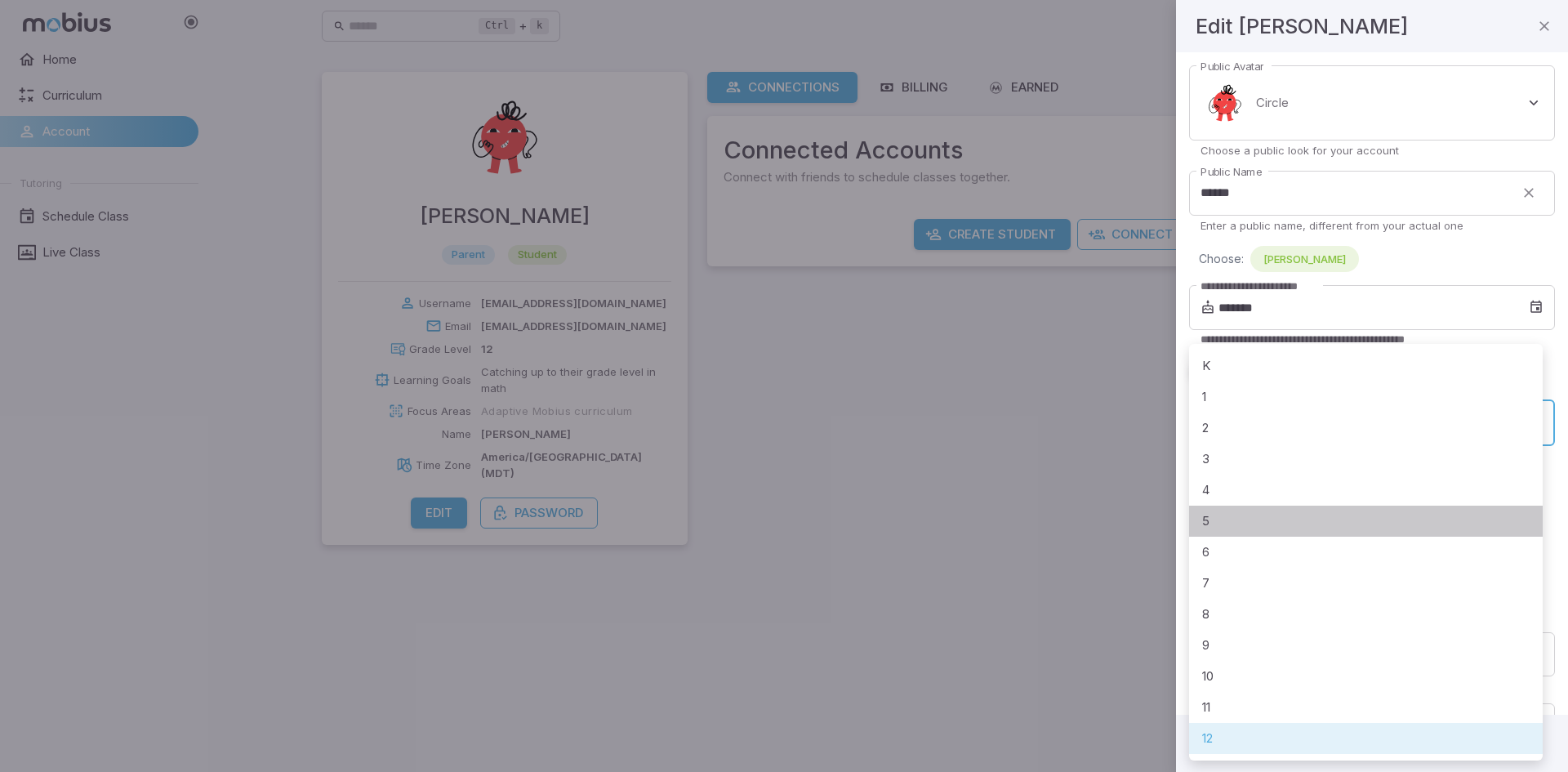
click at [1228, 513] on li "5" at bounding box center [1366, 520] width 353 height 31
type input "*"
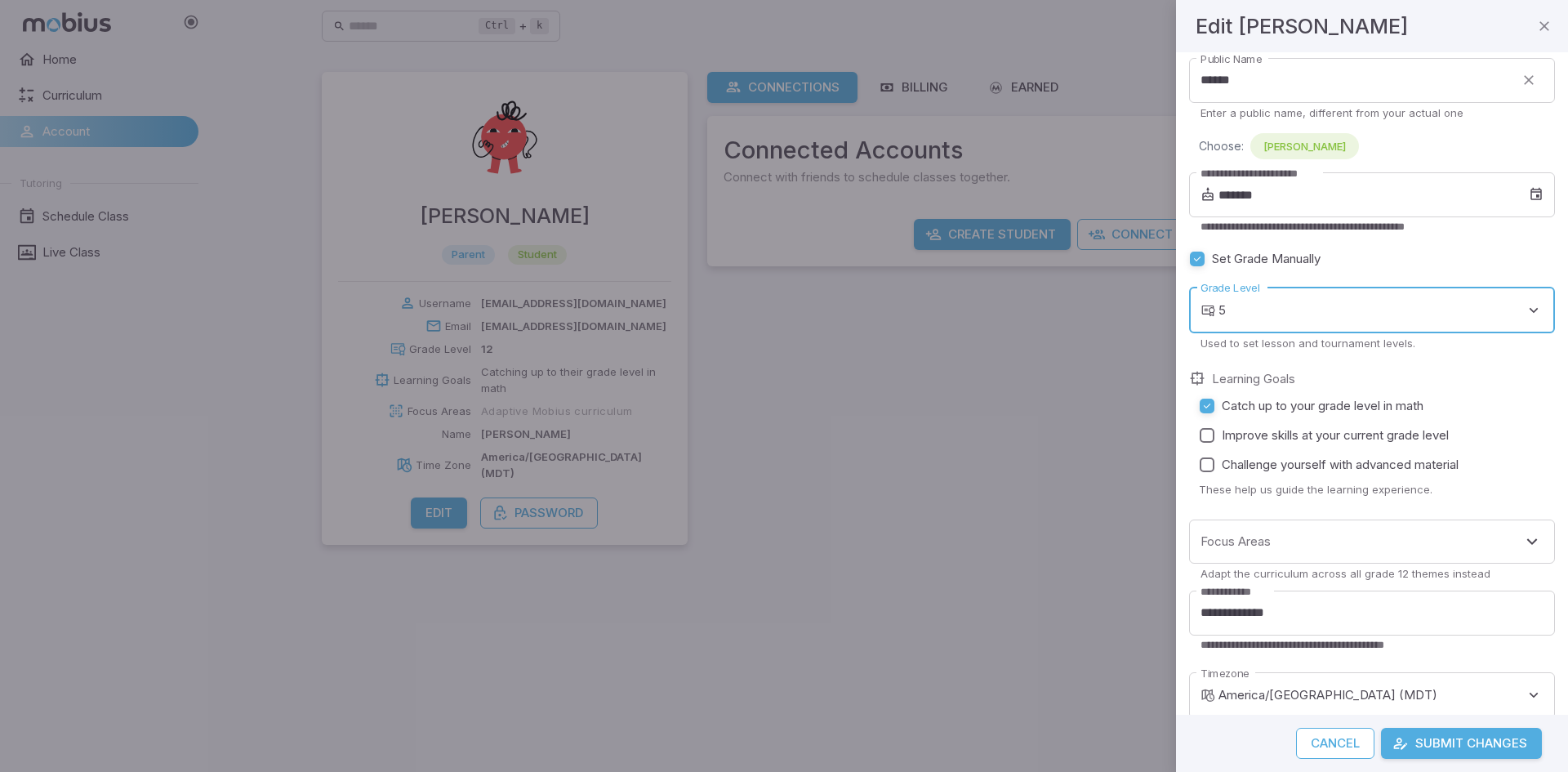
scroll to position [147, 0]
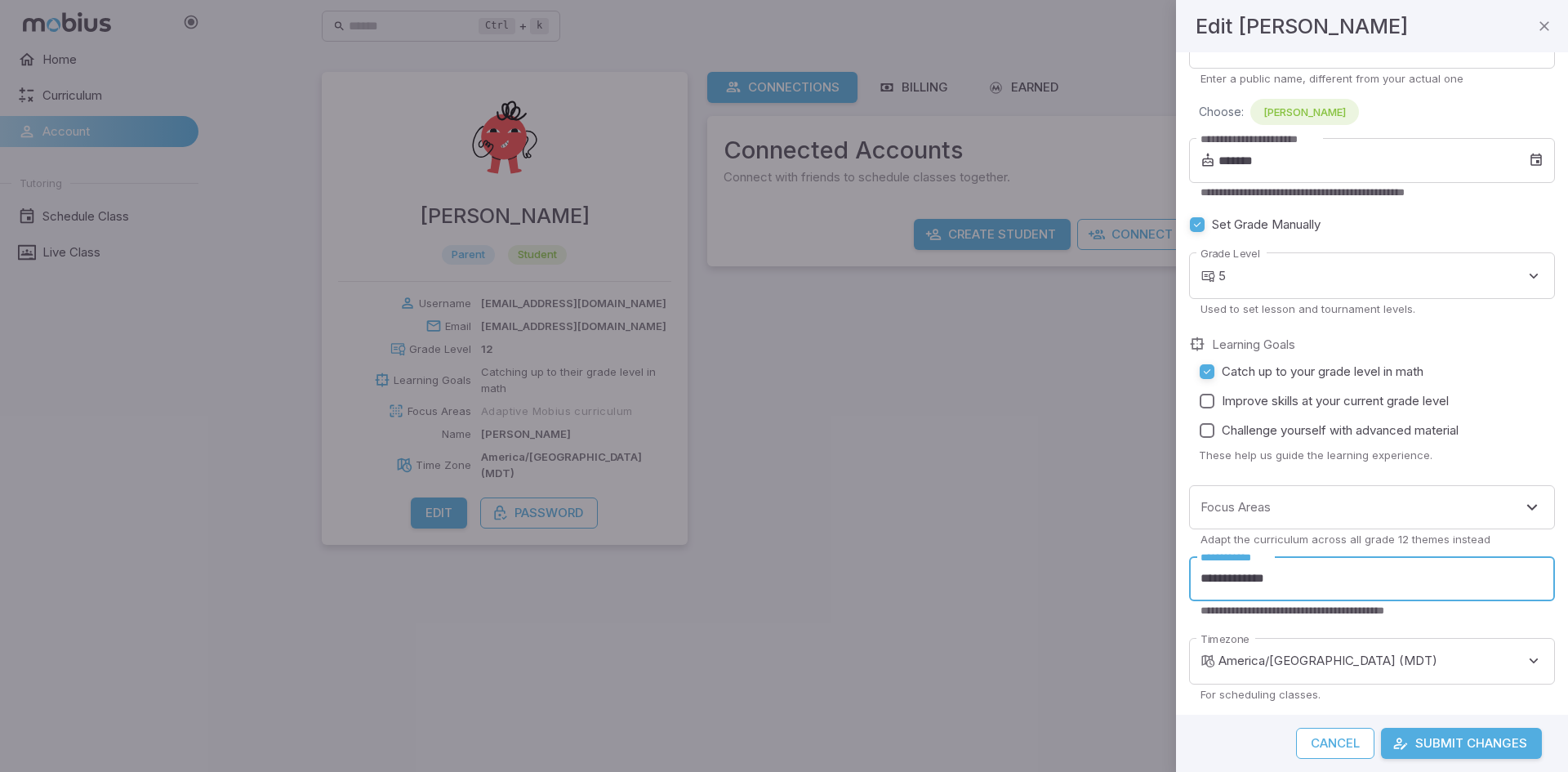
click at [1296, 572] on input "**********" at bounding box center [1372, 579] width 366 height 45
type input "*"
type input "*****"
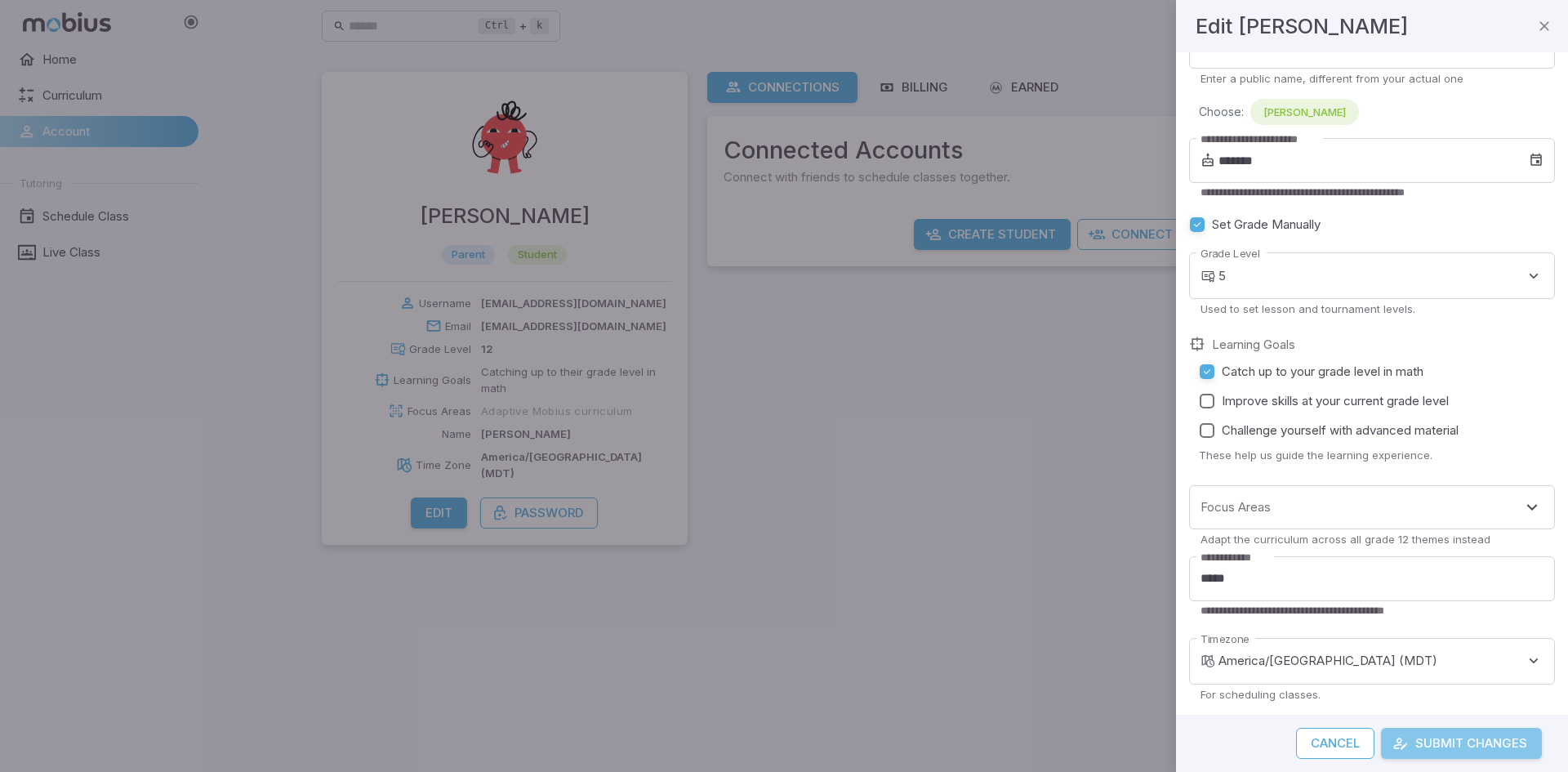
click at [1494, 748] on button "Submit Changes" at bounding box center [1462, 743] width 161 height 31
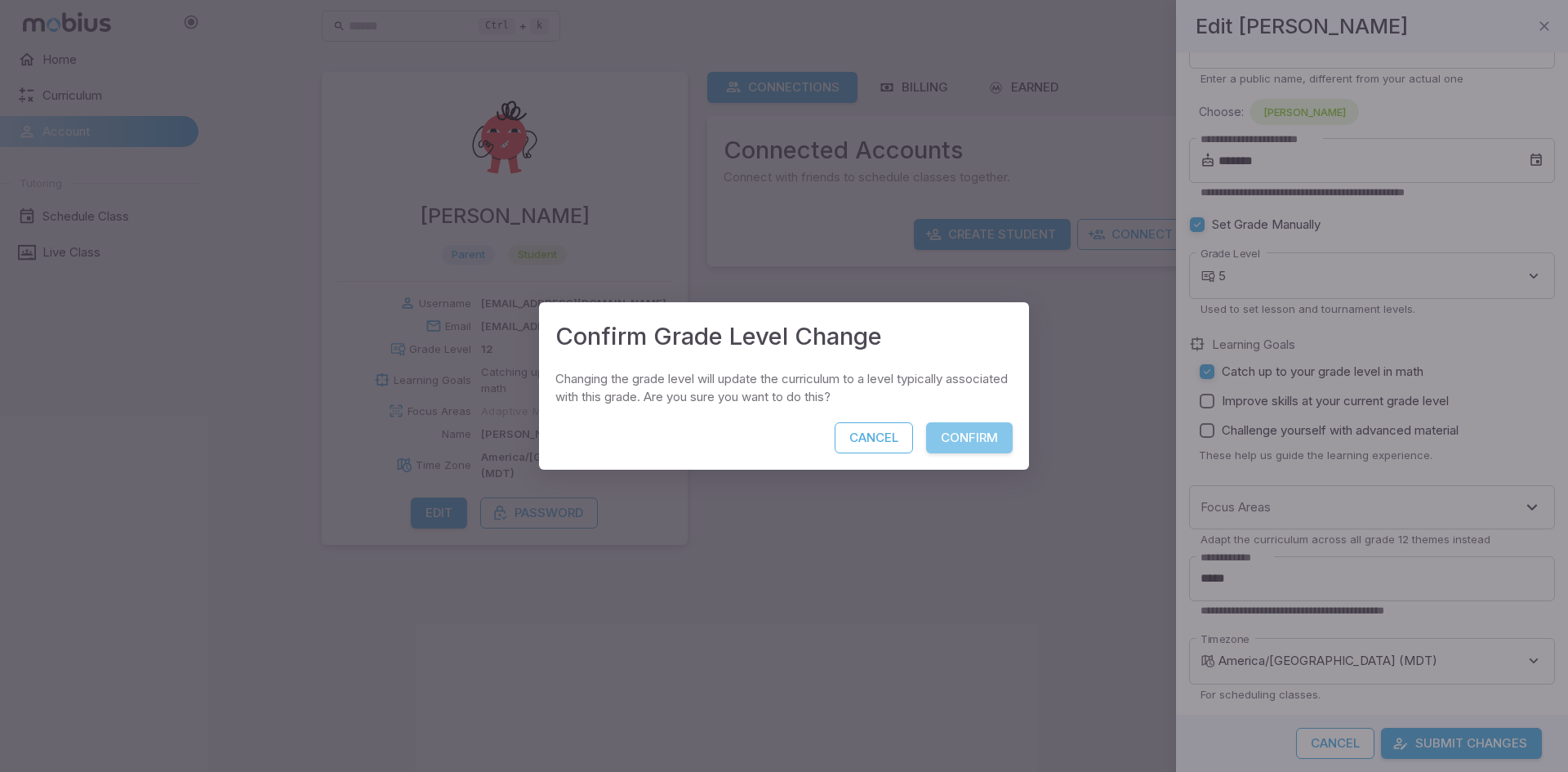
click at [976, 438] on button "Confirm" at bounding box center [969, 438] width 86 height 31
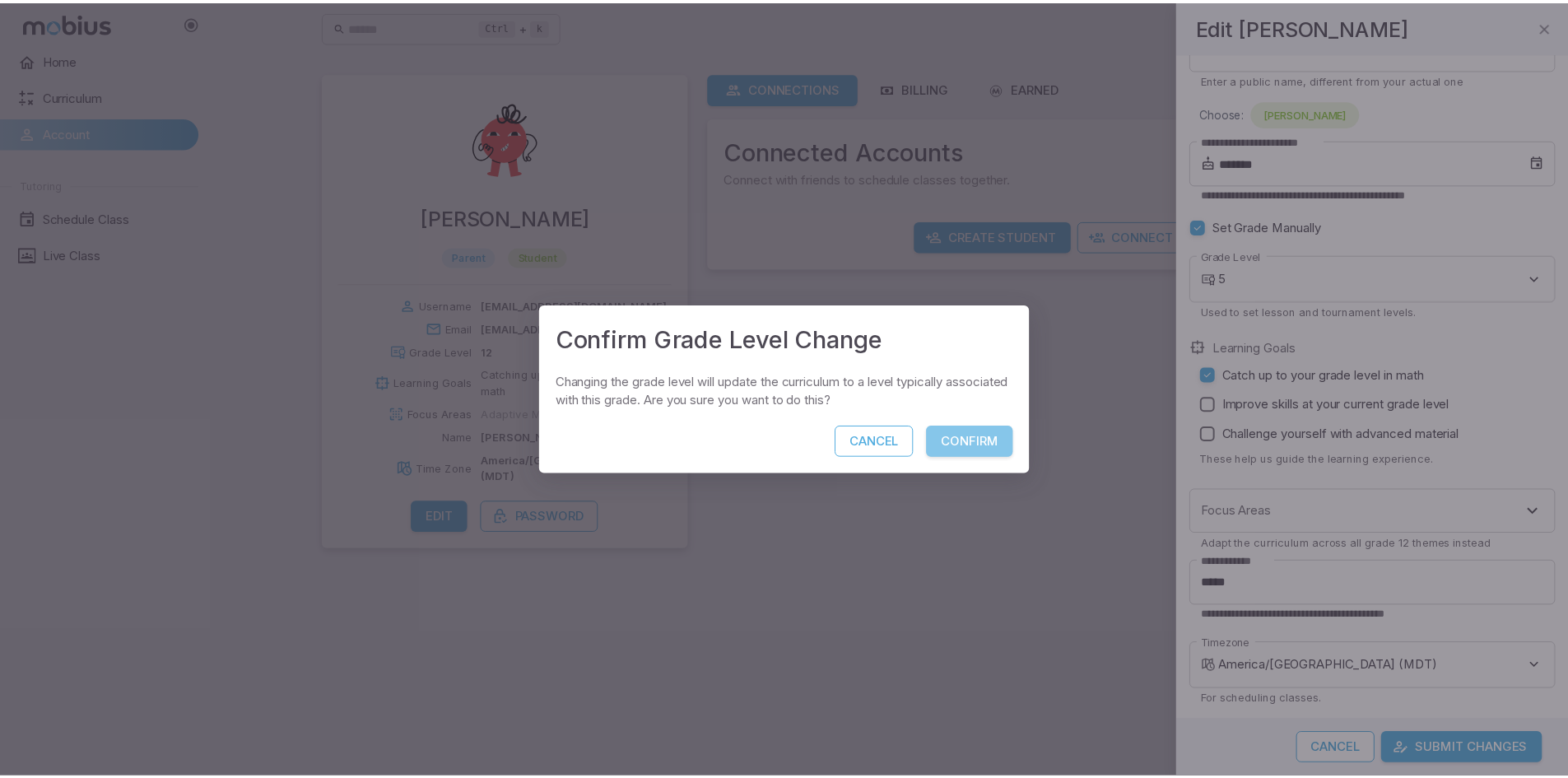
scroll to position [109, 0]
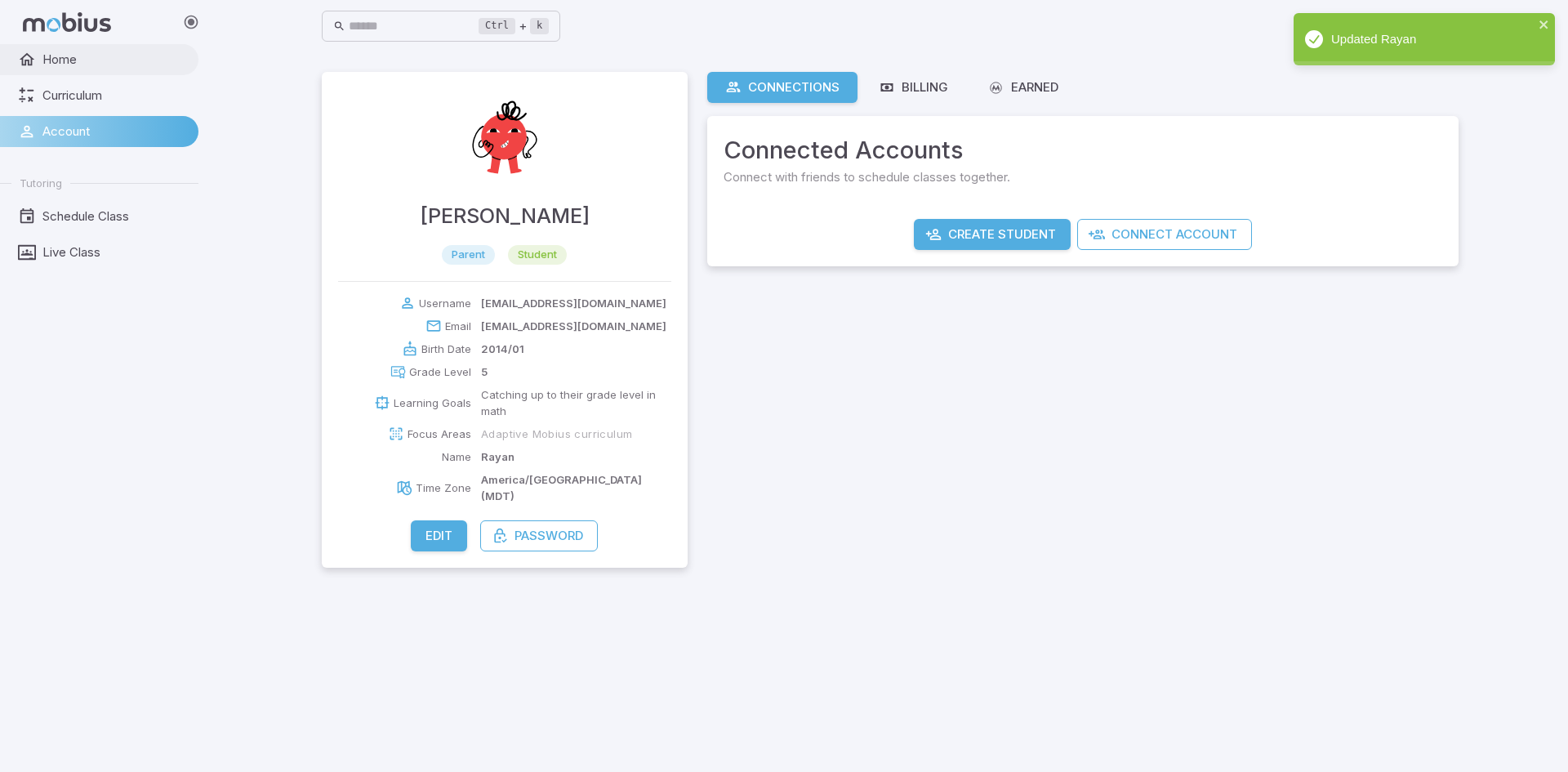
click at [60, 57] on span "Home" at bounding box center [114, 59] width 144 height 18
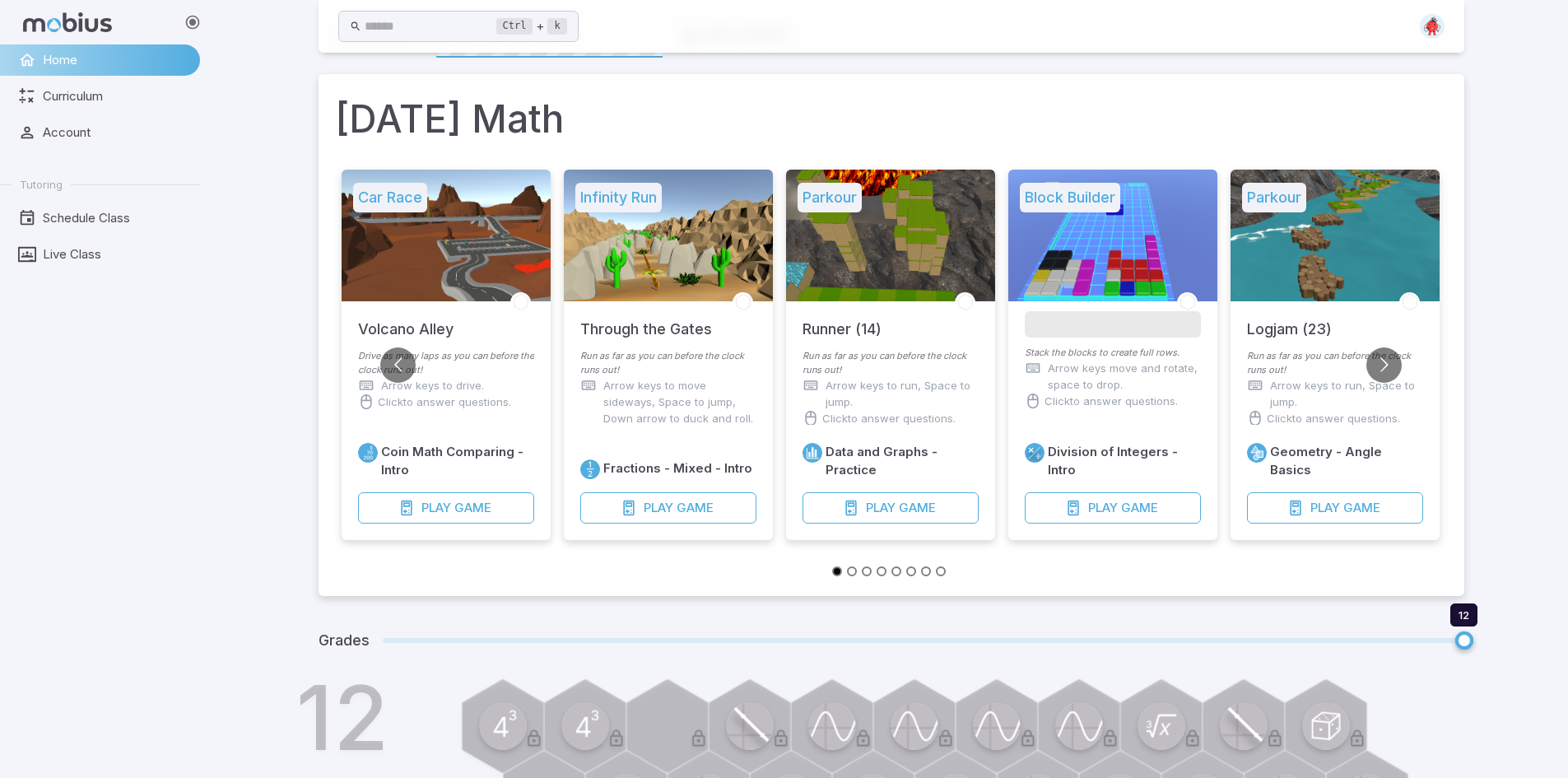
scroll to position [35, 0]
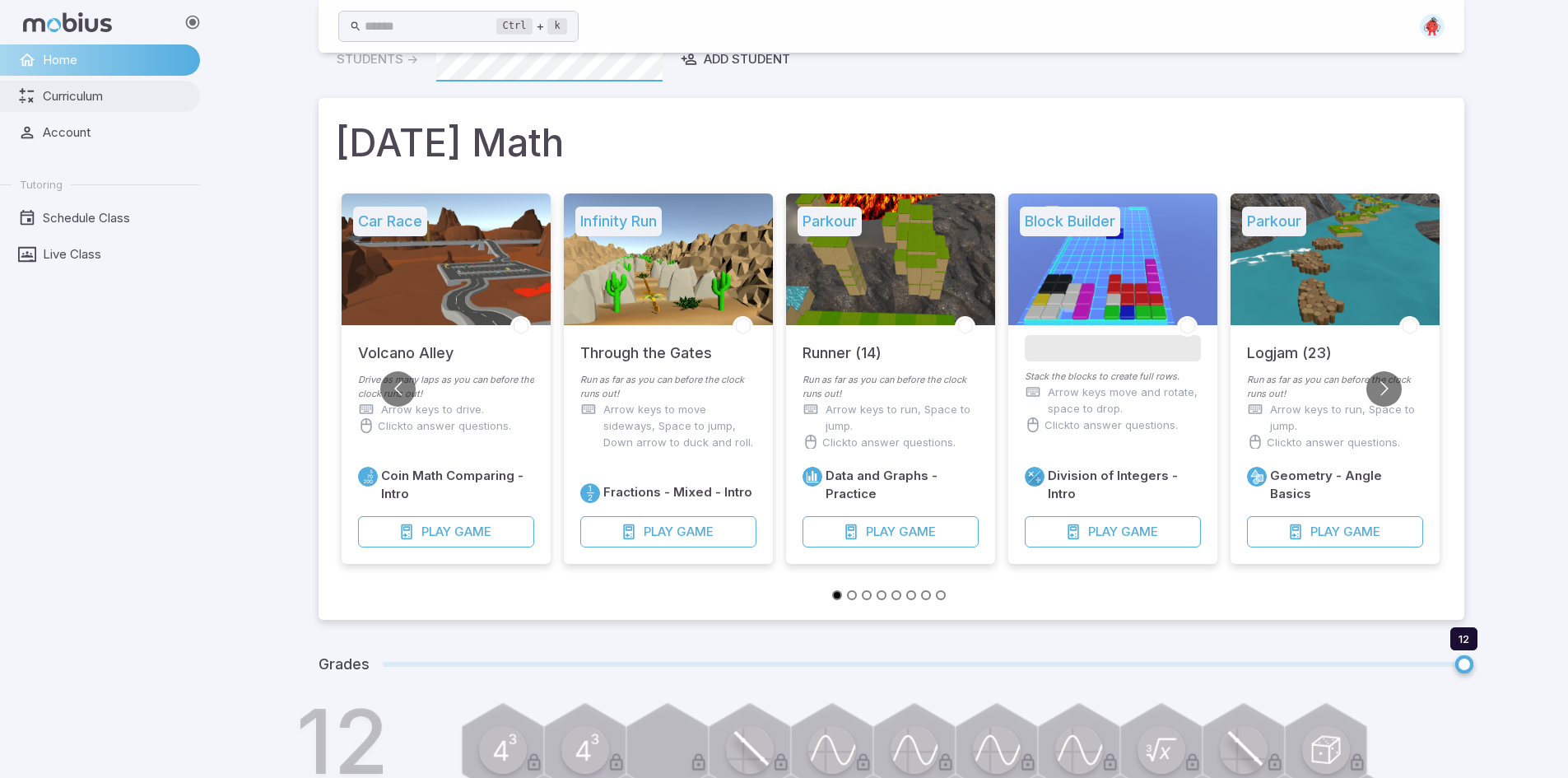
click at [55, 91] on span "Curriculum" at bounding box center [115, 95] width 145 height 18
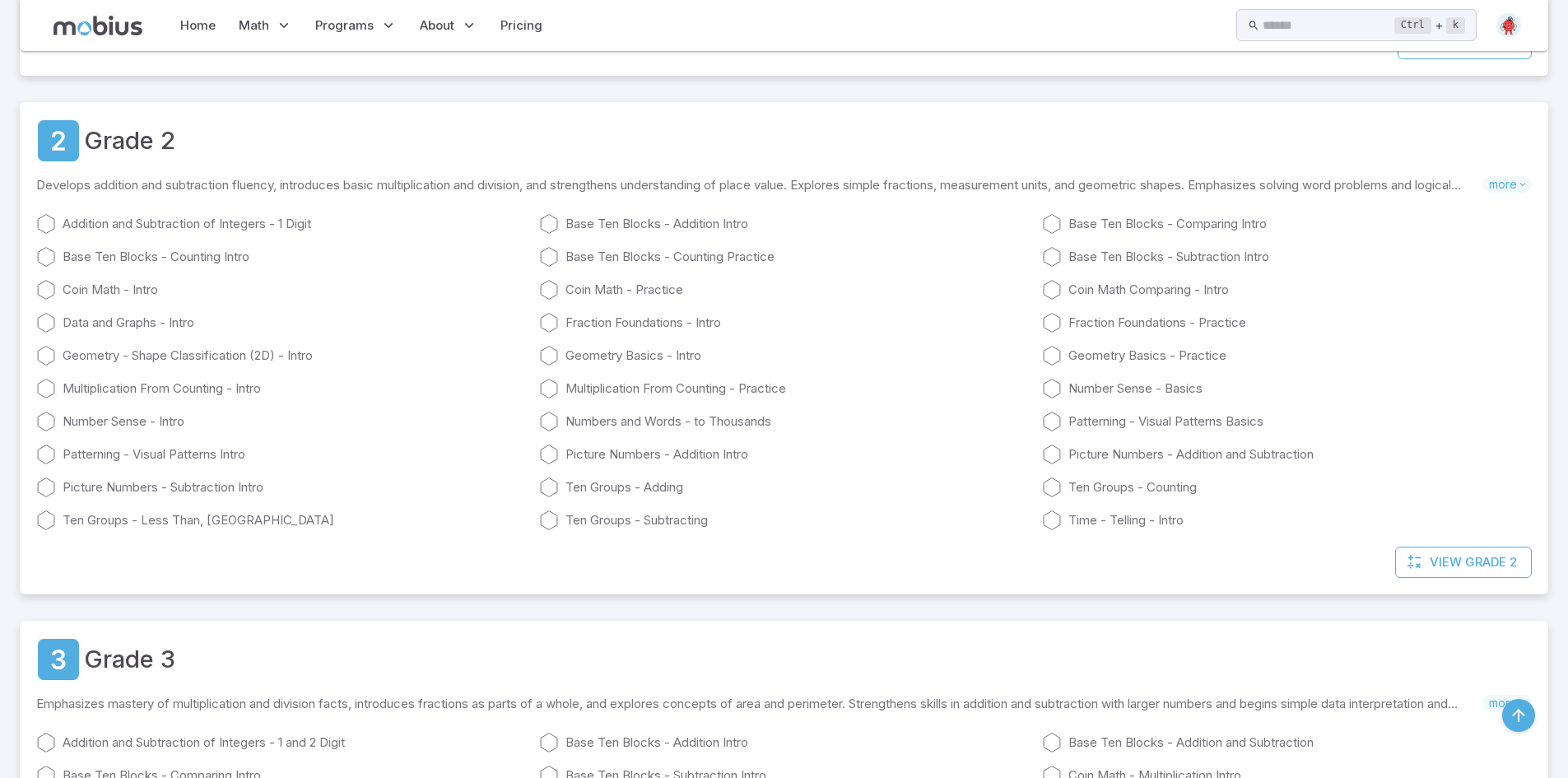
scroll to position [612, 0]
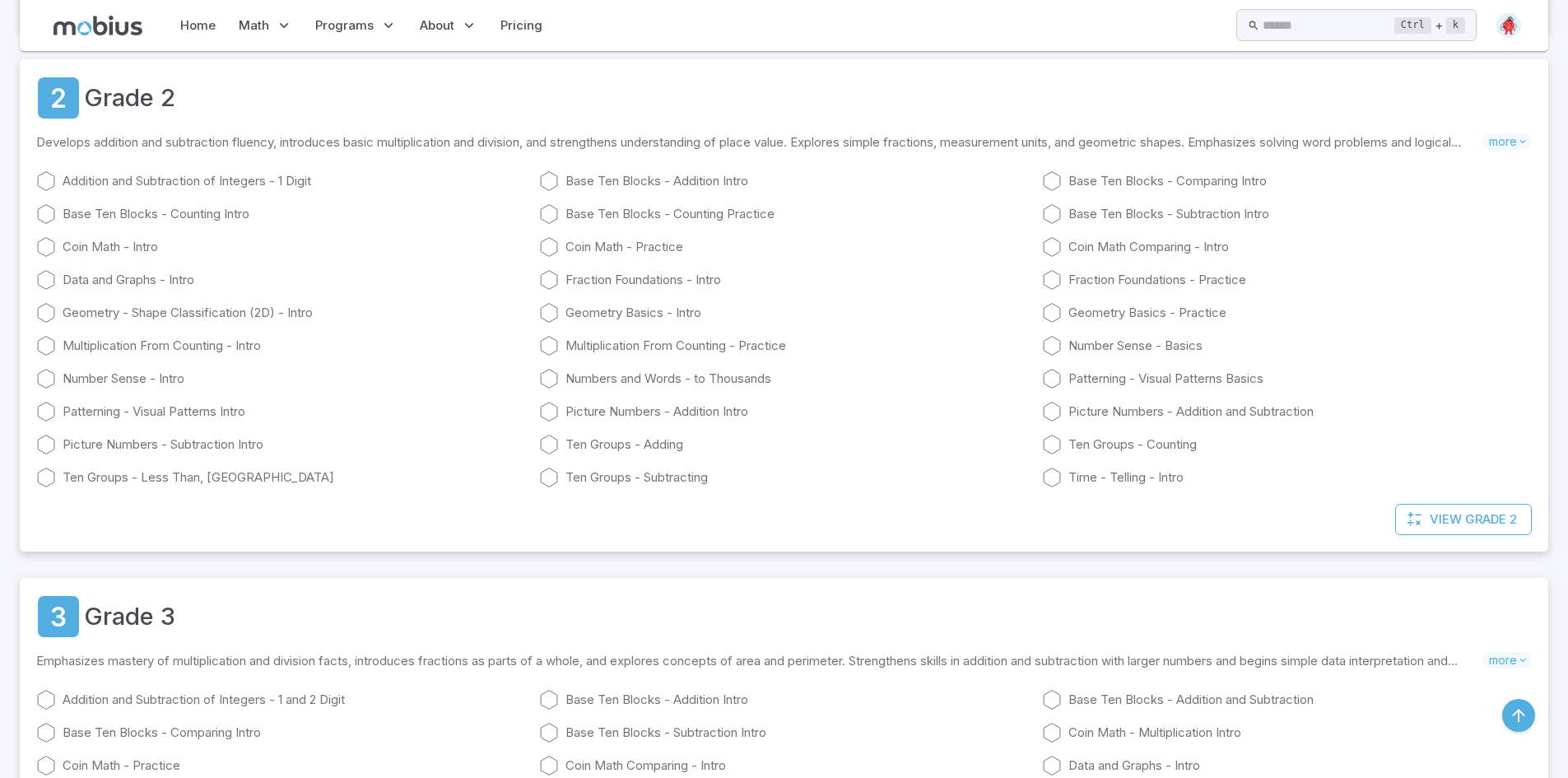
click at [410, 514] on div "View Grade 2" at bounding box center [784, 527] width 1528 height 48
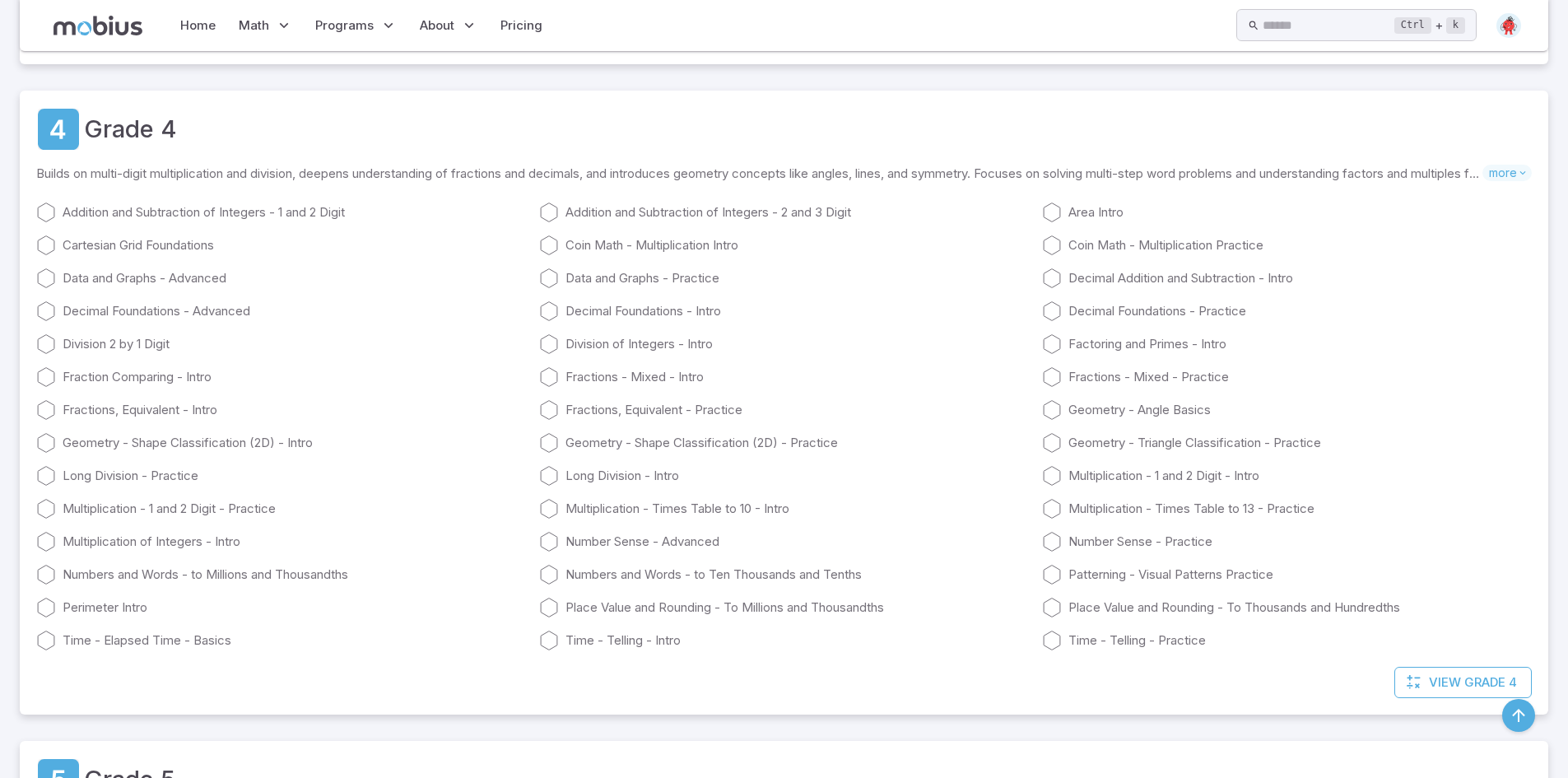
scroll to position [1682, 0]
click at [551, 246] on icon at bounding box center [549, 246] width 20 height 20
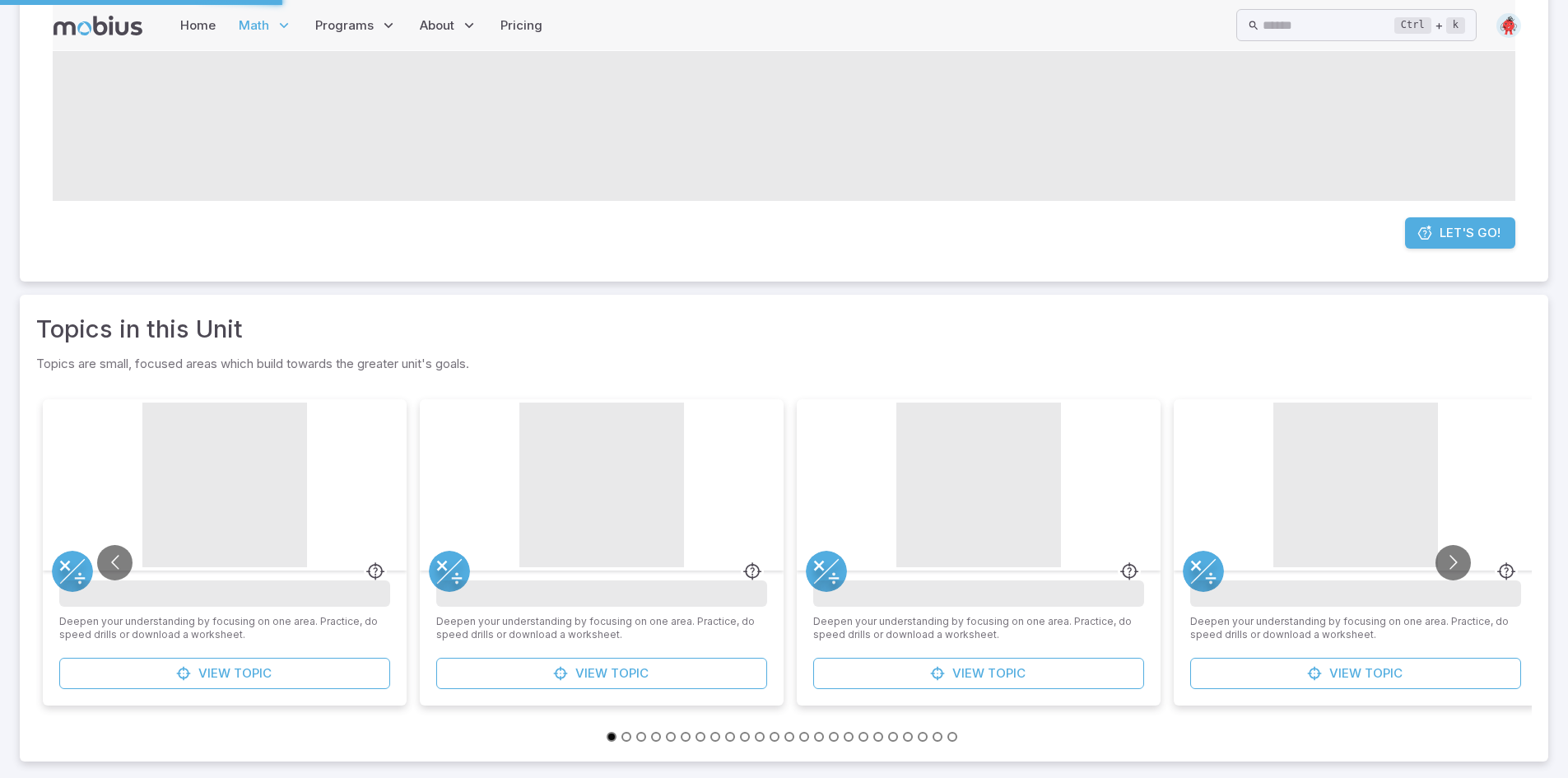
scroll to position [0, 0]
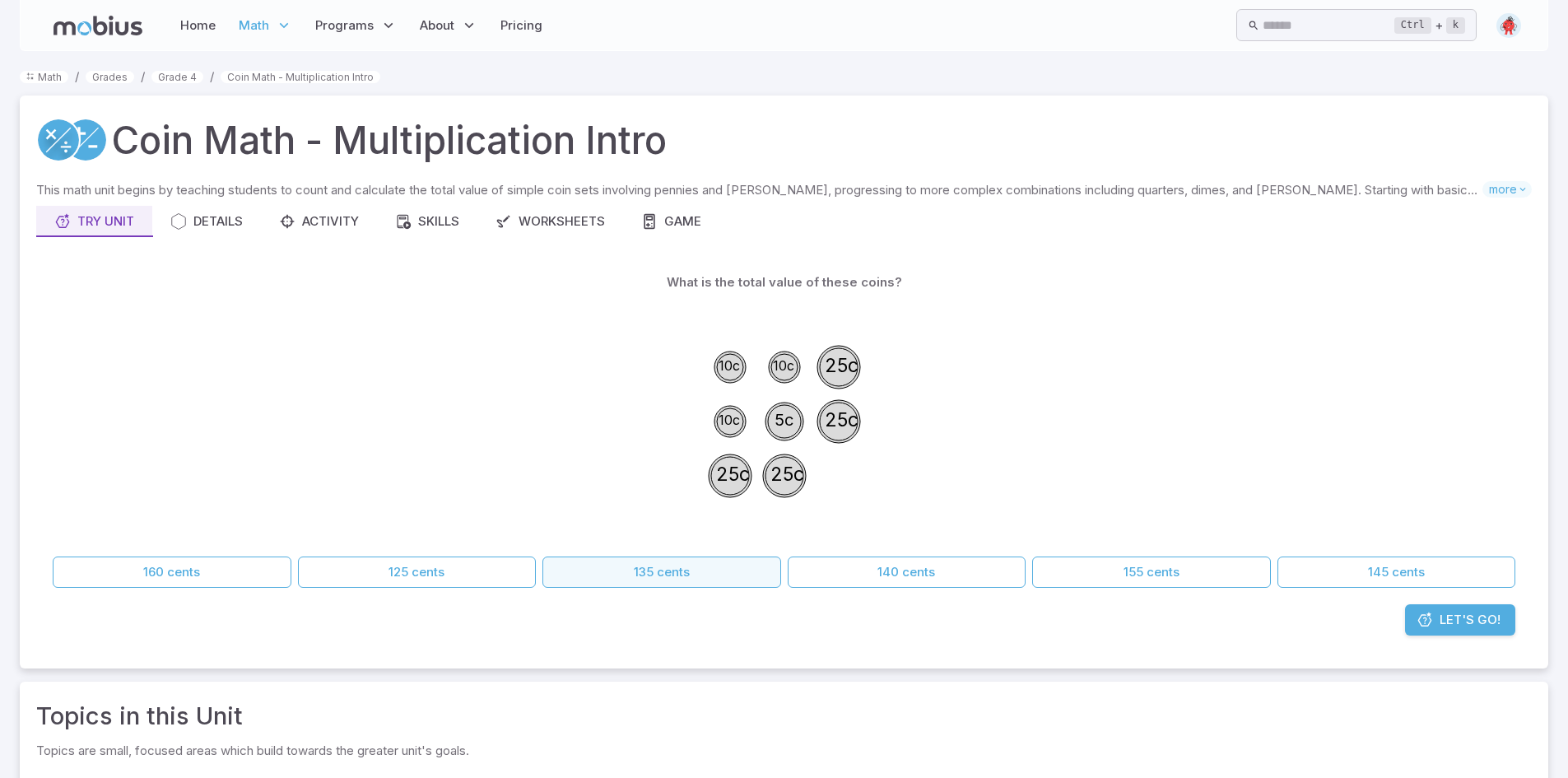
click at [699, 566] on button "135 cents" at bounding box center [661, 571] width 239 height 31
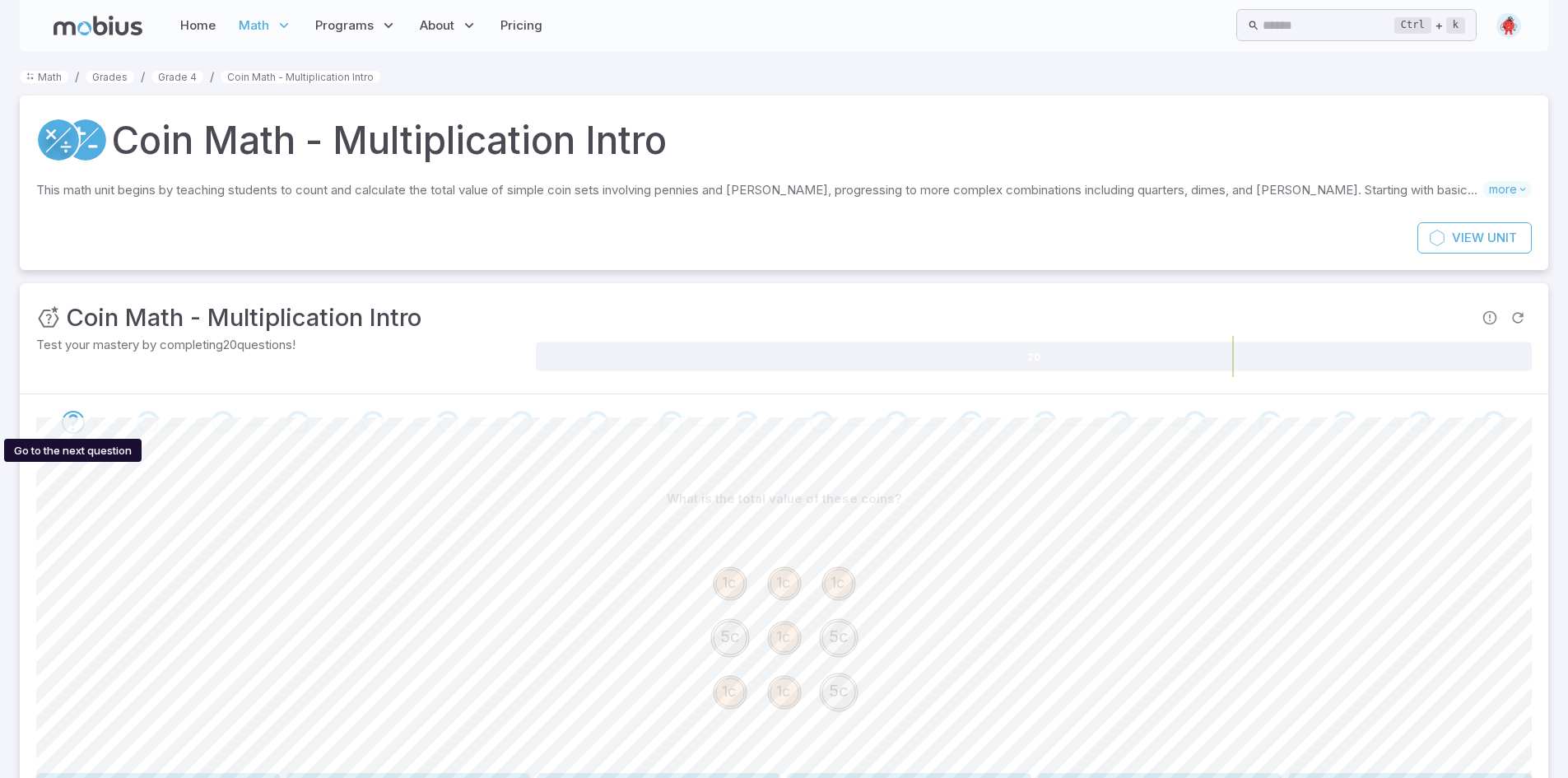
click at [80, 425] on icon "Go to the next question" at bounding box center [73, 422] width 20 height 20
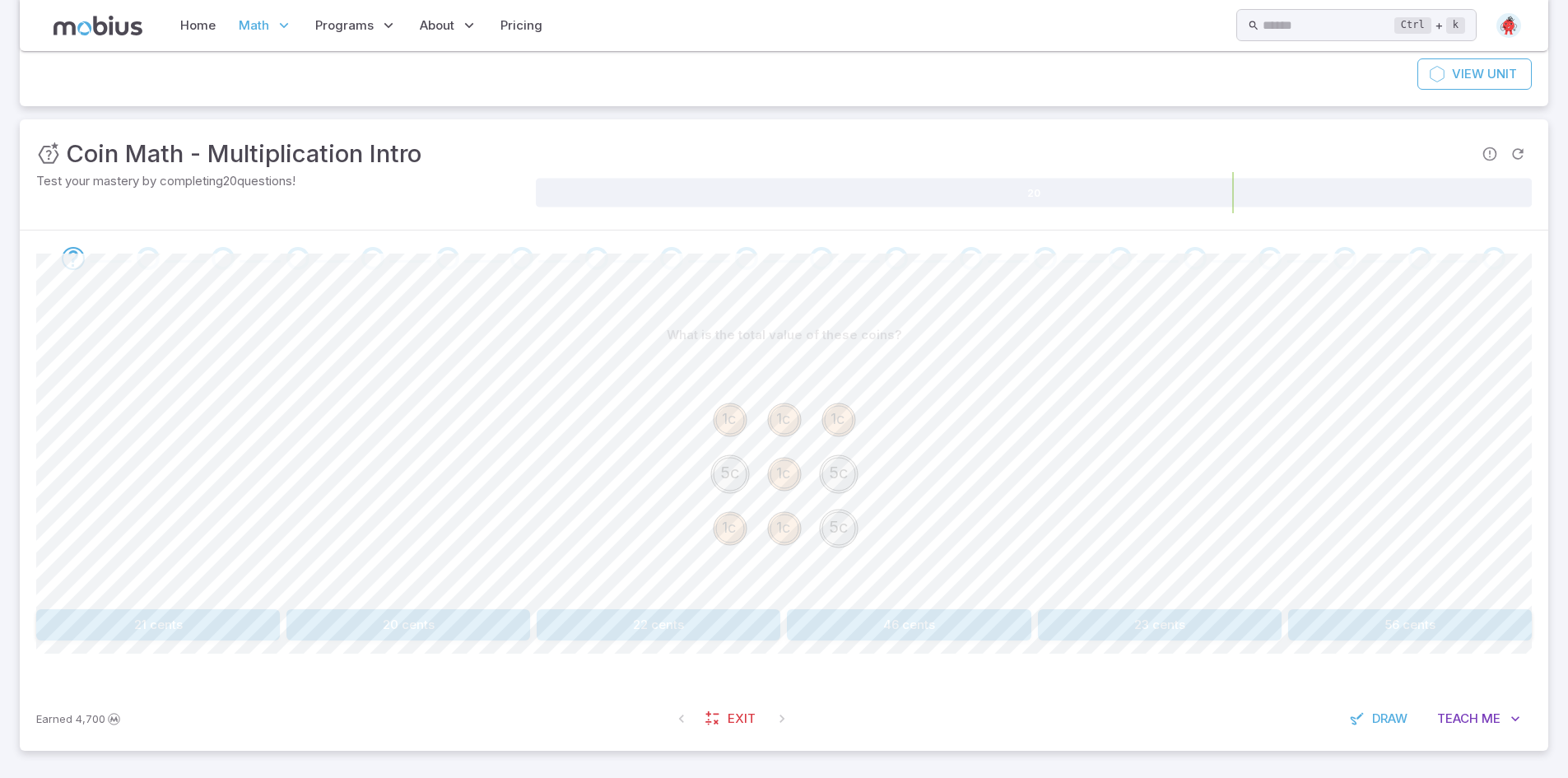
scroll to position [164, 0]
click at [208, 624] on button "21 cents" at bounding box center [158, 623] width 244 height 31
click at [422, 627] on button "22 cents" at bounding box center [408, 623] width 244 height 31
click at [206, 634] on button "60 cents" at bounding box center [182, 623] width 294 height 31
click at [1189, 622] on button "180 cents" at bounding box center [1160, 623] width 244 height 31
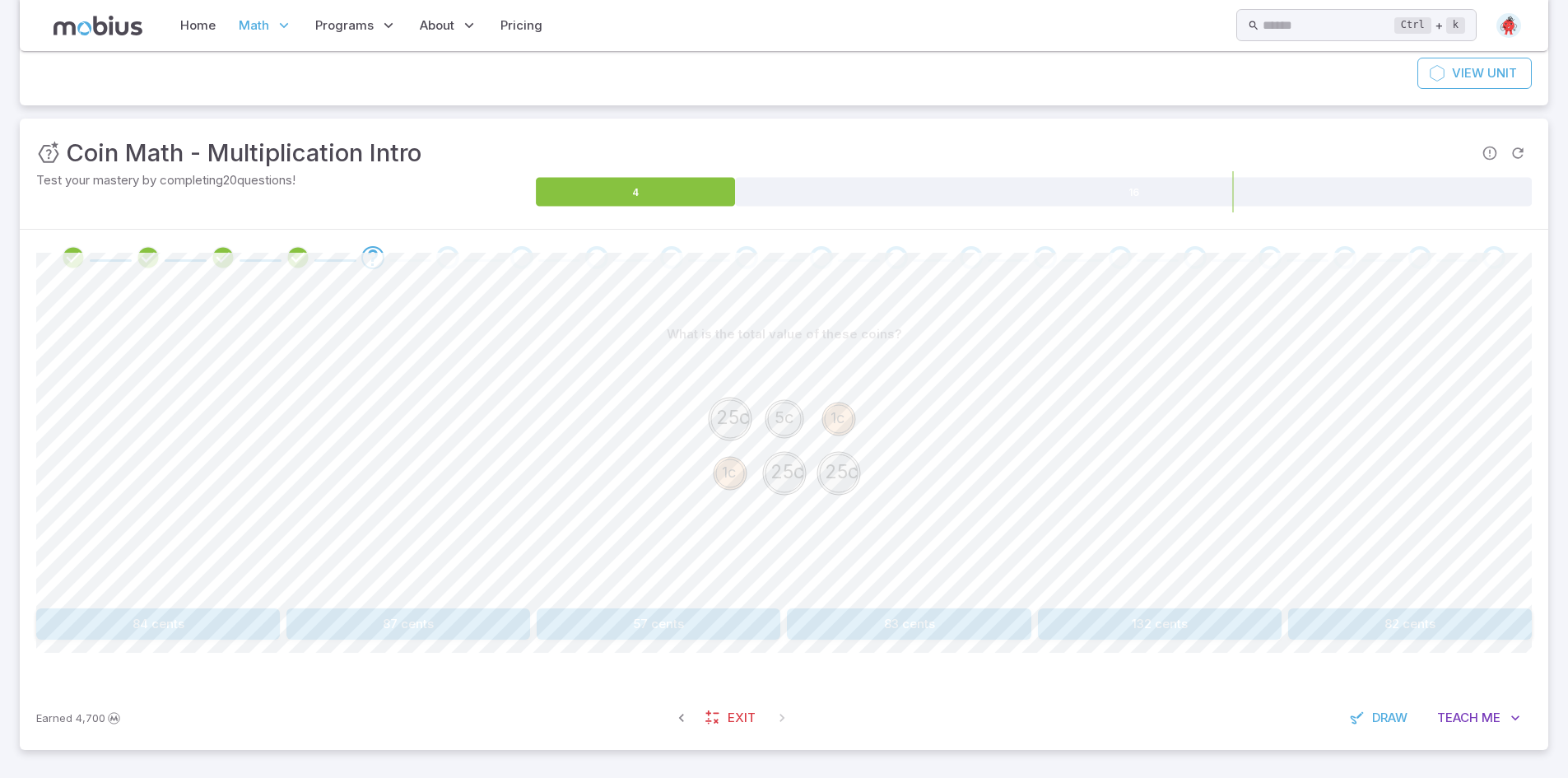
click at [1480, 622] on button "82 cents" at bounding box center [1410, 623] width 244 height 31
click at [249, 610] on button "15 cents" at bounding box center [182, 623] width 294 height 31
click at [1164, 632] on button "100 cents" at bounding box center [1160, 623] width 244 height 31
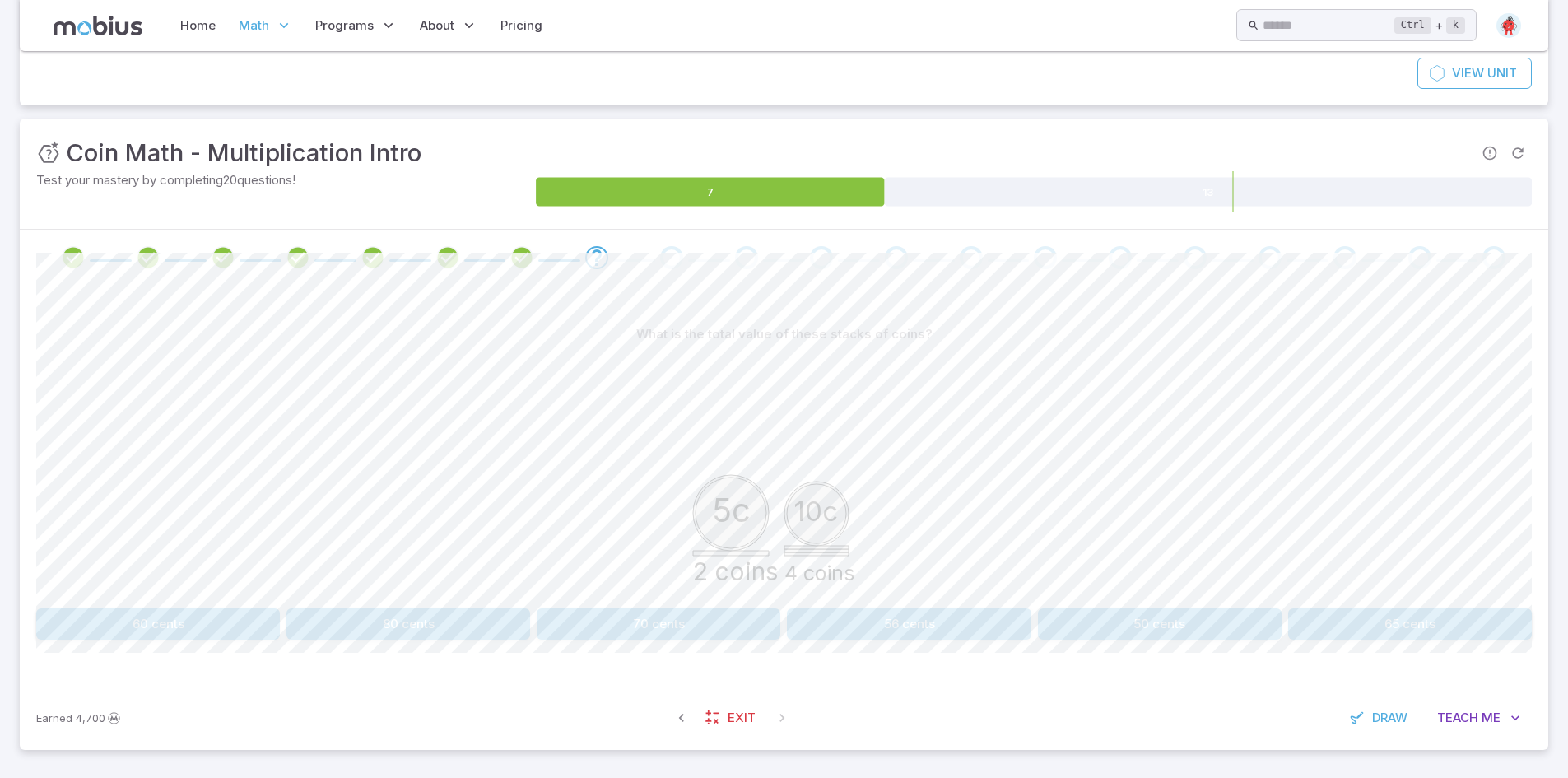
click at [1206, 632] on button "50 cents" at bounding box center [1160, 623] width 244 height 31
click at [1519, 625] on button "63 cents" at bounding box center [1410, 623] width 244 height 31
click at [127, 618] on button "47 cents" at bounding box center [158, 623] width 244 height 31
click at [1137, 617] on button "140 cents" at bounding box center [1160, 623] width 244 height 31
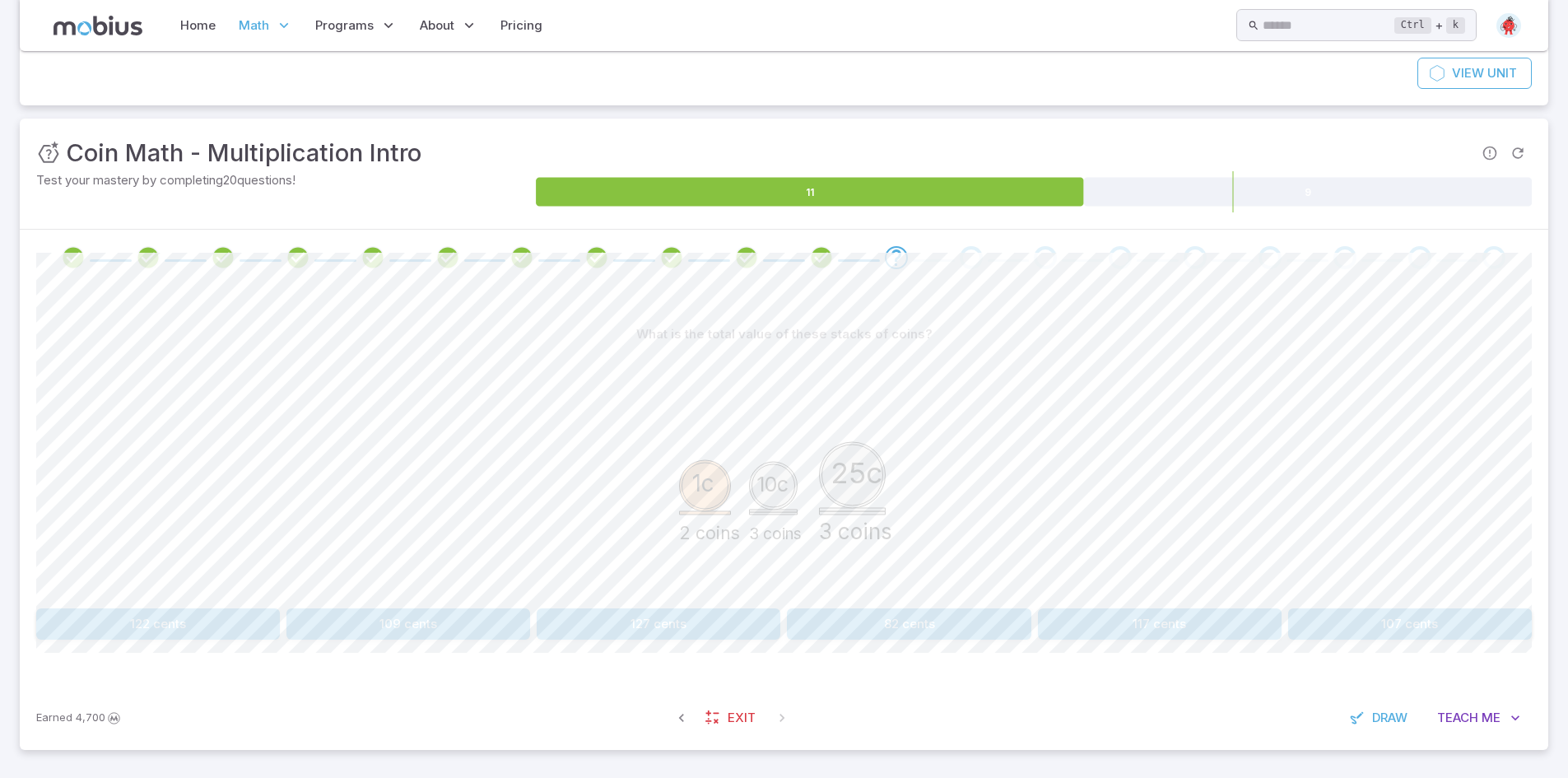
click at [1408, 617] on button "107 cents" at bounding box center [1410, 623] width 244 height 31
click at [1477, 629] on button "125 cents" at bounding box center [1410, 623] width 244 height 31
click at [1379, 617] on button "123 cents" at bounding box center [1410, 623] width 244 height 31
click at [1191, 607] on div "What is the total value of these stacks of coins? 5c 4 coins 25c 3 coins 130 ce…" at bounding box center [784, 479] width 1496 height 321
click at [1156, 616] on button "95 cents" at bounding box center [1160, 623] width 244 height 31
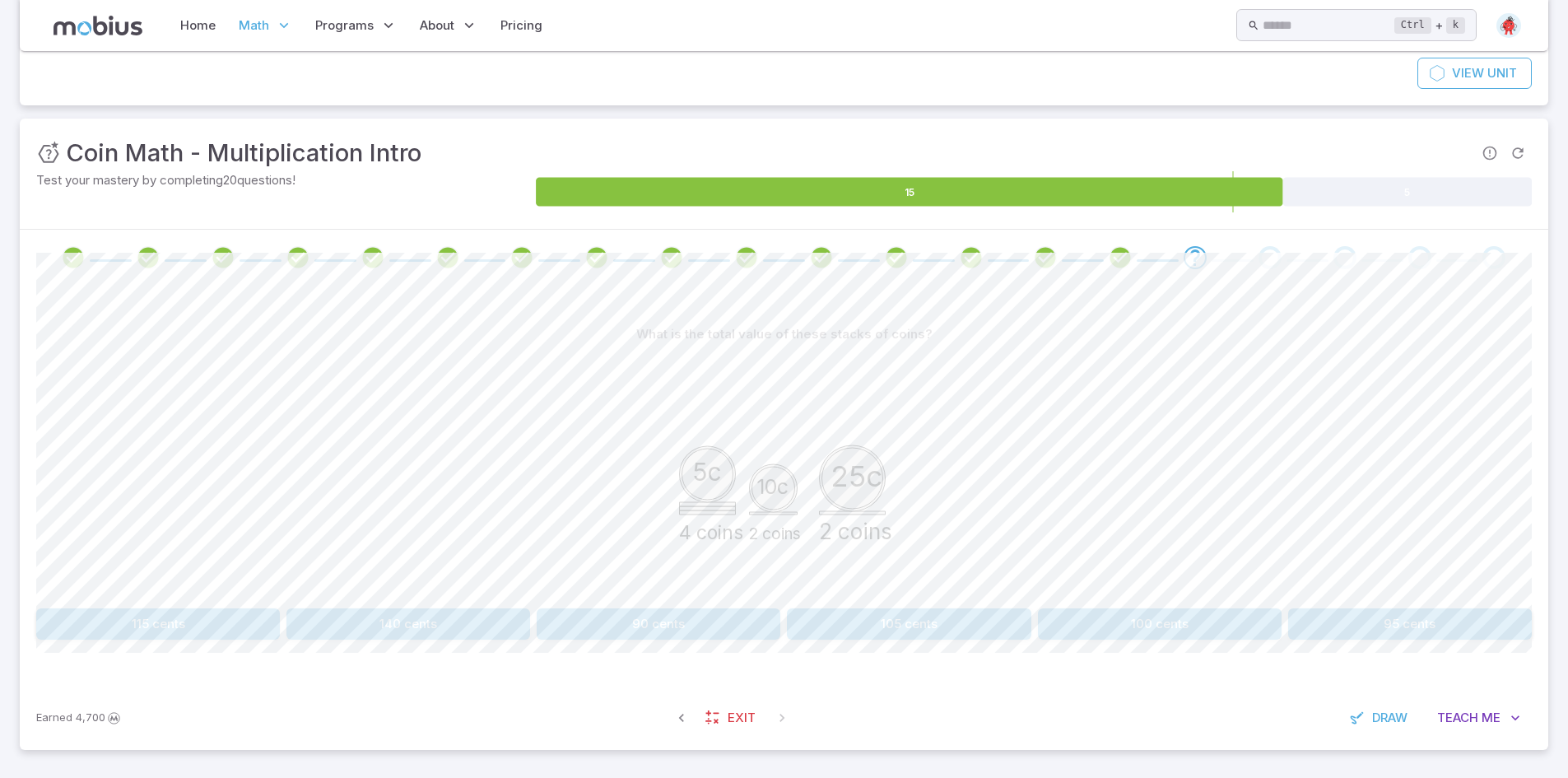
click at [662, 633] on button "90 cents" at bounding box center [658, 623] width 244 height 31
click at [1357, 634] on button "115 cents" at bounding box center [1410, 623] width 244 height 31
click at [1150, 627] on button "100 cents" at bounding box center [1084, 623] width 294 height 31
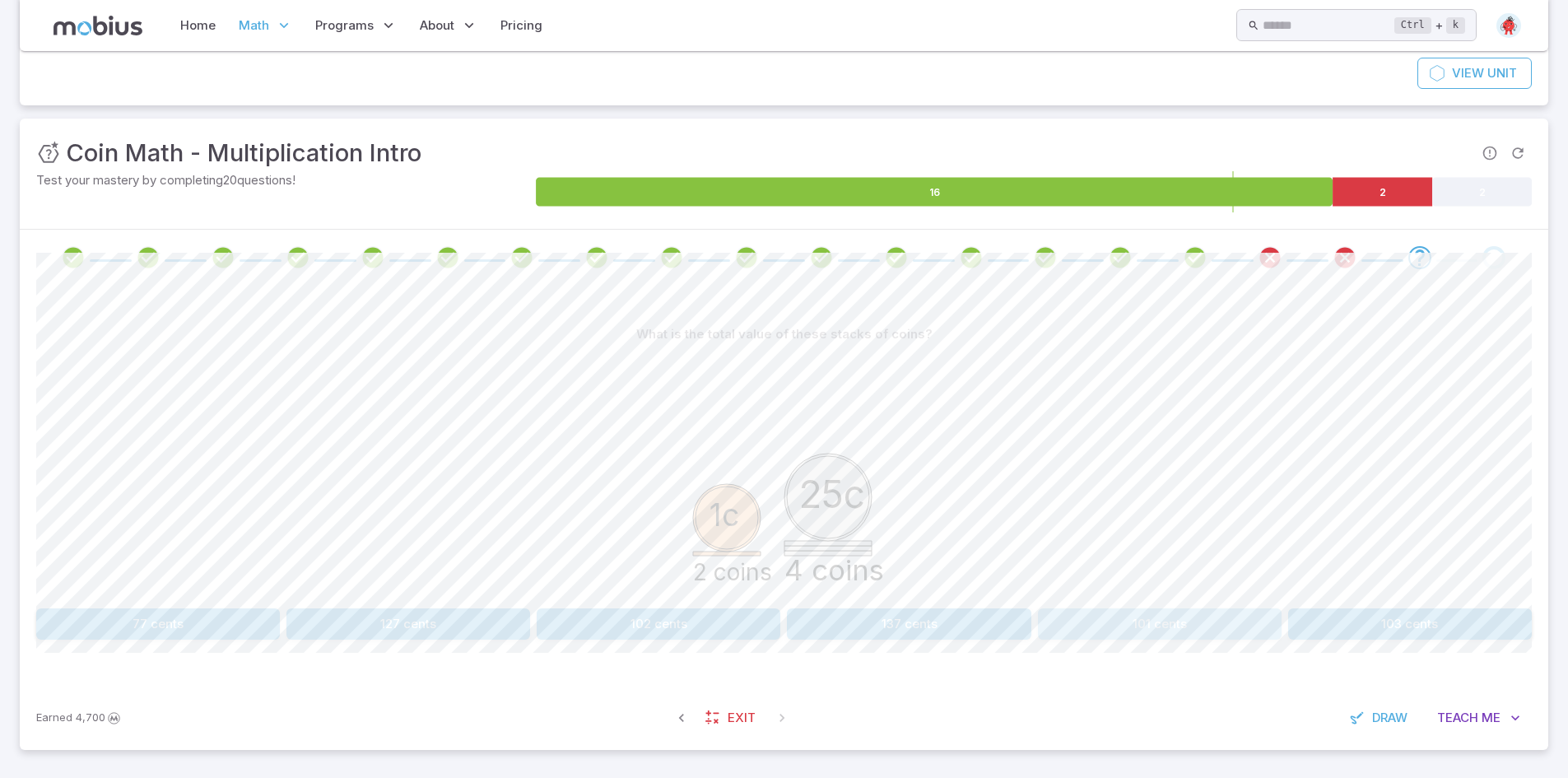
click at [1180, 620] on button "101 cents" at bounding box center [1160, 623] width 244 height 31
click at [770, 629] on button "24 cents" at bounding box center [658, 623] width 244 height 31
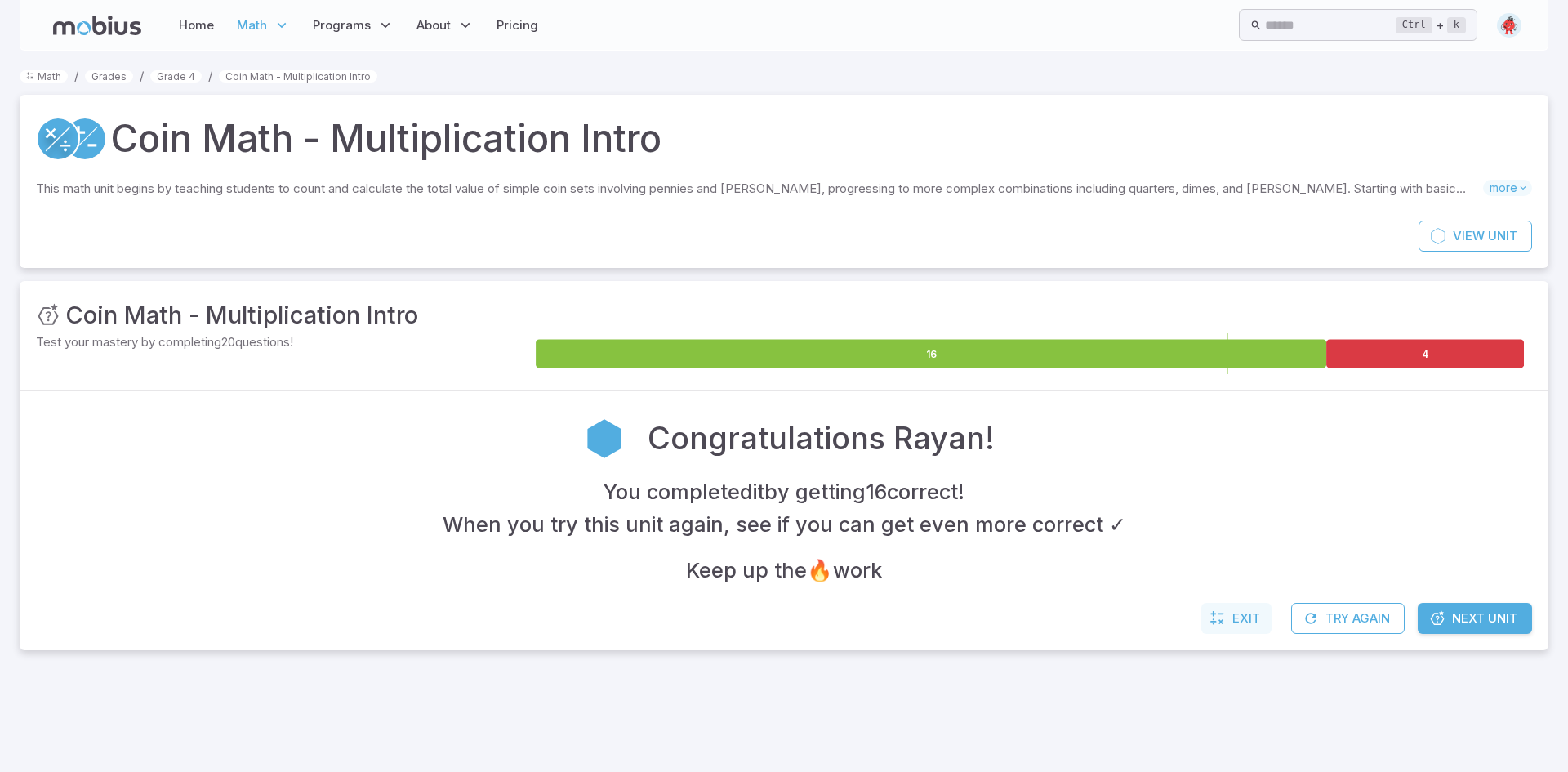
click at [1227, 624] on link "Exit" at bounding box center [1236, 617] width 70 height 31
